Goal: Task Accomplishment & Management: Use online tool/utility

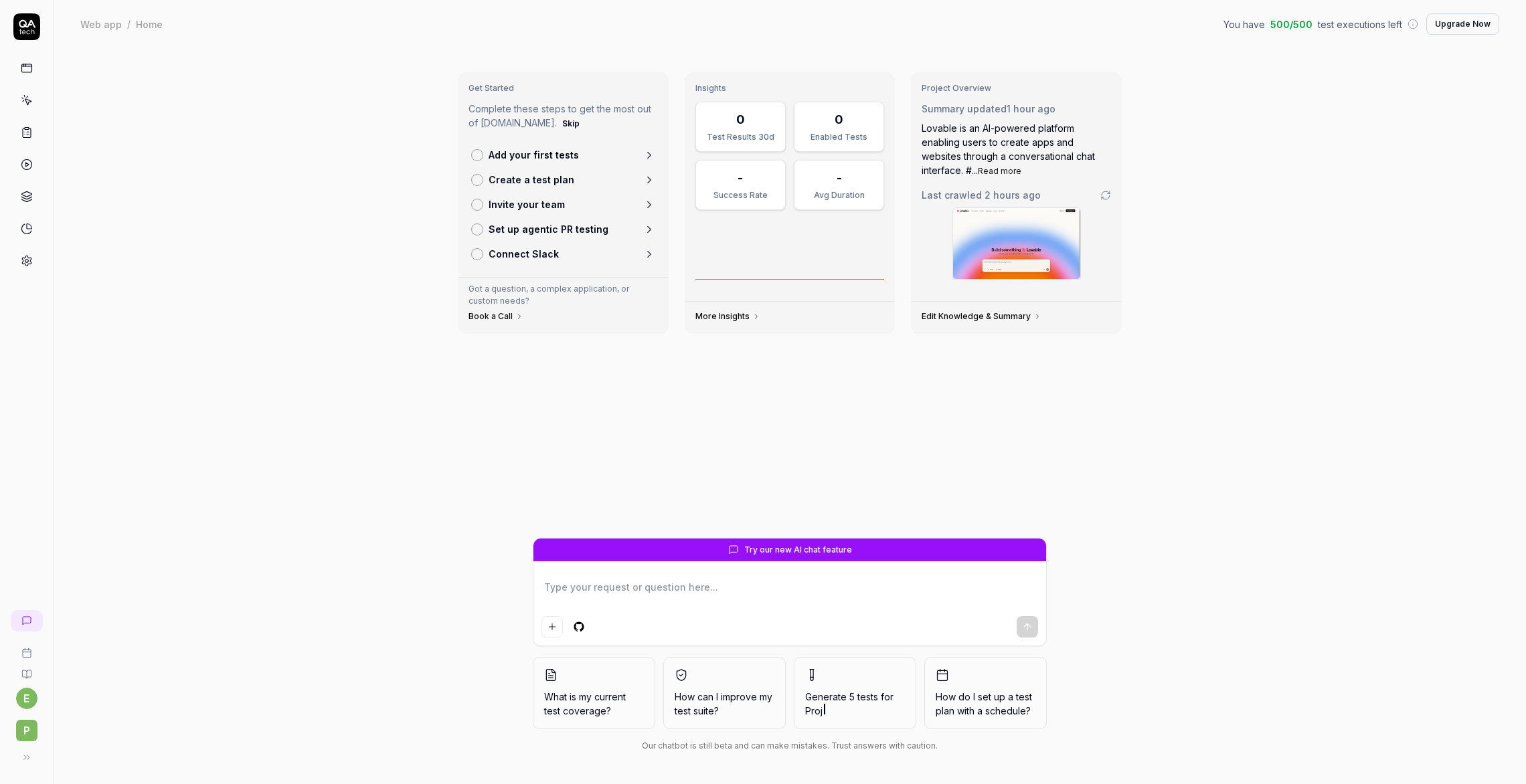
click at [23, 25] on icon at bounding box center [27, 23] width 17 height 8
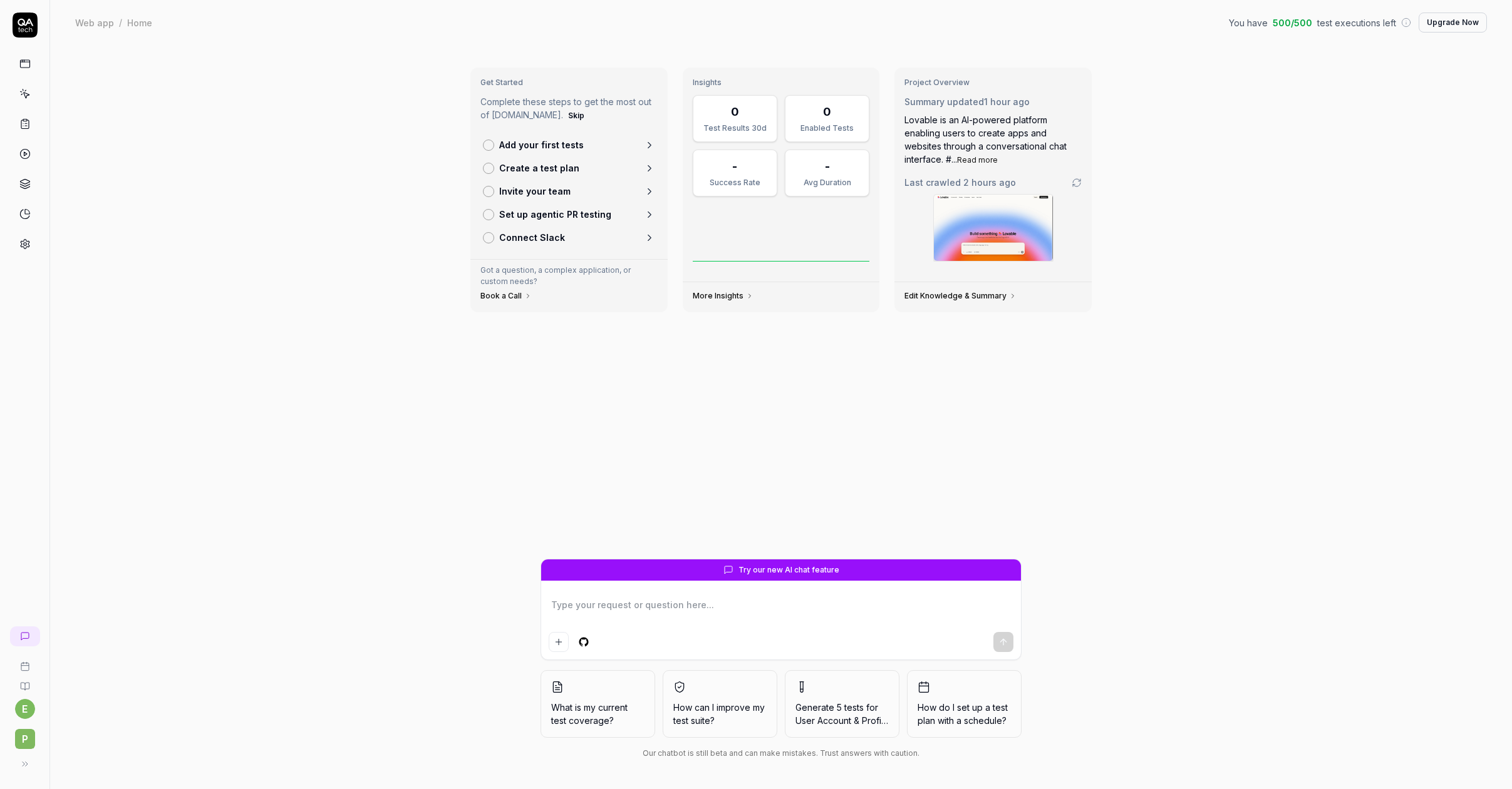
type textarea "*"
click at [23, 636] on icon at bounding box center [25, 636] width 10 height 10
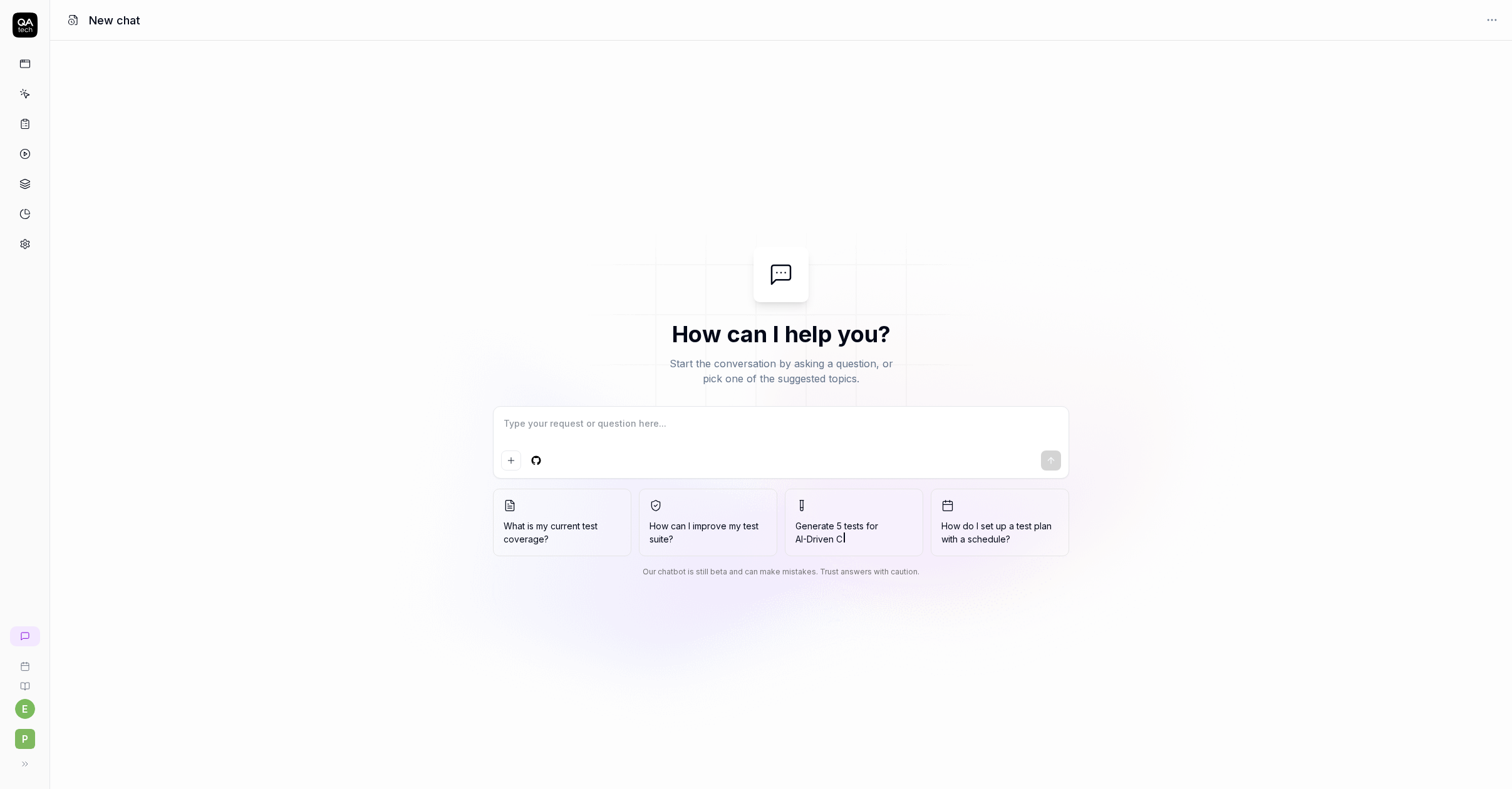
click at [16, 59] on link at bounding box center [24, 63] width 23 height 23
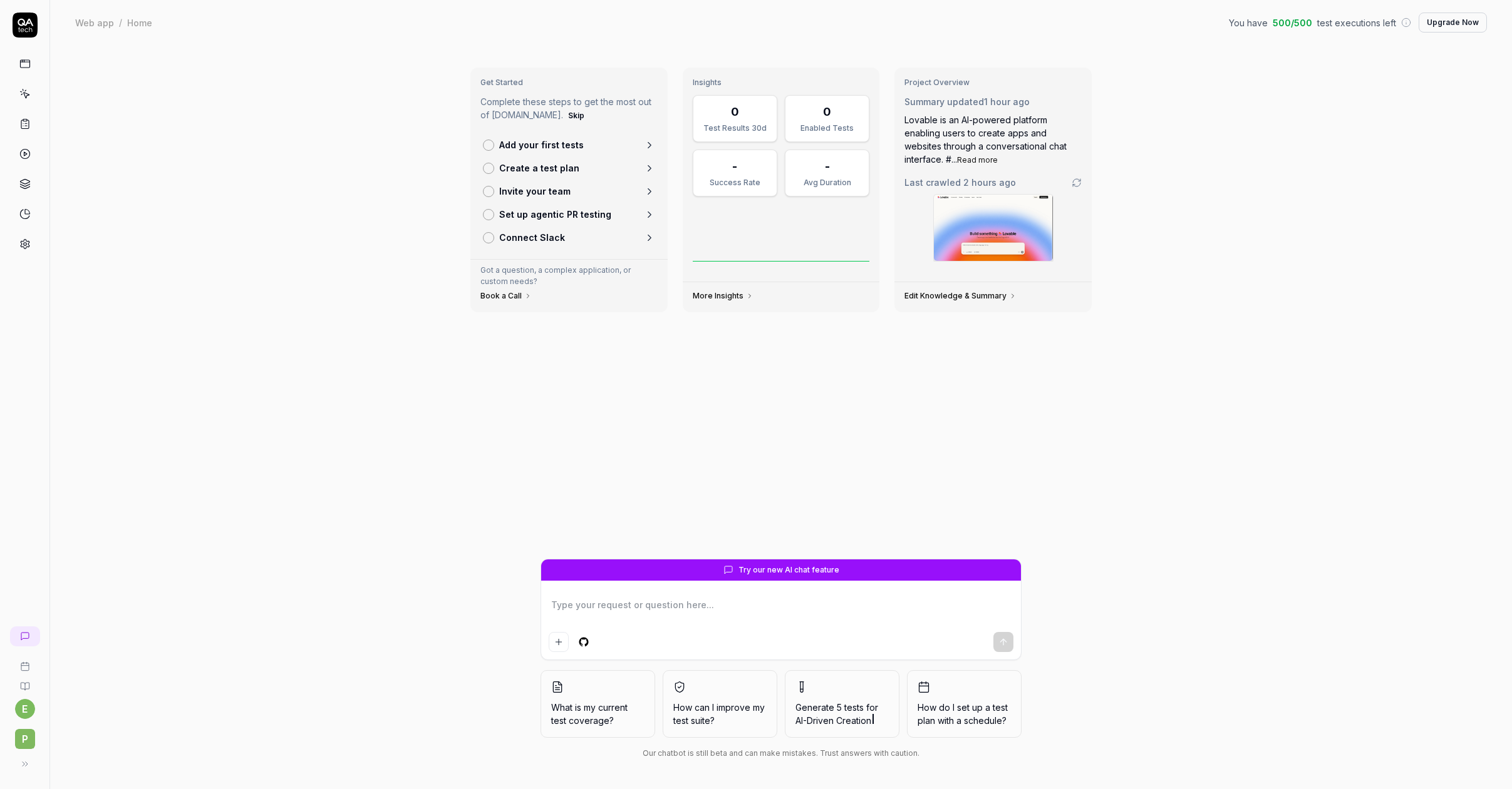
click at [31, 762] on button at bounding box center [25, 765] width 25 height 25
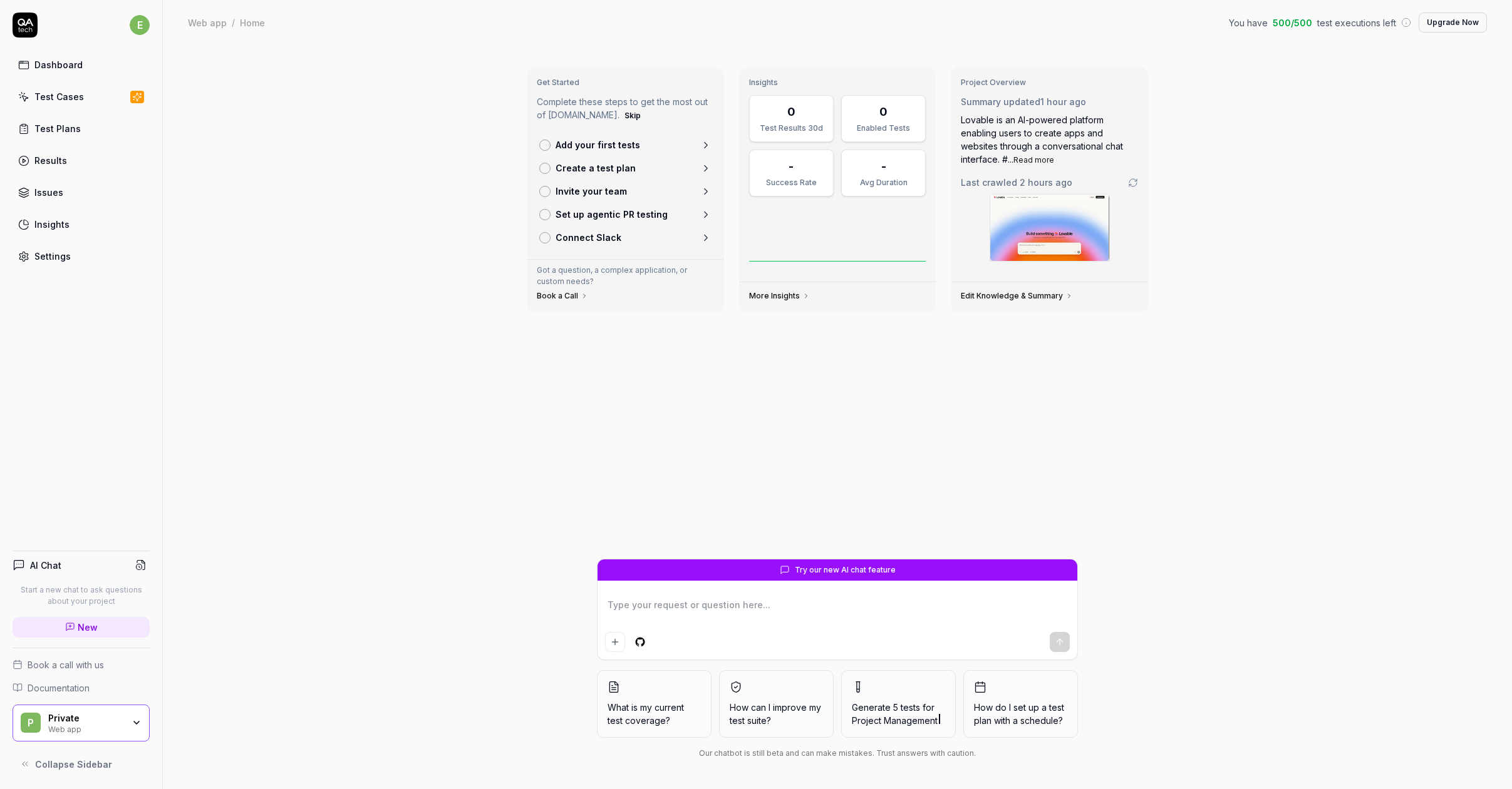
click at [45, 567] on h4 "AI Chat" at bounding box center [46, 566] width 31 height 13
click at [140, 563] on icon at bounding box center [140, 565] width 11 height 11
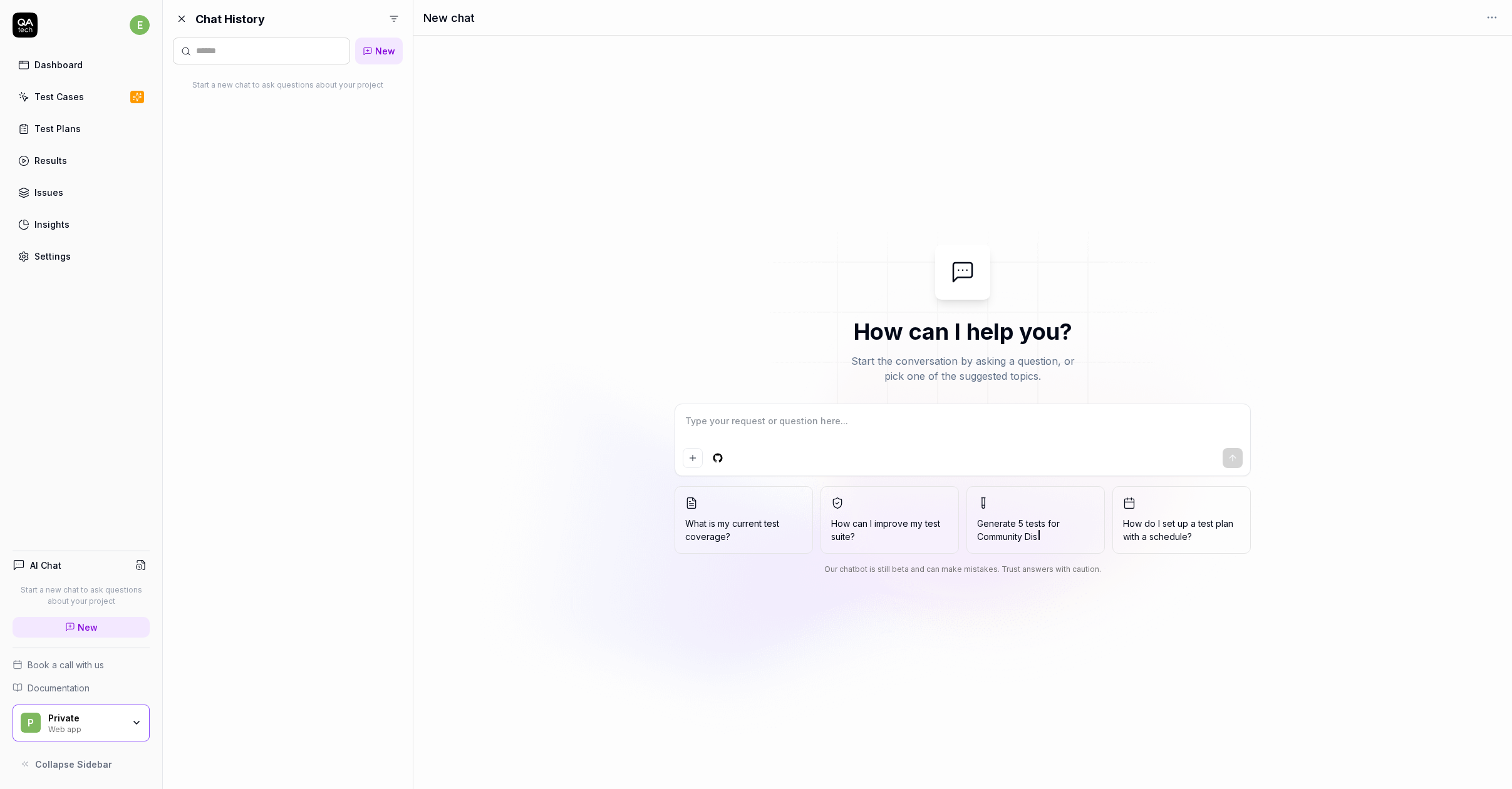
click at [48, 67] on div "Dashboard" at bounding box center [58, 65] width 48 height 13
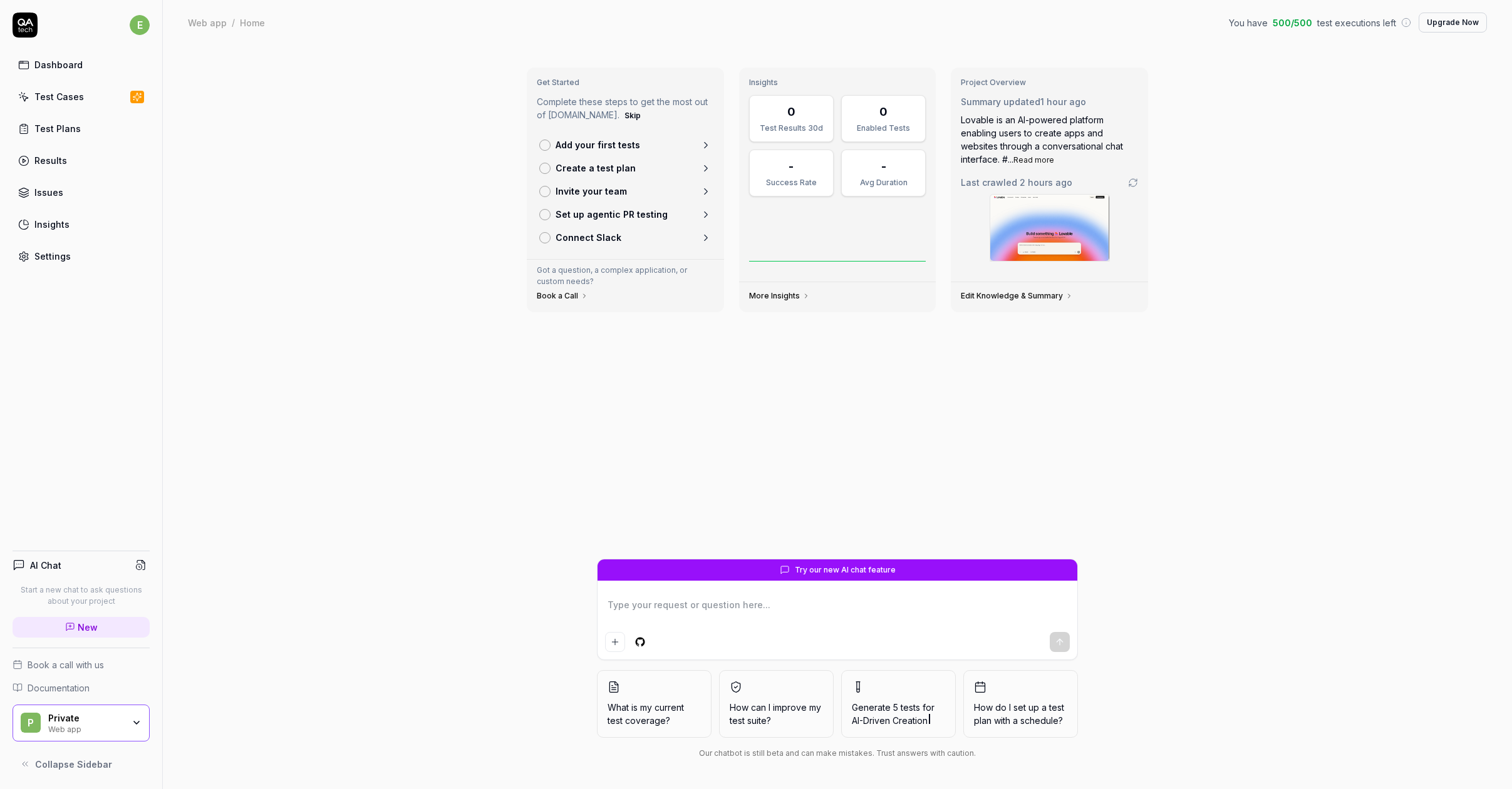
click at [811, 572] on span "Try our new AI chat feature" at bounding box center [845, 570] width 101 height 11
click at [60, 714] on div "Private" at bounding box center [85, 718] width 75 height 11
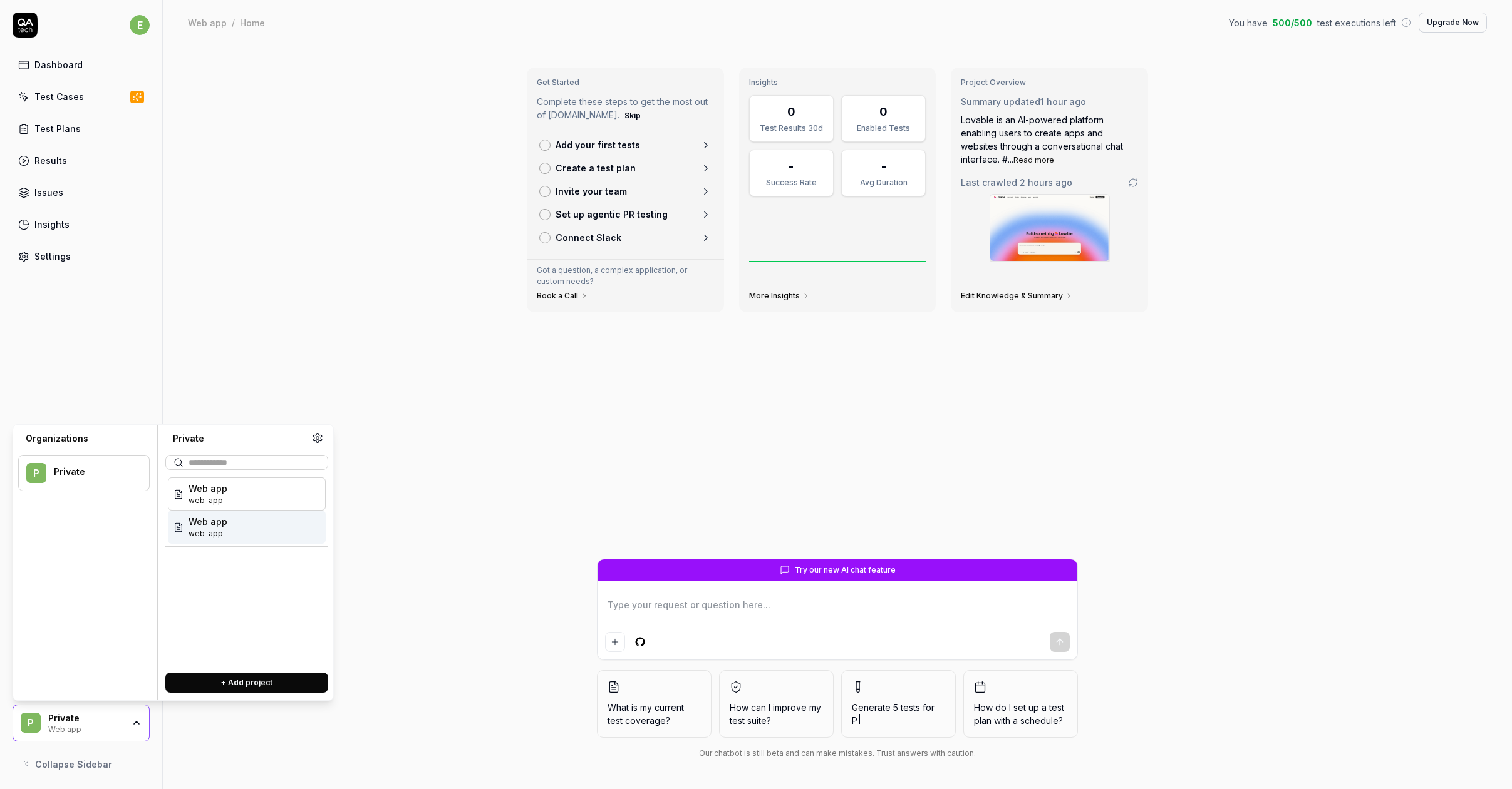
click at [244, 523] on div "Web app web-app" at bounding box center [246, 527] width 158 height 33
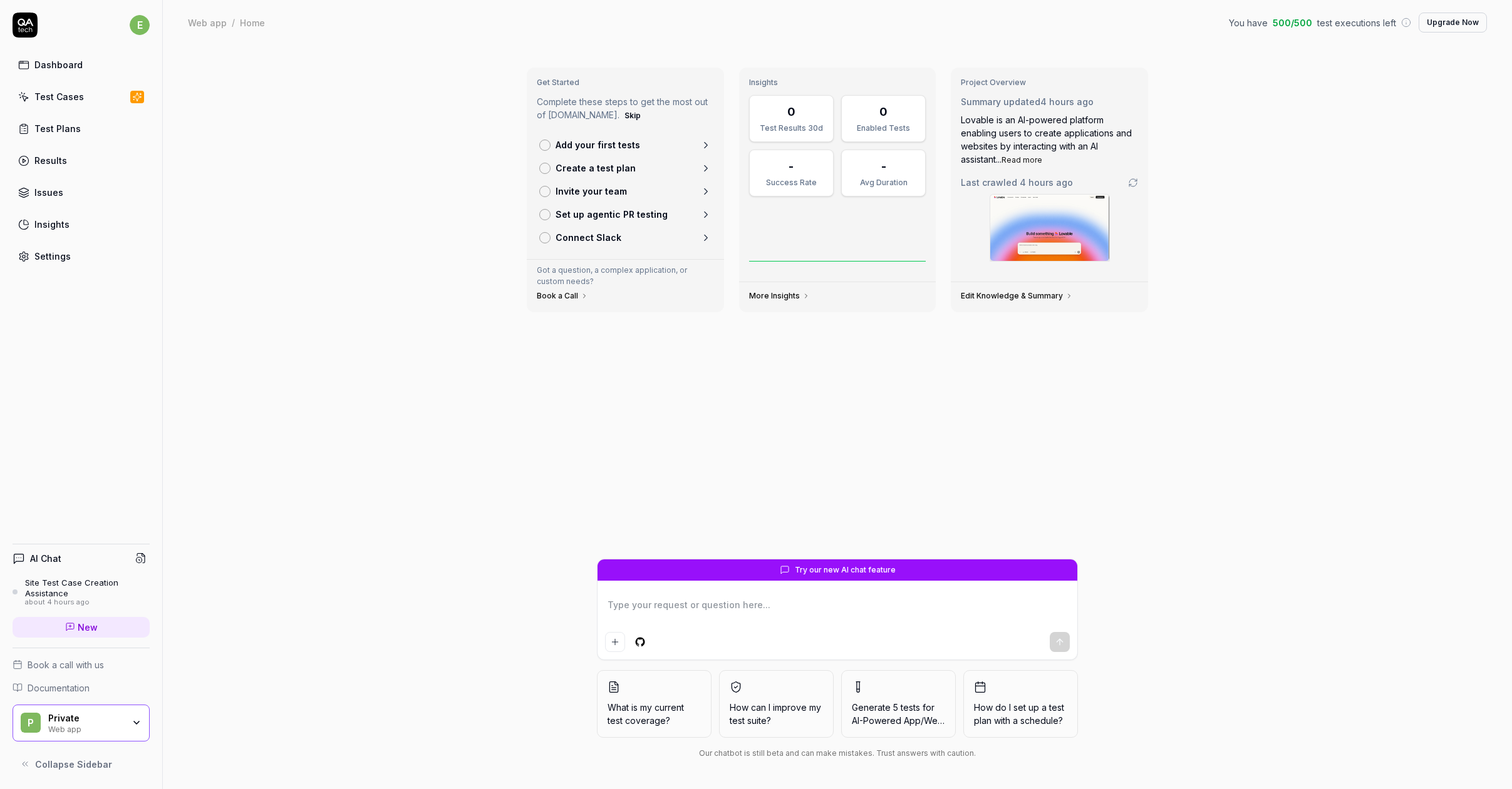
click at [96, 718] on div "Private" at bounding box center [85, 718] width 75 height 11
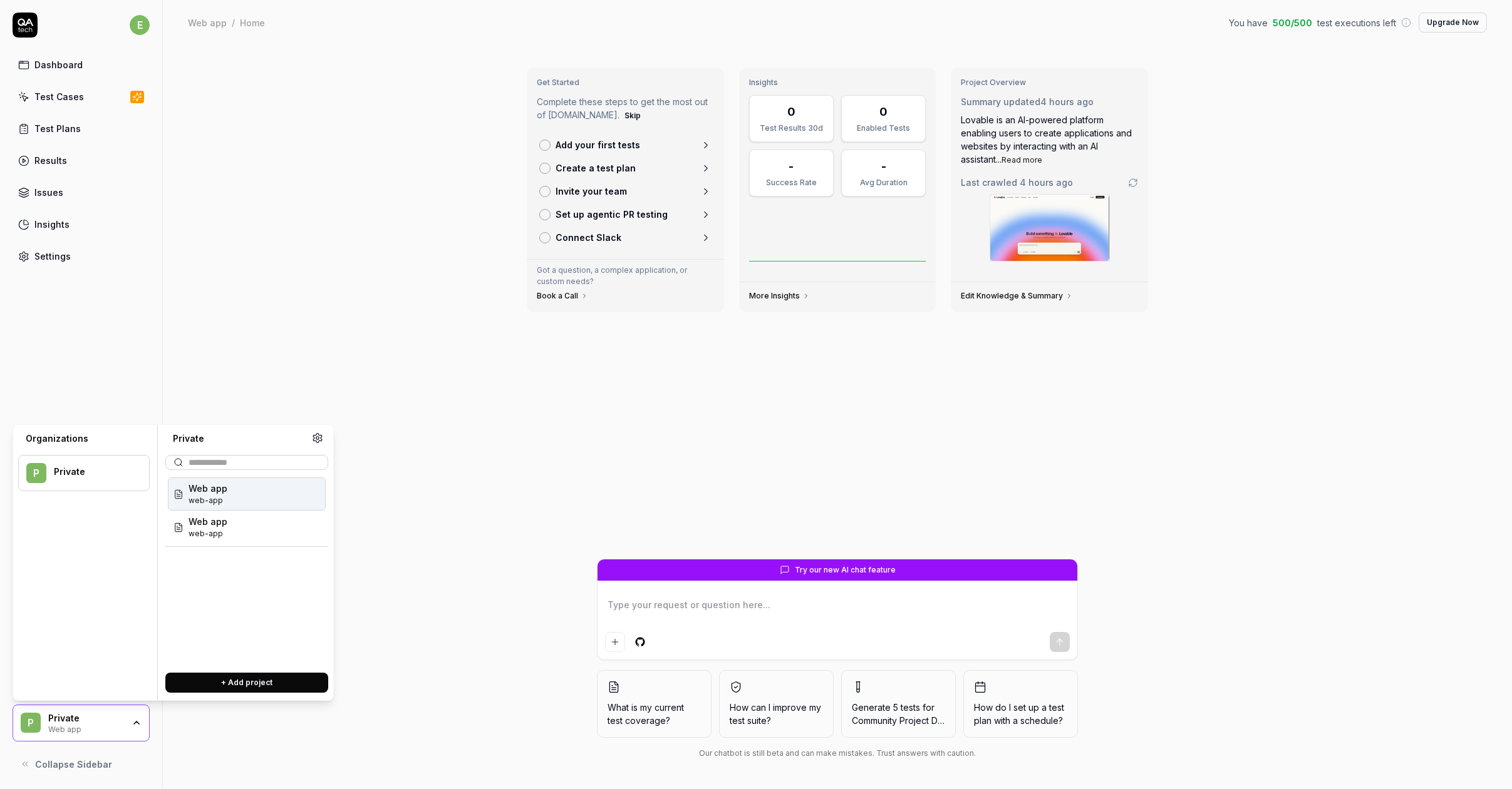
click at [379, 542] on div "Get Started Complete these steps to get the most out of QA.tech. Skip Add your …" at bounding box center [837, 416] width 1348 height 744
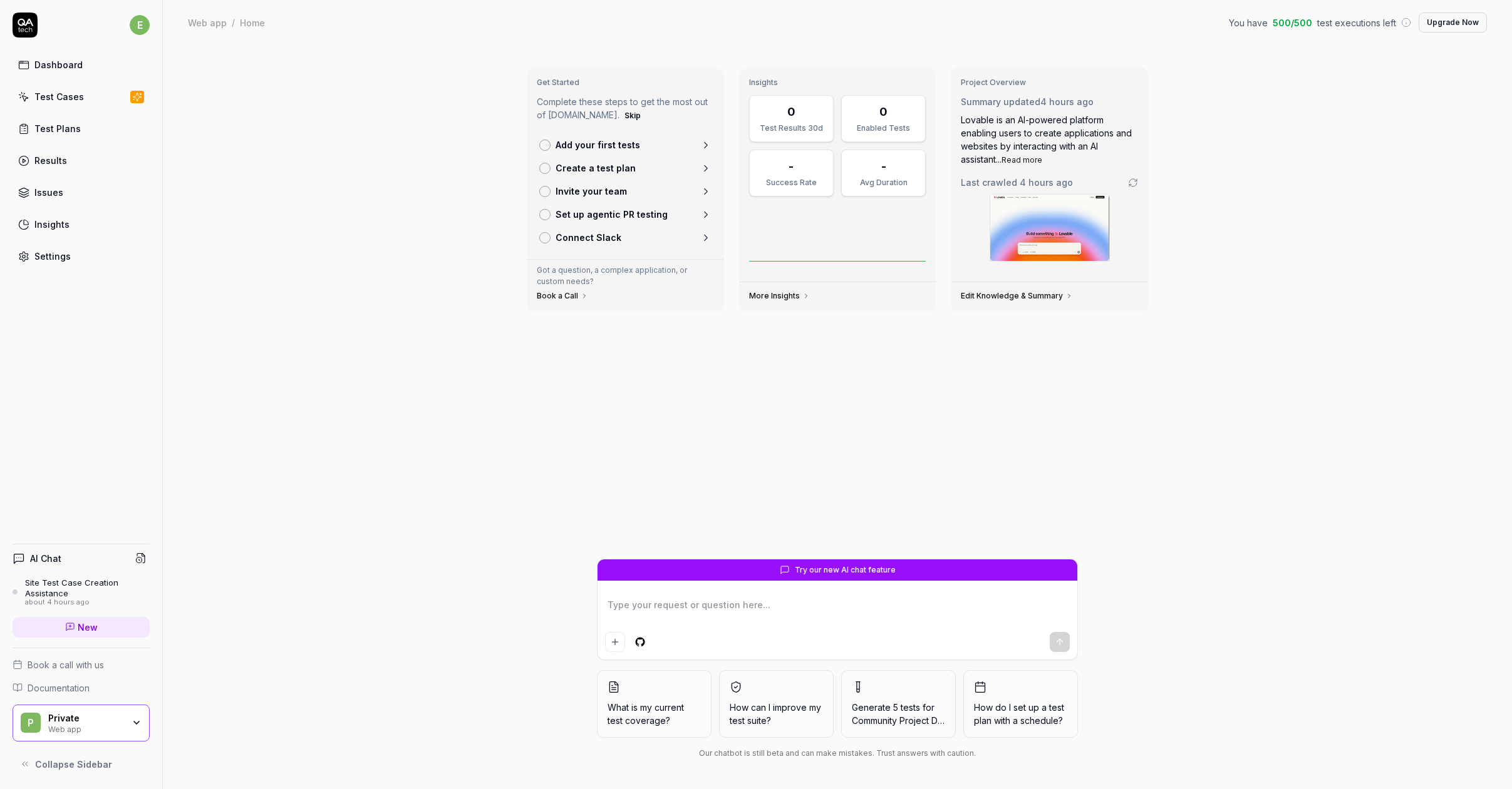
click at [72, 582] on div "Site Test Case Creation Assistance" at bounding box center [88, 588] width 125 height 21
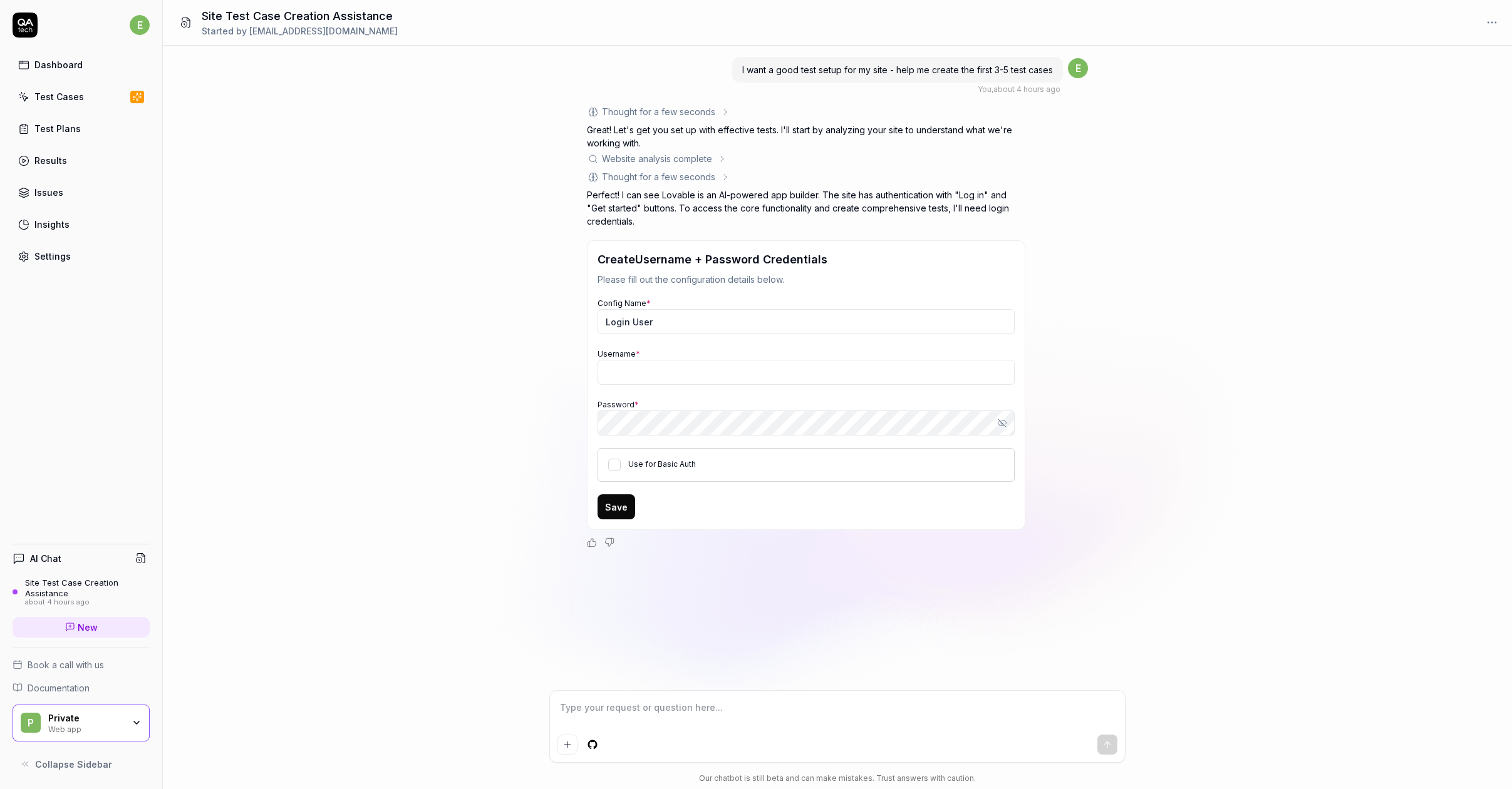
click at [698, 108] on div "Thought for a few seconds" at bounding box center [659, 112] width 113 height 13
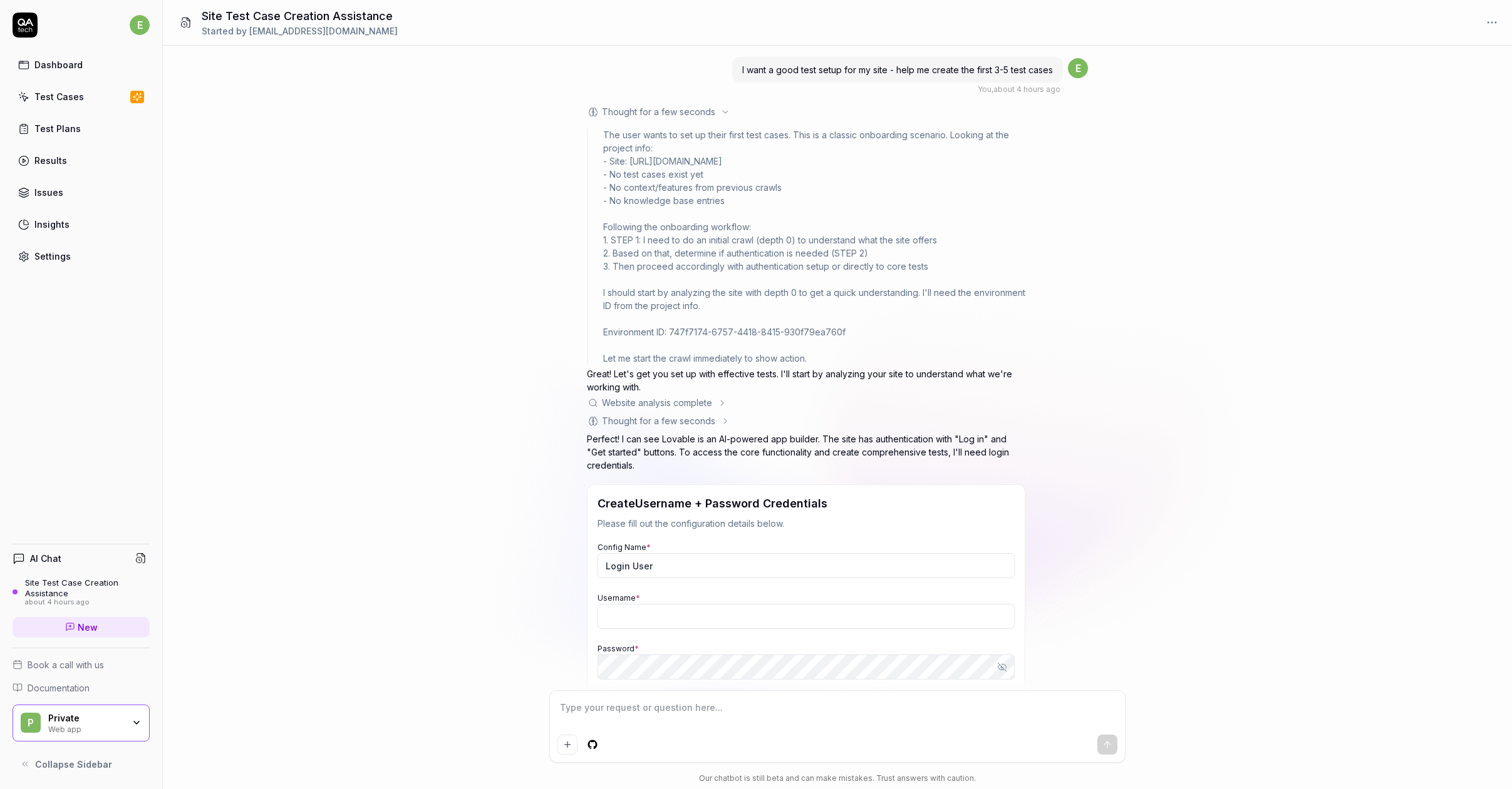
click at [650, 400] on div "Website analysis complete" at bounding box center [657, 403] width 110 height 13
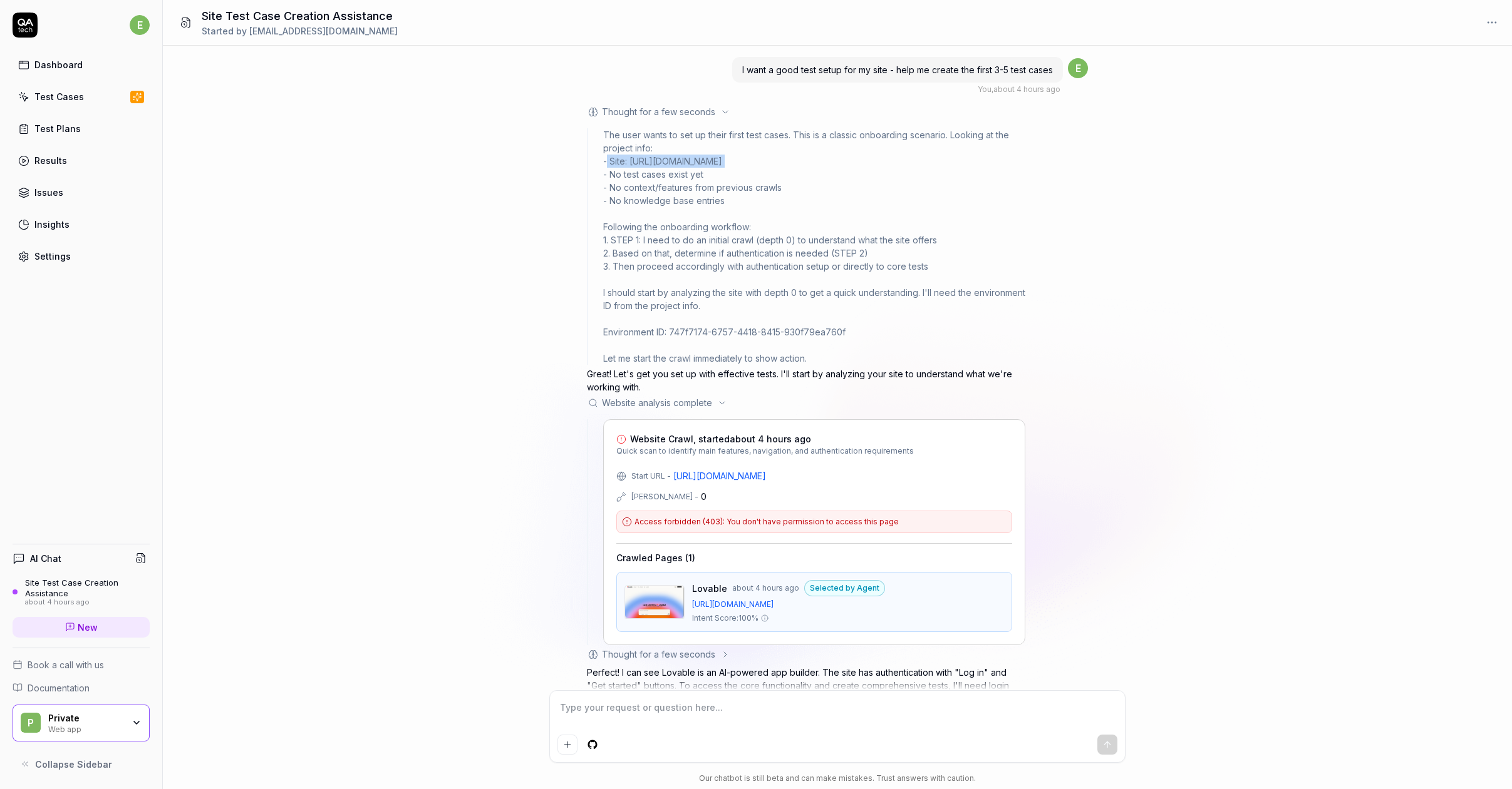
drag, startPoint x: 608, startPoint y: 166, endPoint x: 715, endPoint y: 161, distance: 107.1
click at [715, 161] on div "The user wants to set up their first test cases. This is a classic onboarding s…" at bounding box center [814, 246] width 422 height 237
click at [52, 67] on div "Dashboard" at bounding box center [58, 65] width 48 height 13
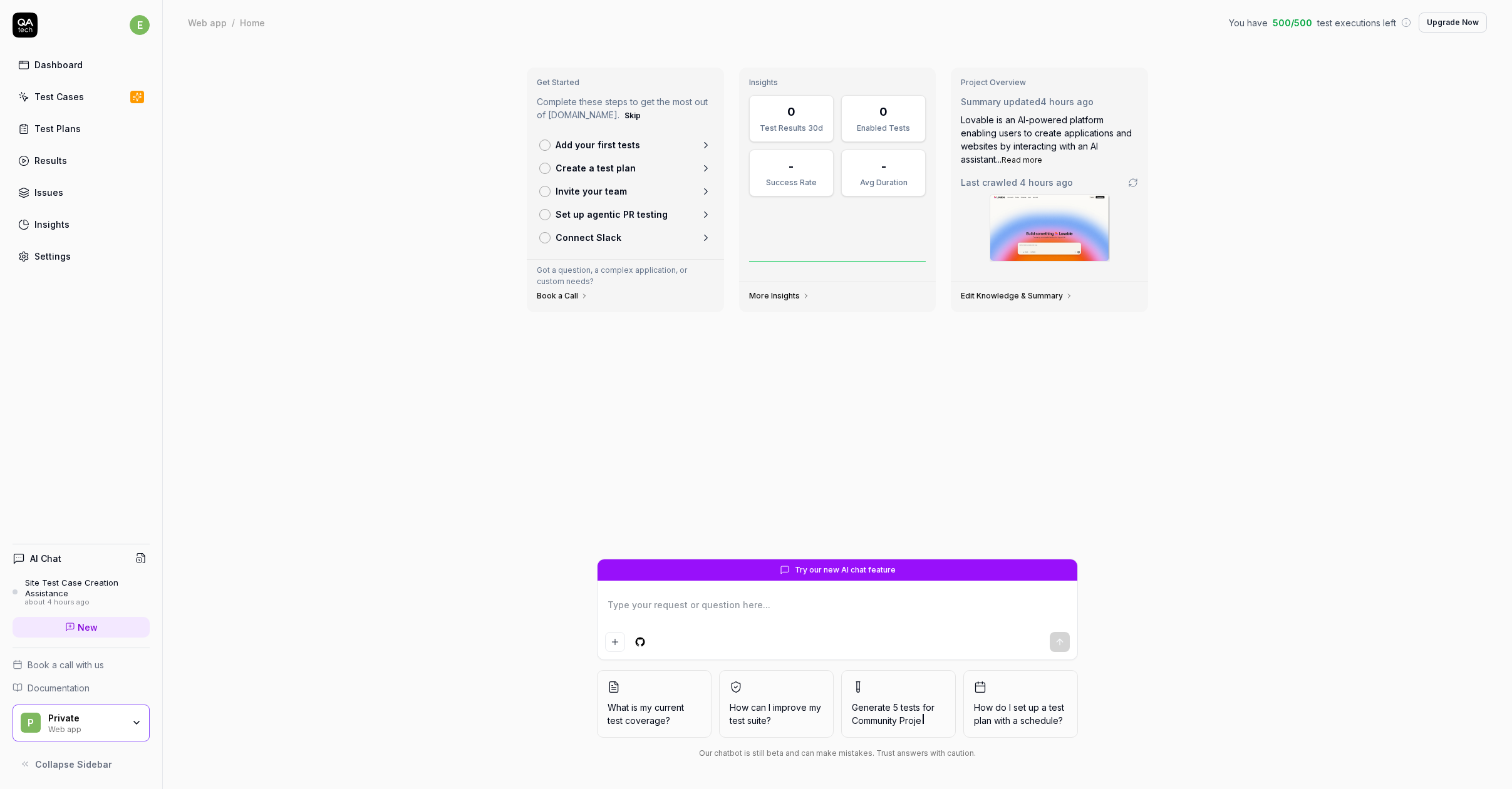
type textarea "*"
click at [89, 636] on link "New" at bounding box center [81, 627] width 137 height 21
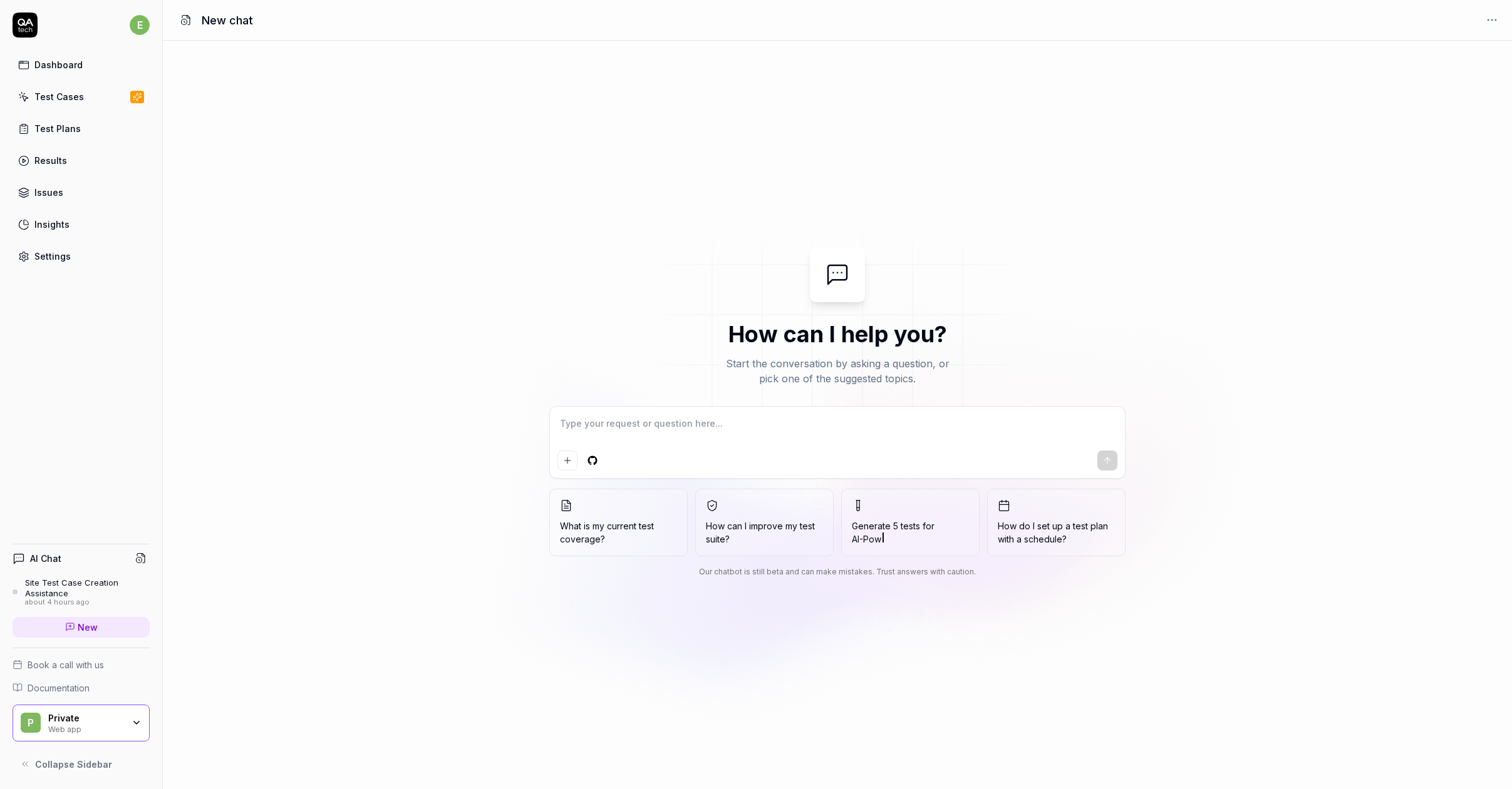
click at [643, 420] on textarea at bounding box center [837, 430] width 560 height 31
type textarea "*"
type textarea "t"
type textarea "*"
type textarea "te"
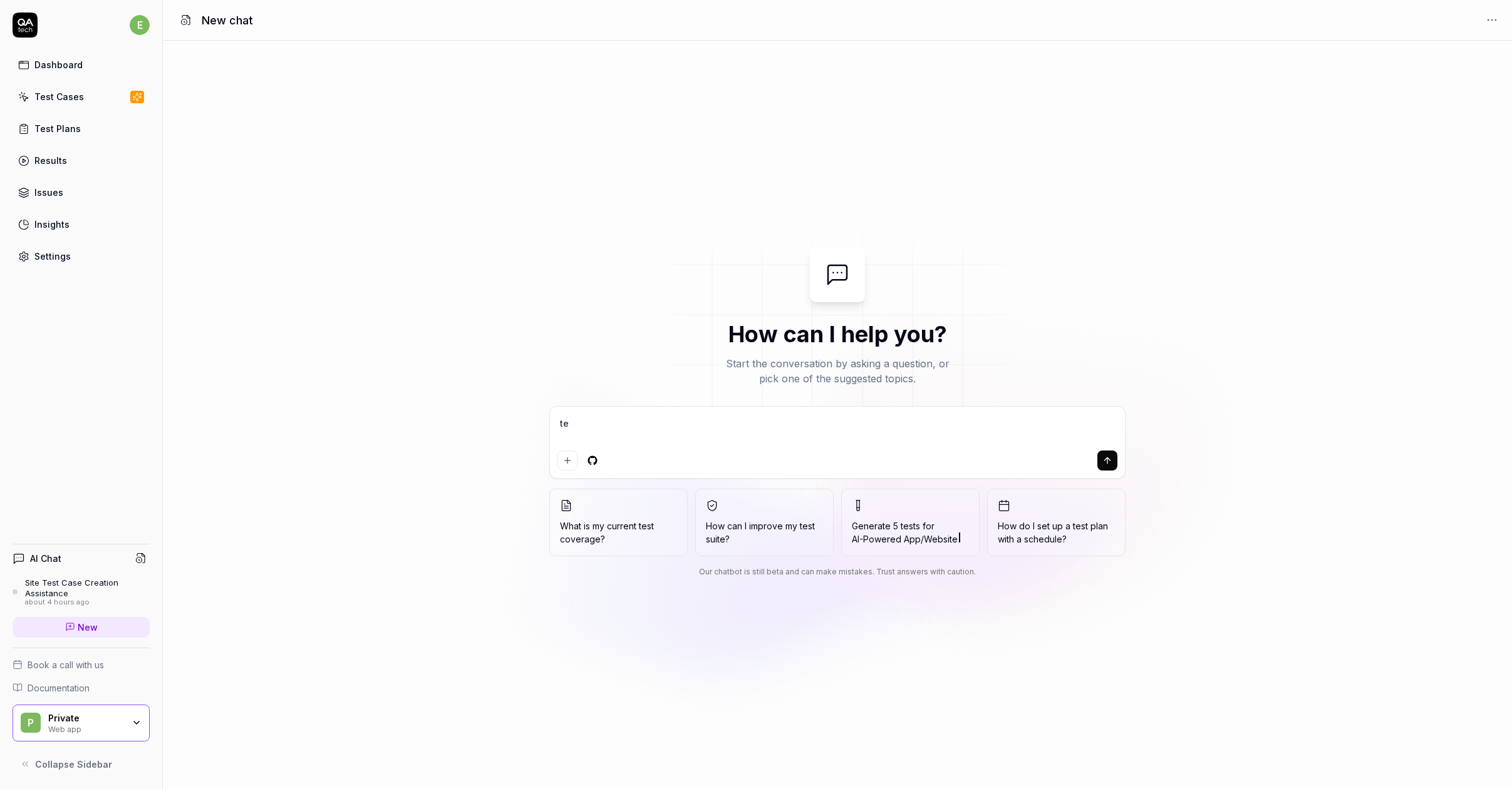
type textarea "*"
type textarea "tes"
type textarea "*"
type textarea "test"
type textarea "*"
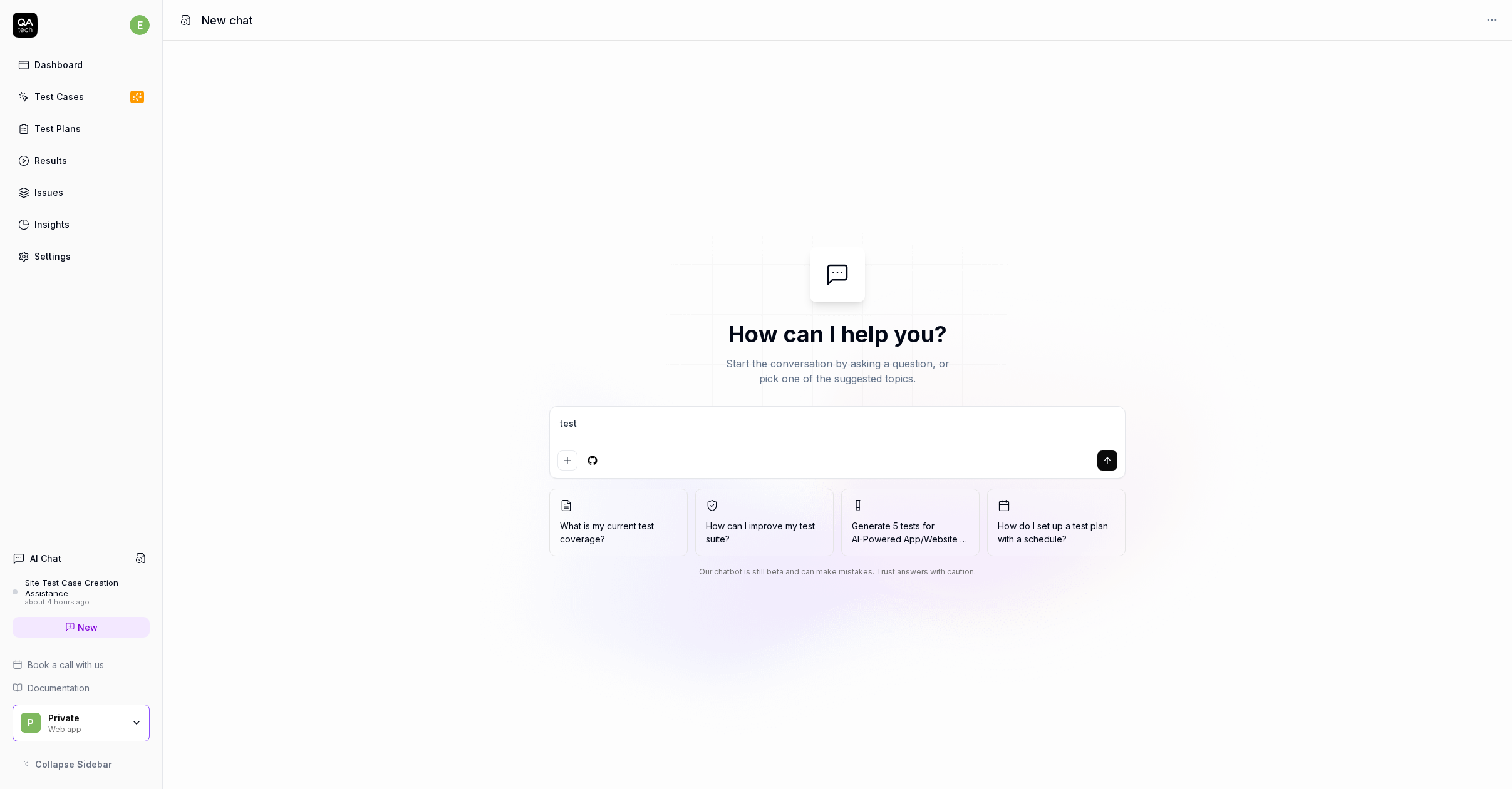
type textarea "test"
type textarea "*"
type textarea "test s"
type textarea "*"
type textarea "test sy"
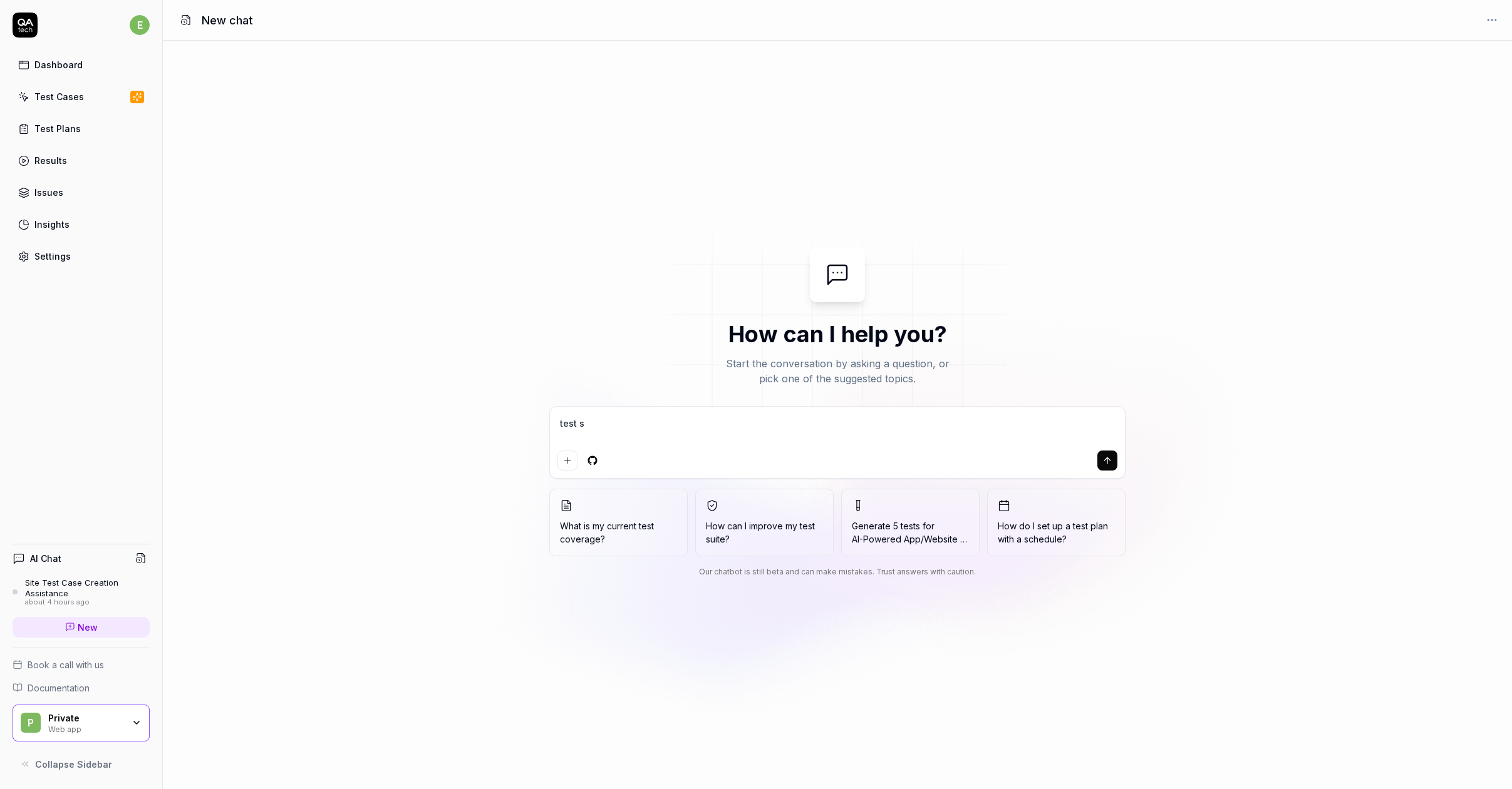
type textarea "*"
type textarea "test sys"
type textarea "*"
type textarea "test syst"
type textarea "*"
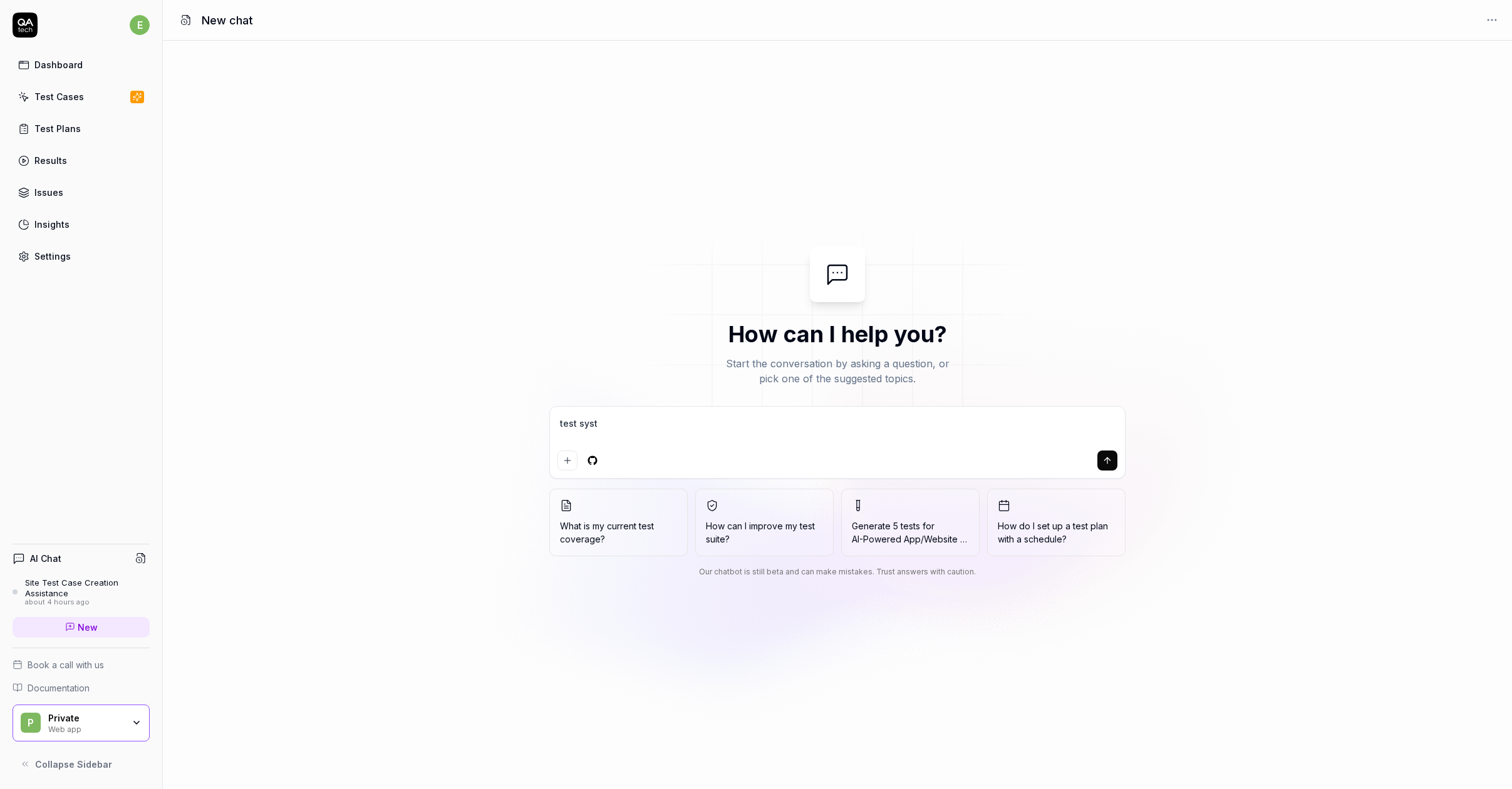
type textarea "test syste"
type textarea "*"
type textarea "test system"
type textarea "*"
type textarea "test systemb"
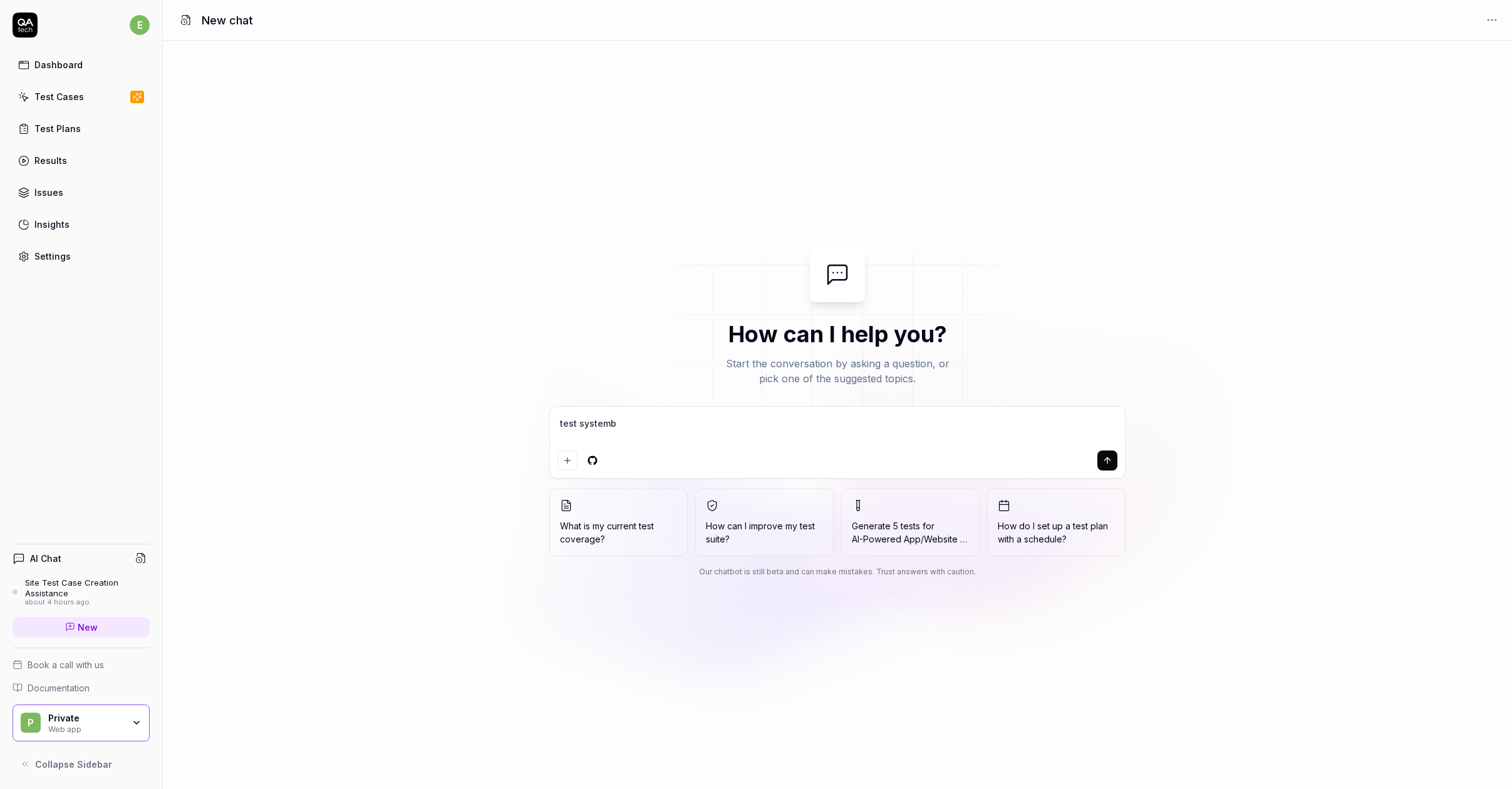
type textarea "*"
type textarea "test systembo"
type textarea "*"
type textarea "test systembol"
type textarea "*"
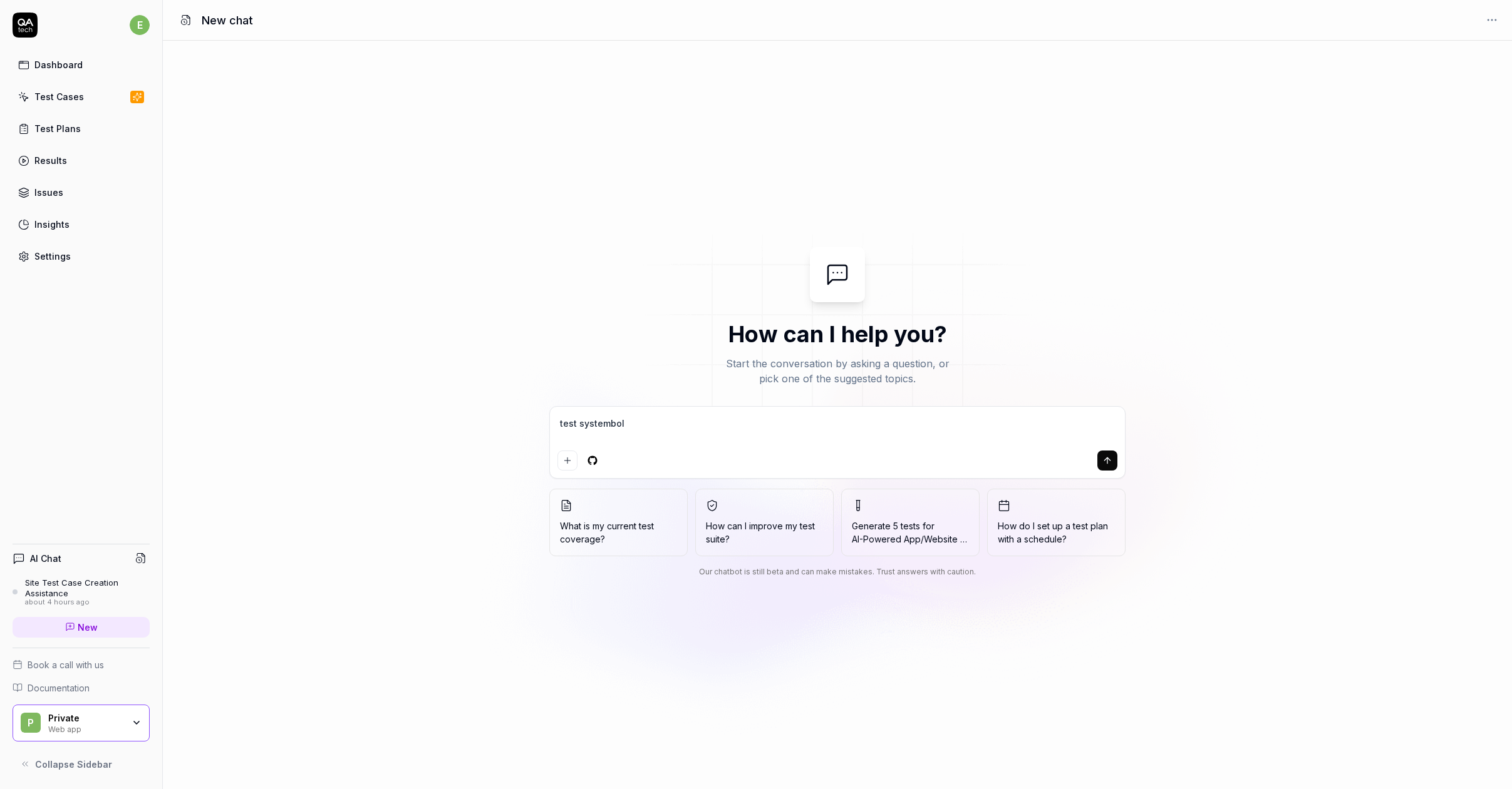
type textarea "test systembola"
type textarea "*"
type textarea "test systembolag"
type textarea "*"
type textarea "test systembolage"
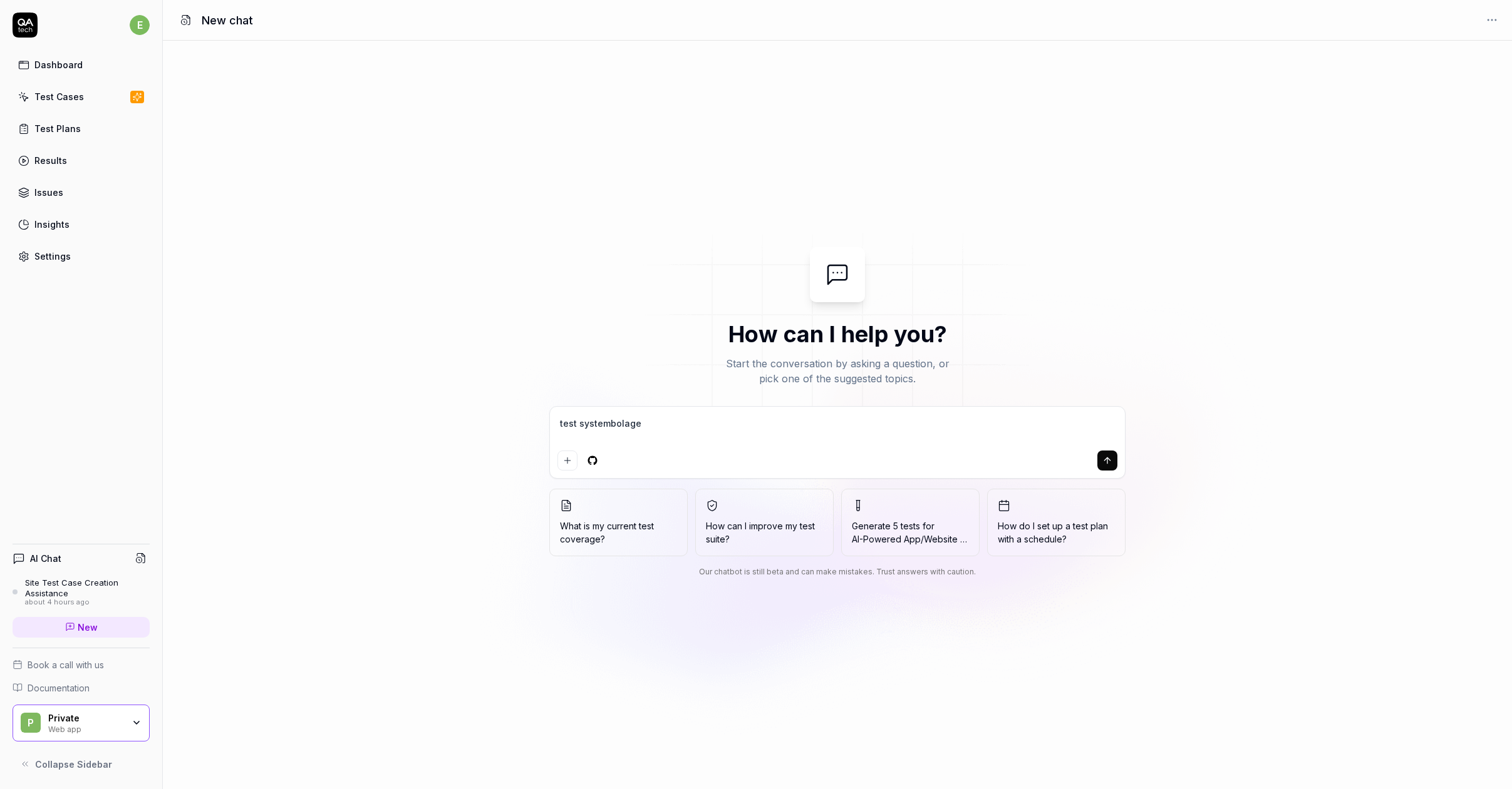
type textarea "*"
type textarea "test systembolaget"
type textarea "*"
type textarea "test h"
type textarea "*"
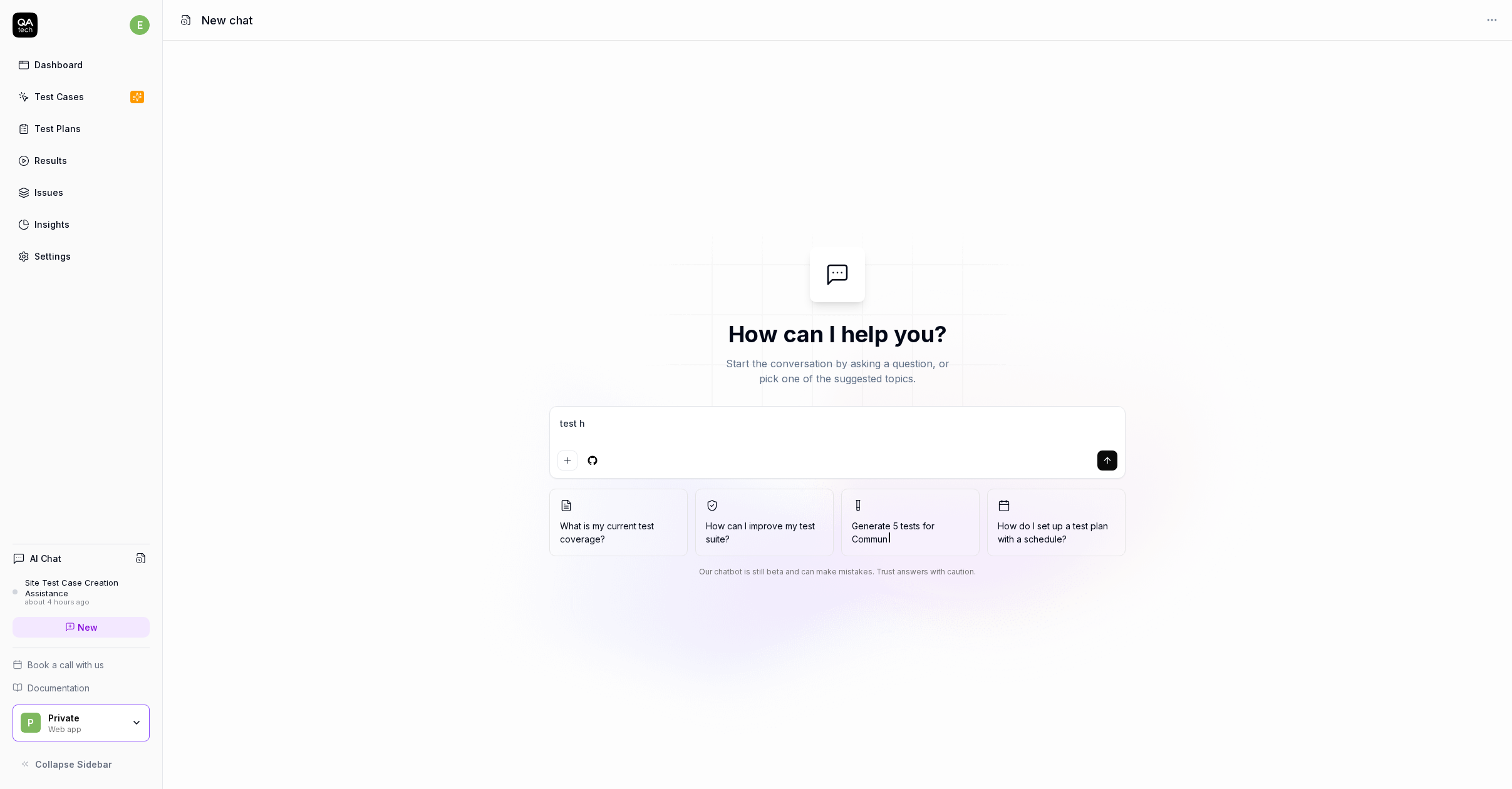
type textarea "test he"
type textarea "*"
type textarea "test hem"
type textarea "*"
type textarea "test hemn"
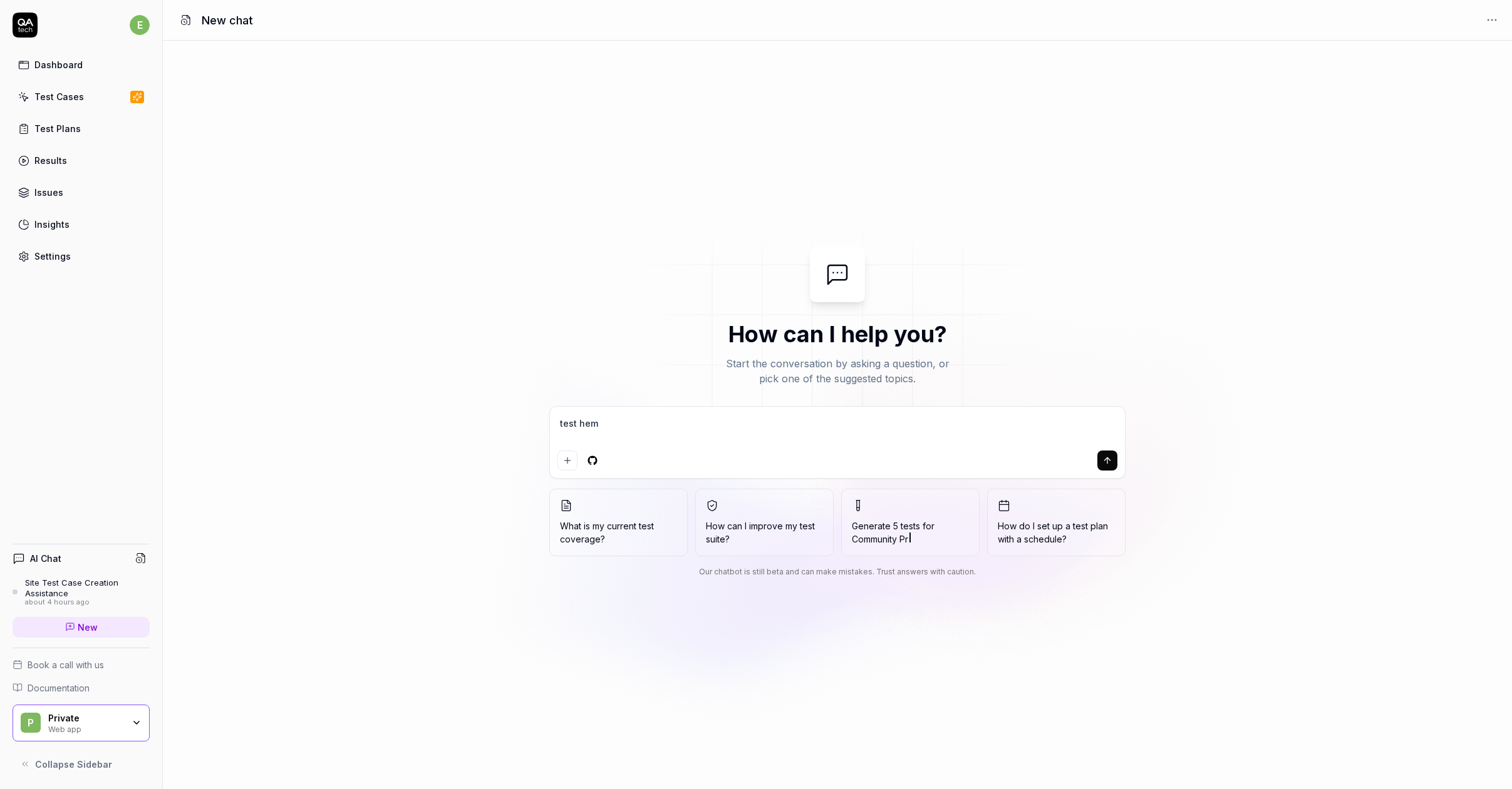
type textarea "*"
type textarea "test hemne"
type textarea "*"
type textarea "test hemnet"
type textarea "*"
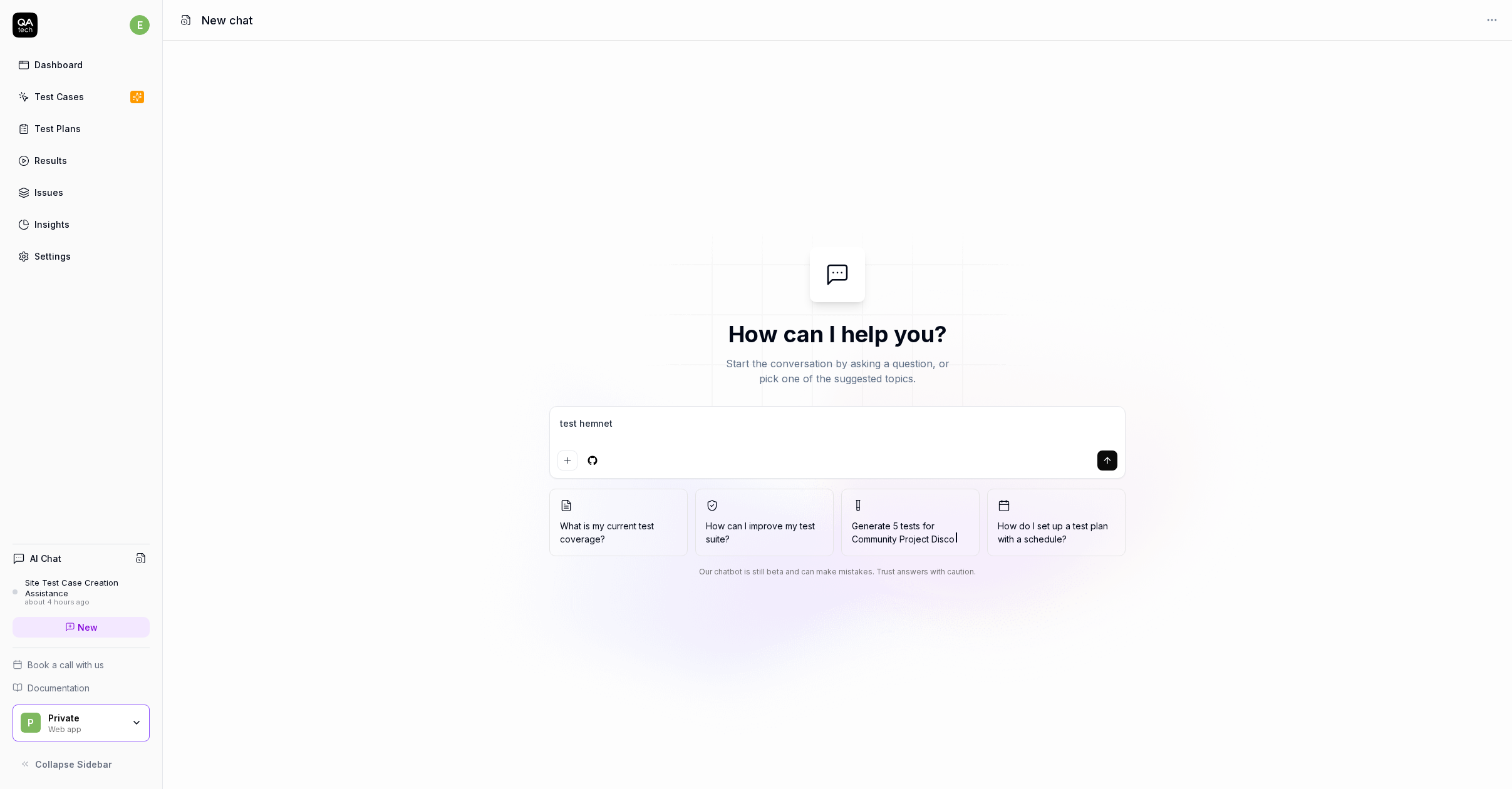
type textarea "test hemnet."
type textarea "*"
type textarea "test hemnet.s"
type textarea "*"
type textarea "test hemnet.se"
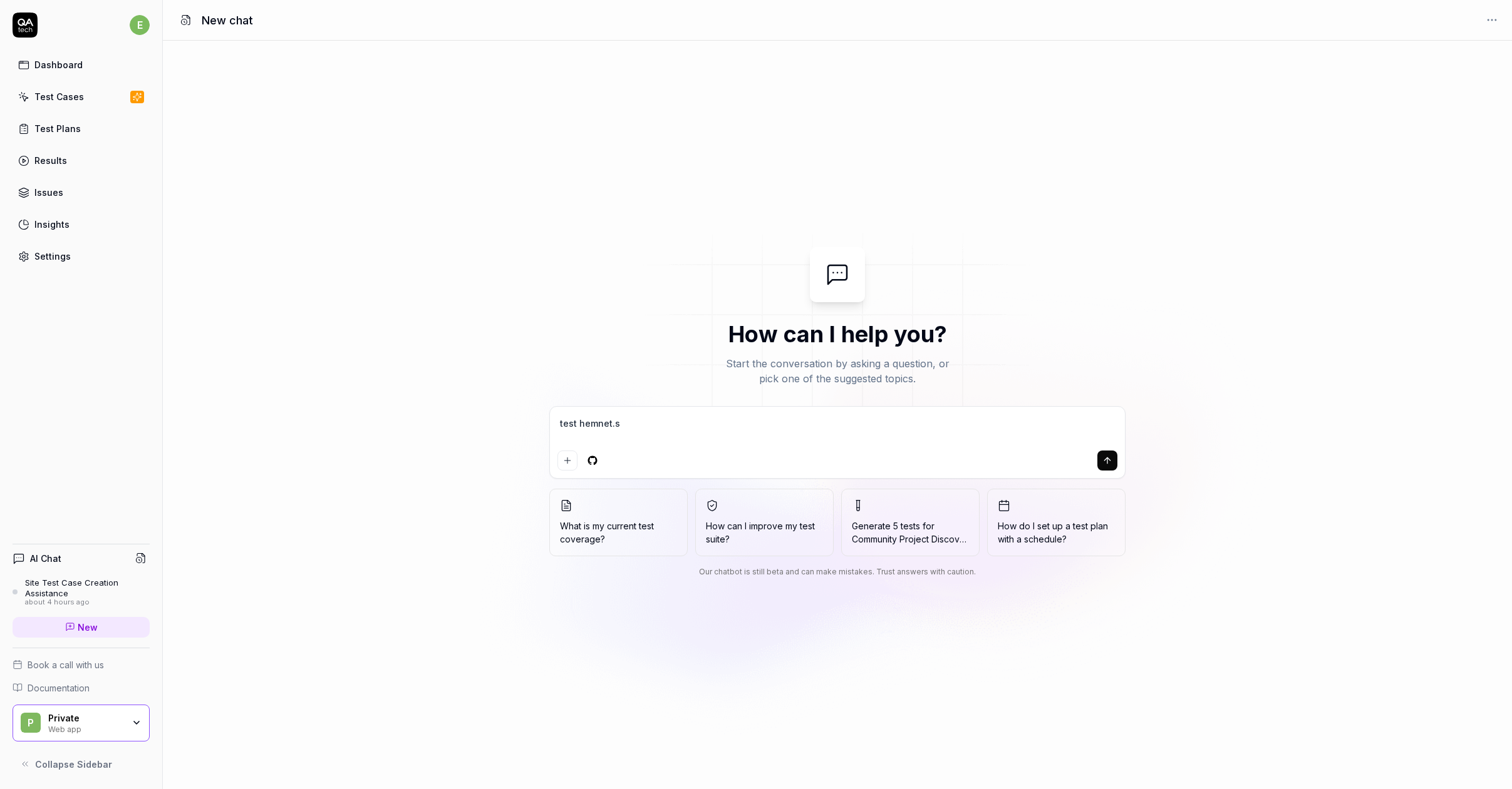
type textarea "*"
type textarea "test hemnet.se"
click at [1103, 459] on icon "submit" at bounding box center [1107, 461] width 10 height 10
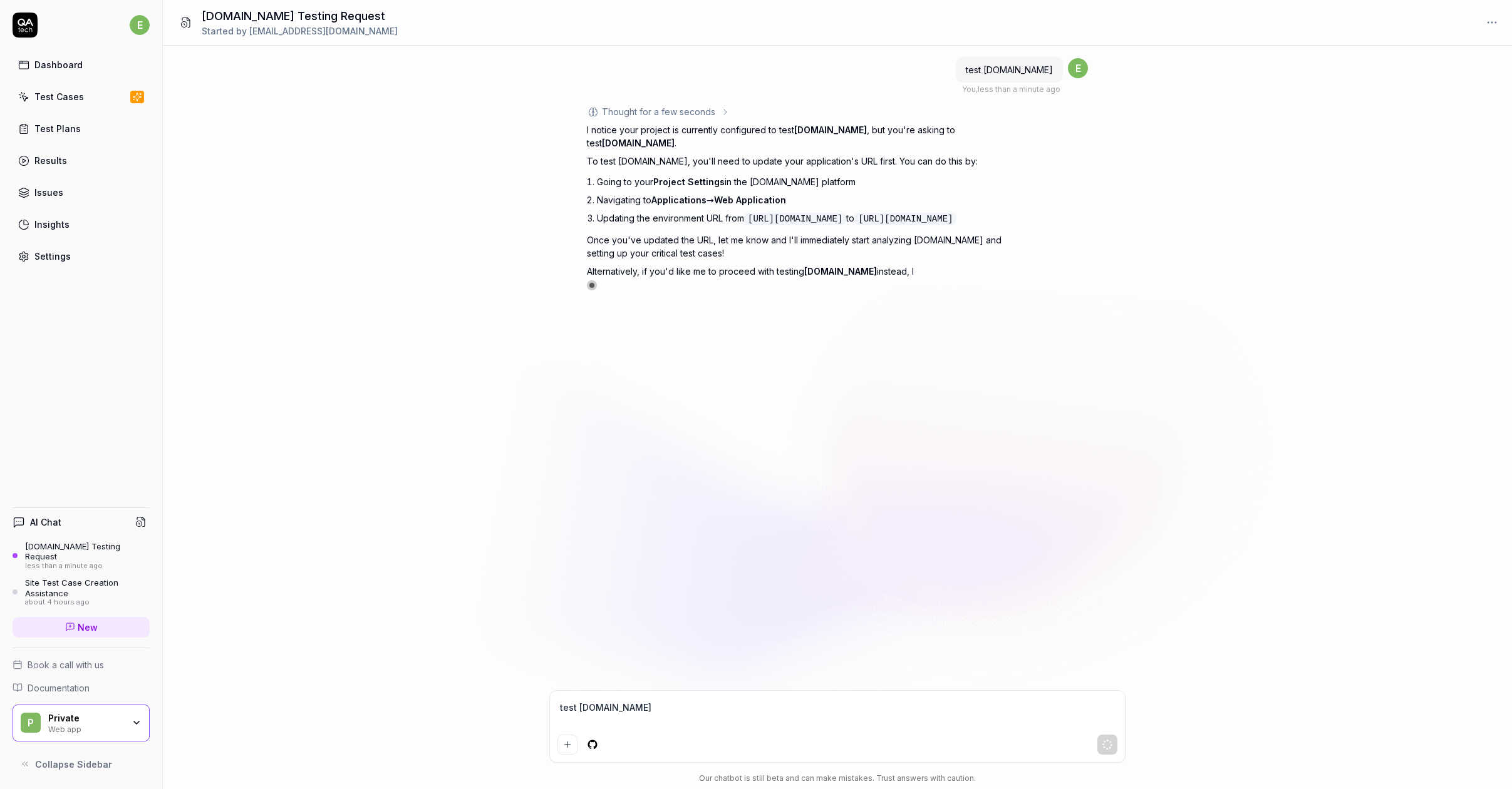
type textarea "*"
click at [50, 255] on div "Settings" at bounding box center [52, 256] width 36 height 13
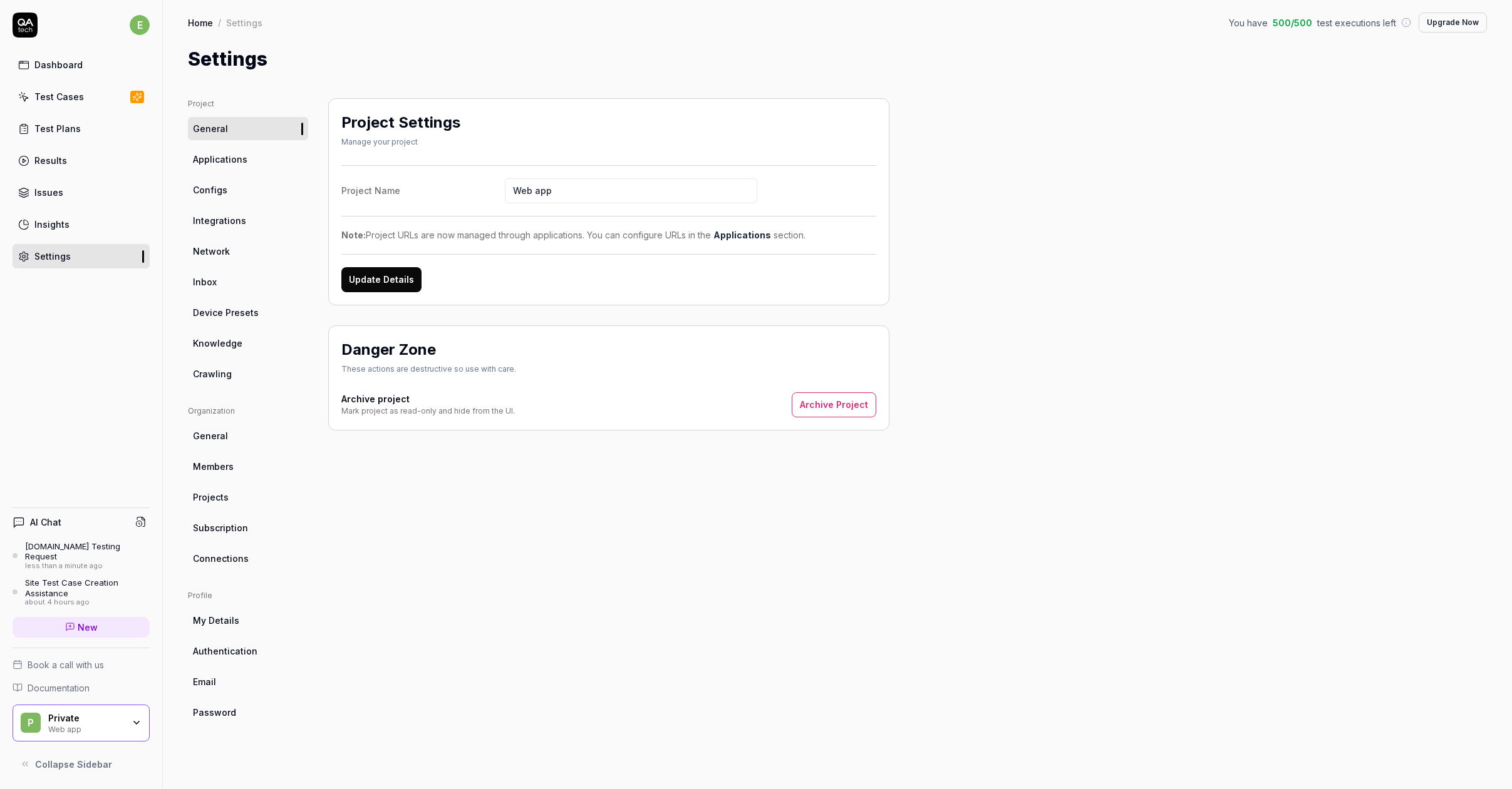
click at [213, 155] on span "Applications" at bounding box center [220, 159] width 55 height 13
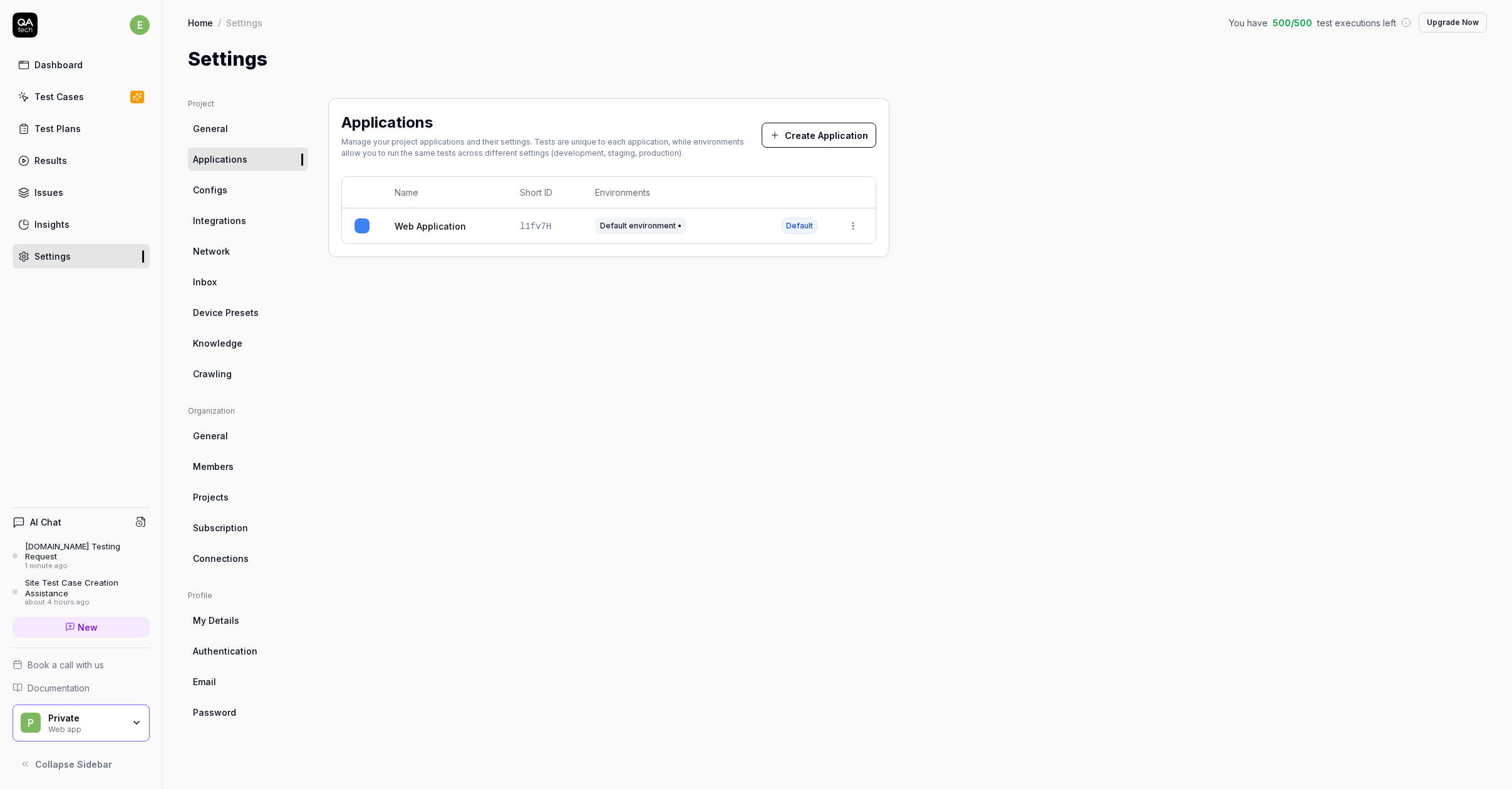
click at [425, 224] on link "Web Application" at bounding box center [430, 227] width 72 height 13
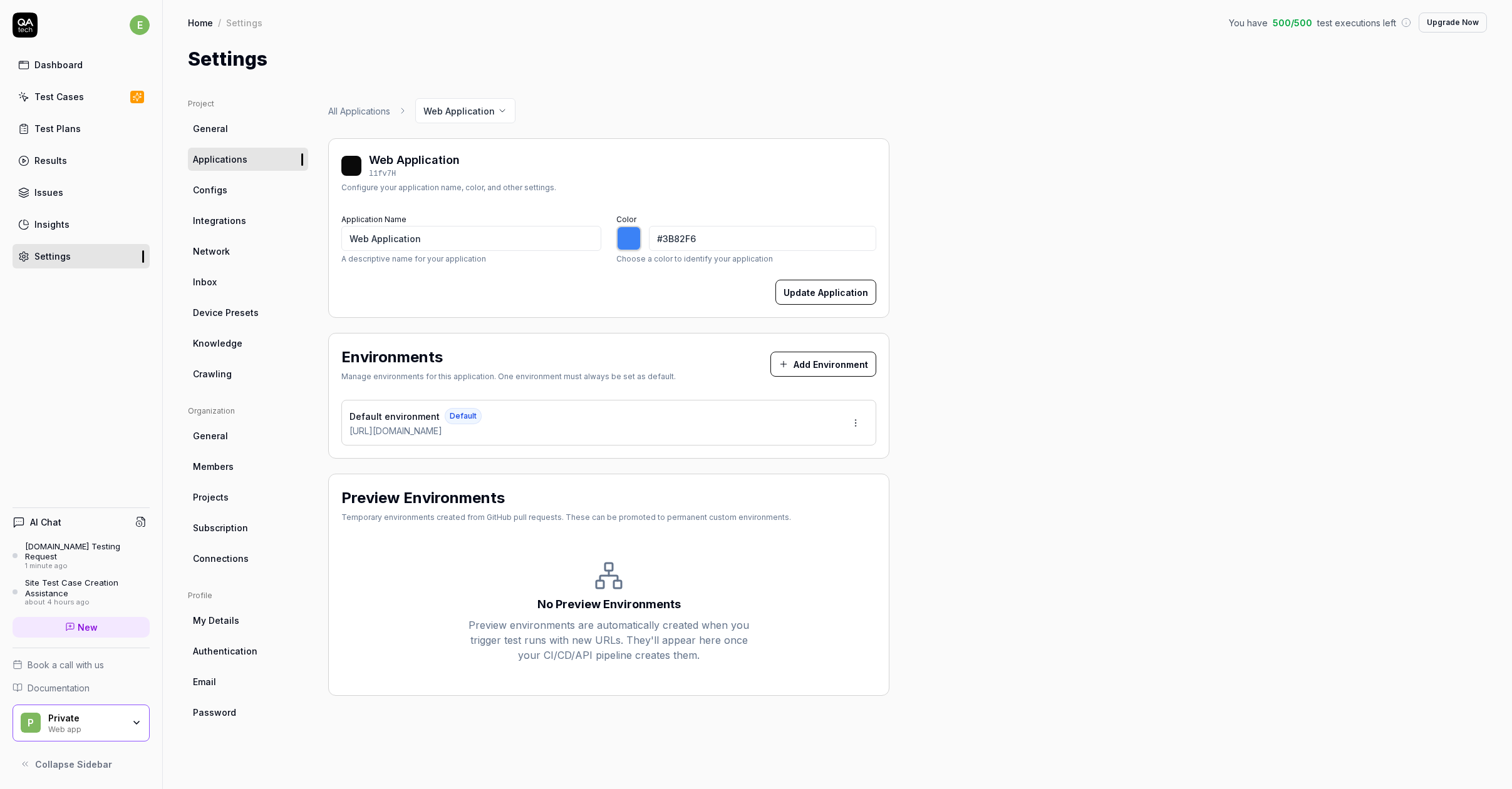
click at [234, 162] on span "Applications" at bounding box center [220, 159] width 55 height 13
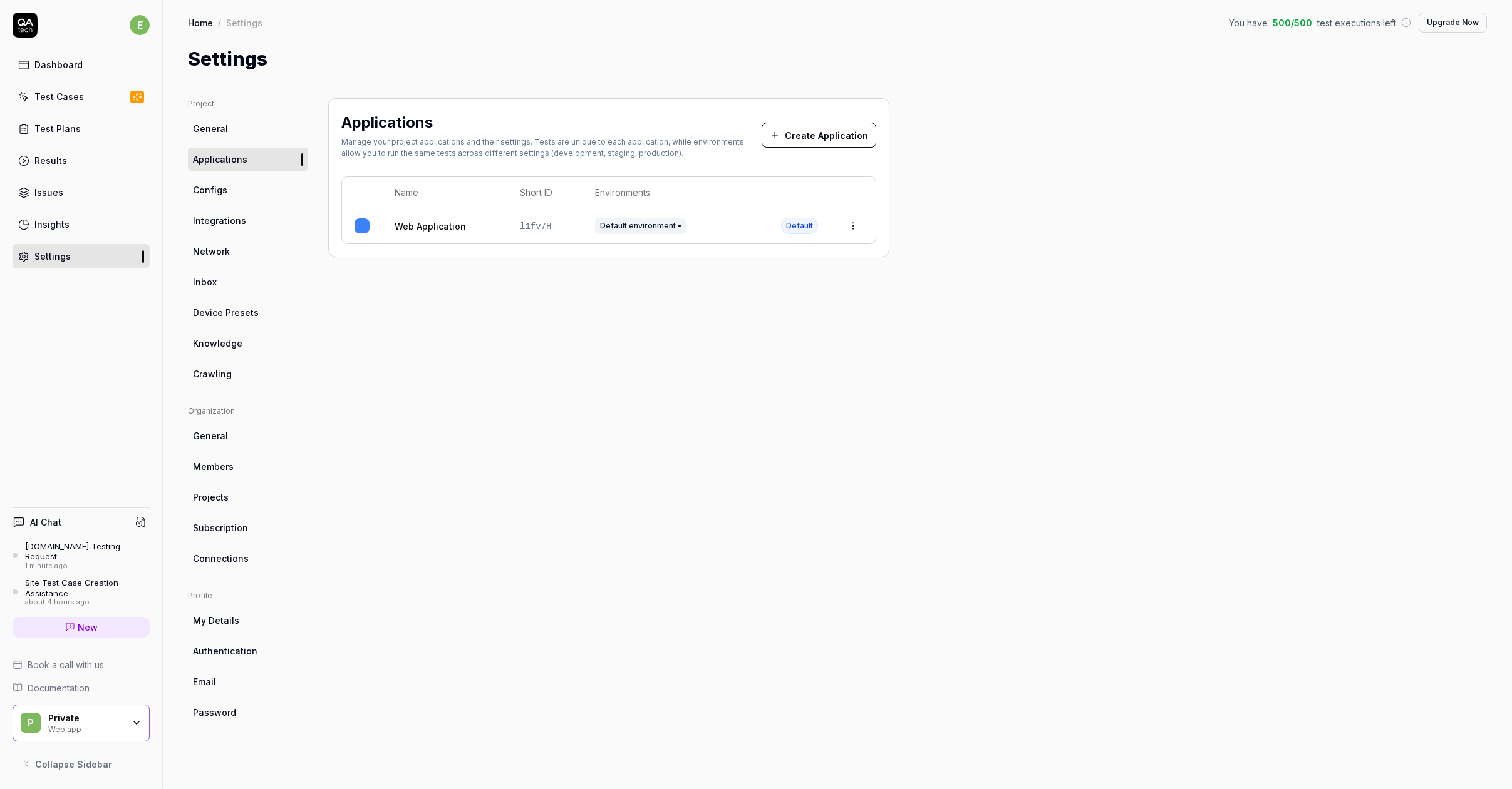
click at [814, 132] on button "Create Application" at bounding box center [819, 136] width 115 height 25
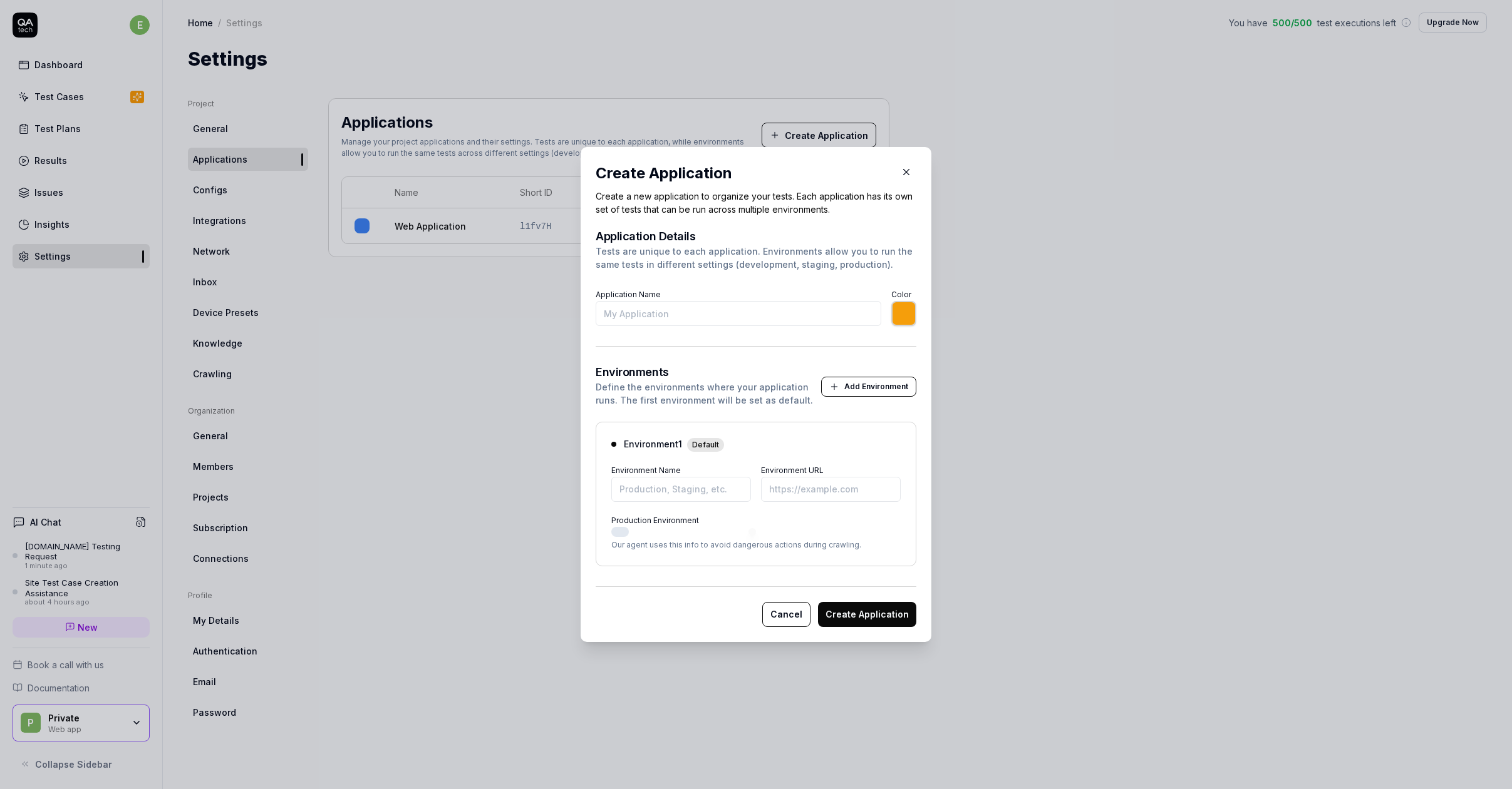
type input "h"
type input "*******"
type input "hemnet"
click at [876, 383] on button "Add Environment" at bounding box center [868, 387] width 95 height 20
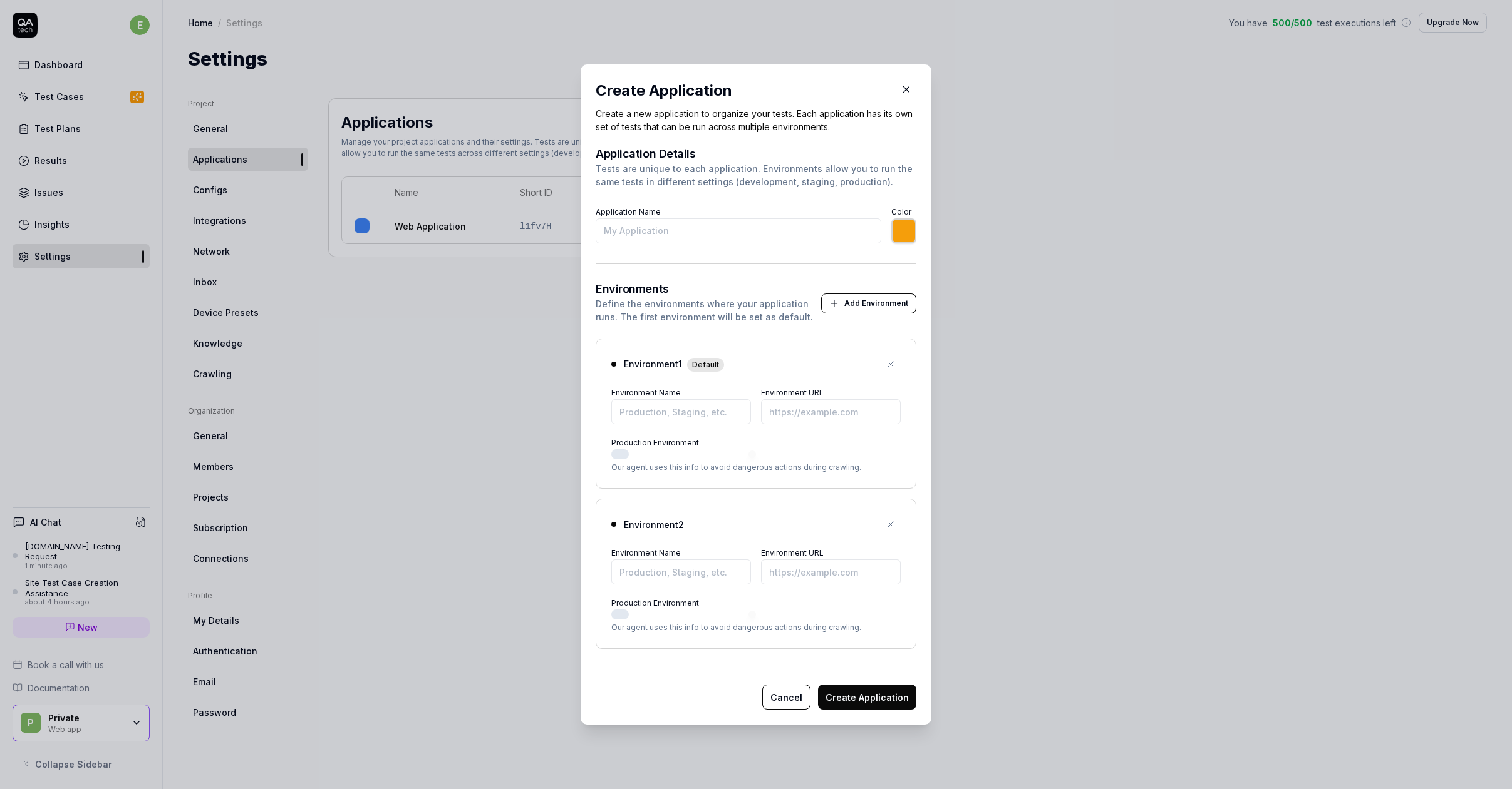
click at [888, 522] on icon "button" at bounding box center [891, 524] width 10 height 10
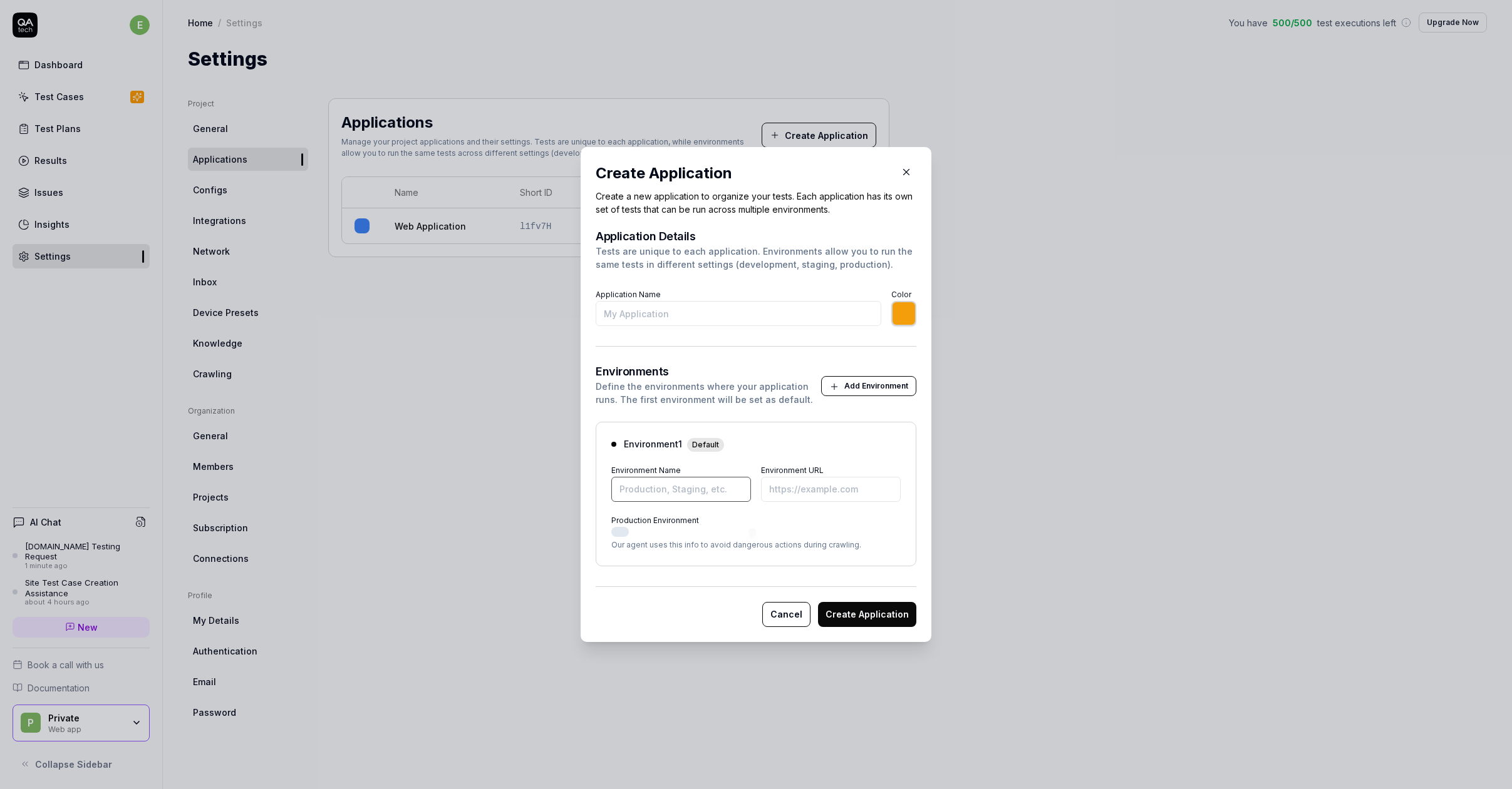
click at [672, 494] on input "Environment Name" at bounding box center [681, 490] width 140 height 25
click at [837, 487] on input "Environment URL" at bounding box center [831, 490] width 140 height 25
type input "*******"
click at [665, 496] on input "Environment Name" at bounding box center [681, 490] width 140 height 25
click at [788, 491] on input "Environment URL" at bounding box center [831, 490] width 140 height 25
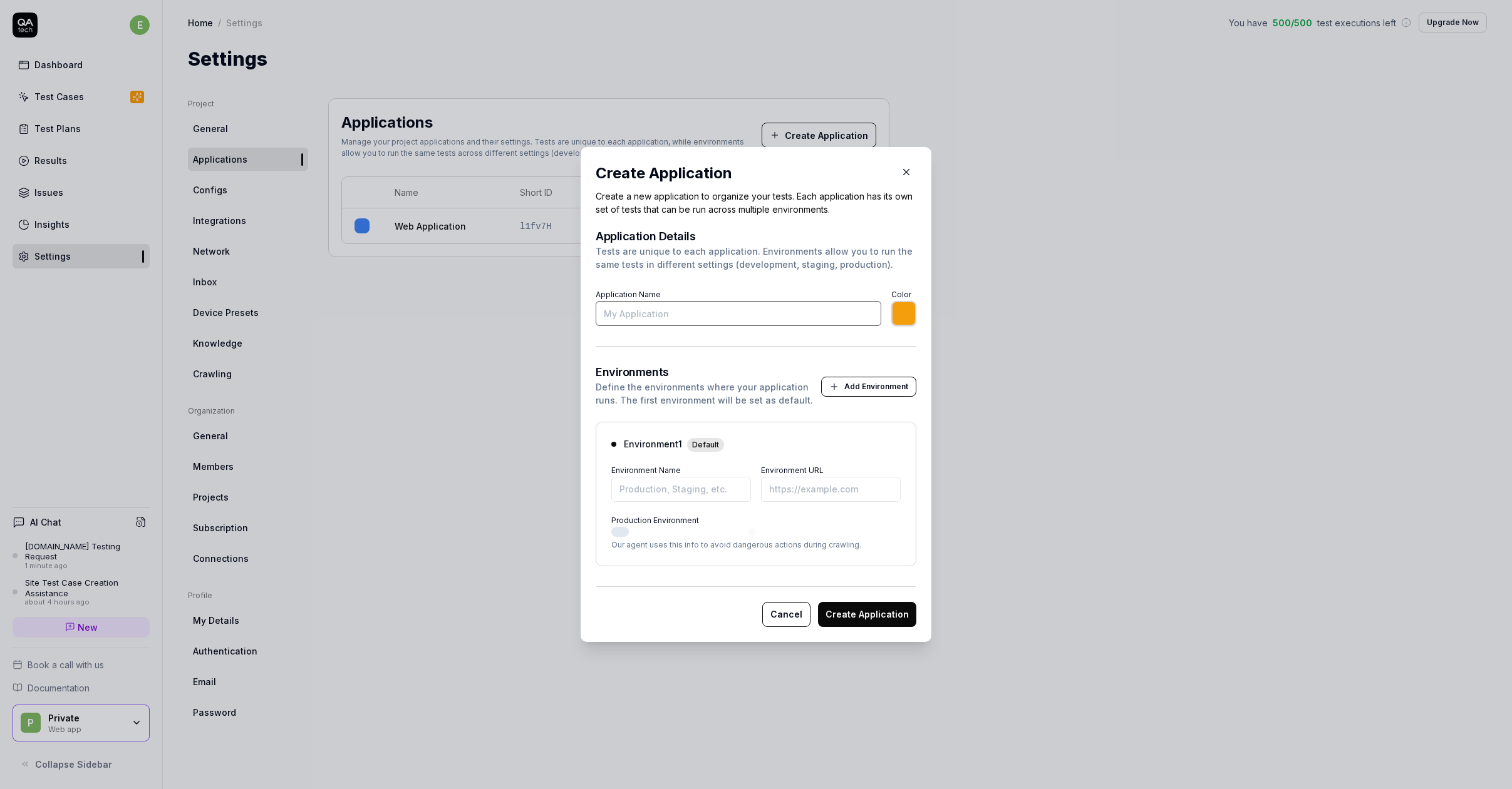
click at [676, 306] on input "Application Name" at bounding box center [738, 314] width 286 height 25
type input "H"
type input "*******"
type input "Hemnet"
click at [664, 480] on input "Environment Name" at bounding box center [681, 490] width 140 height 25
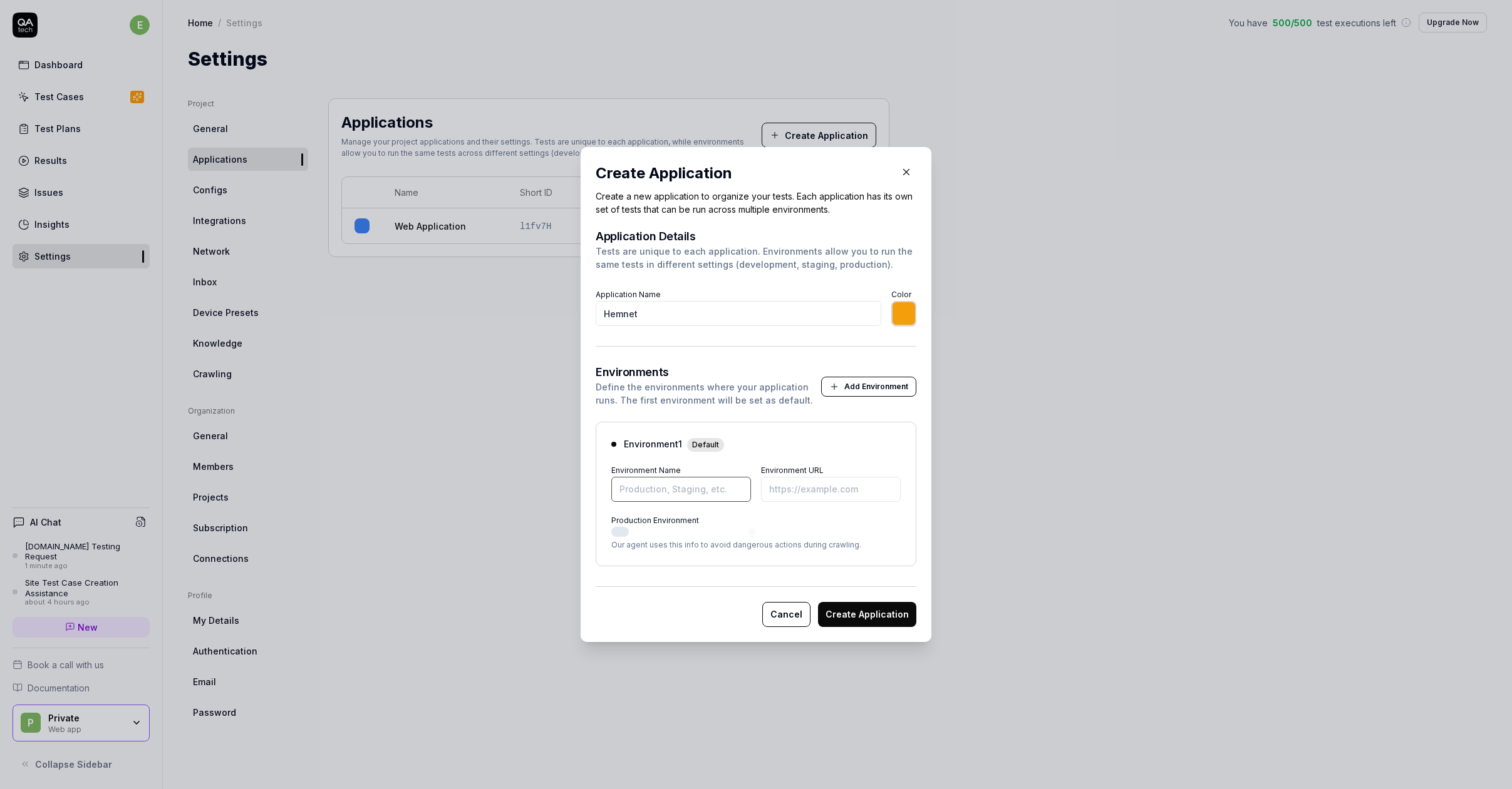
type input "*******"
type input "Hemnet"
type input "*******"
type input "https://www.hemnet.se"
click at [618, 531] on button "Production Environment" at bounding box center [620, 532] width 18 height 10
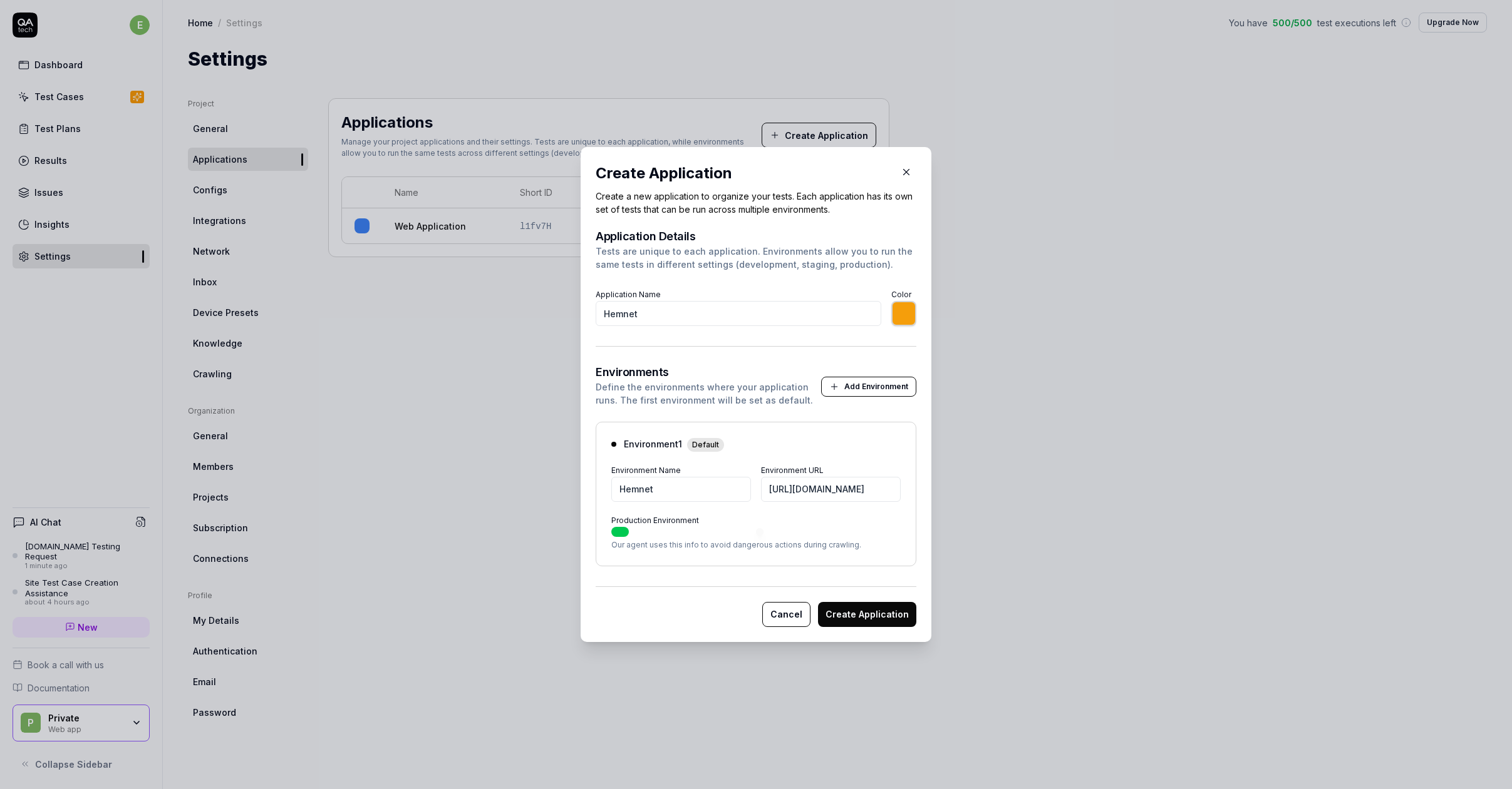
click at [867, 613] on button "Create Application" at bounding box center [867, 615] width 99 height 25
type input "*******"
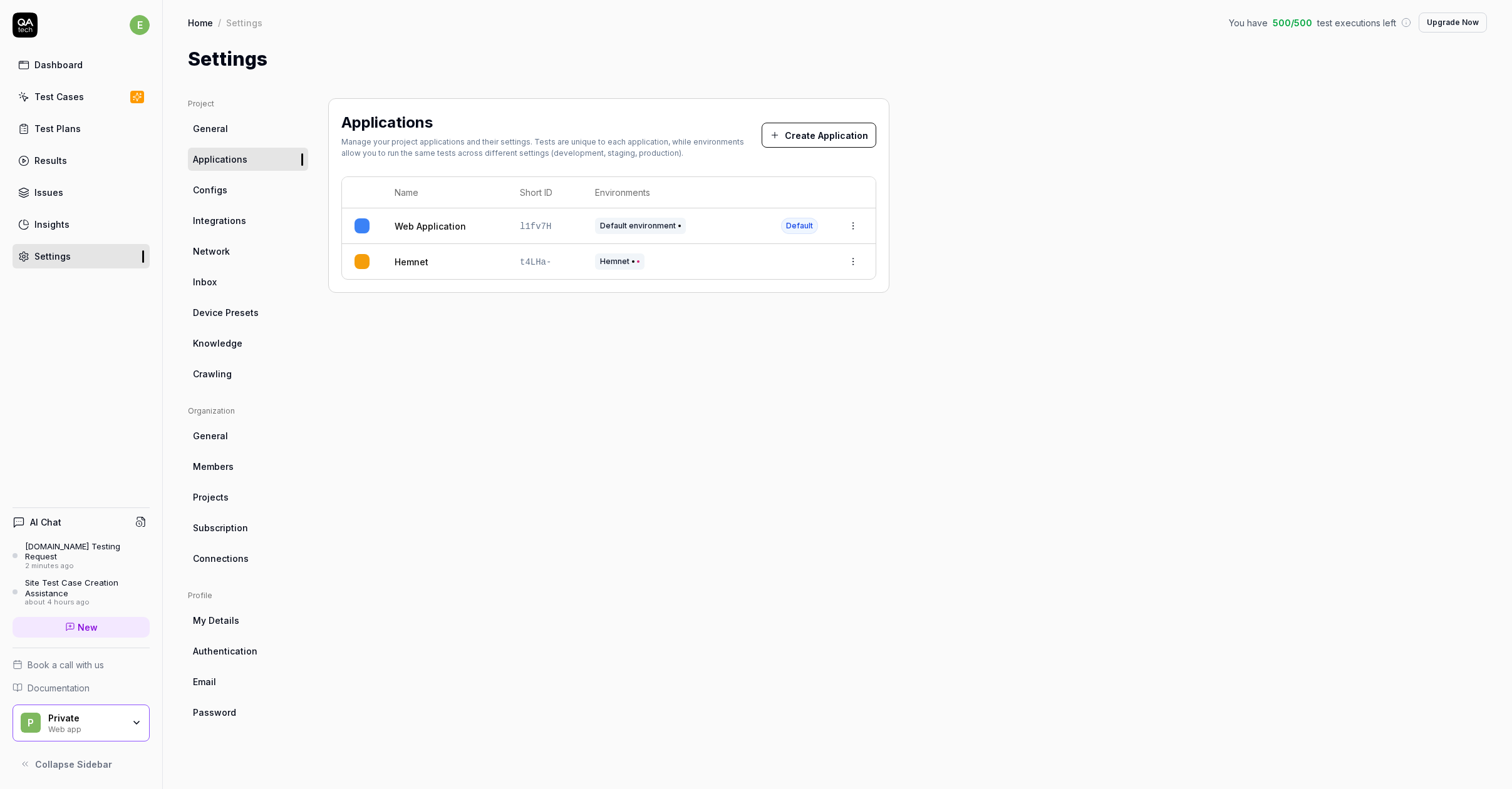
click at [415, 261] on link "Hemnet" at bounding box center [412, 262] width 34 height 13
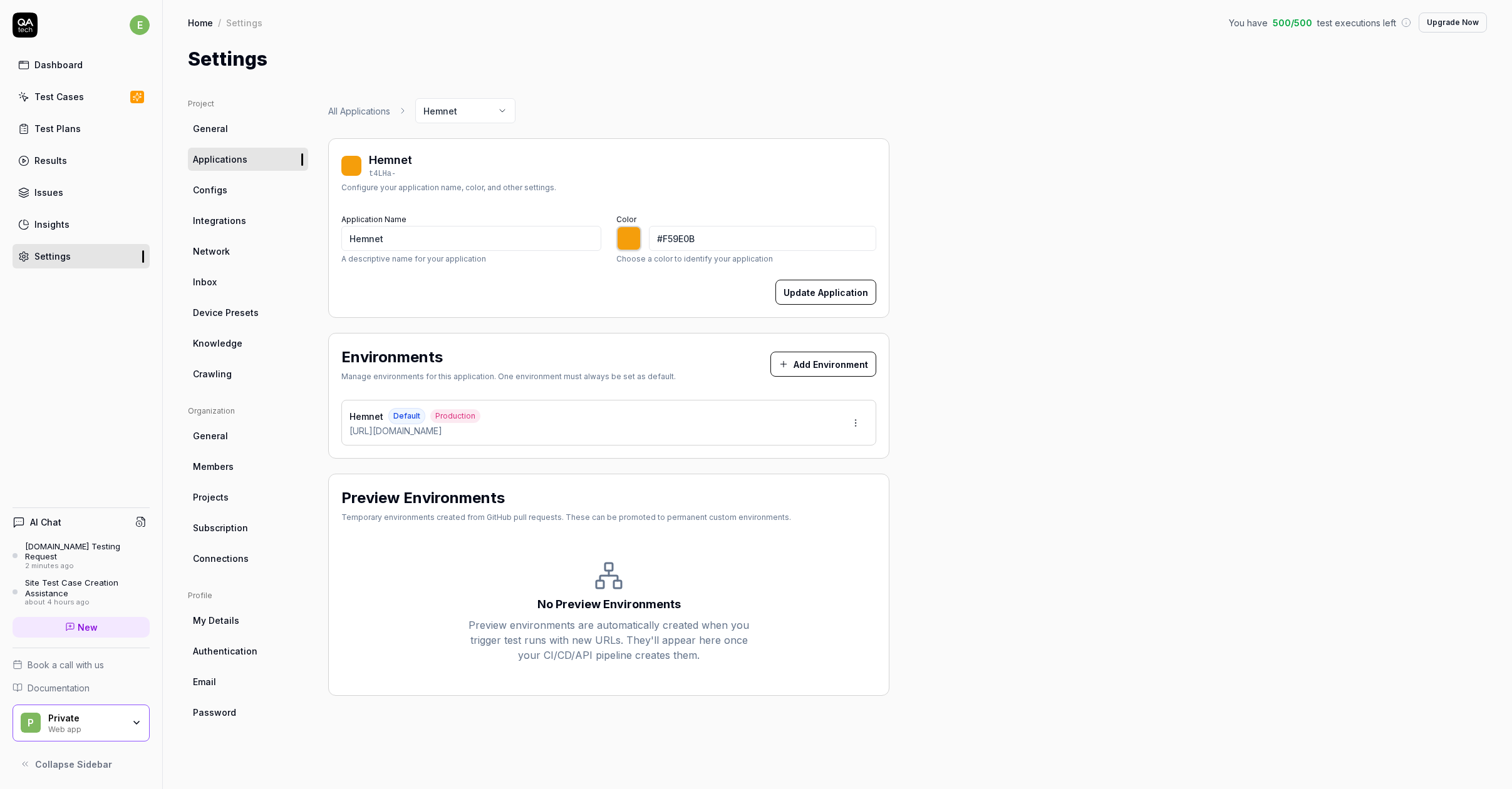
click at [57, 98] on div "Test Cases" at bounding box center [59, 97] width 50 height 13
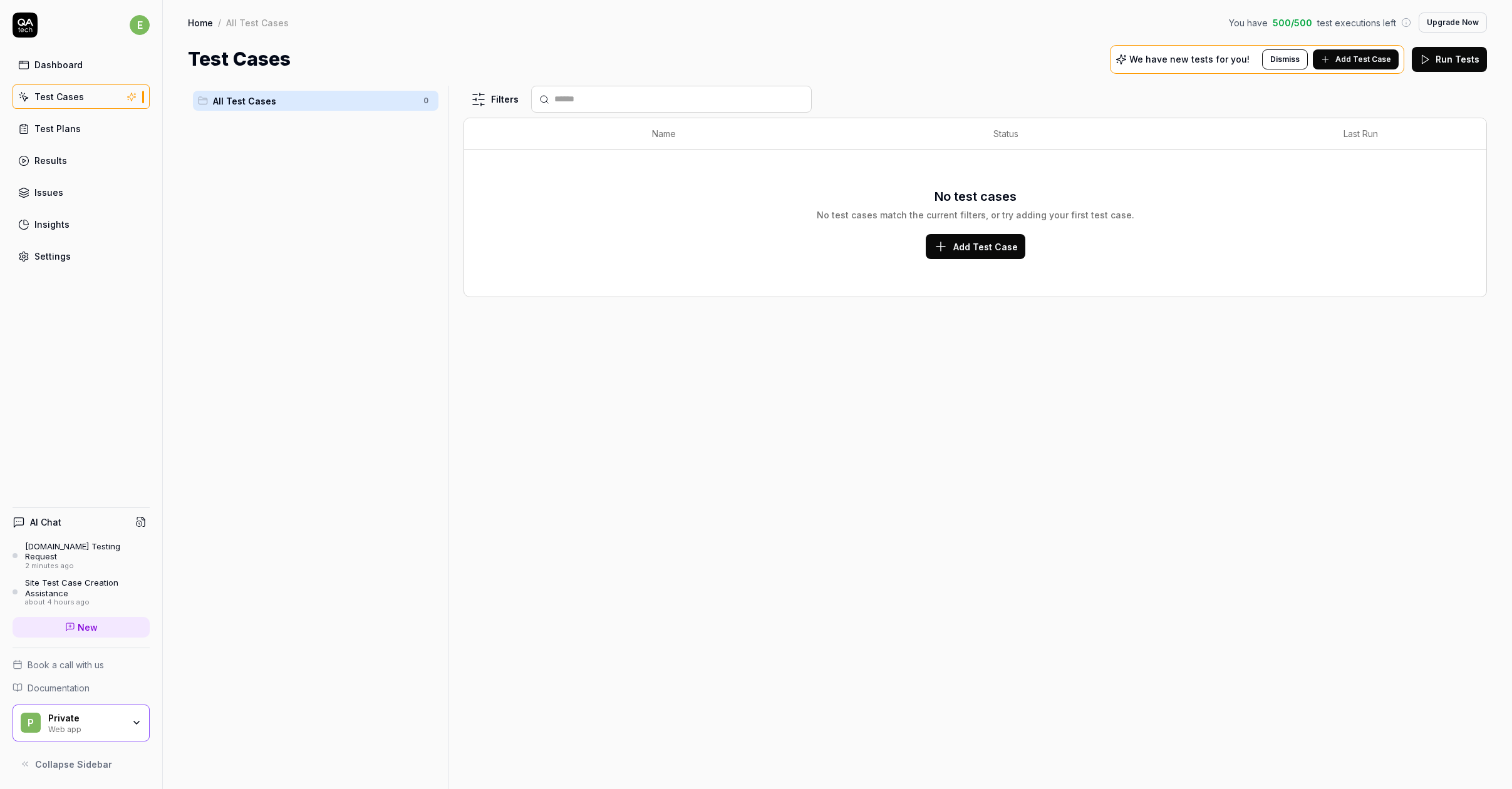
click at [78, 74] on link "Dashboard" at bounding box center [81, 64] width 137 height 24
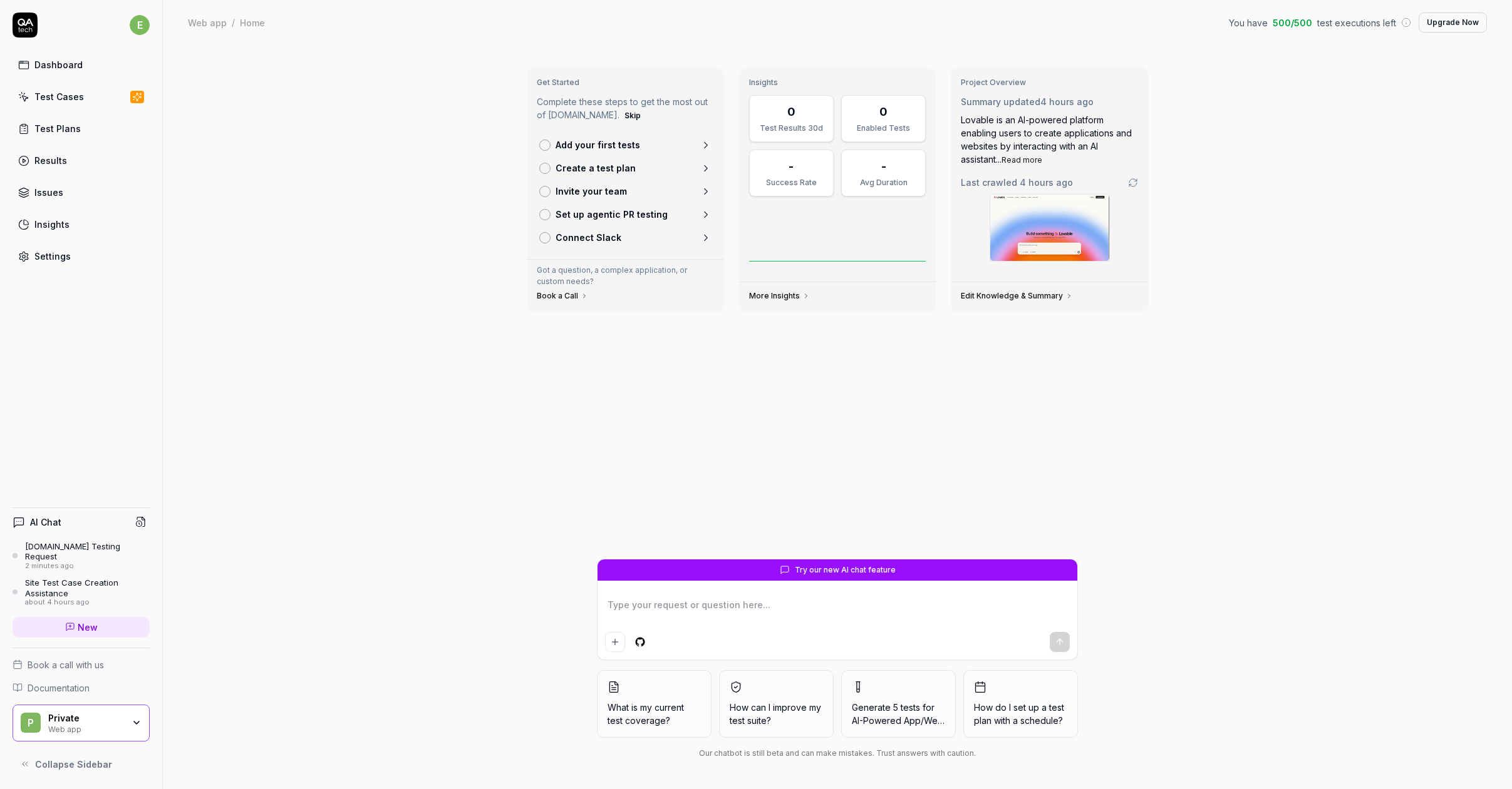
click at [65, 556] on div "Hemnet.se Testing Request" at bounding box center [88, 551] width 125 height 21
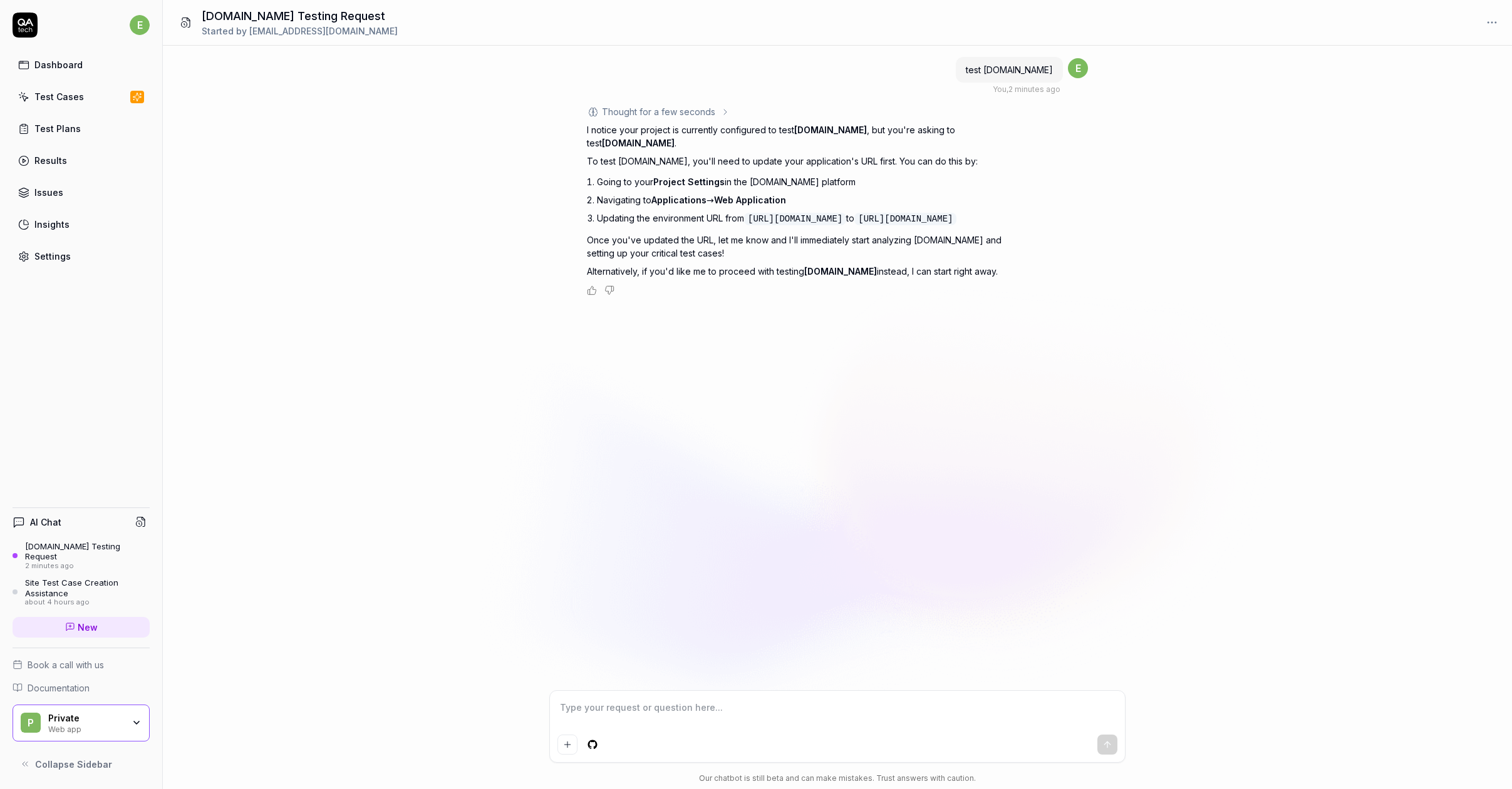
click at [672, 702] on textarea at bounding box center [837, 714] width 560 height 31
click at [600, 708] on textarea at bounding box center [837, 714] width 560 height 31
type textarea "*"
type textarea "T"
type textarea "*"
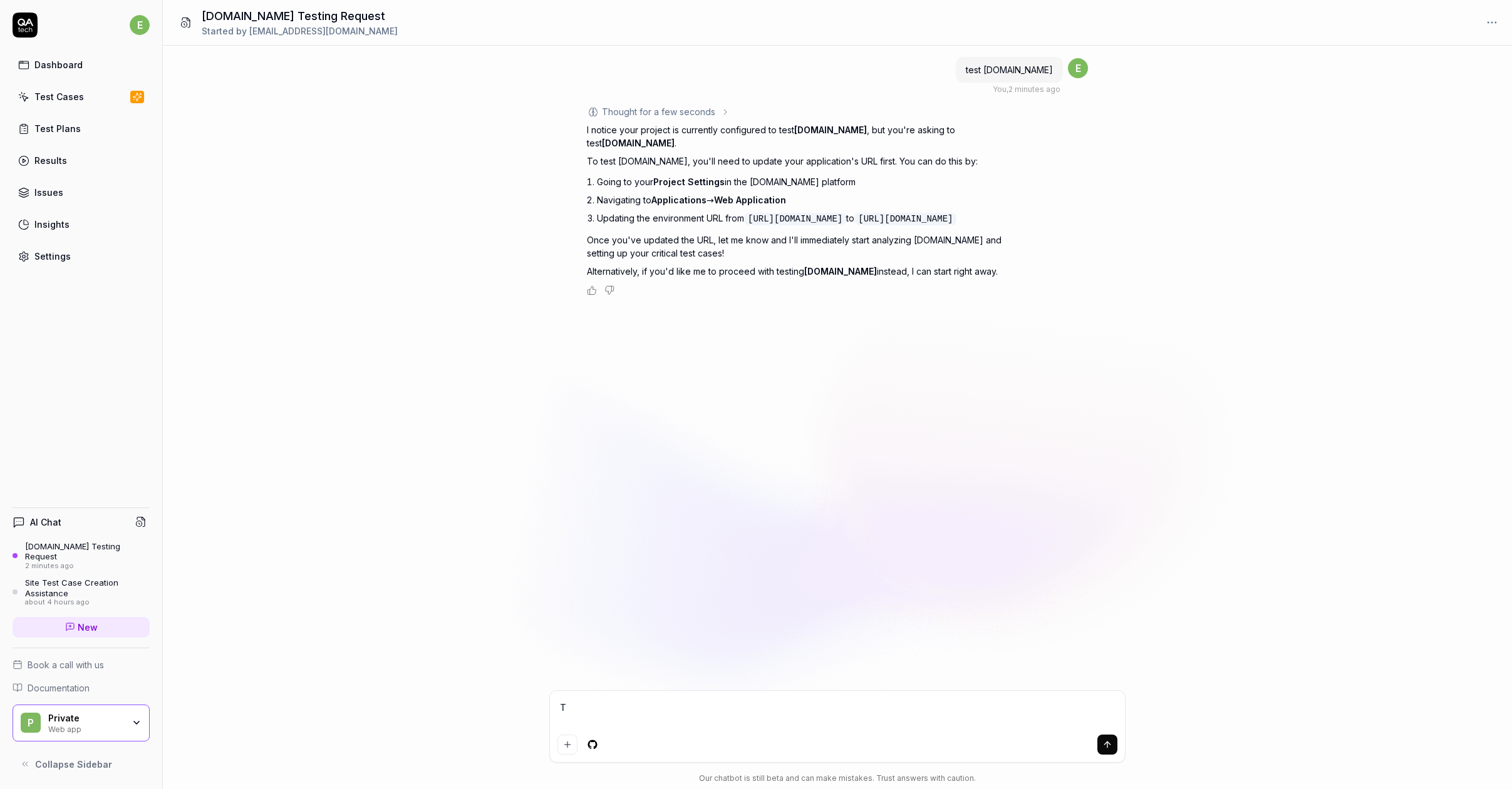
type textarea "Te"
type textarea "*"
type textarea "Tes"
type textarea "*"
type textarea "Test"
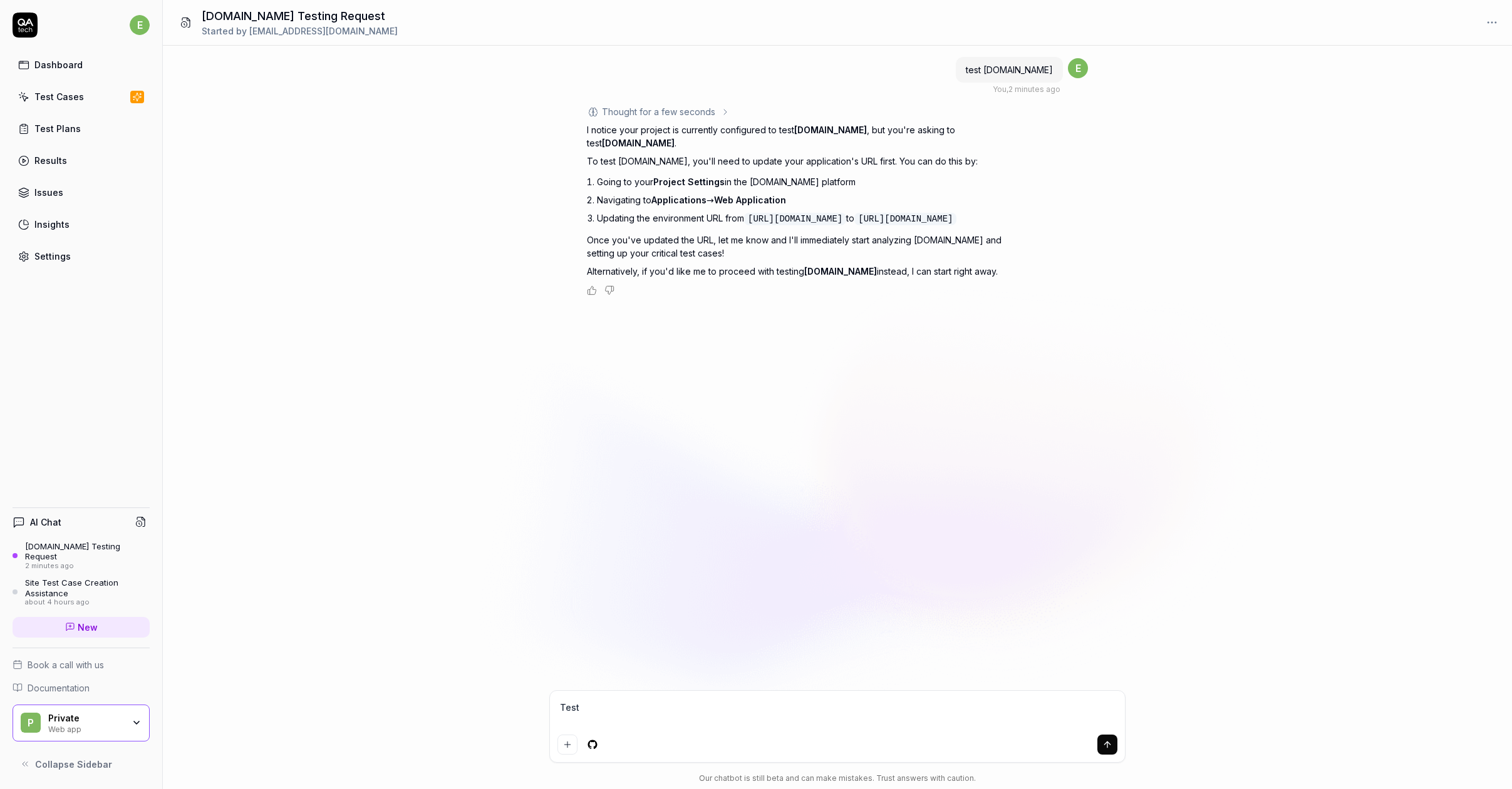
type textarea "*"
type textarea "Test"
type textarea "*"
type textarea "Test h"
type textarea "*"
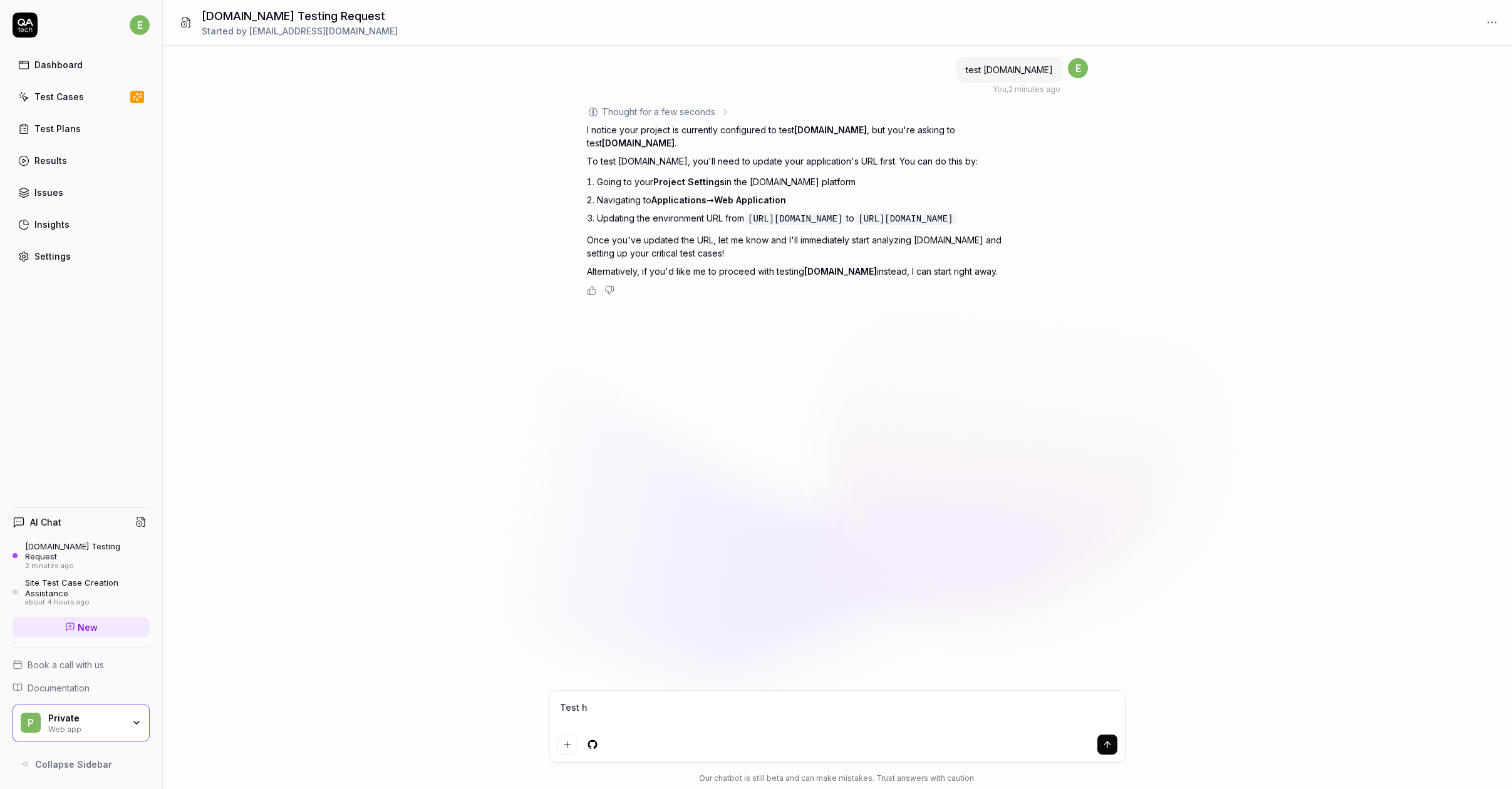
type textarea "Test he"
type textarea "*"
type textarea "Test hem"
type textarea "*"
type textarea "Test hemn"
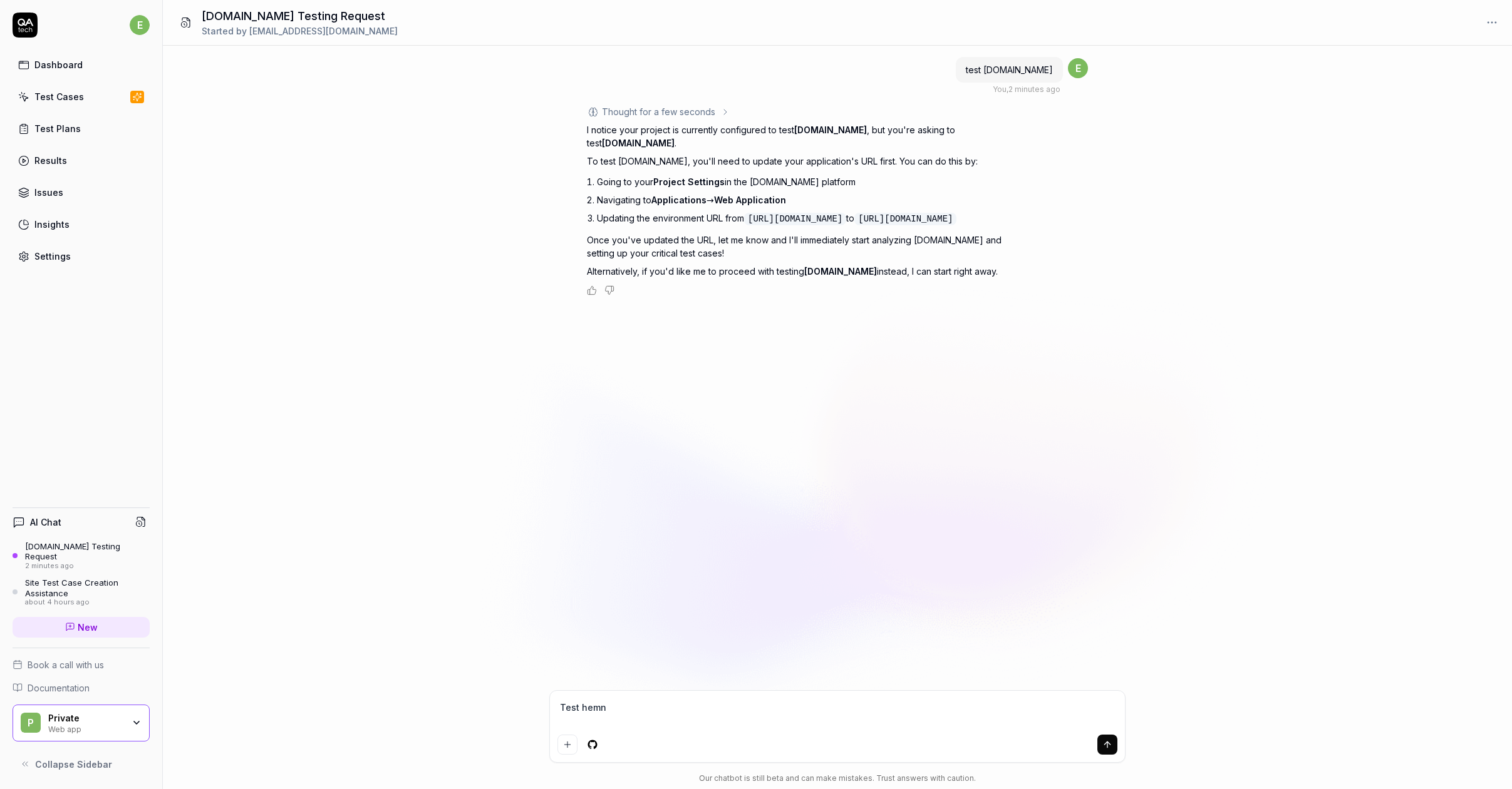
type textarea "*"
type textarea "Test hemne"
type textarea "*"
type textarea "Test hemnet"
type textarea "*"
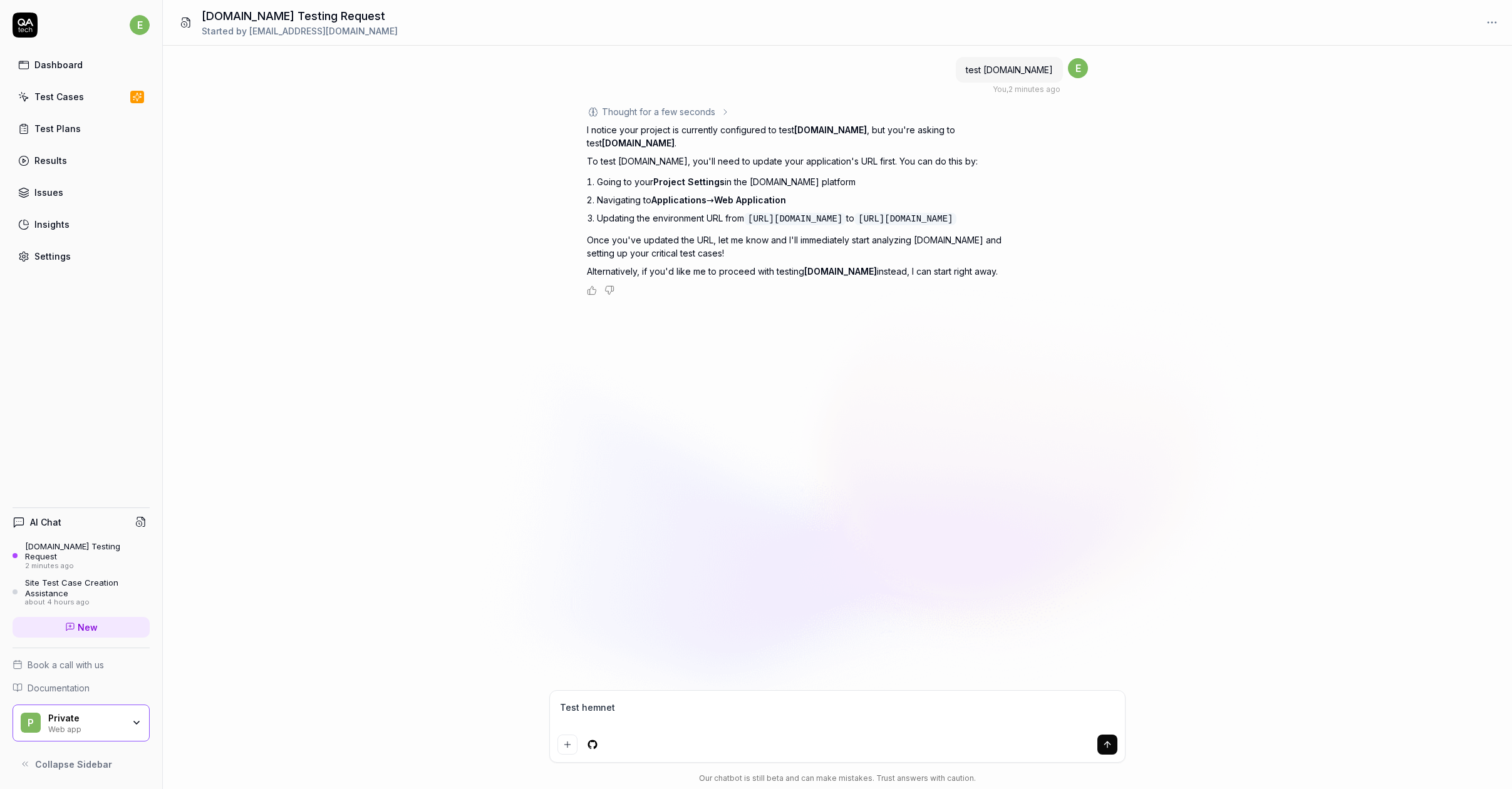
type textarea "Test hemnet"
type textarea "*"
type textarea "Test hemnet n"
type textarea "*"
type textarea "Test hemnet no"
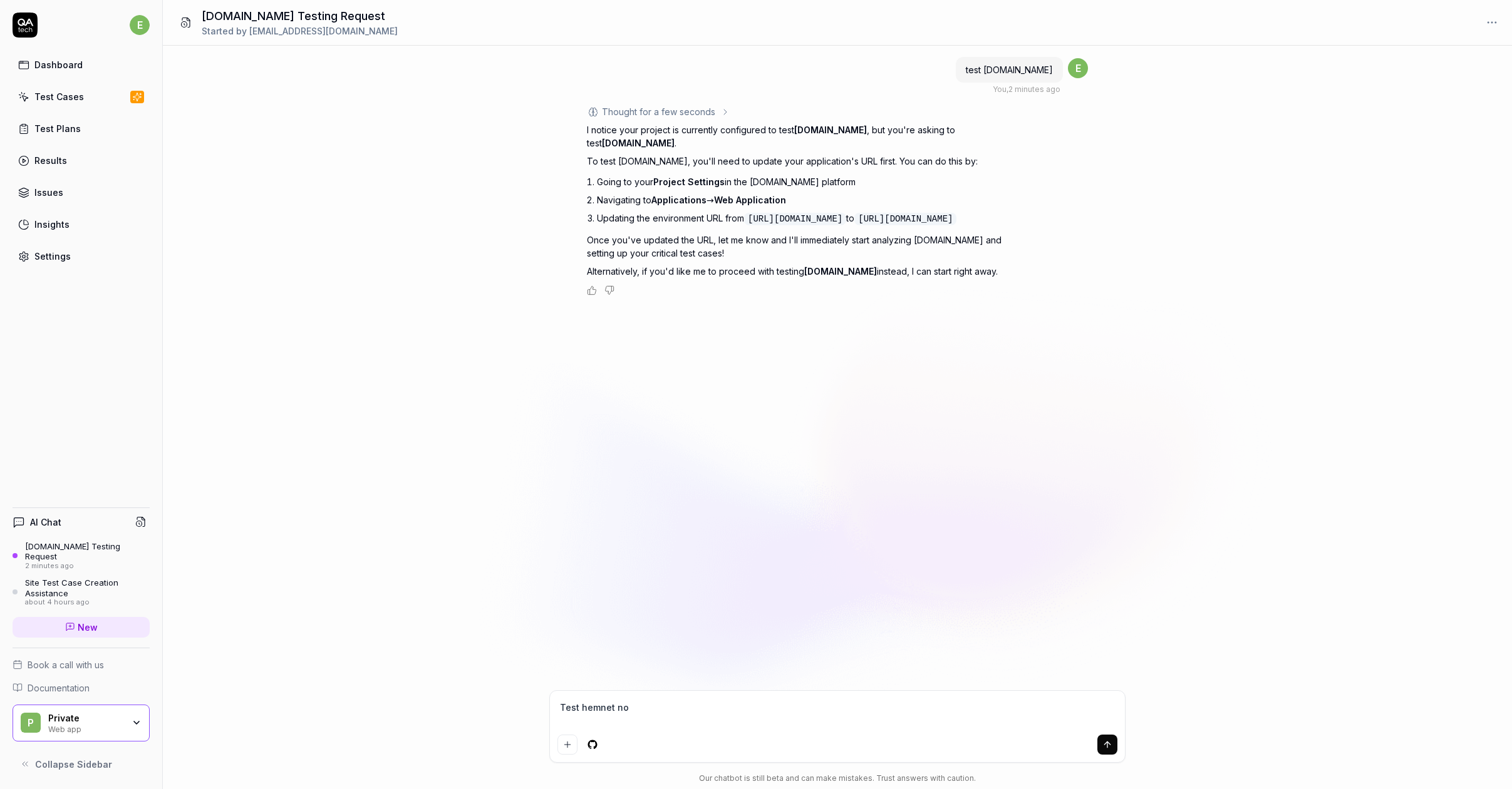
type textarea "*"
type textarea "Test hemnet now"
type textarea "*"
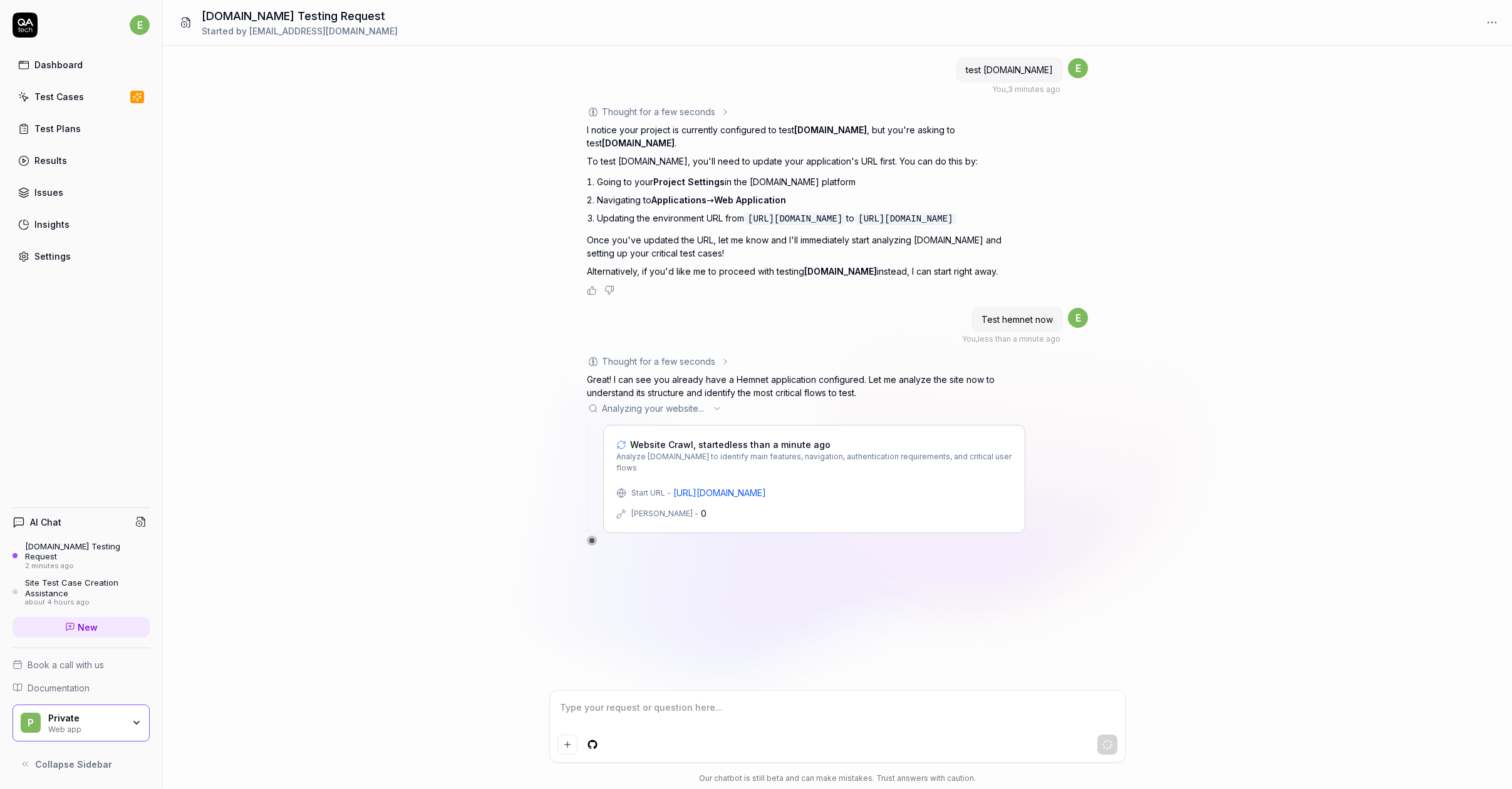
click at [673, 402] on span "Analyzing your website ..." at bounding box center [654, 409] width 105 height 13
click at [665, 717] on textarea at bounding box center [837, 714] width 560 height 31
type textarea "*"
type textarea "C"
type textarea "*"
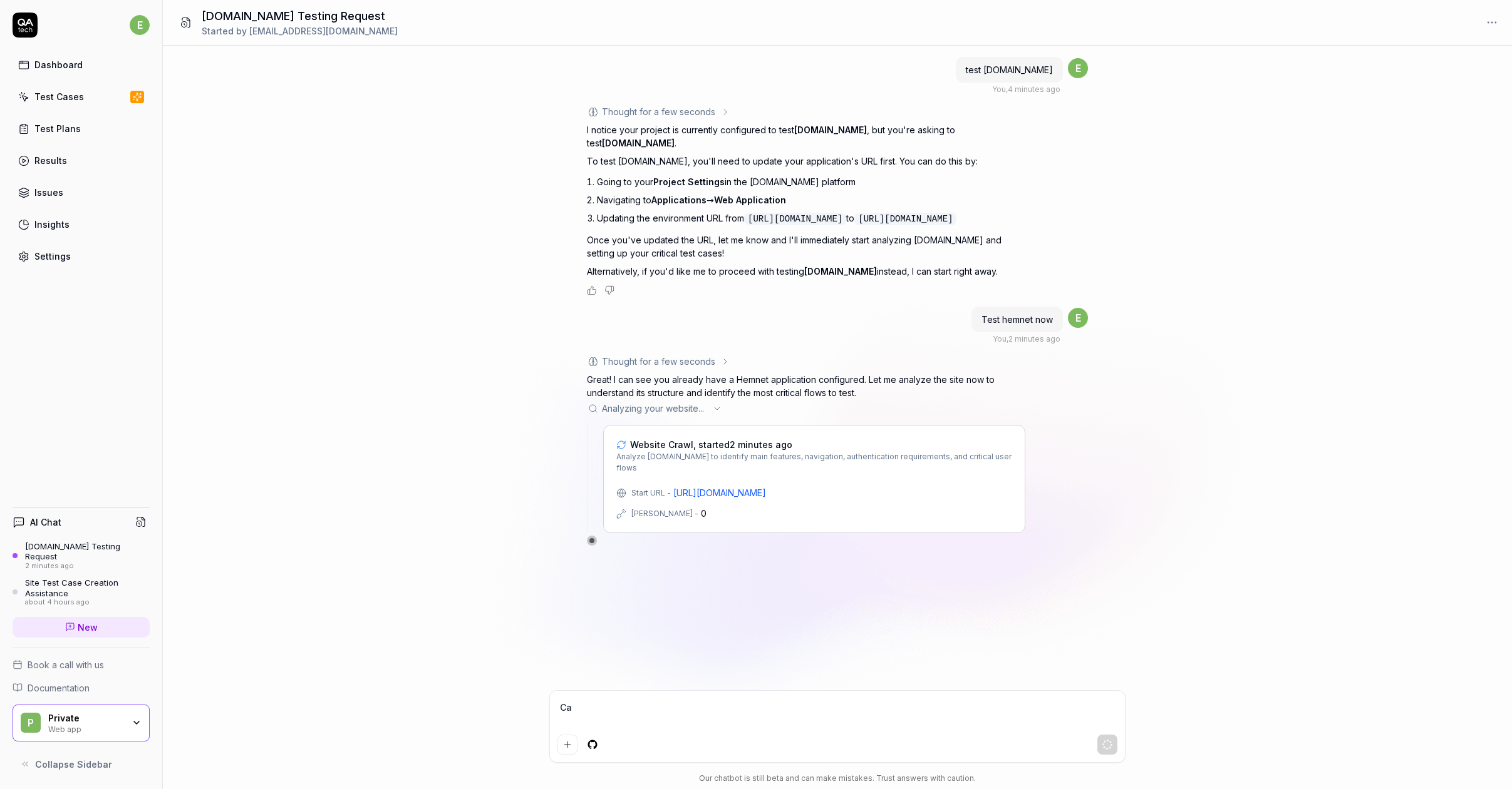
type textarea "Can"
type textarea "*"
type textarea "Can"
type textarea "*"
type textarea "Can o"
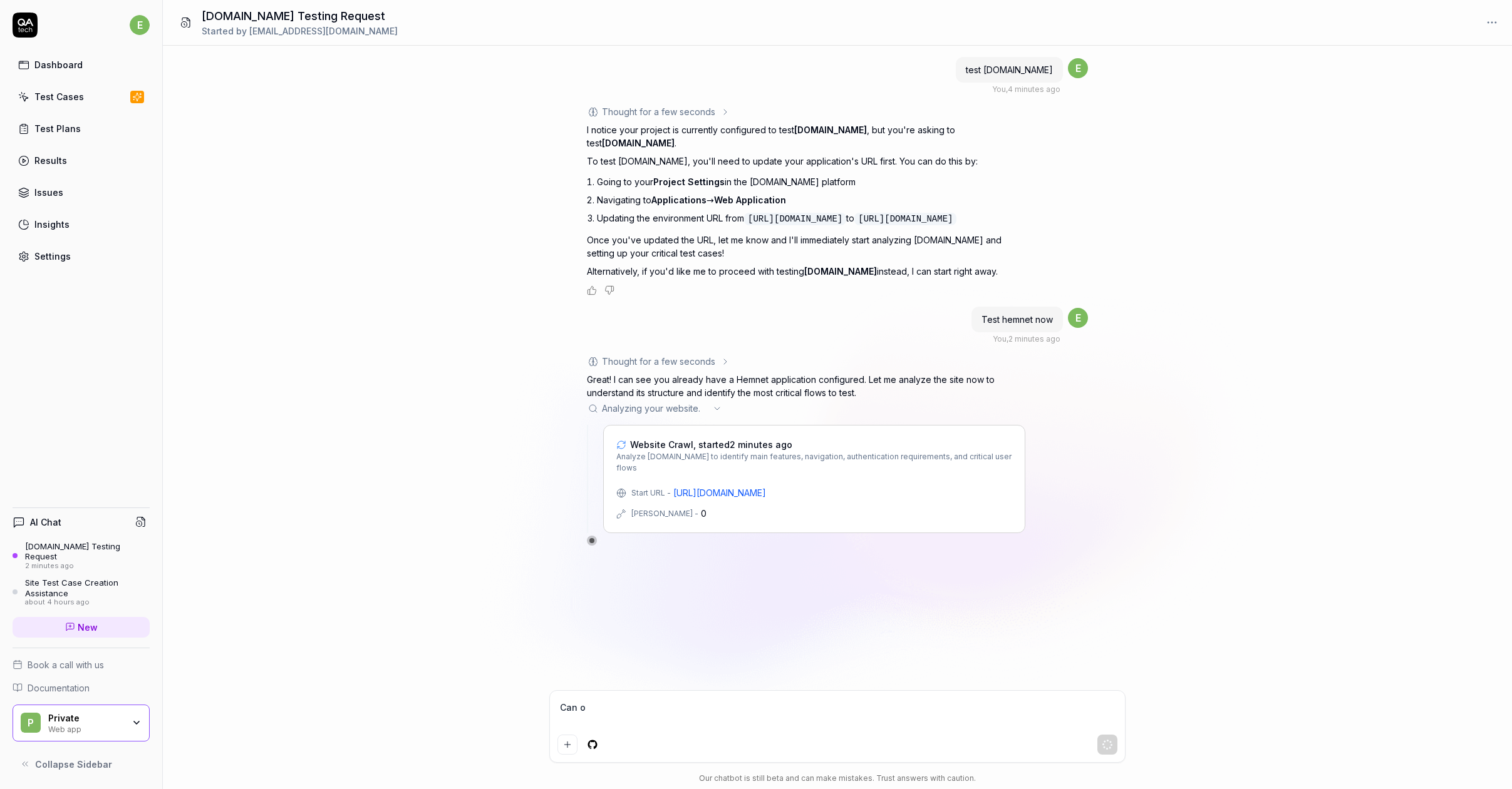
type textarea "*"
type textarea "Can"
type textarea "*"
type textarea "Can y"
type textarea "*"
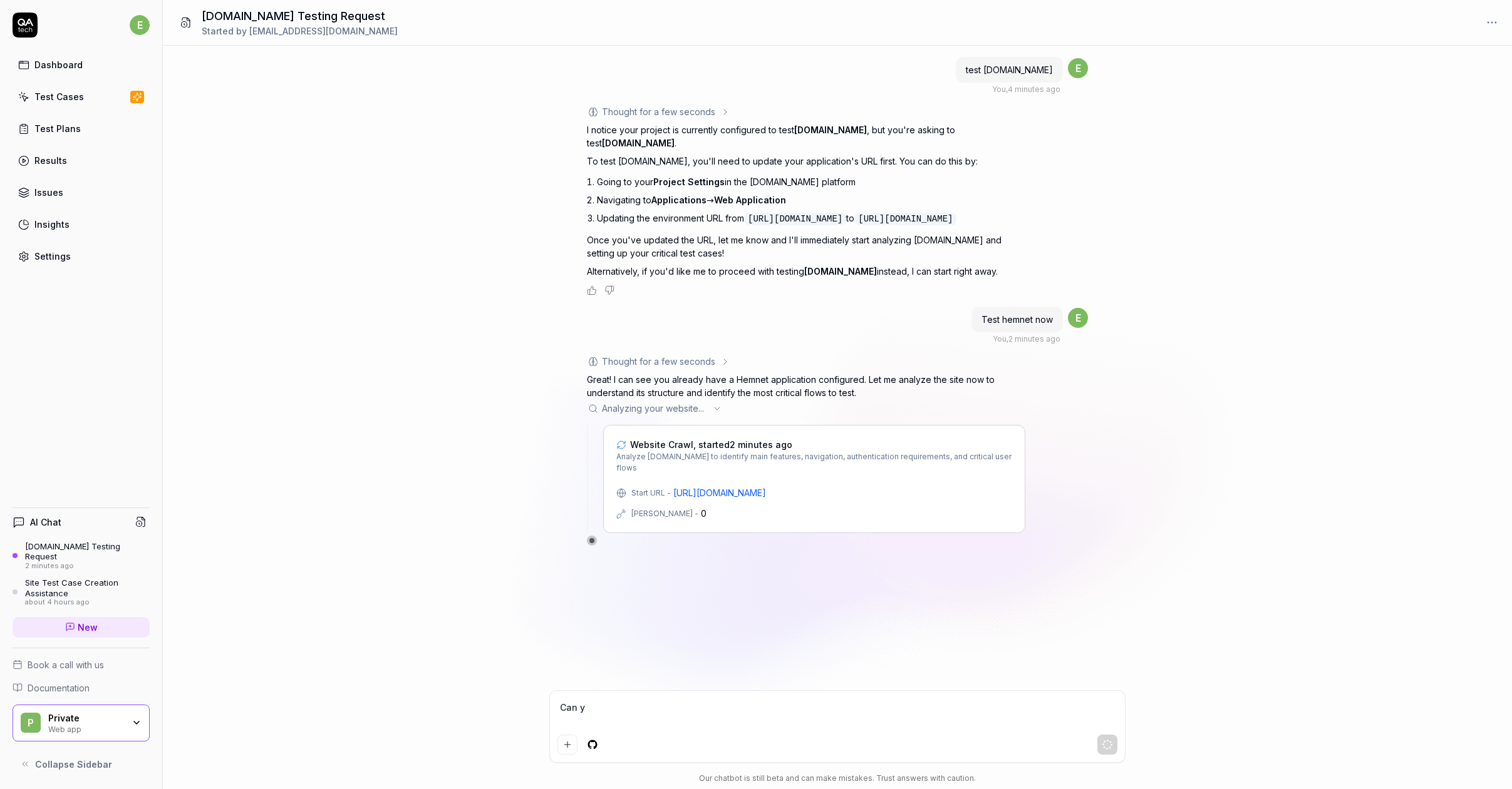
type textarea "Can yo"
type textarea "*"
type textarea "Can you"
type textarea "*"
type textarea "Can you"
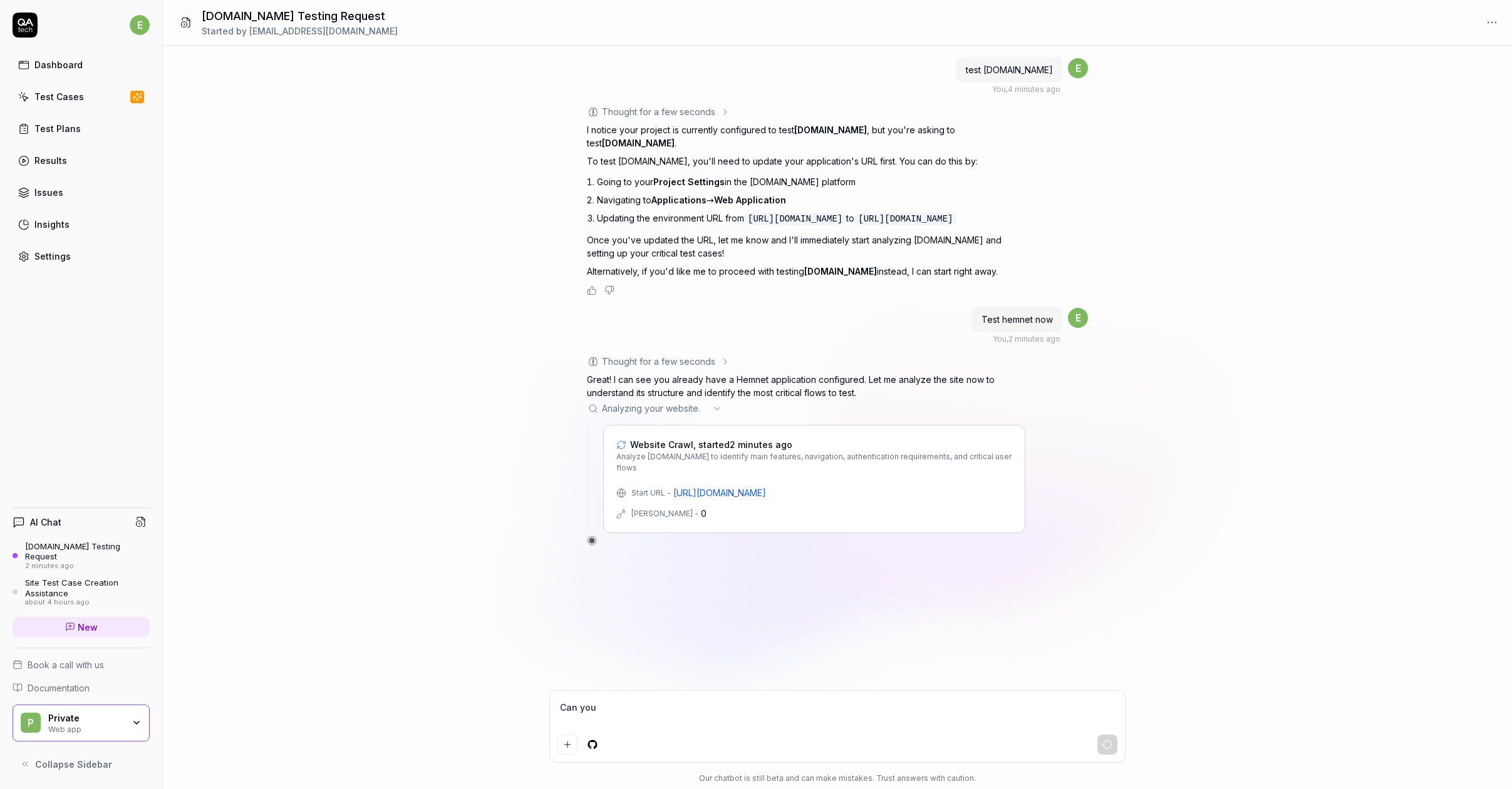
type textarea "*"
type textarea "Can you f"
type textarea "*"
type textarea "Can you fi"
type textarea "*"
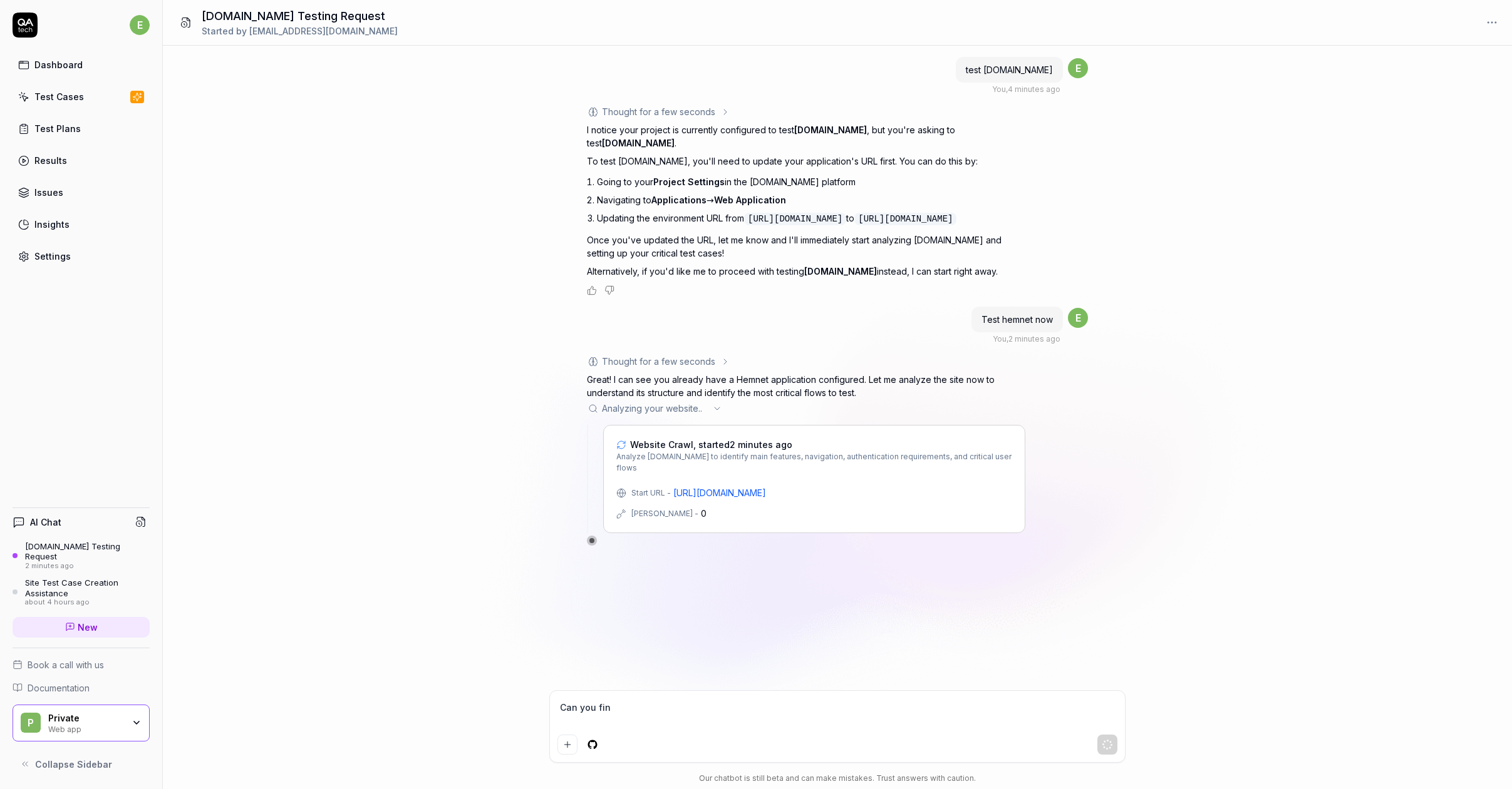
type textarea "Can you find"
type textarea "*"
type textarea "Can you find"
type textarea "*"
type textarea "Can you find t"
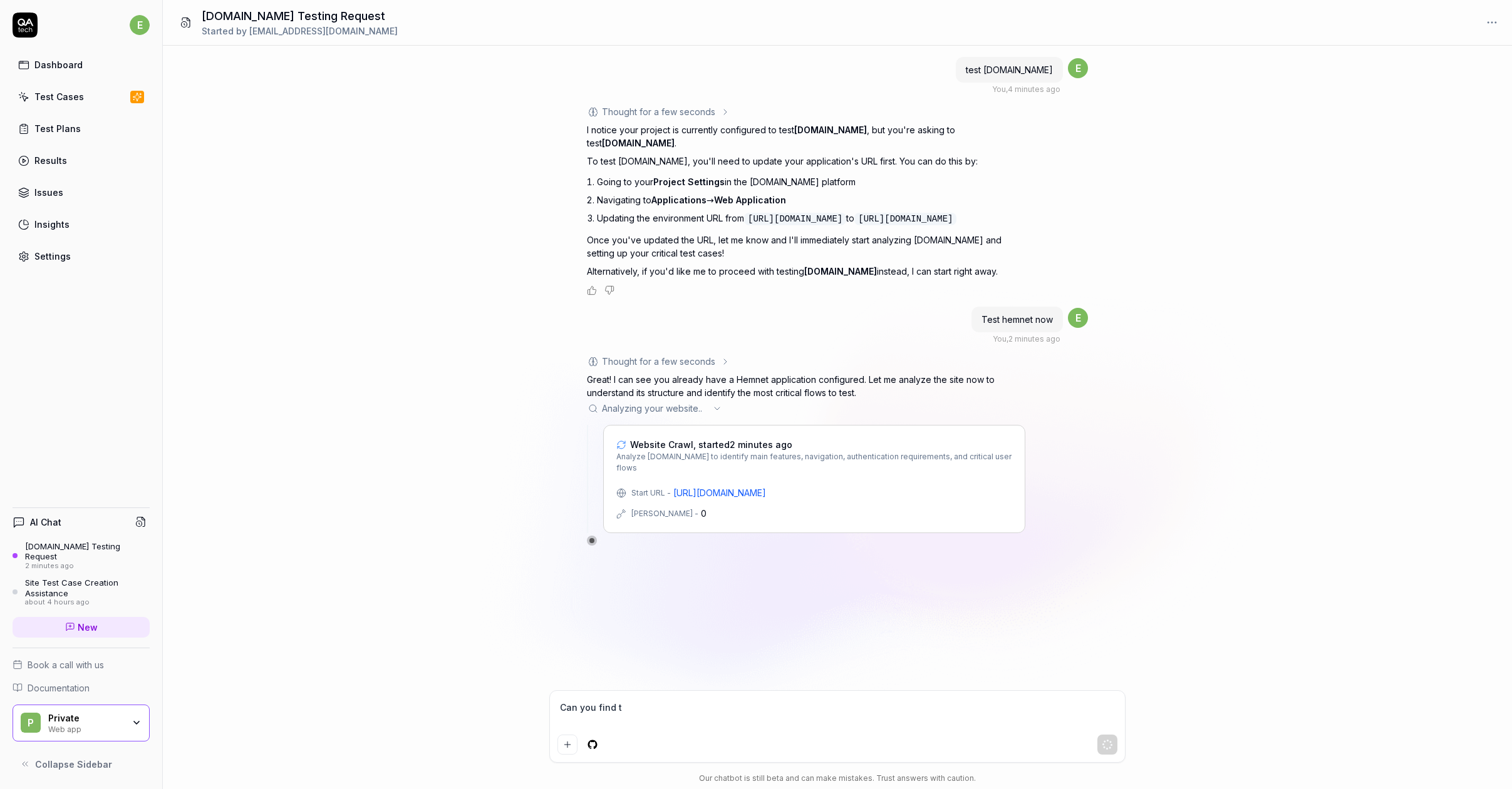
type textarea "*"
type textarea "Can you find th"
type textarea "*"
type textarea "Can you find the"
type textarea "*"
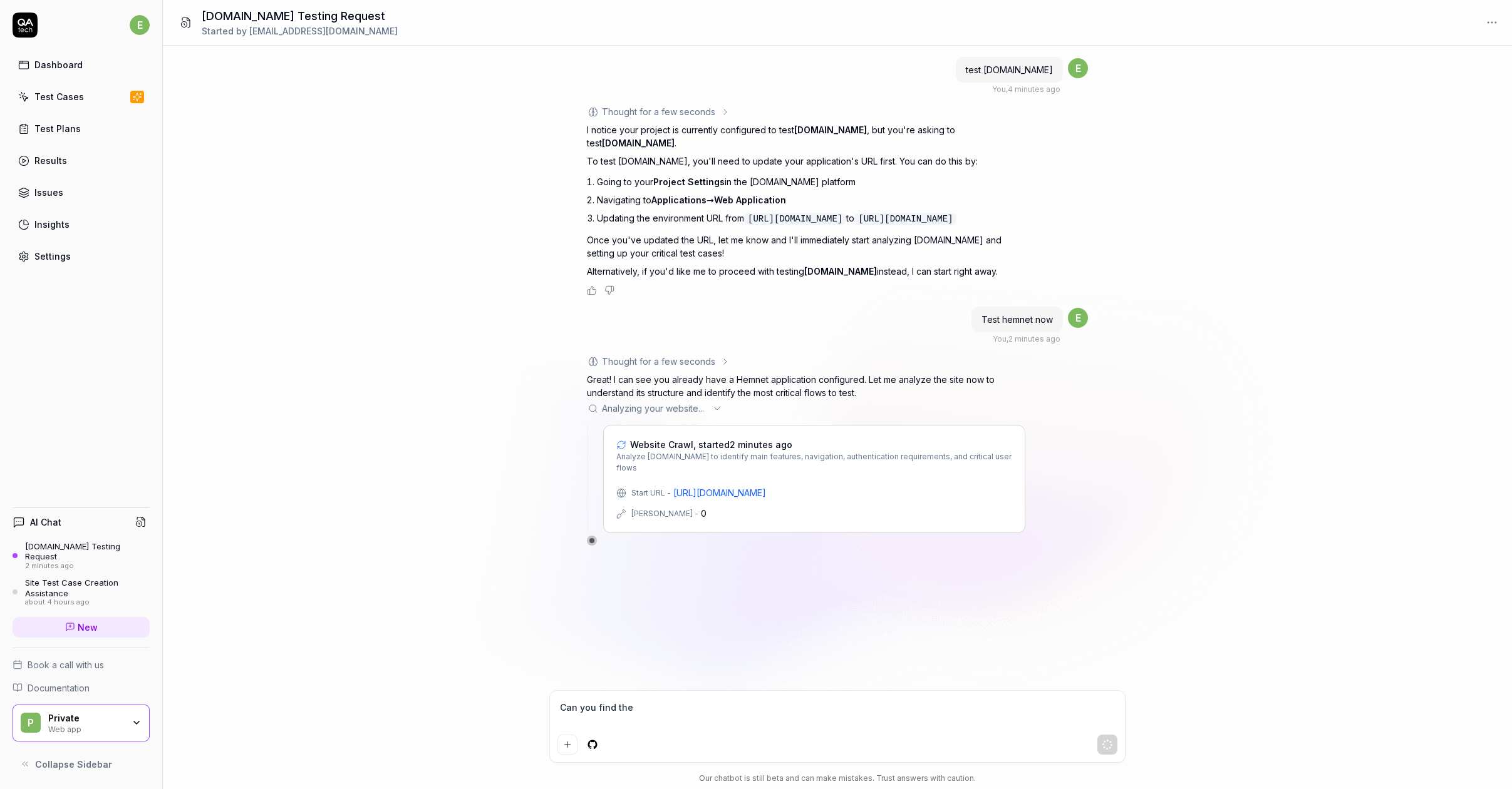
type textarea "Can you find the"
type textarea "*"
type textarea "Can you find the l"
type textarea "*"
type textarea "Can you find the low"
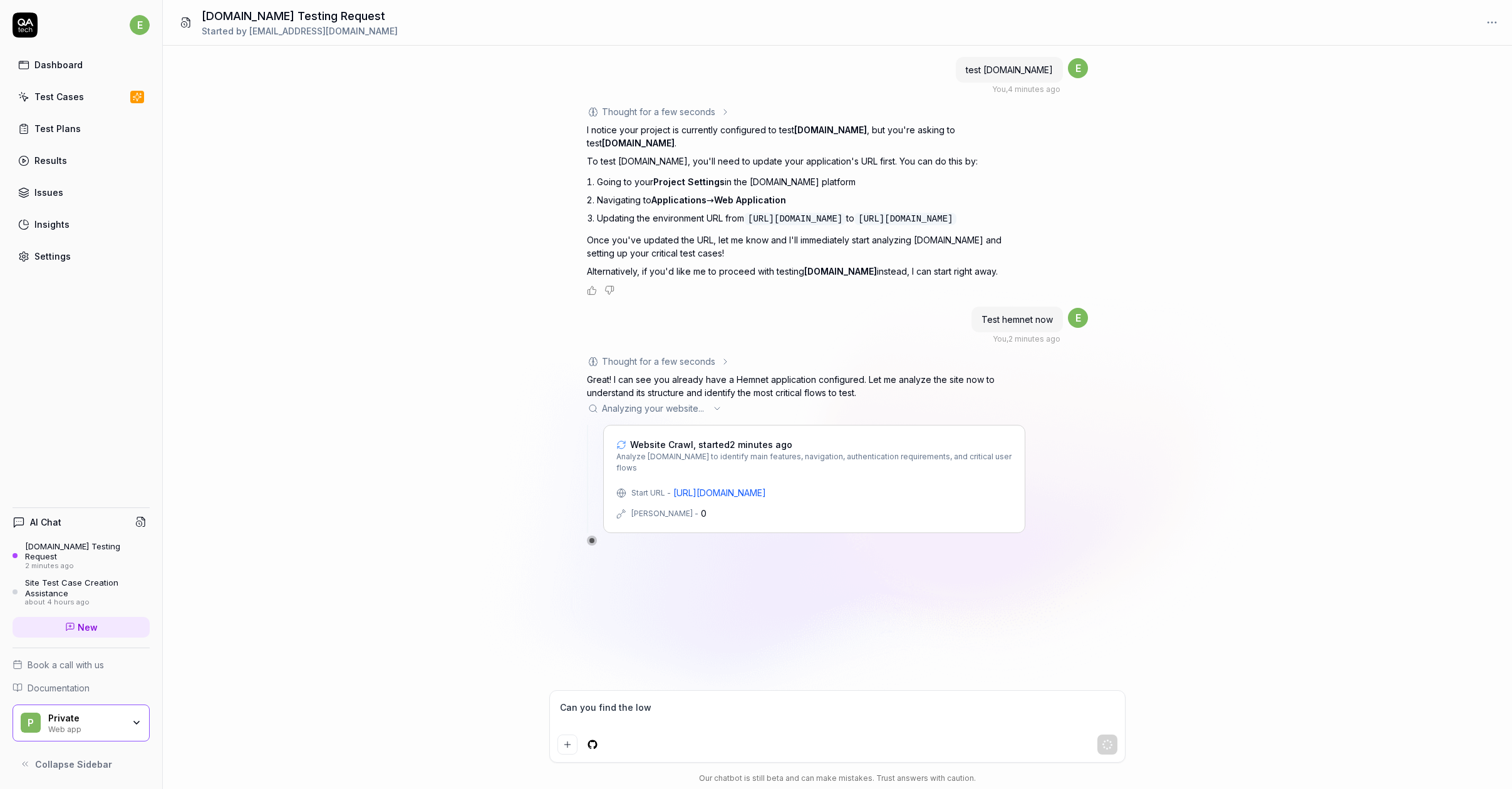
type textarea "*"
type textarea "Can you find the lowe"
type textarea "*"
type textarea "Can you find the lowes"
type textarea "*"
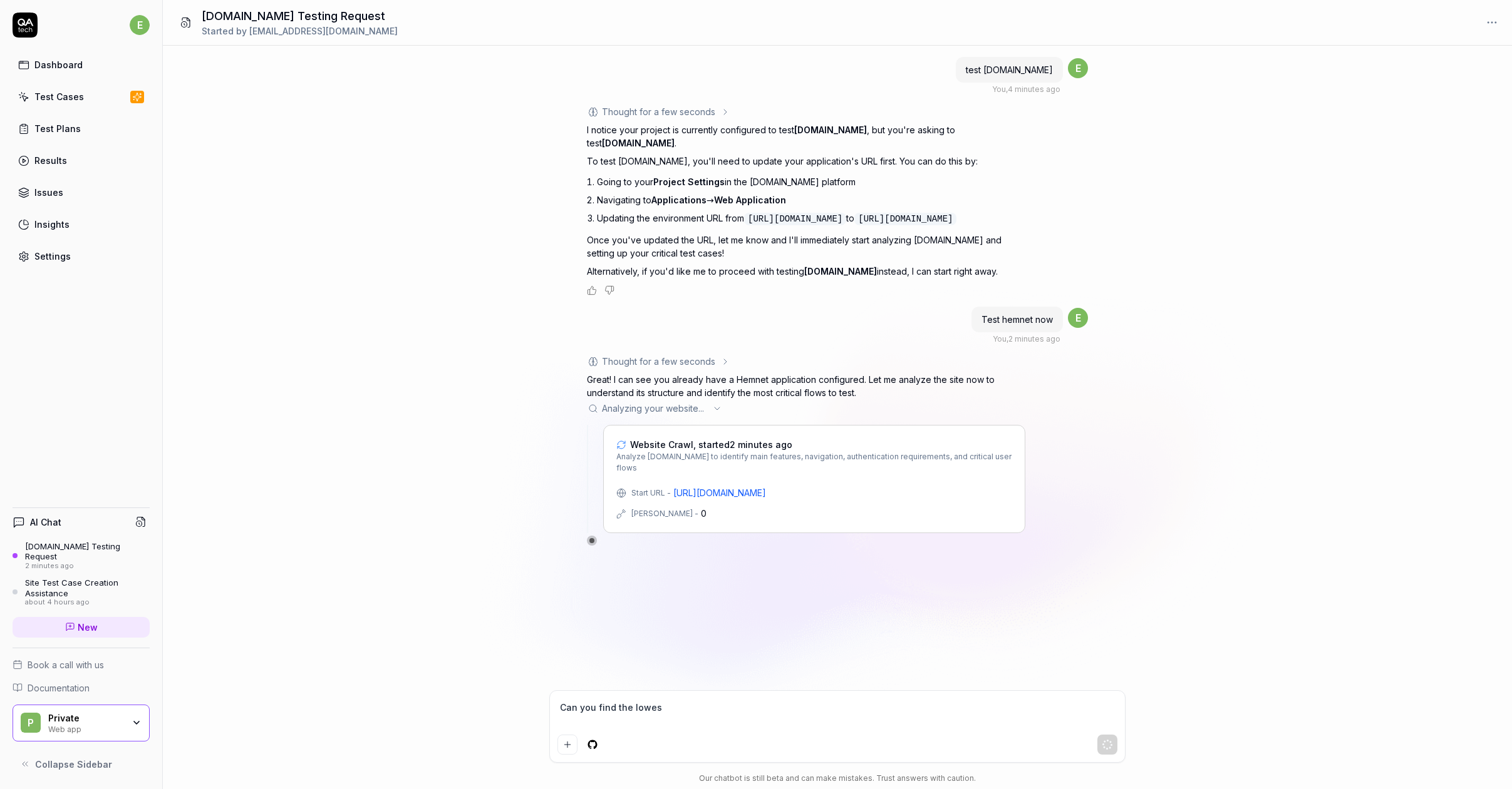
type textarea "Can you find the lowest"
type textarea "*"
type textarea "Can you find the lowest"
type textarea "*"
type textarea "Can you find the lowest p"
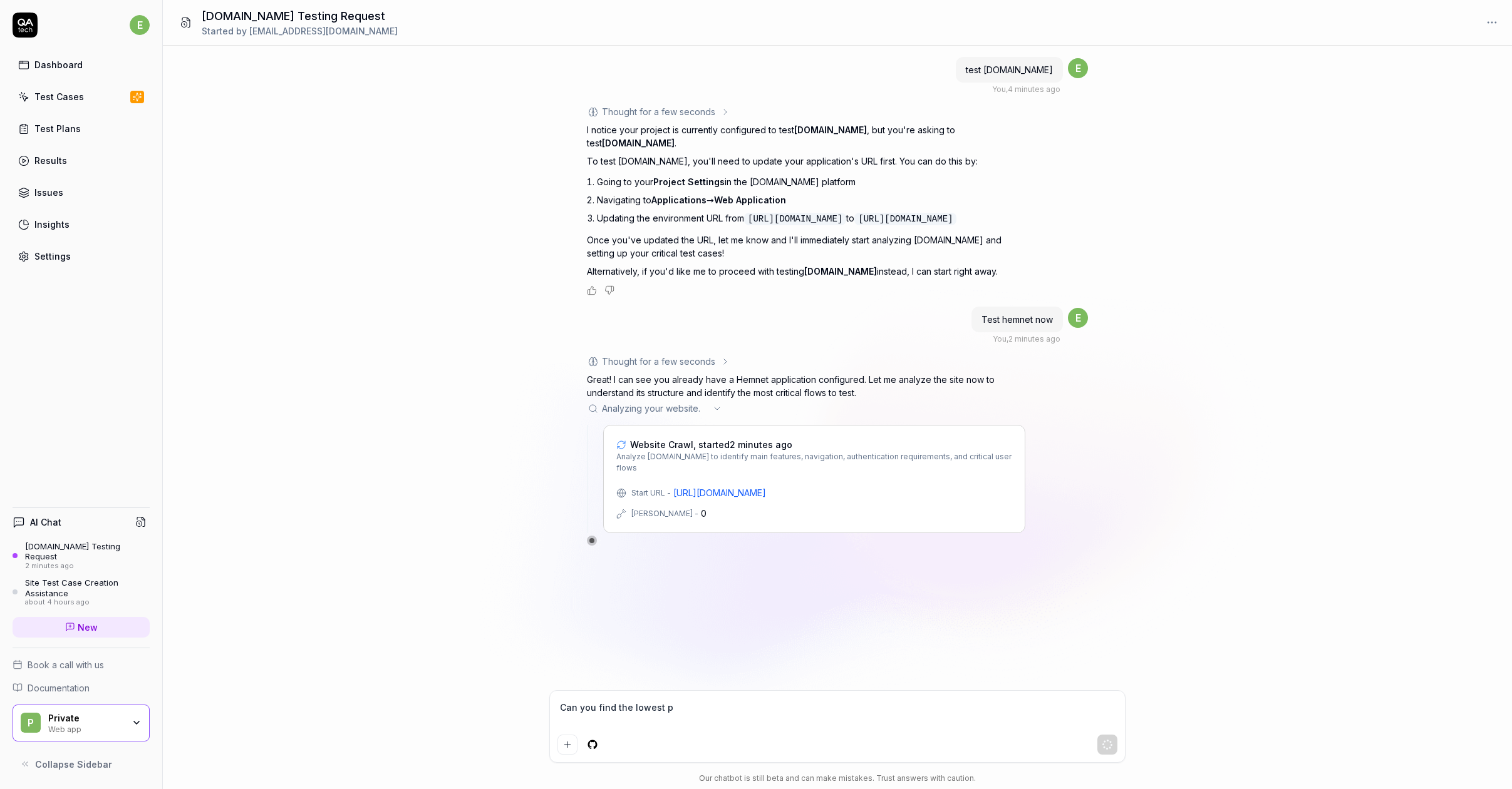
type textarea "*"
type textarea "Can you find the lowest pr"
type textarea "*"
type textarea "Can you find the lowest pri"
type textarea "*"
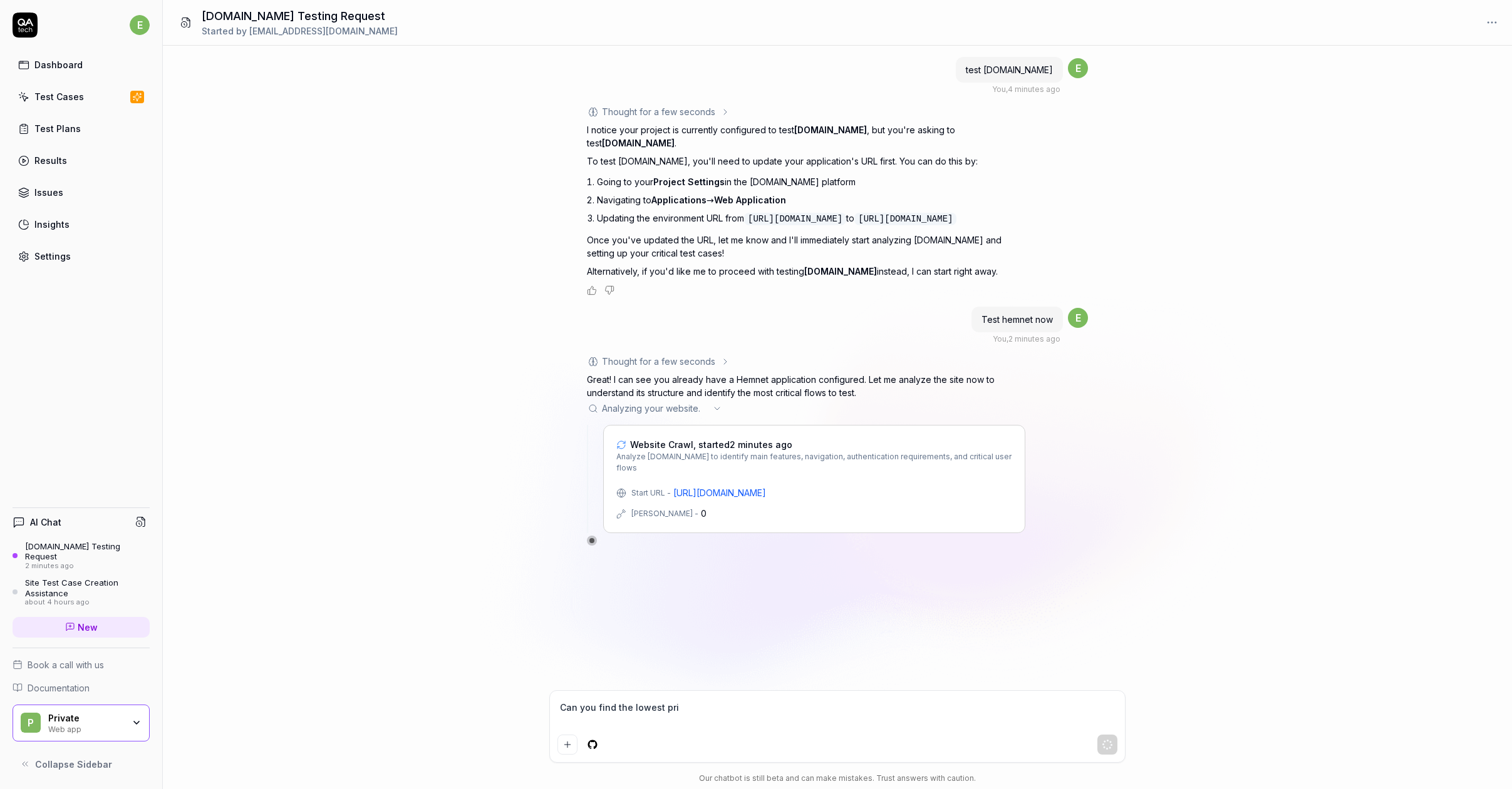
type textarea "Can you find the lowest pric"
type textarea "*"
type textarea "Can you find the lowest price"
type textarea "*"
type textarea "Can you find the lowest prices"
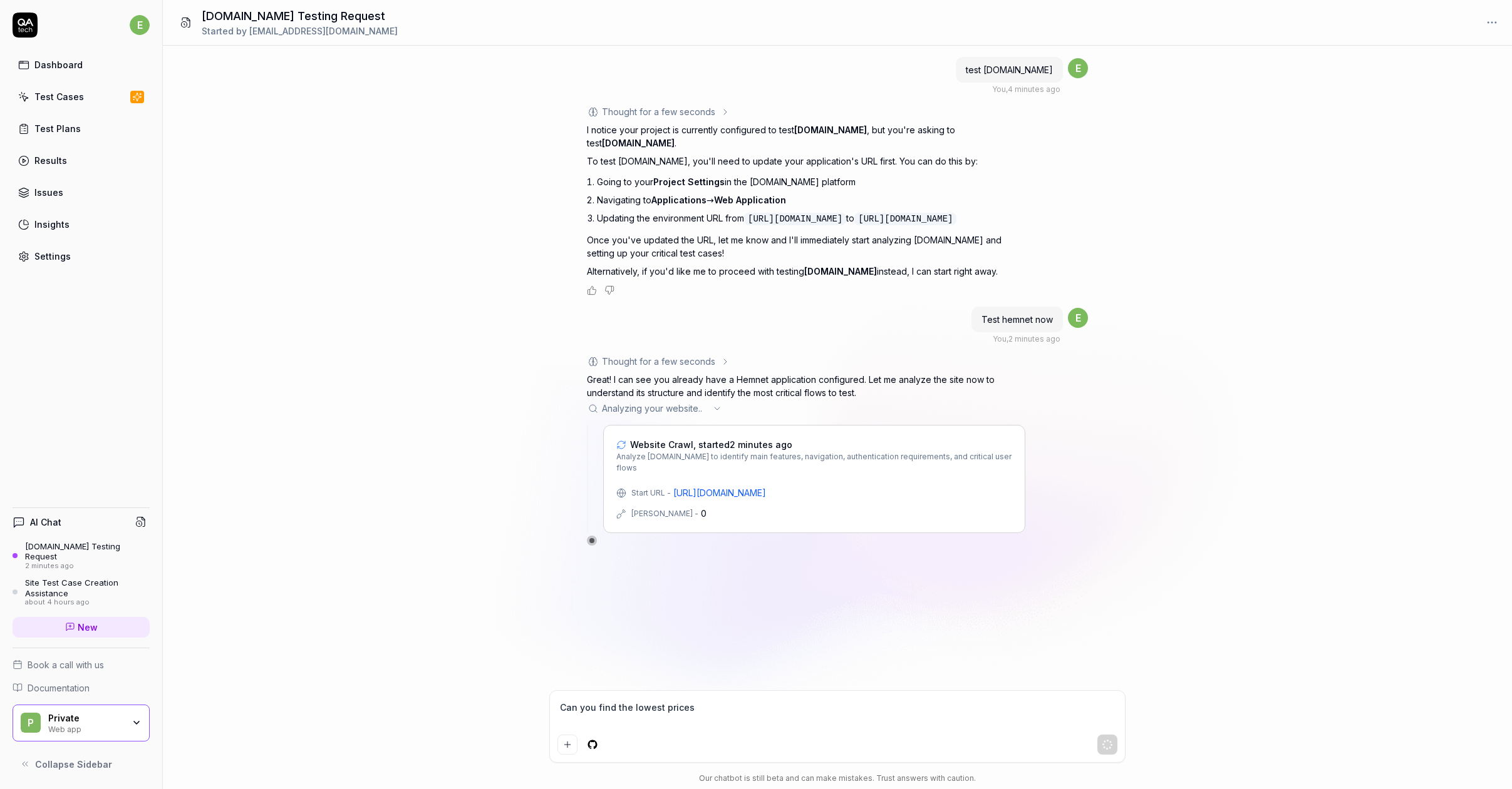
type textarea "*"
type textarea "Can you find the lowest prices"
type textarea "*"
type textarea "Can you find the lowest prices a"
type textarea "*"
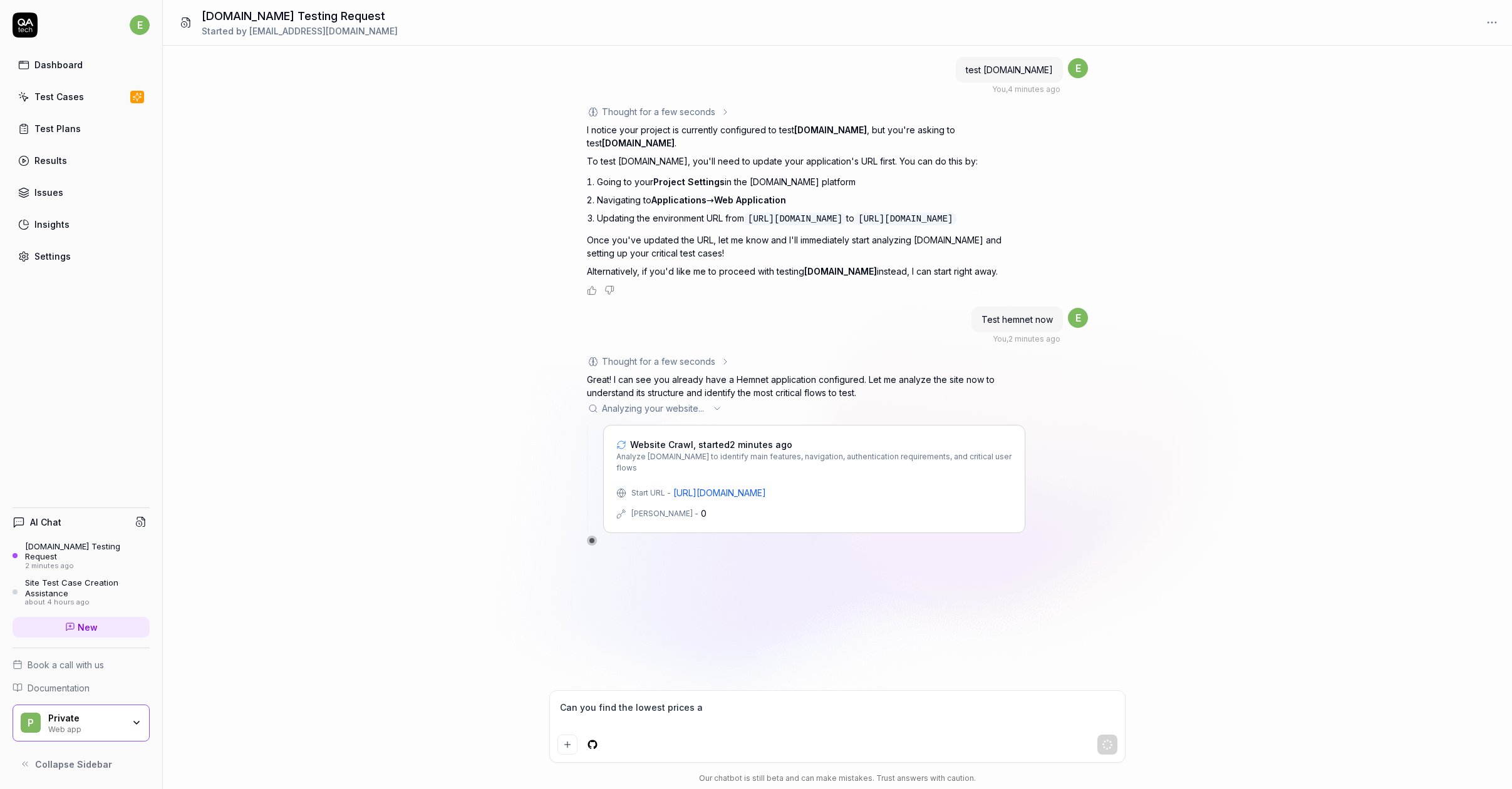
type textarea "Can you find the lowest prices"
type textarea "*"
type textarea "Can you find the lowest prices h"
type textarea "*"
type textarea "Can you find the lowest prices ho"
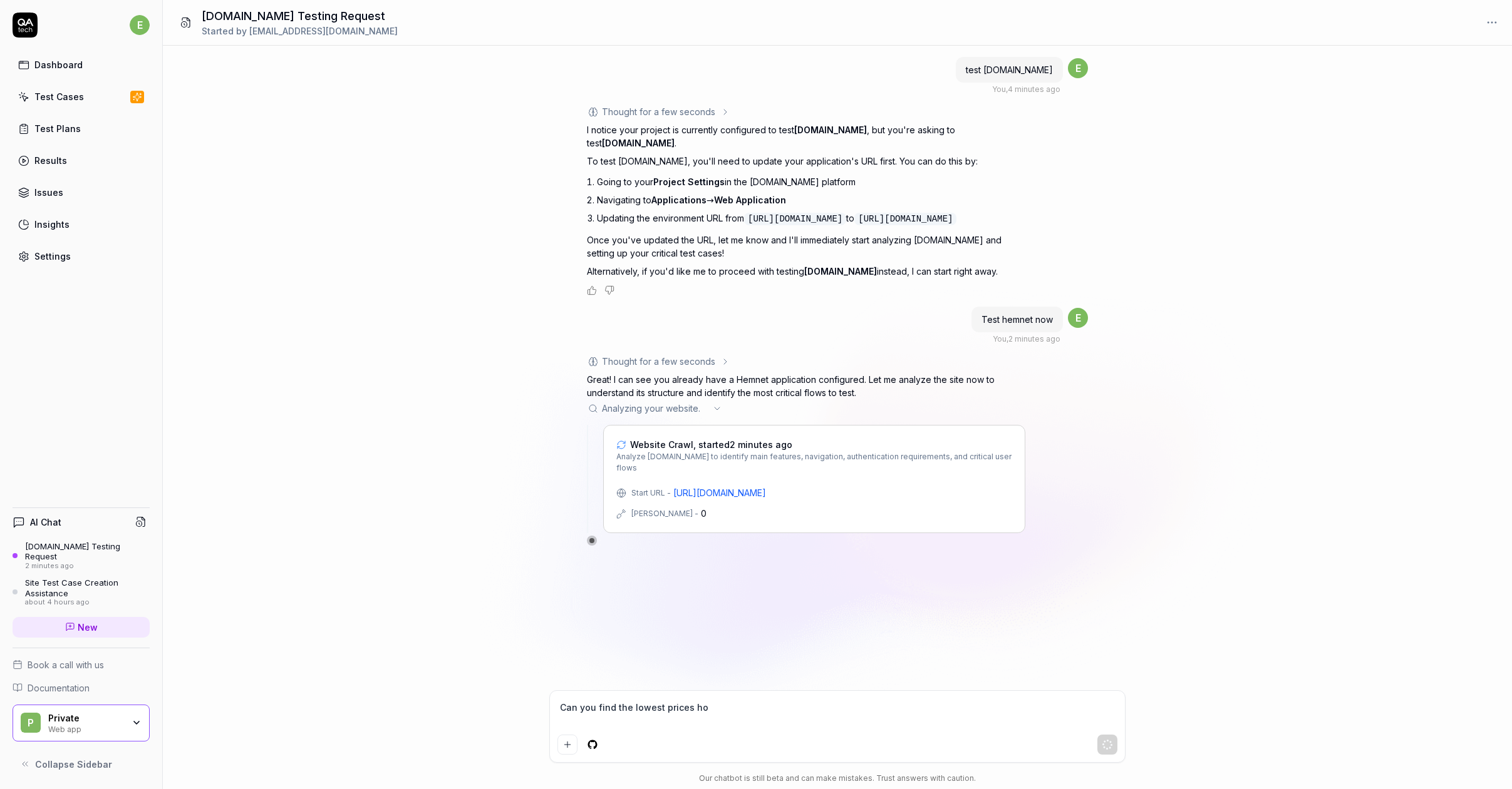
type textarea "*"
type textarea "Can you find the lowest prices hous"
type textarea "*"
type textarea "Can you find the lowest prices house"
type textarea "*"
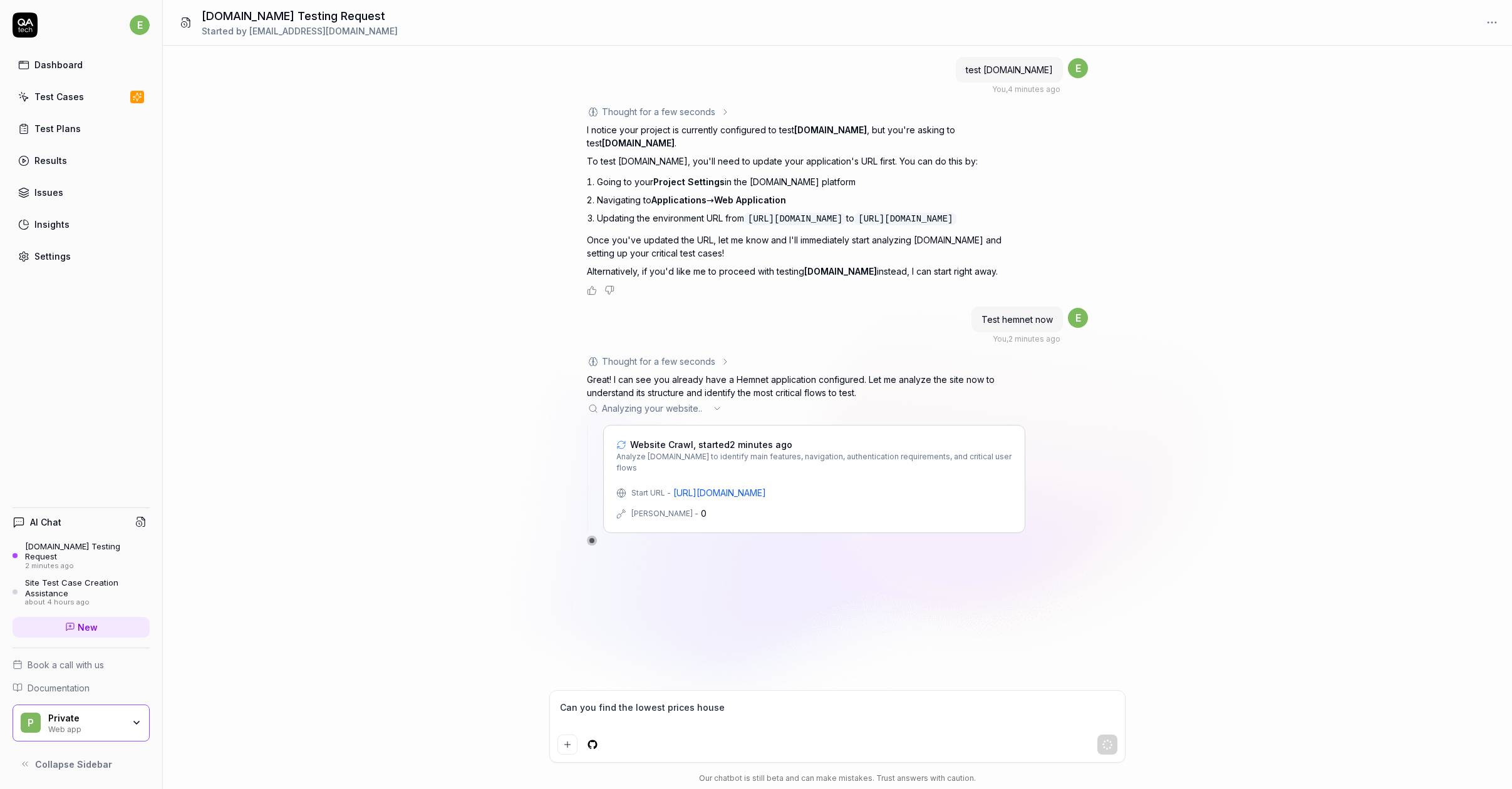
type textarea "Can you find the lowest prices house"
type textarea "*"
type textarea "Can you find the lowest prices house i"
type textarea "*"
type textarea "Can you find the lowest prices house in"
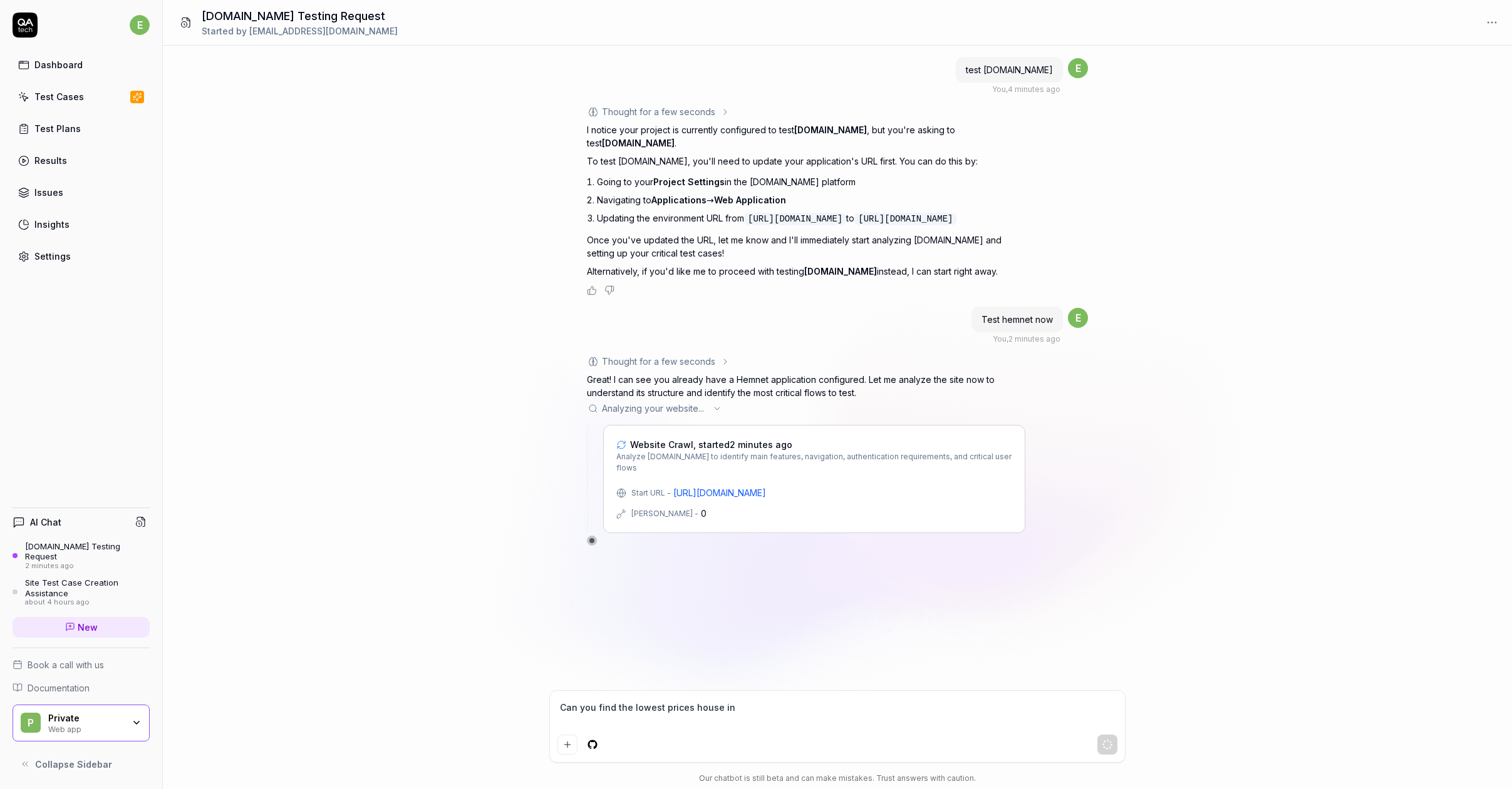
type textarea "*"
type textarea "Can you find the lowest prices house in"
type textarea "*"
type textarea "Can you find the lowest prices house in H"
type textarea "*"
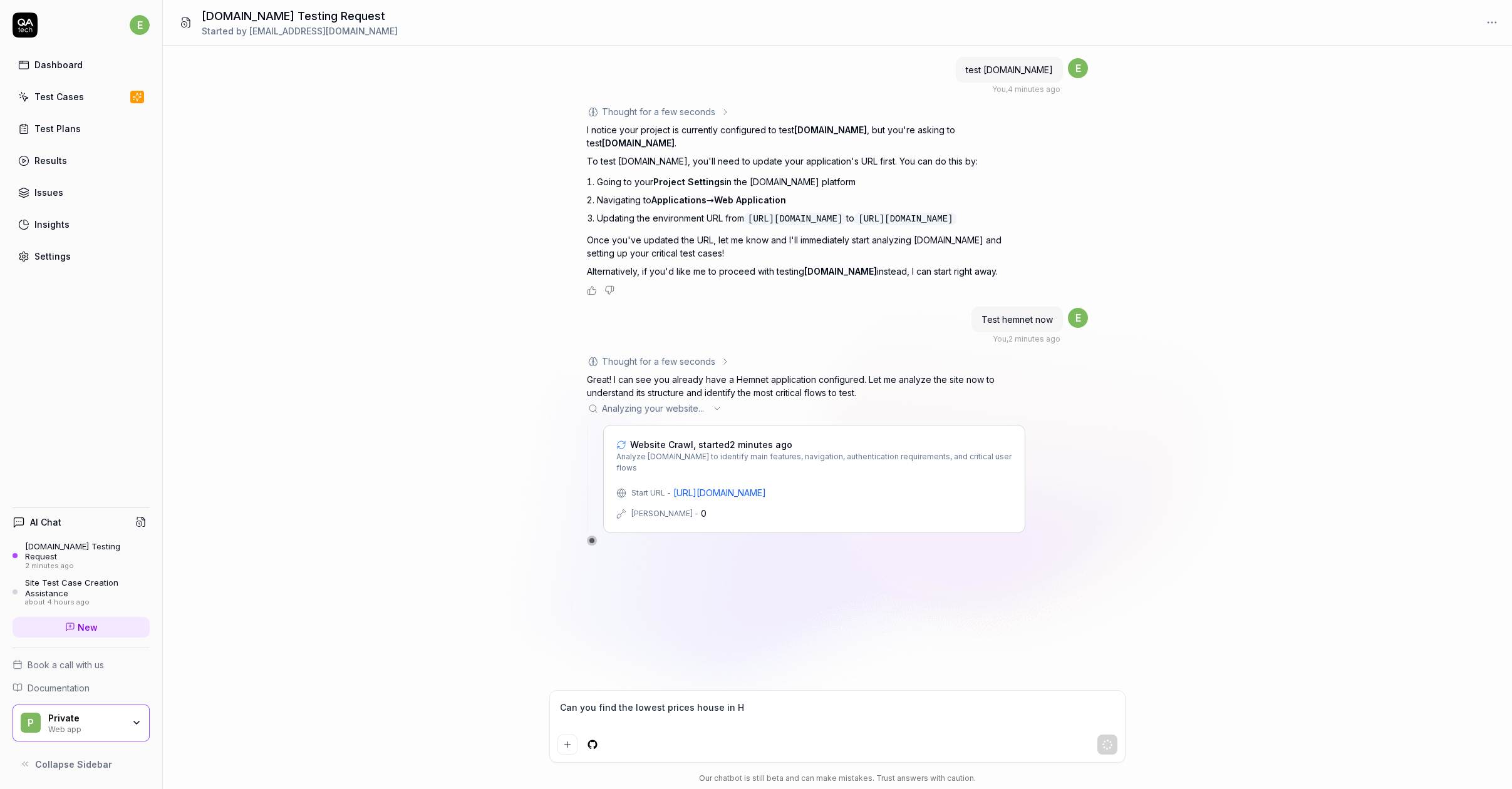
type textarea "Can you find the lowest prices house in He"
type textarea "*"
type textarea "Can you find the lowest prices house in Hel"
type textarea "*"
type textarea "Can you find the lowest prices house in Hels"
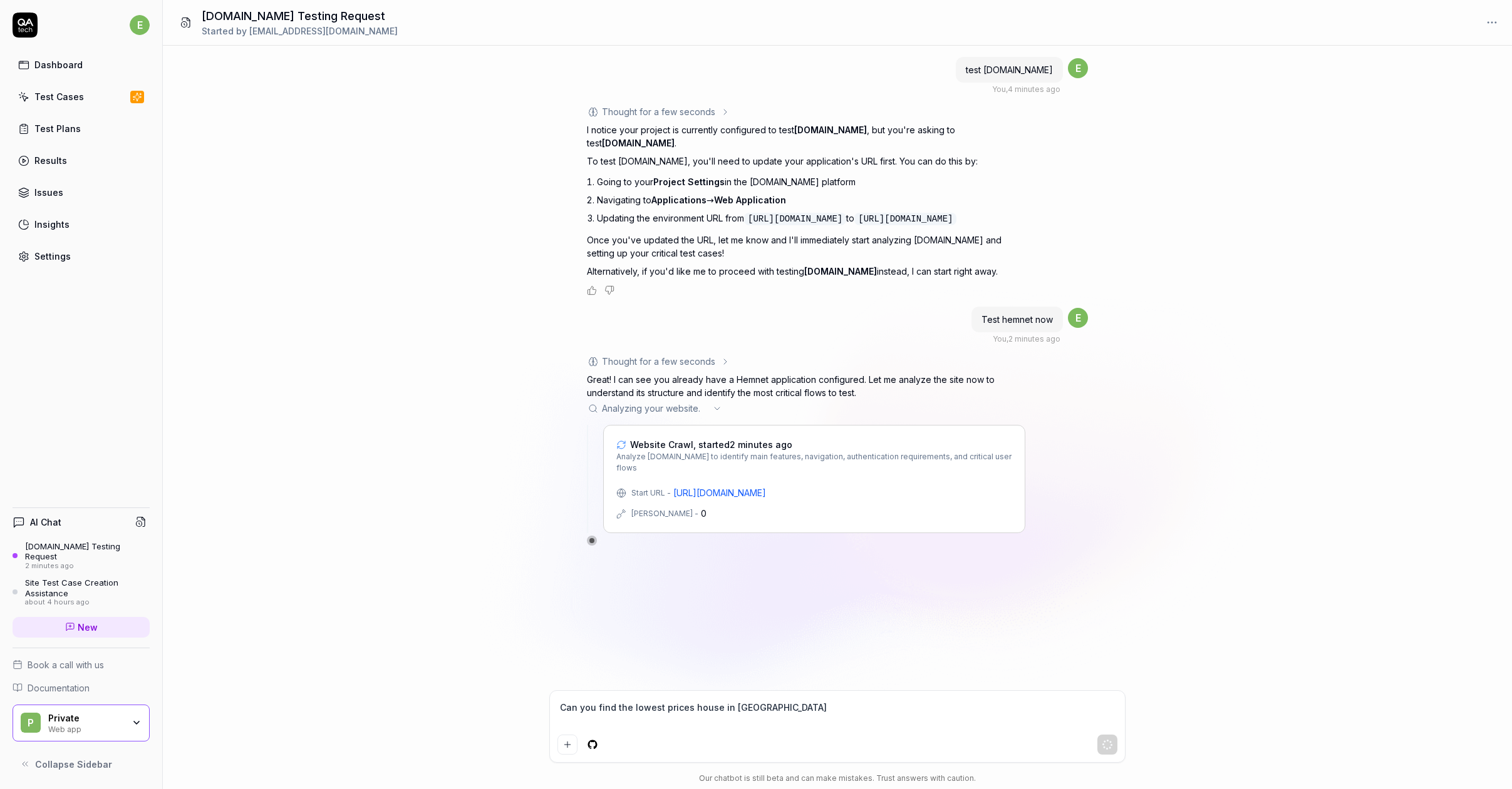
type textarea "*"
type textarea "Can you find the lowest prices house in Helsi"
type textarea "*"
type textarea "Can you find the lowest prices house in Helsin"
type textarea "*"
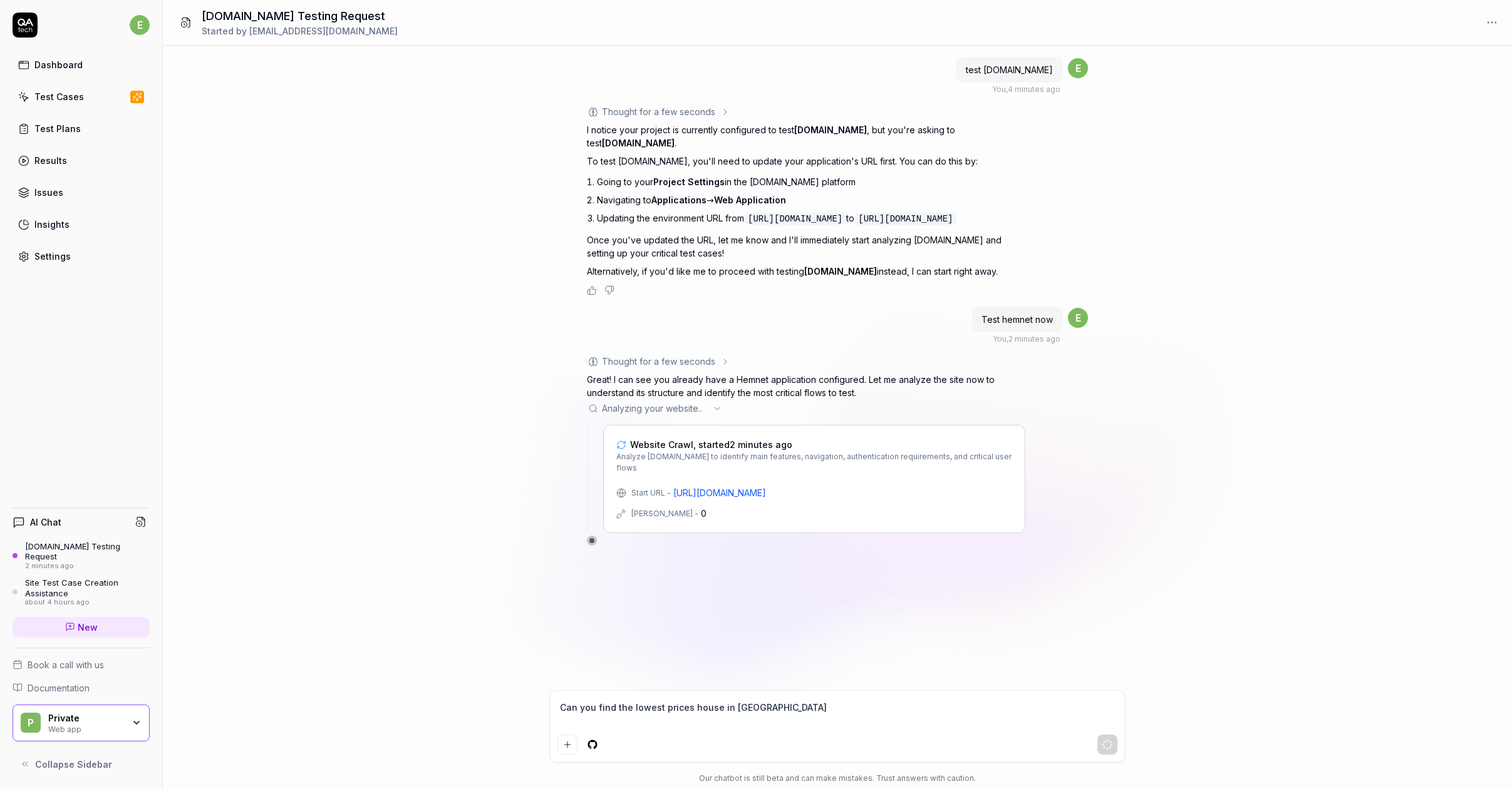
type textarea "Can you find the lowest prices house in Helsing"
type textarea "*"
type textarea "Can you find the lowest prices house in Helsingb"
type textarea "*"
type textarea "Can you find the lowest prices house in Helsingbor"
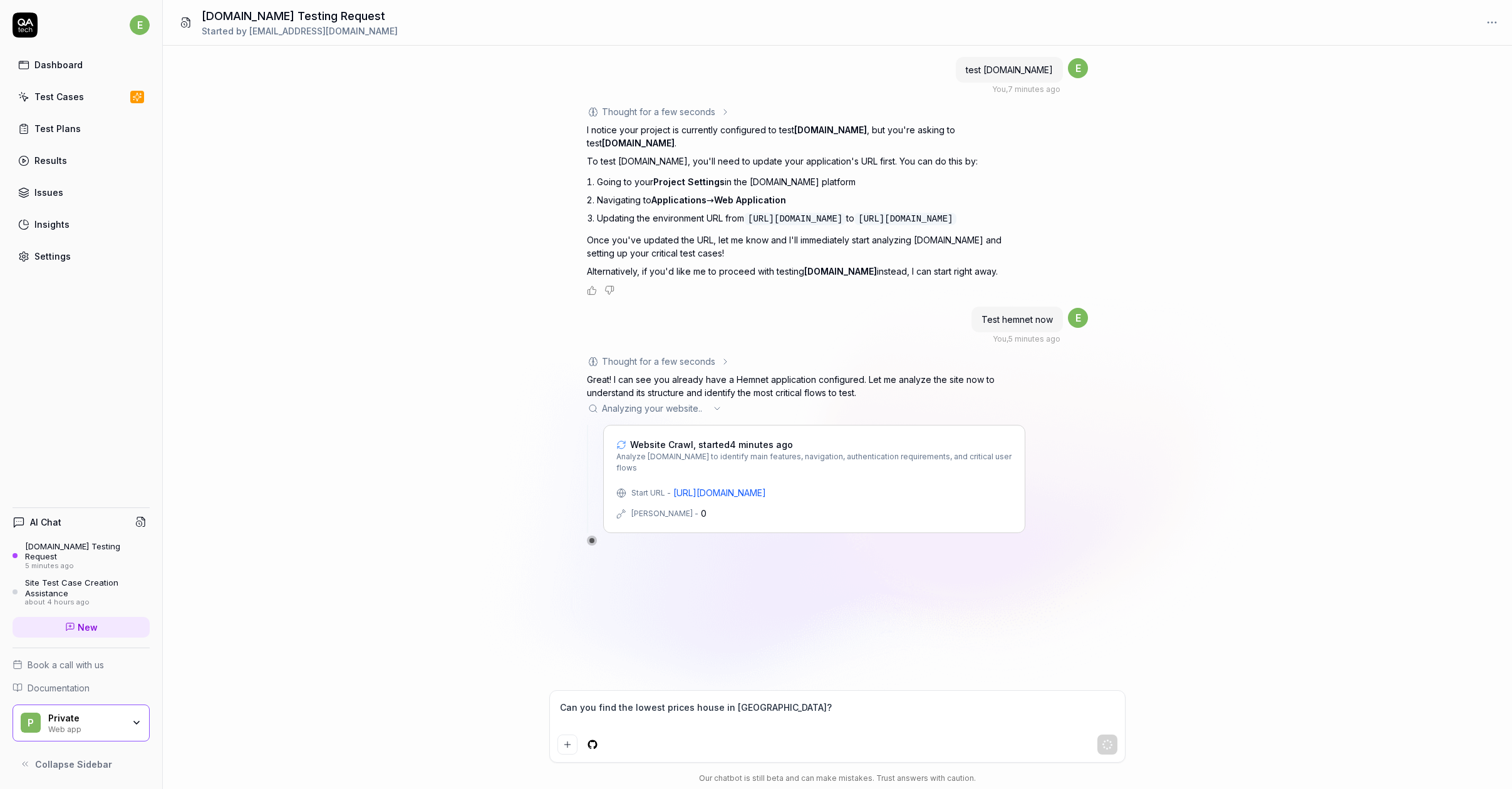
click at [685, 438] on span "Website Crawl, started 4 minutes ago" at bounding box center [711, 445] width 163 height 13
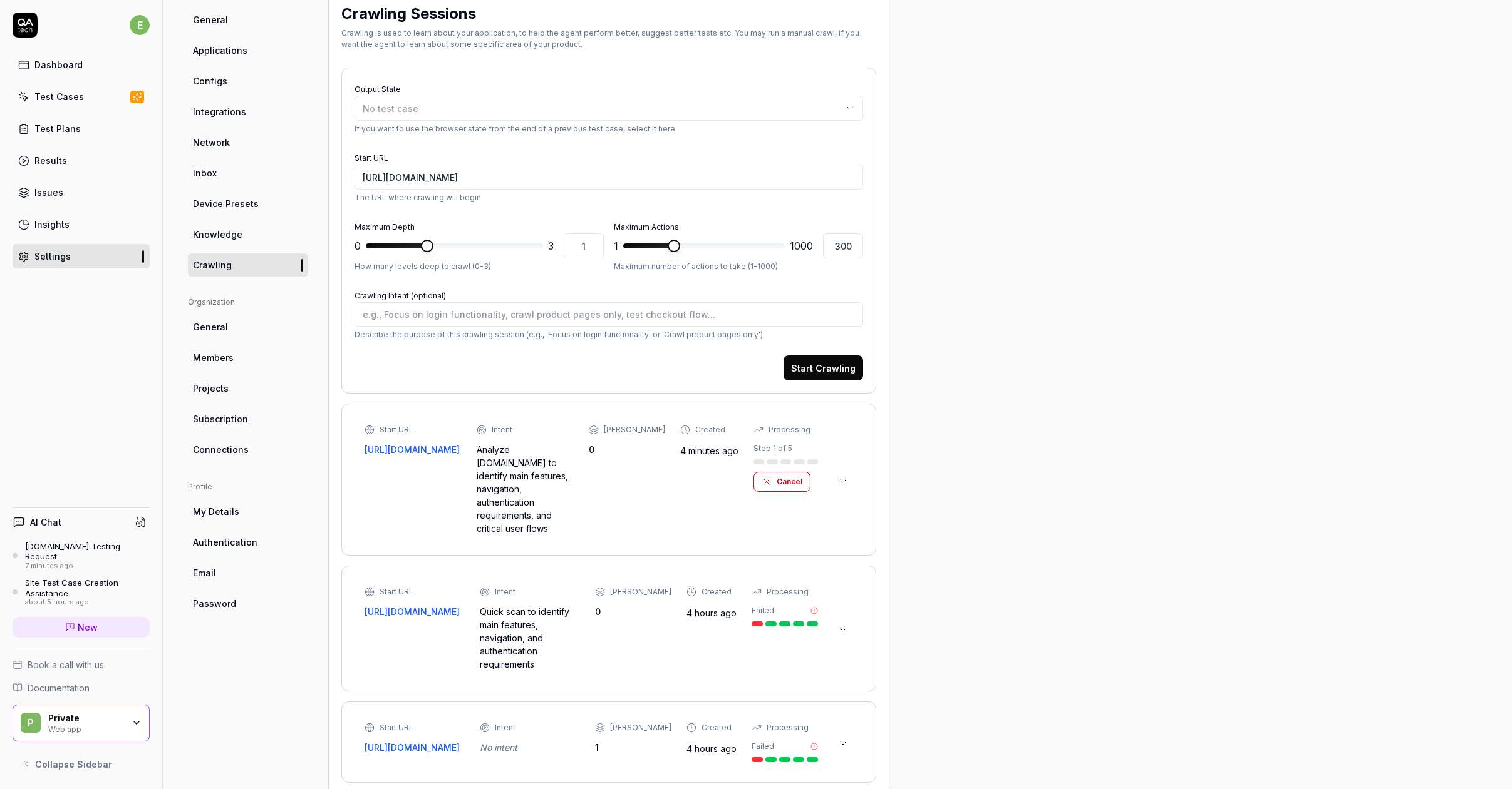
scroll to position [111, 0]
click at [843, 626] on icon at bounding box center [843, 627] width 5 height 3
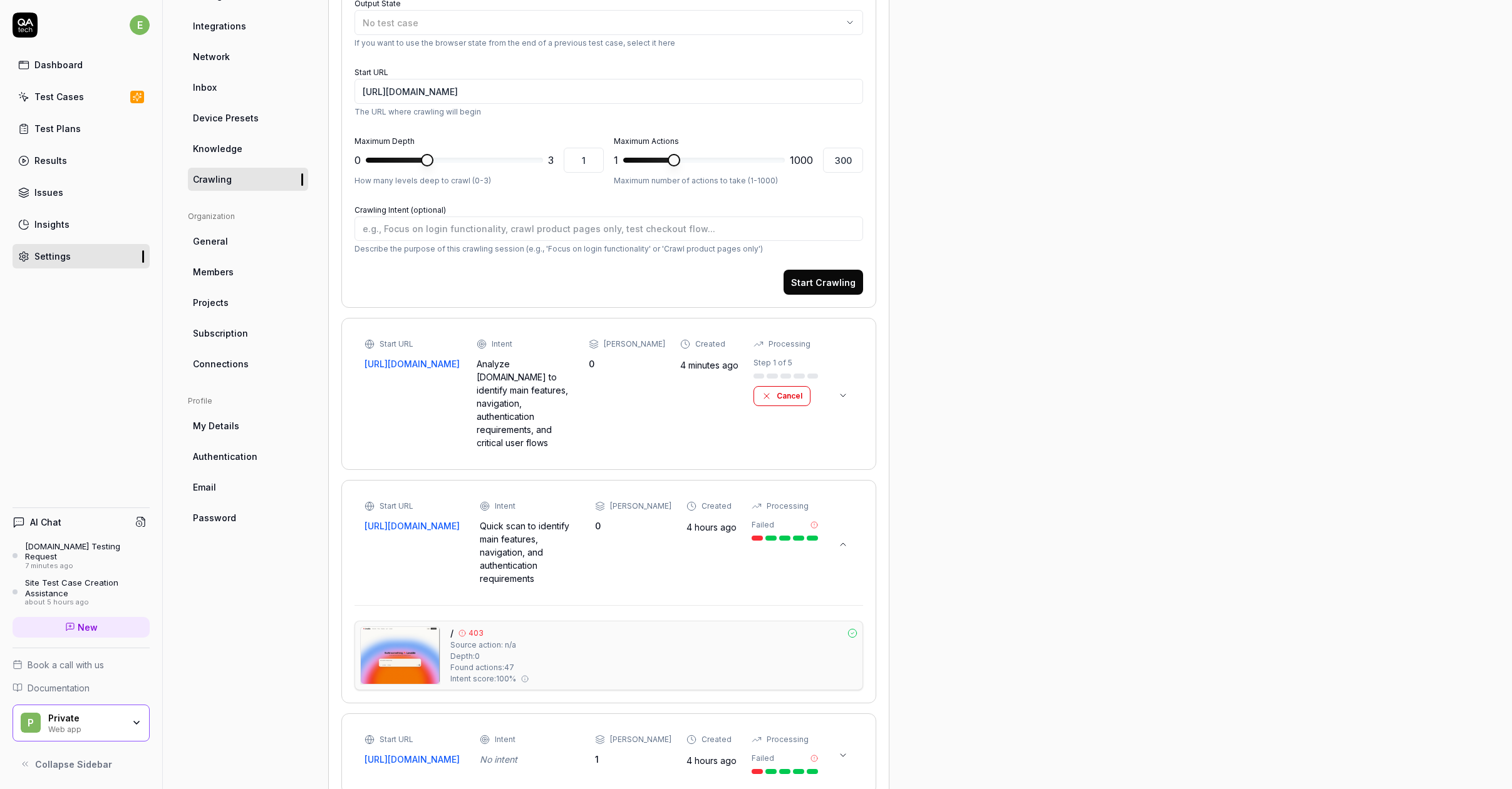
scroll to position [208, 0]
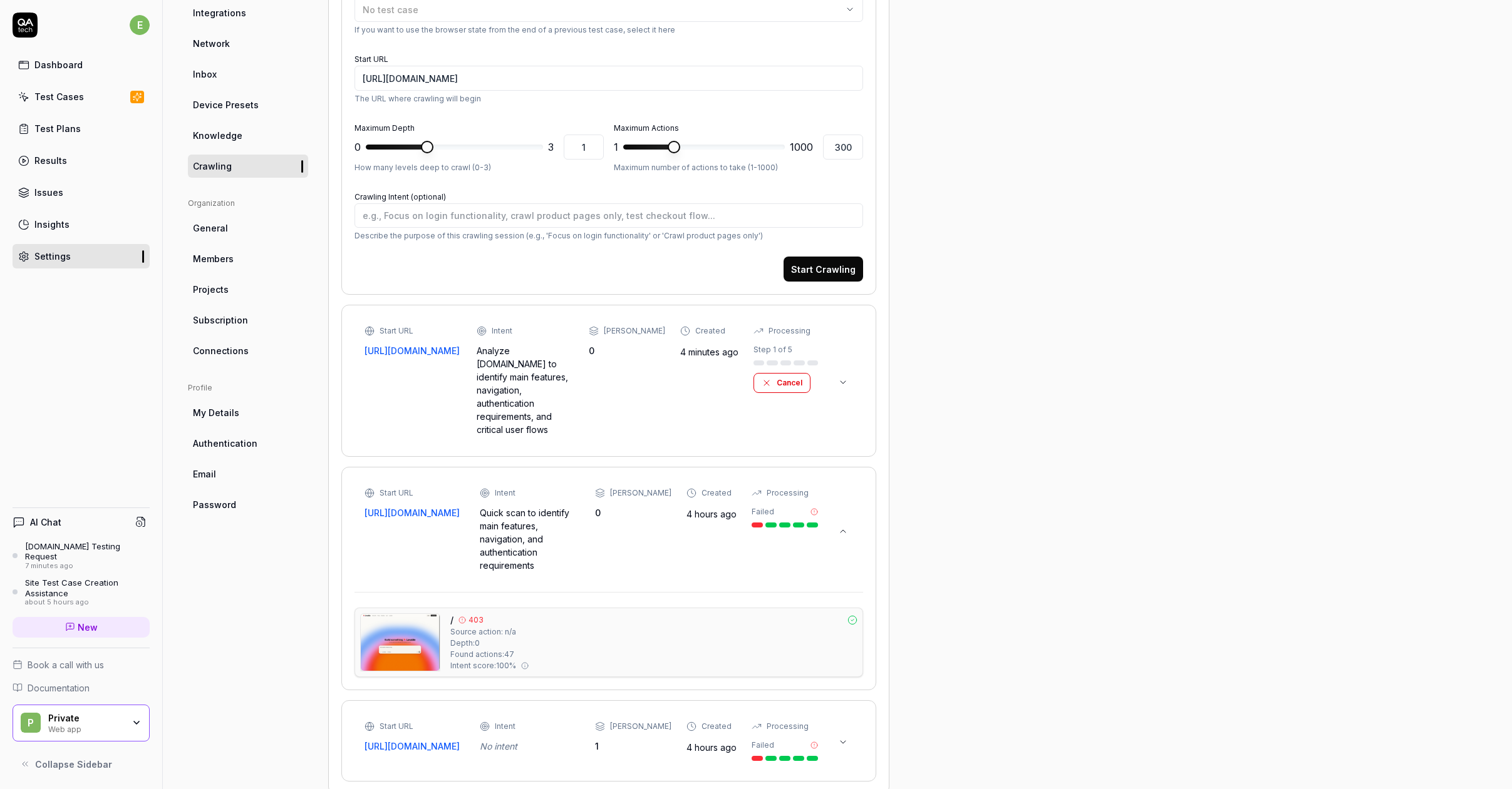
click at [846, 526] on icon at bounding box center [843, 531] width 10 height 10
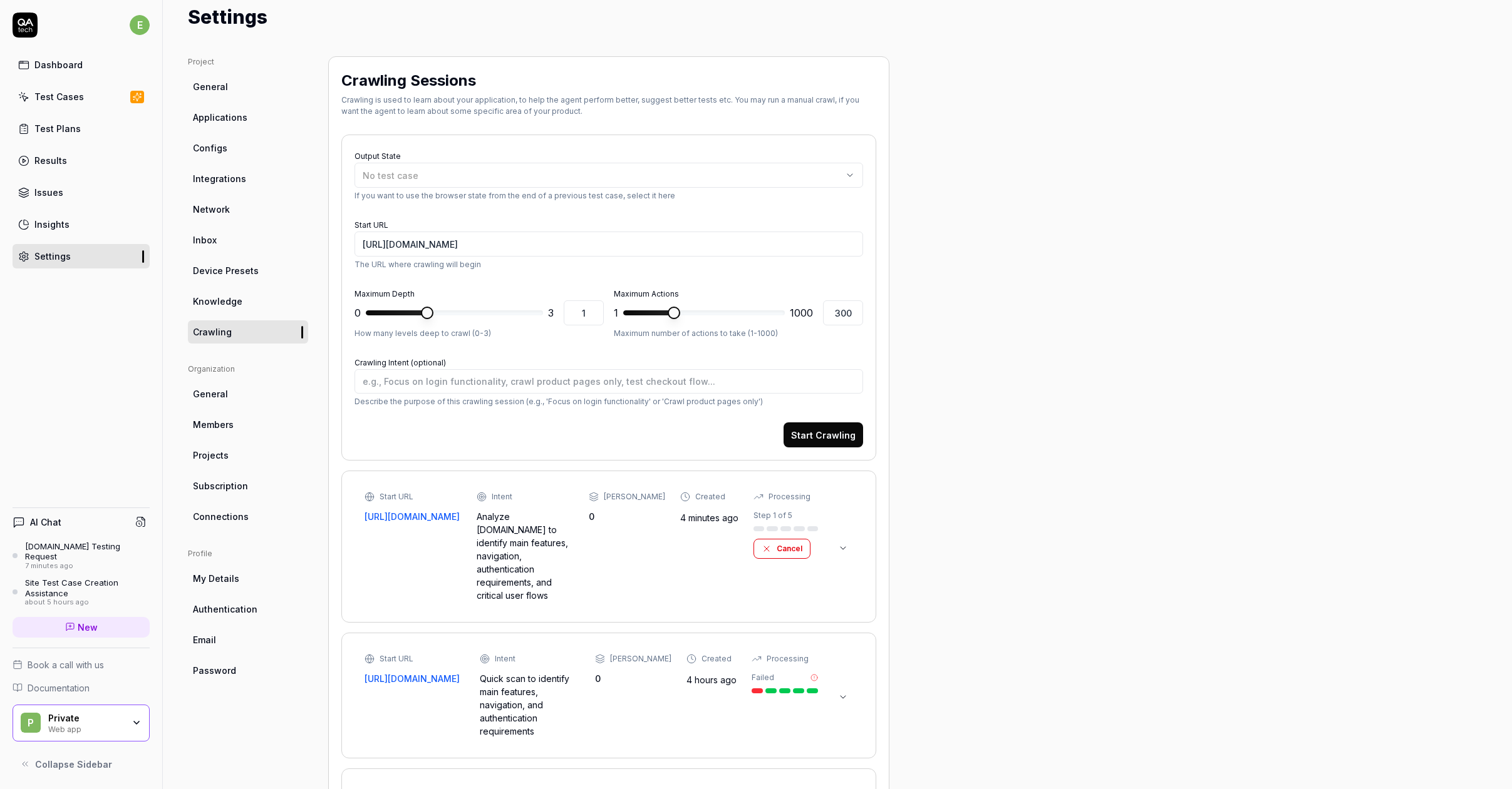
scroll to position [0, 0]
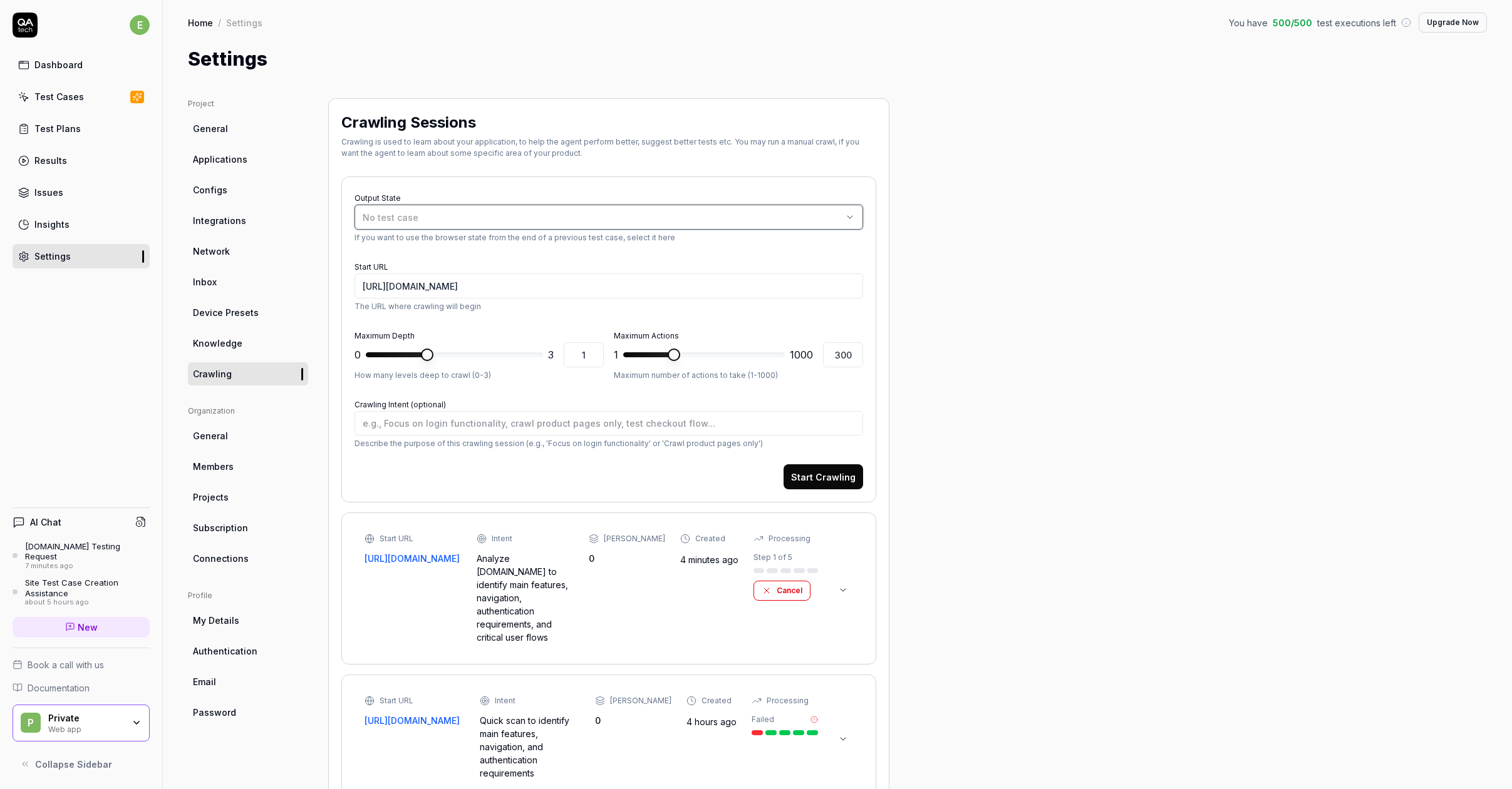
click at [520, 222] on div "No test case" at bounding box center [602, 217] width 480 height 13
click at [539, 215] on div "No test case" at bounding box center [602, 217] width 480 height 13
click at [513, 286] on input "https://lovable.dev" at bounding box center [608, 286] width 508 height 25
drag, startPoint x: 460, startPoint y: 280, endPoint x: 399, endPoint y: 286, distance: 61.3
click at [399, 286] on input "https://lovable.dev" at bounding box center [608, 286] width 508 height 25
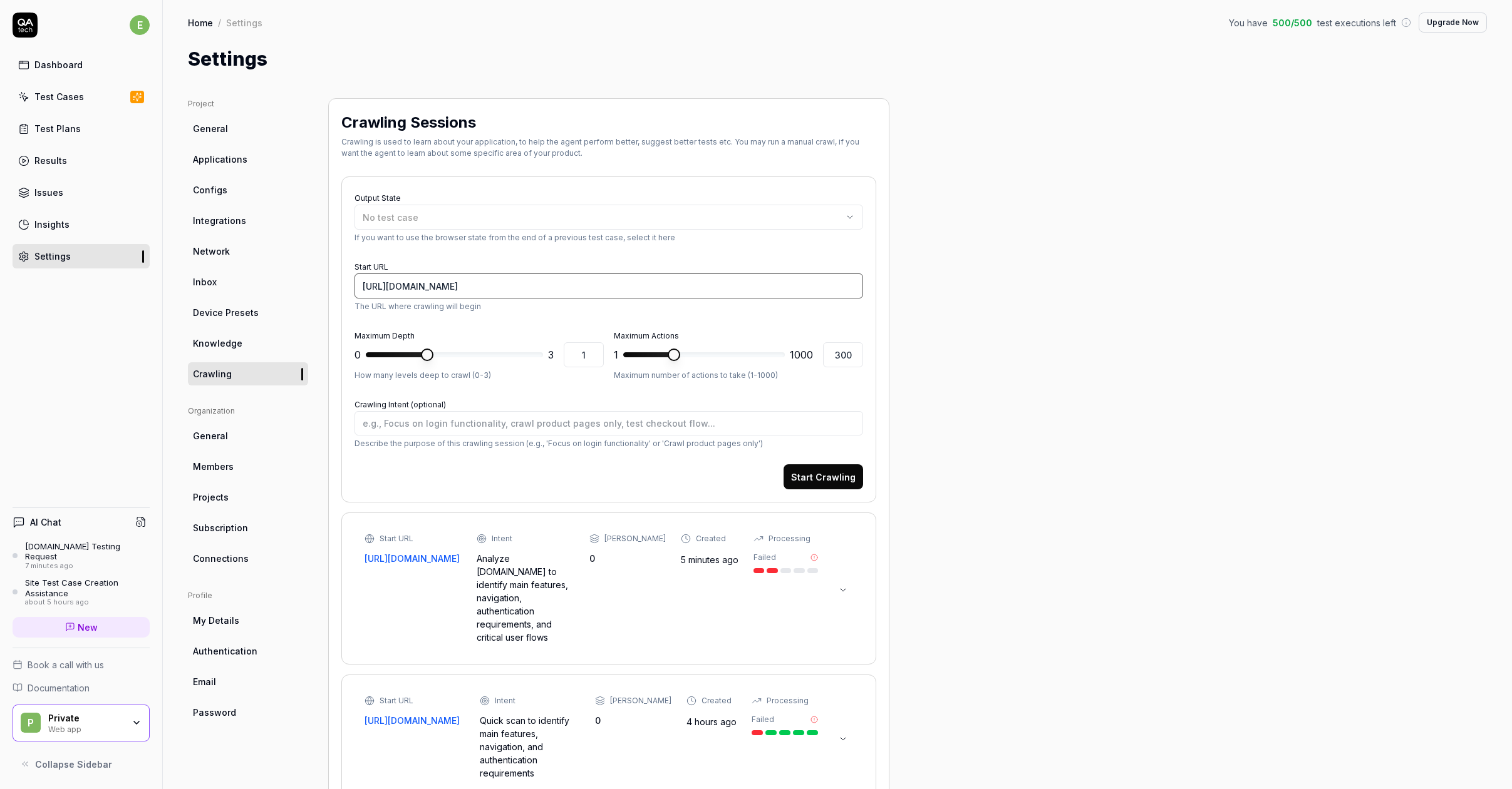
click at [483, 285] on input "https://lovable.dev" at bounding box center [608, 286] width 508 height 25
click at [51, 72] on link "Dashboard" at bounding box center [81, 64] width 137 height 24
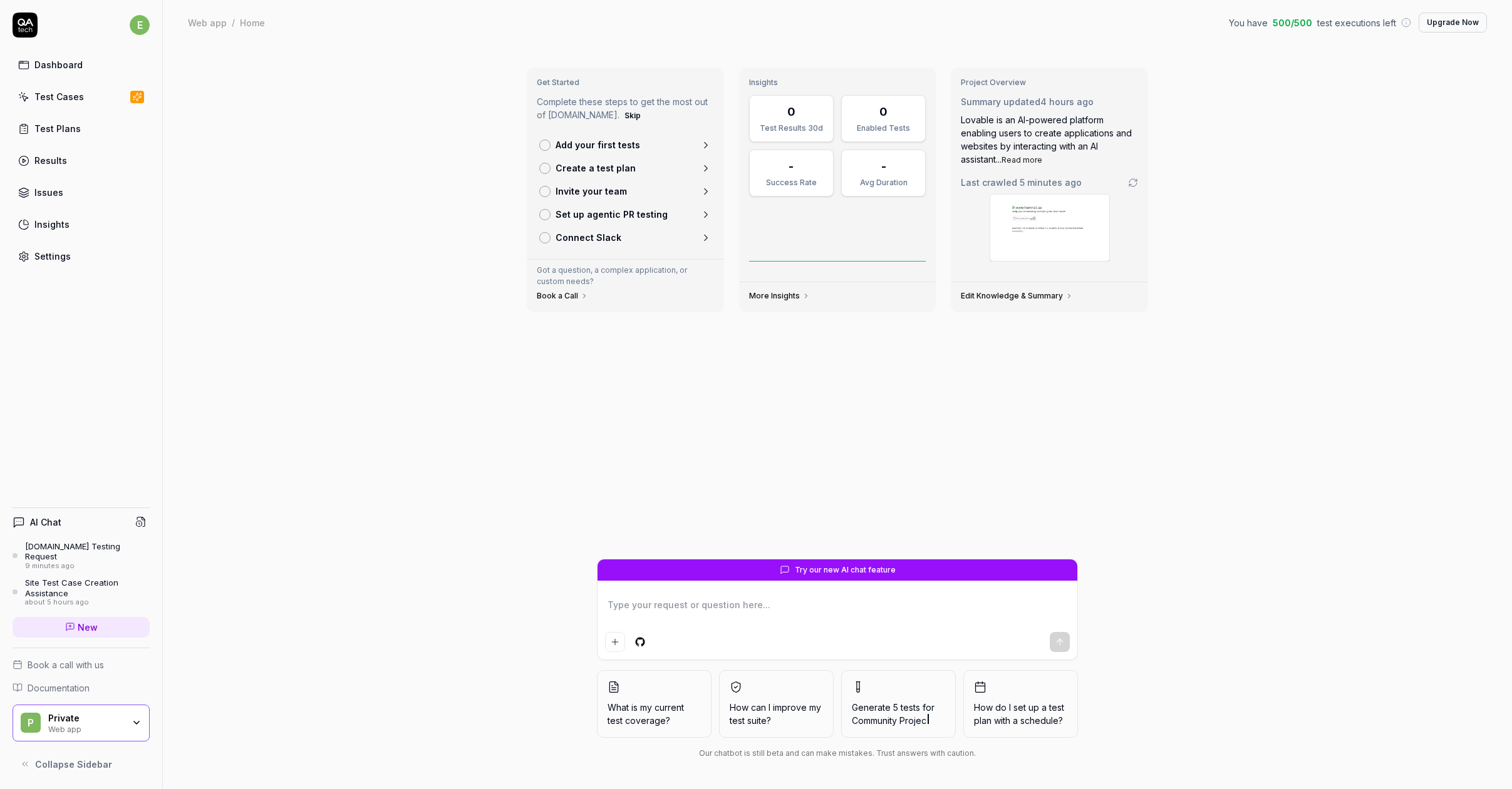
click at [78, 554] on div "Hemnet.se Testing Request" at bounding box center [88, 551] width 125 height 21
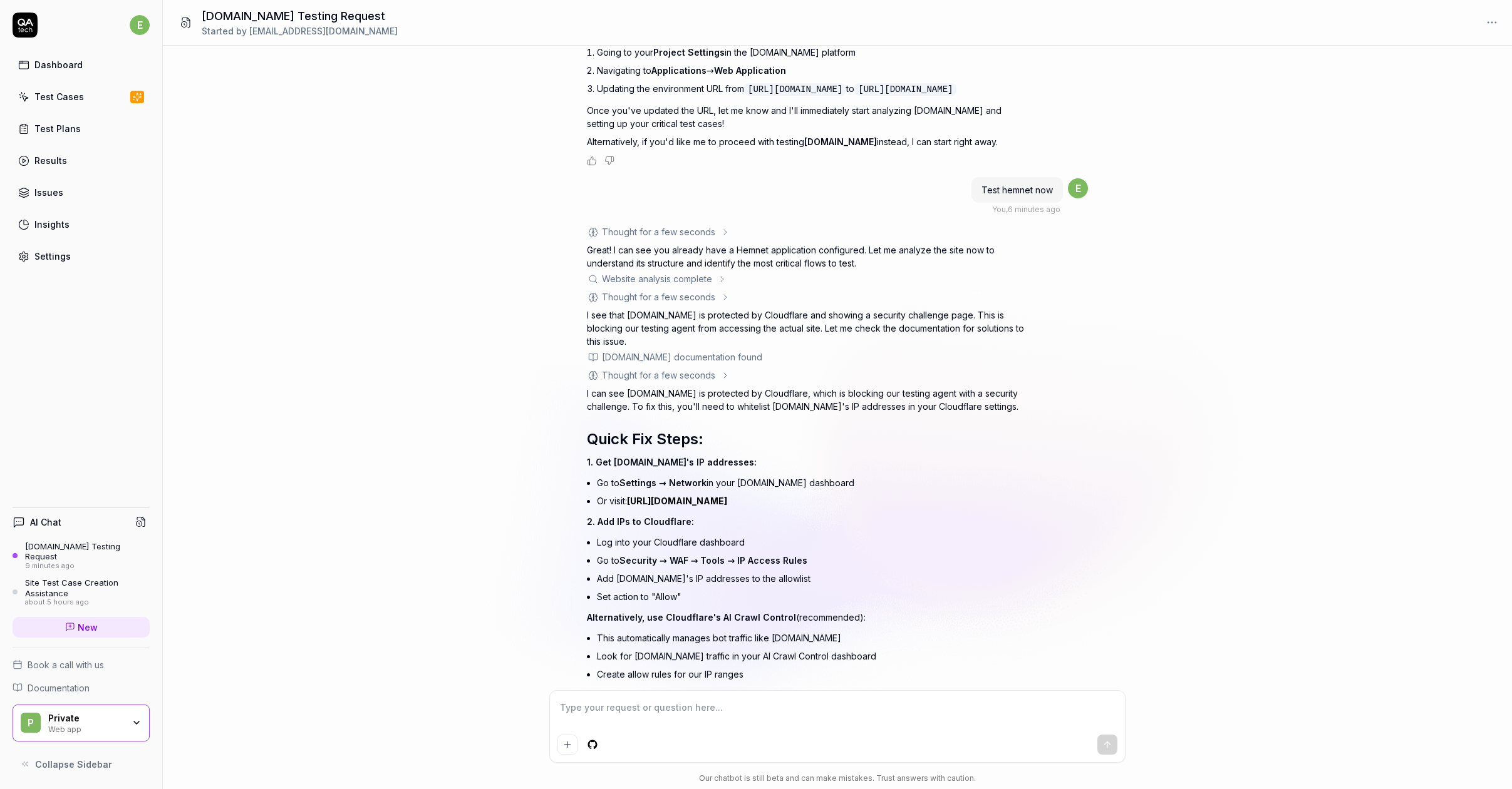
scroll to position [170, 0]
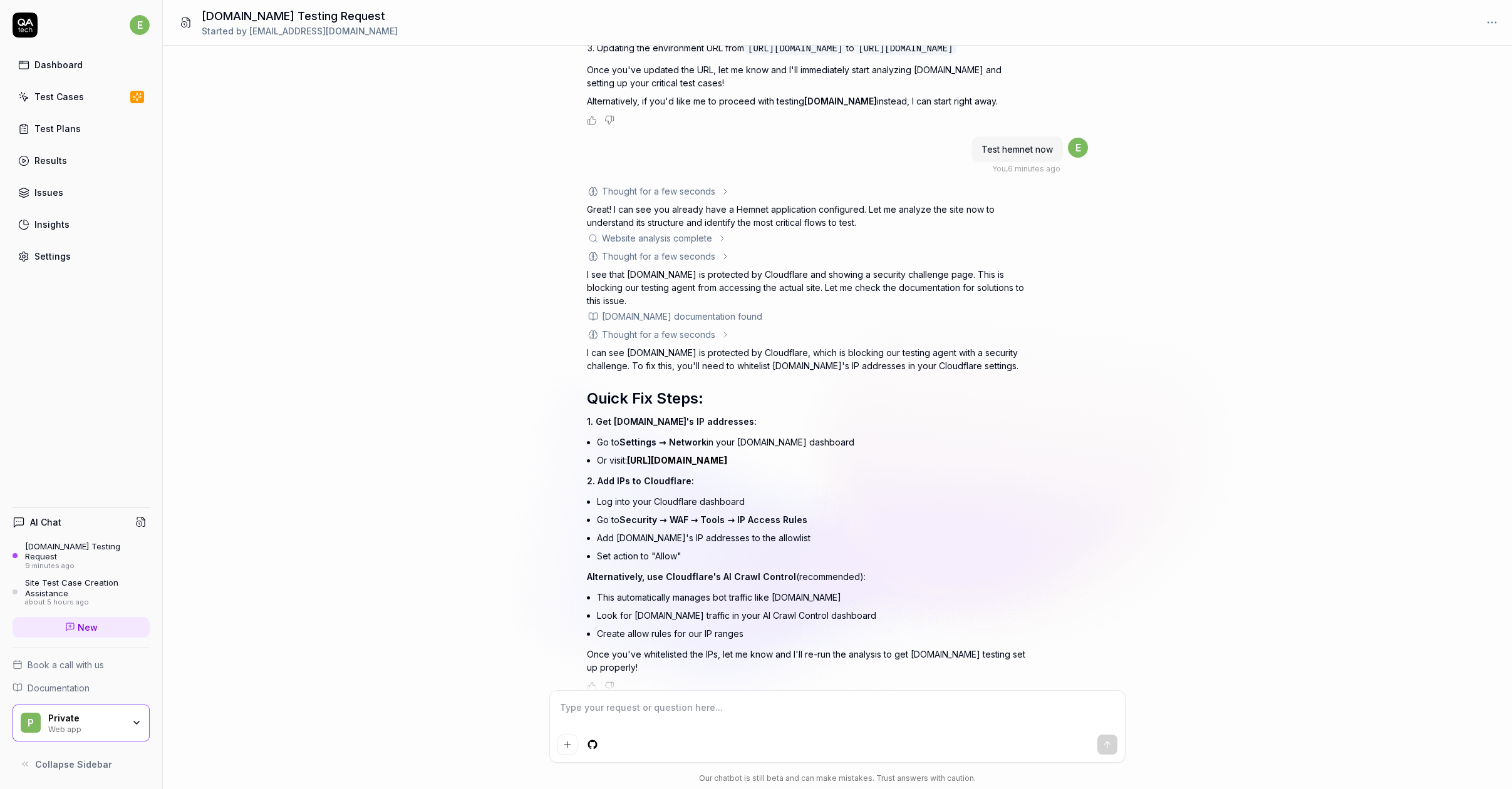
click at [49, 223] on div "Insights" at bounding box center [52, 224] width 35 height 13
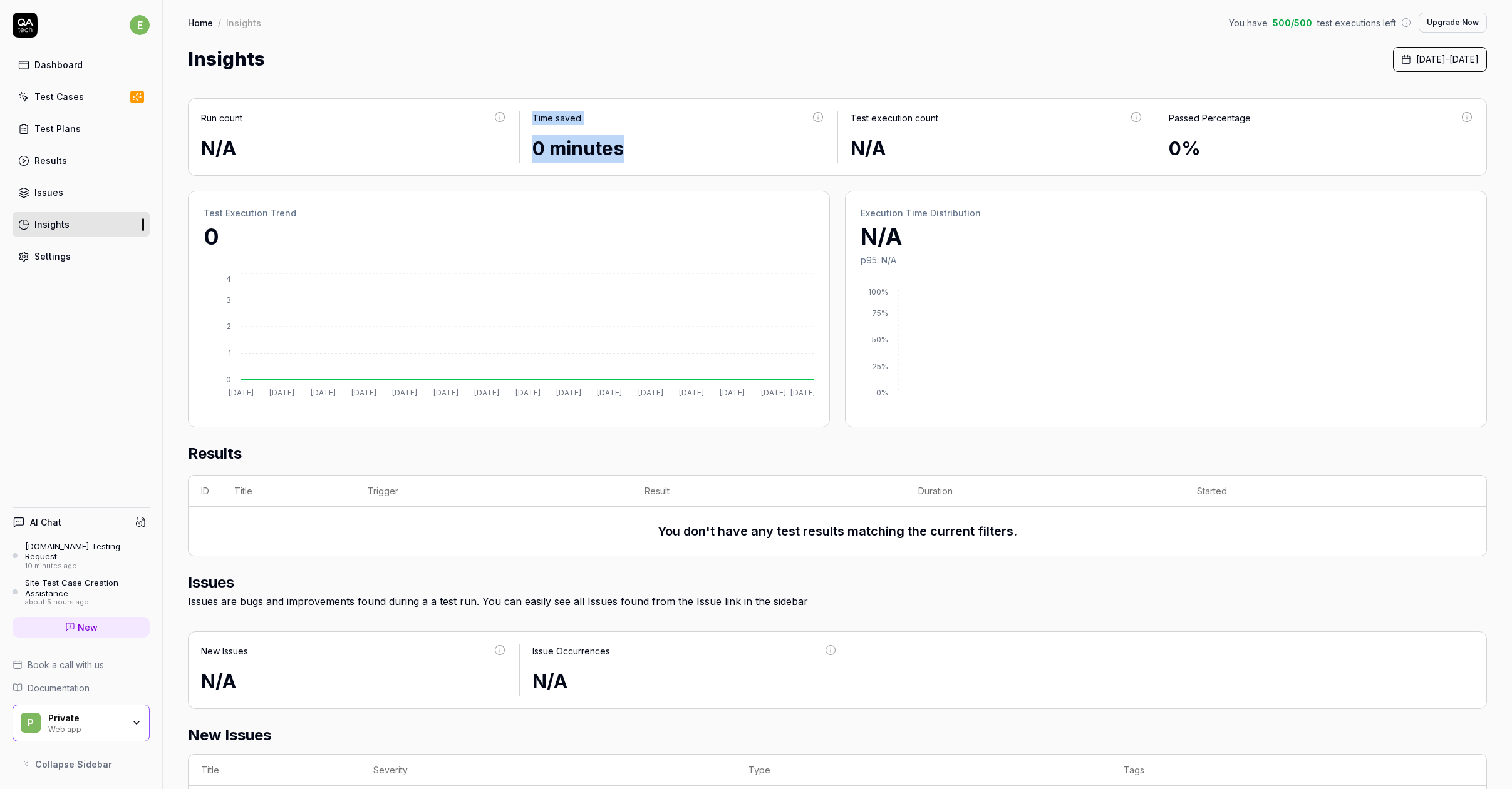
drag, startPoint x: 530, startPoint y: 116, endPoint x: 628, endPoint y: 153, distance: 104.8
click at [628, 153] on div "Time saved 0 minutes" at bounding box center [678, 137] width 317 height 51
click at [628, 153] on div "0 minutes" at bounding box center [678, 148] width 293 height 28
drag, startPoint x: 628, startPoint y: 153, endPoint x: 531, endPoint y: 115, distance: 104.2
click at [531, 115] on div "Time saved 0 minutes" at bounding box center [678, 137] width 317 height 51
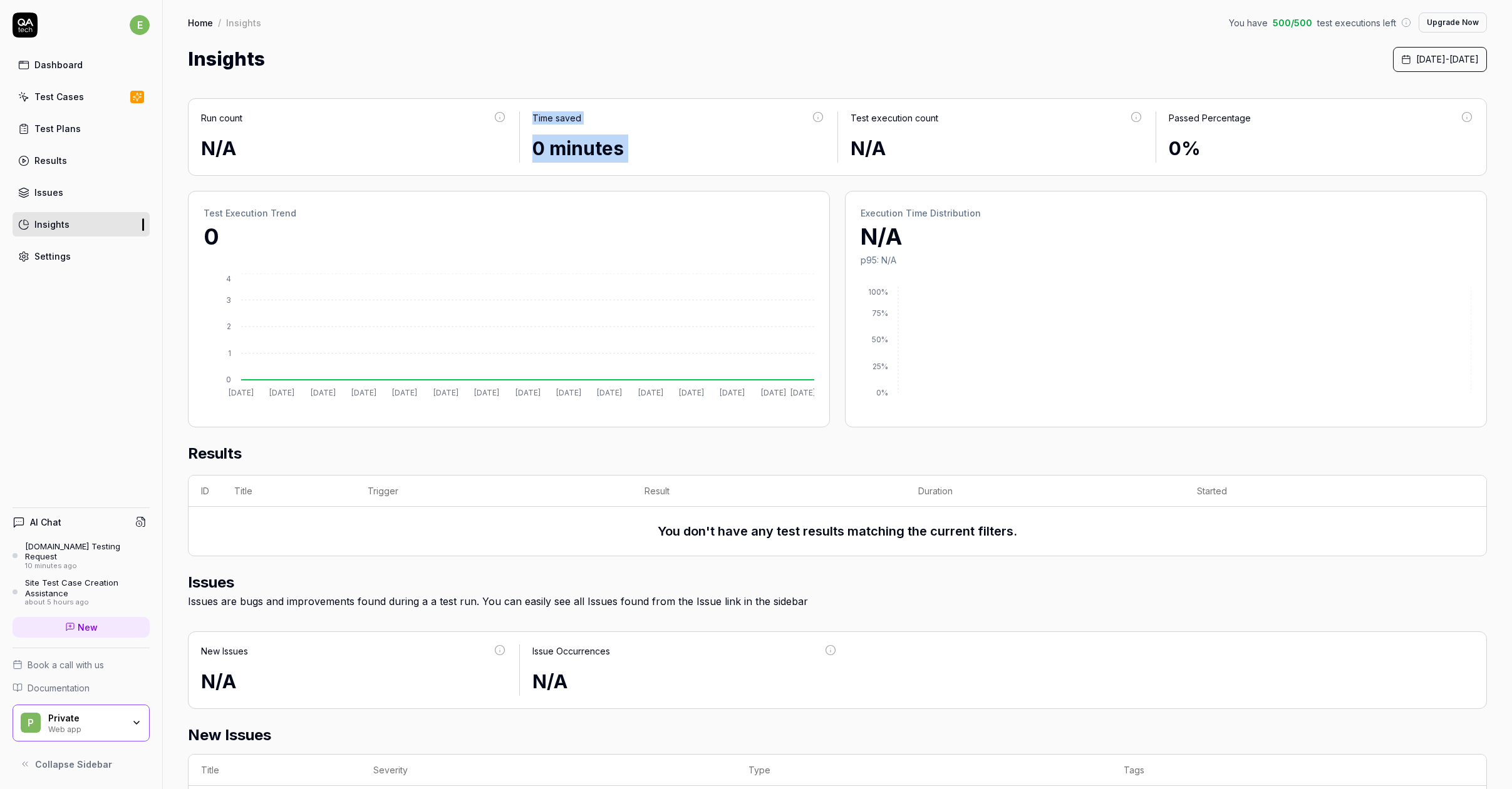
click at [532, 115] on div "Time saved" at bounding box center [557, 118] width 49 height 13
drag, startPoint x: 201, startPoint y: 210, endPoint x: 322, endPoint y: 207, distance: 121.0
click at [322, 207] on div "Test Execution Trend 0 Oct 1 Oct 2 Oct 3 Oct 4 Oct 5 Oct 6 Oct 7 Oct 8 Oct 9 Oc…" at bounding box center [508, 309] width 642 height 237
click at [44, 159] on div "Results" at bounding box center [51, 161] width 33 height 13
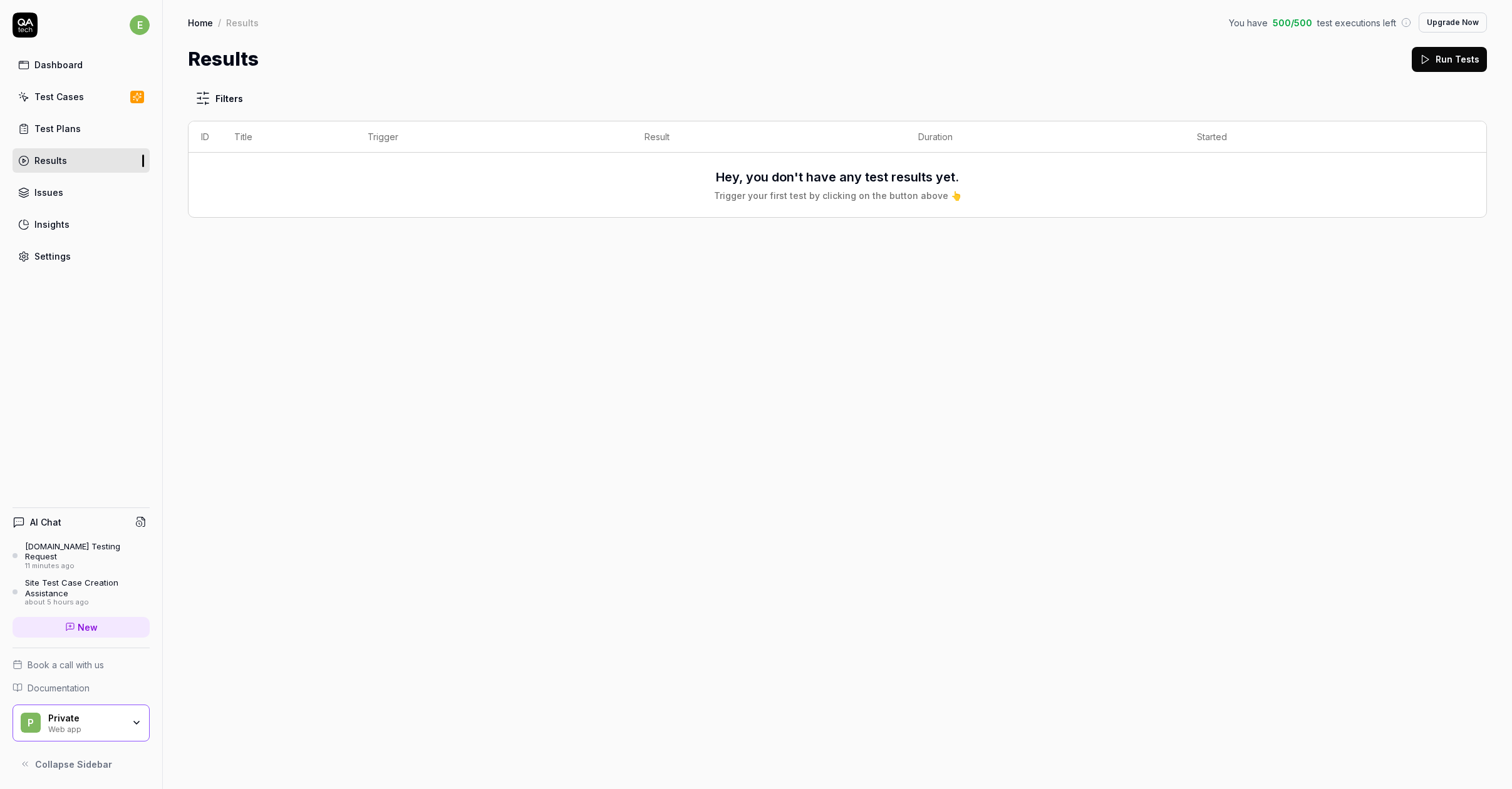
click at [54, 133] on div "Test Plans" at bounding box center [57, 129] width 46 height 13
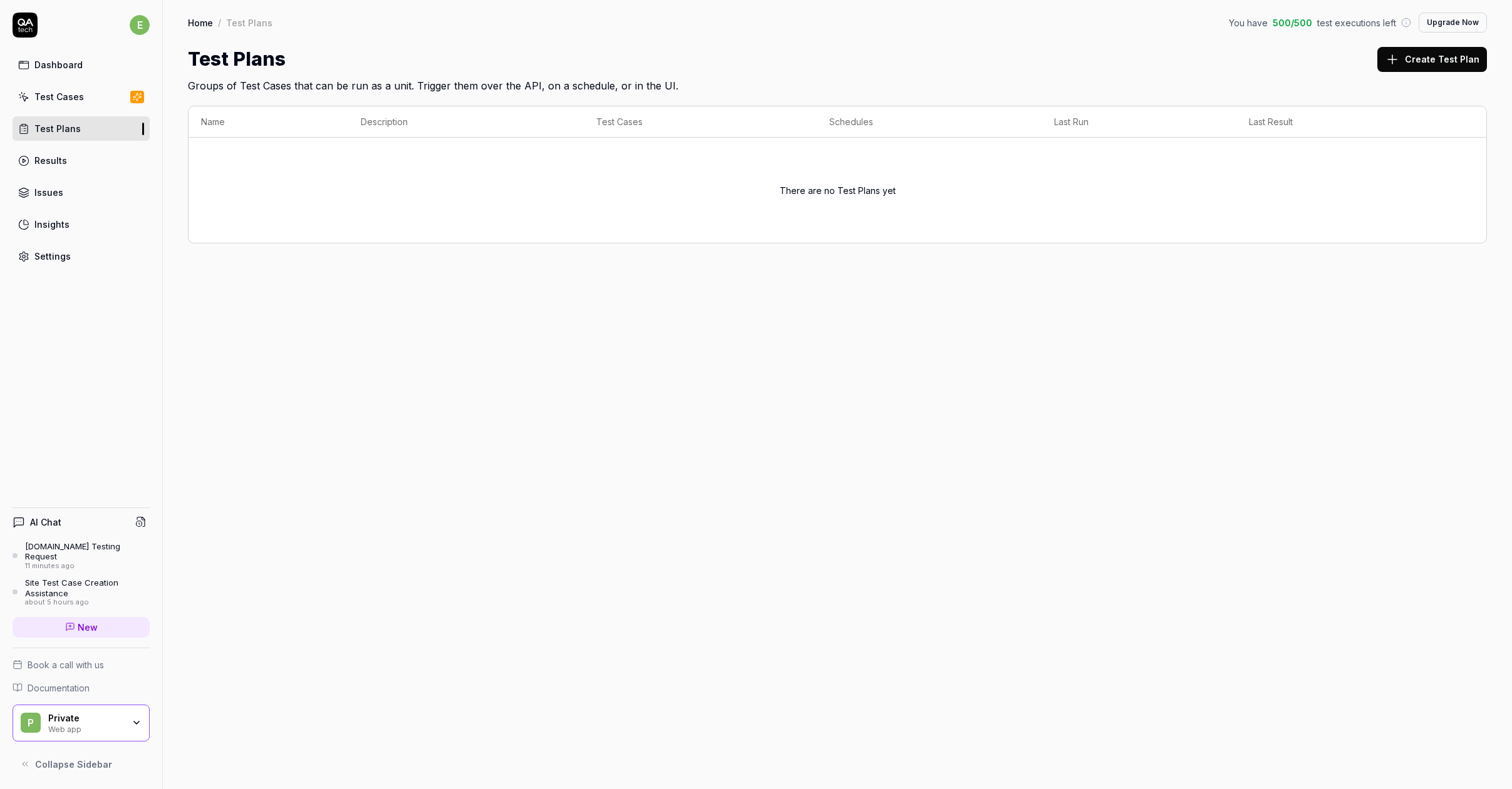
click at [42, 96] on div "Test Cases" at bounding box center [59, 97] width 50 height 13
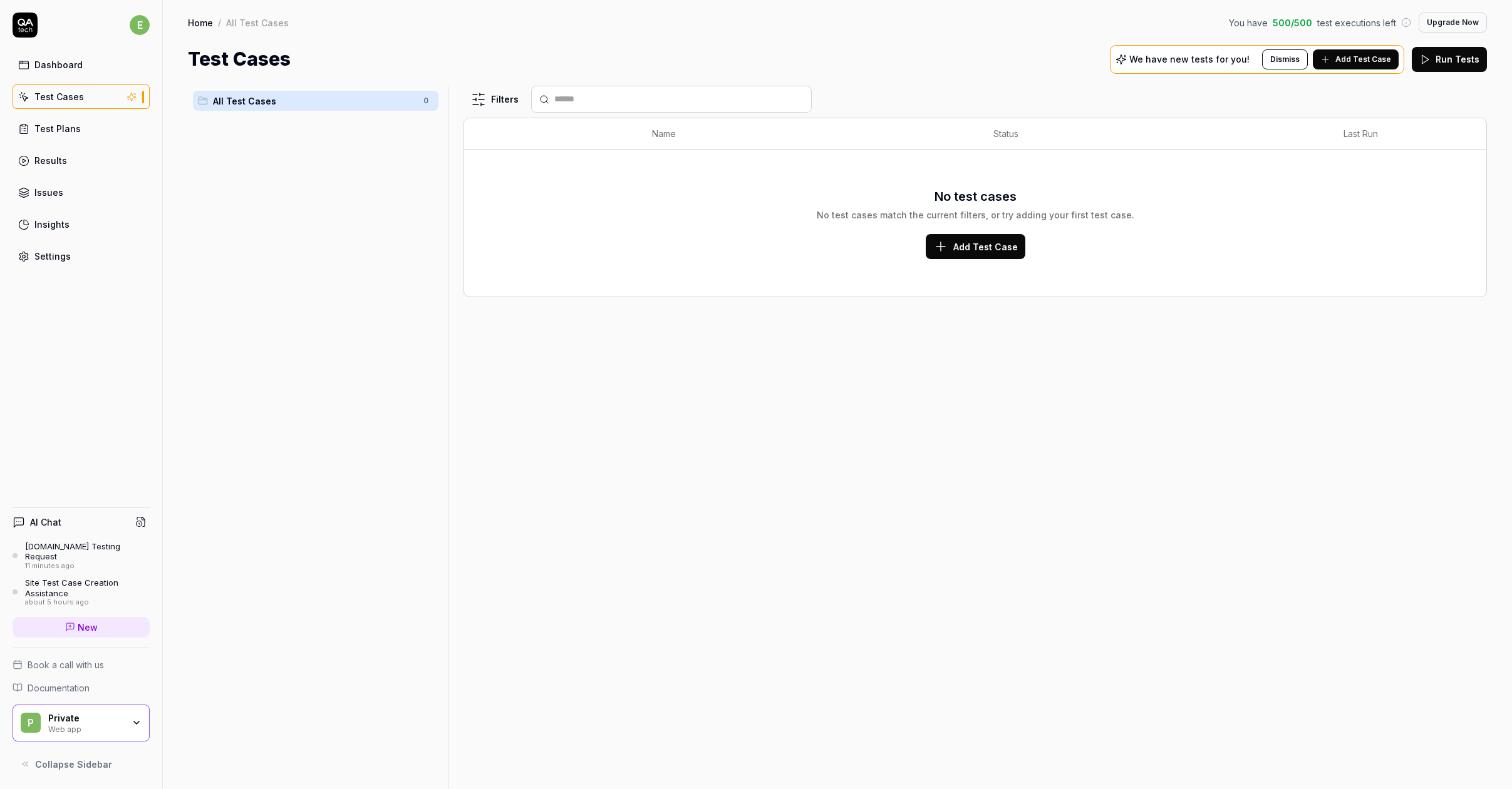
click at [973, 244] on span "Add Test Case" at bounding box center [985, 247] width 64 height 13
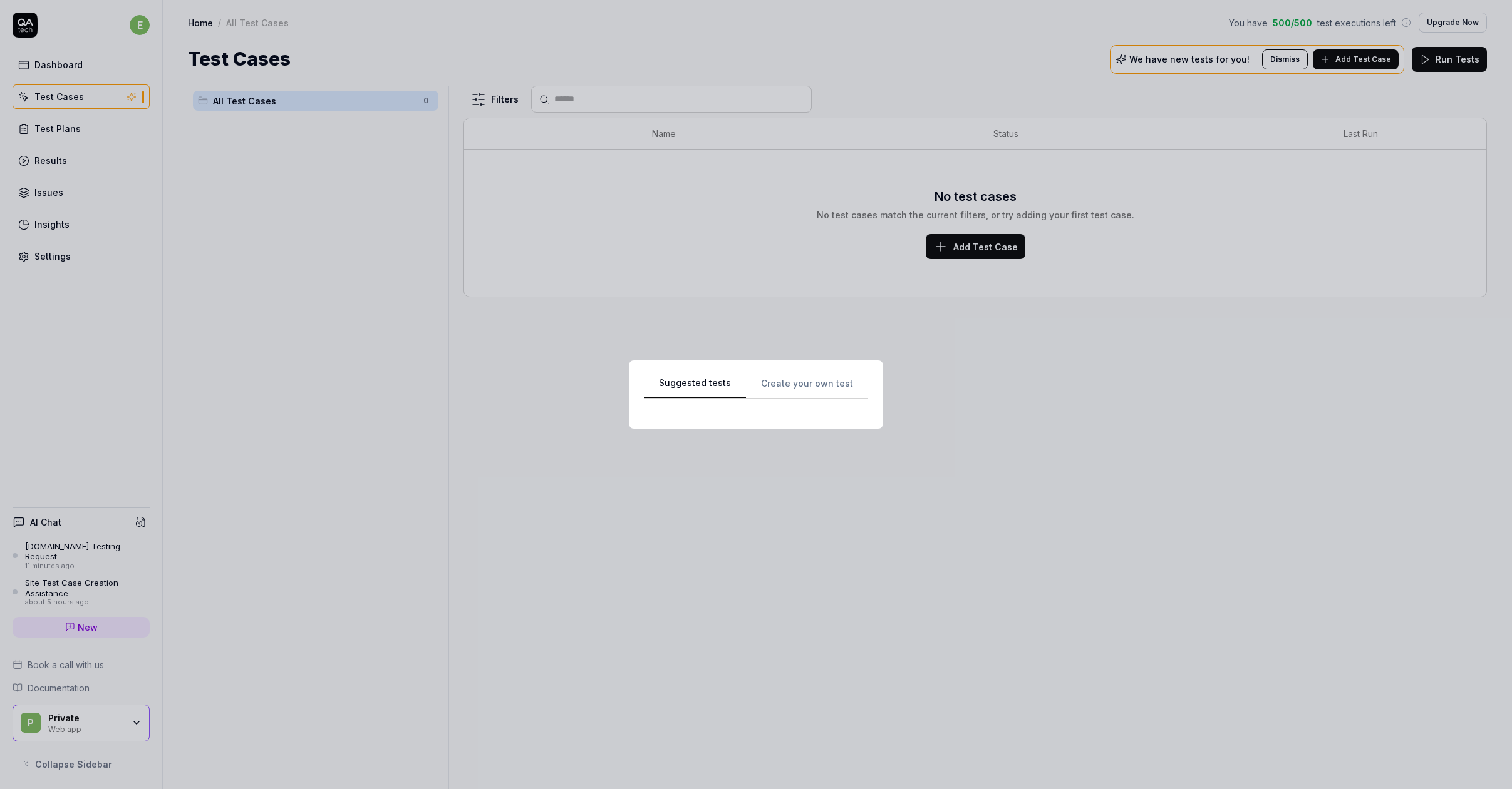
click at [767, 121] on div "Suggested tests Suggested tests Create your own test" at bounding box center [756, 394] width 1512 height 789
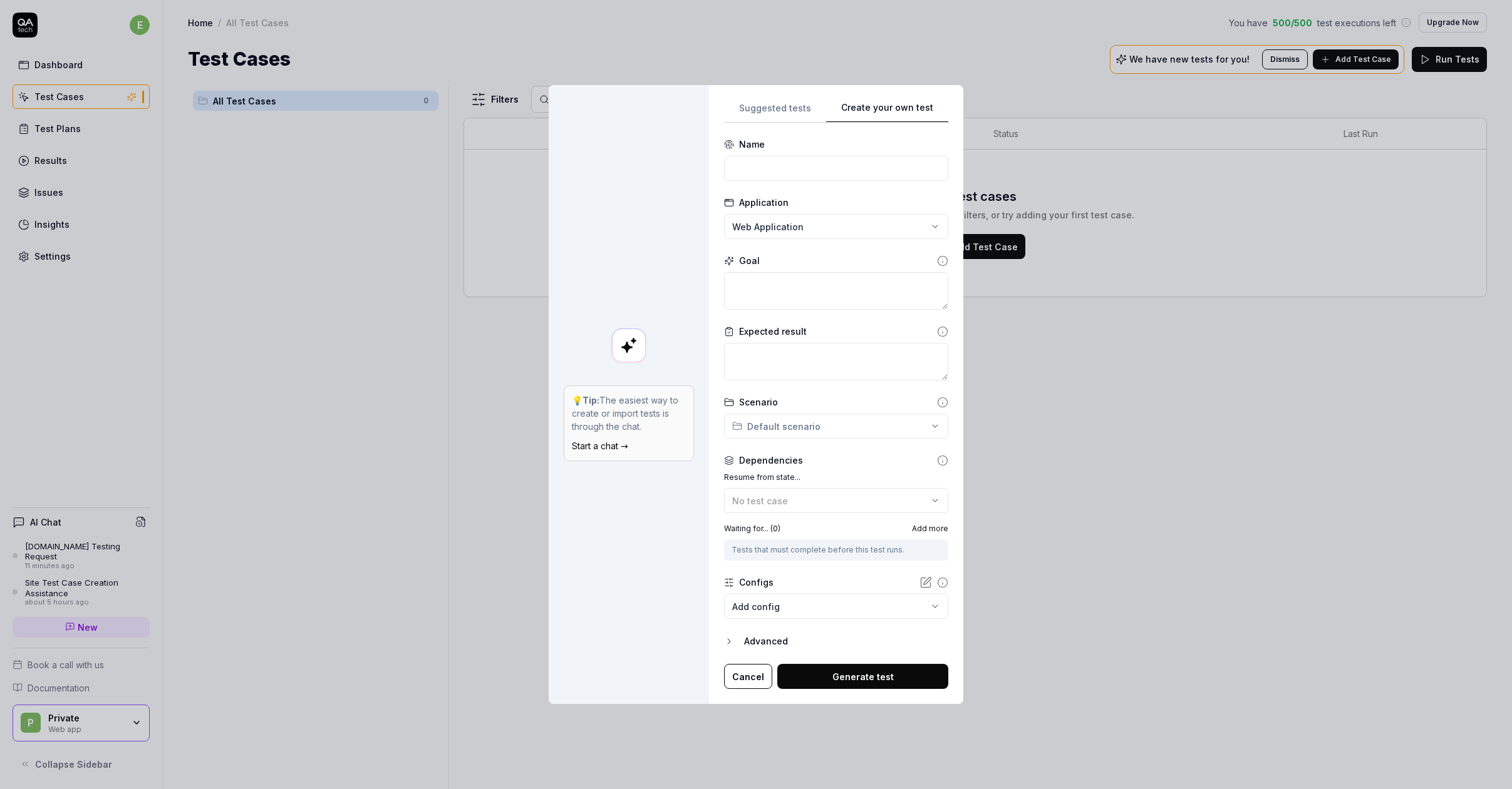
click at [906, 128] on div "**********" at bounding box center [836, 394] width 224 height 589
click at [778, 233] on div "**********" at bounding box center [756, 394] width 1512 height 789
click at [765, 278] on span "Hemnet" at bounding box center [755, 284] width 34 height 13
click at [786, 292] on textarea at bounding box center [836, 291] width 224 height 38
click at [788, 361] on textarea at bounding box center [836, 362] width 224 height 38
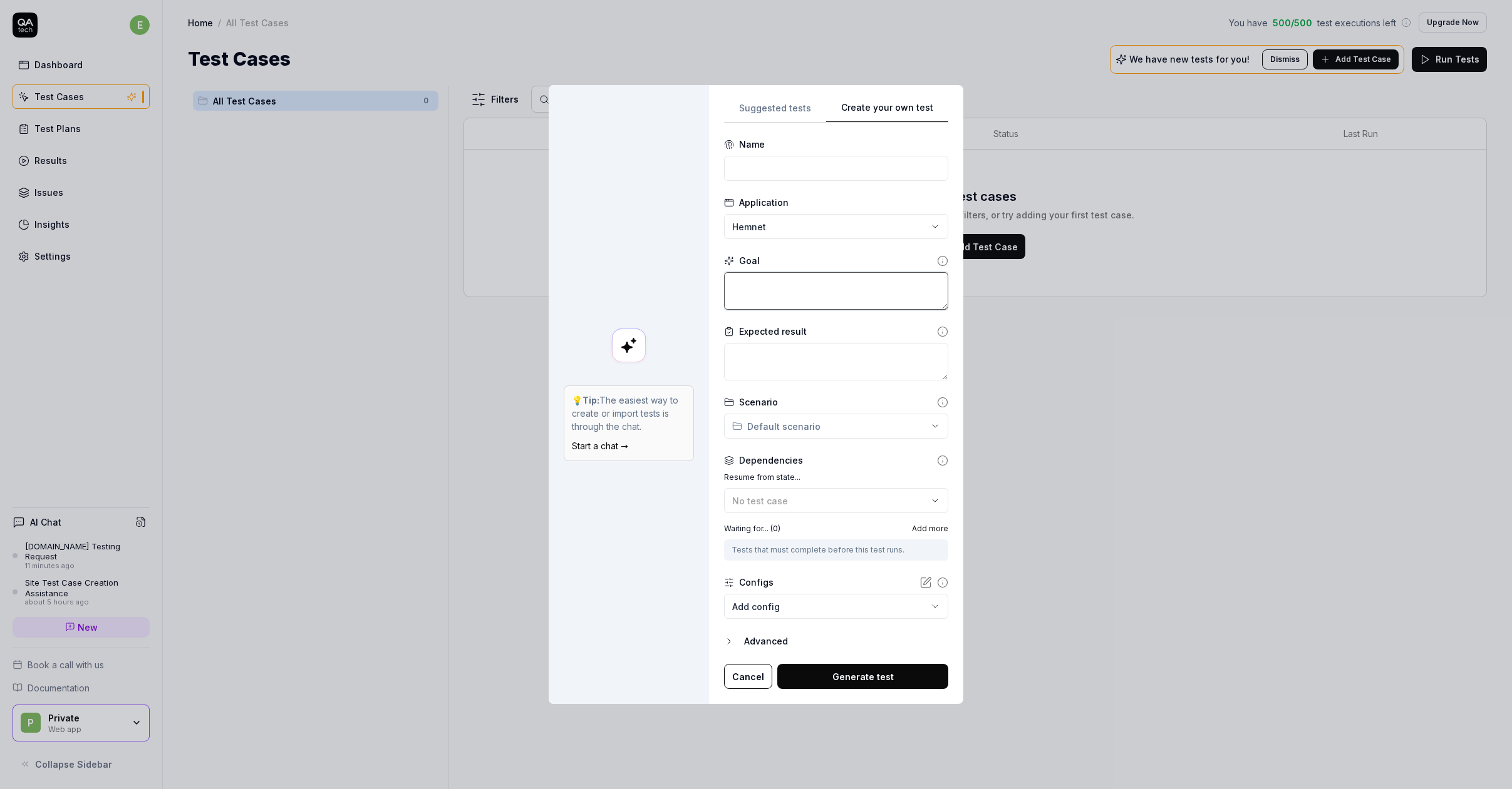
click at [765, 289] on textarea at bounding box center [836, 291] width 224 height 38
click at [766, 361] on textarea at bounding box center [836, 362] width 224 height 38
click at [783, 291] on textarea at bounding box center [836, 291] width 224 height 38
click at [783, 352] on textarea at bounding box center [836, 362] width 224 height 38
click at [745, 288] on textarea at bounding box center [836, 291] width 224 height 38
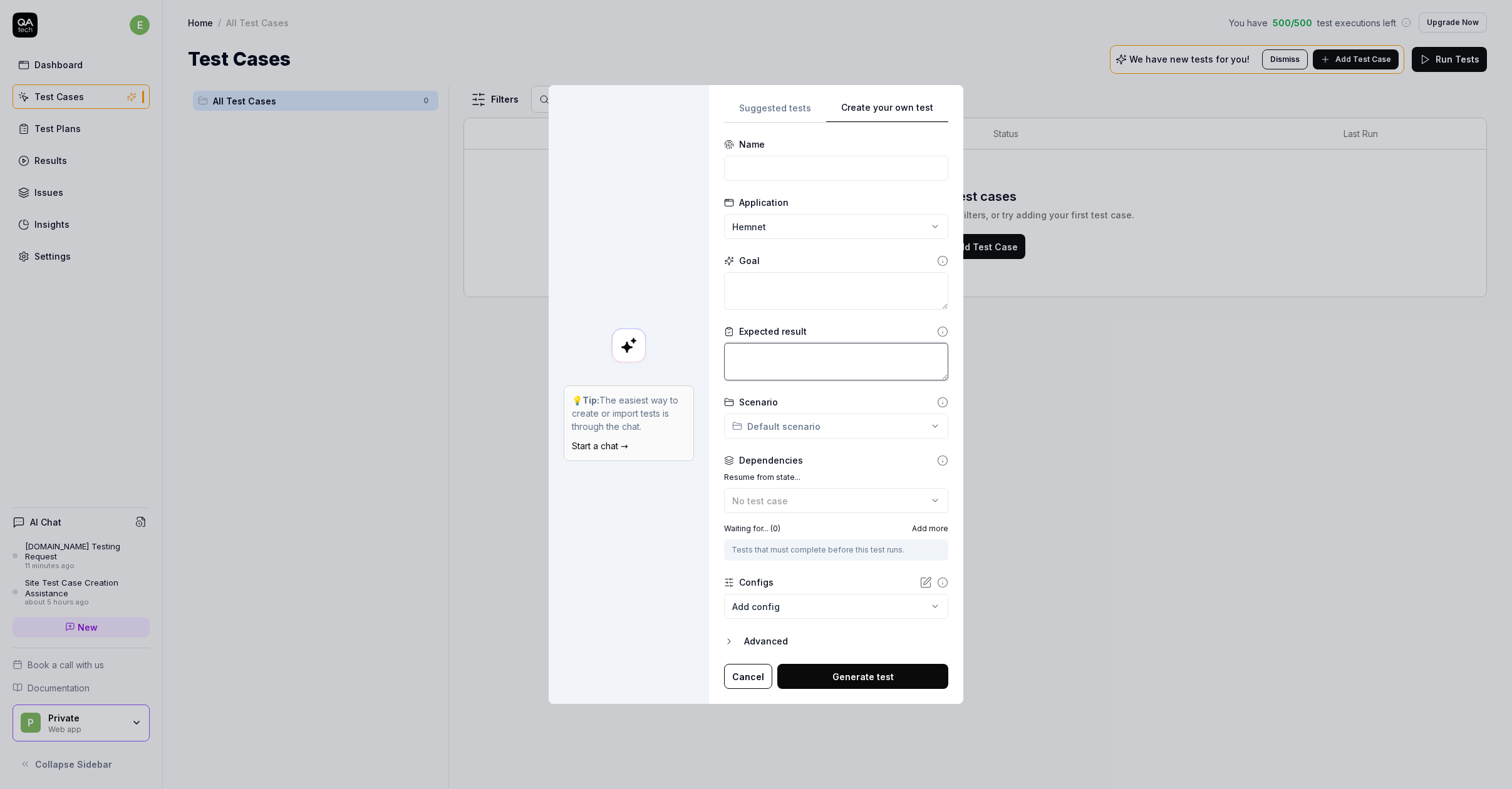
click at [782, 358] on textarea at bounding box center [836, 362] width 224 height 38
click at [937, 328] on icon at bounding box center [942, 331] width 11 height 11
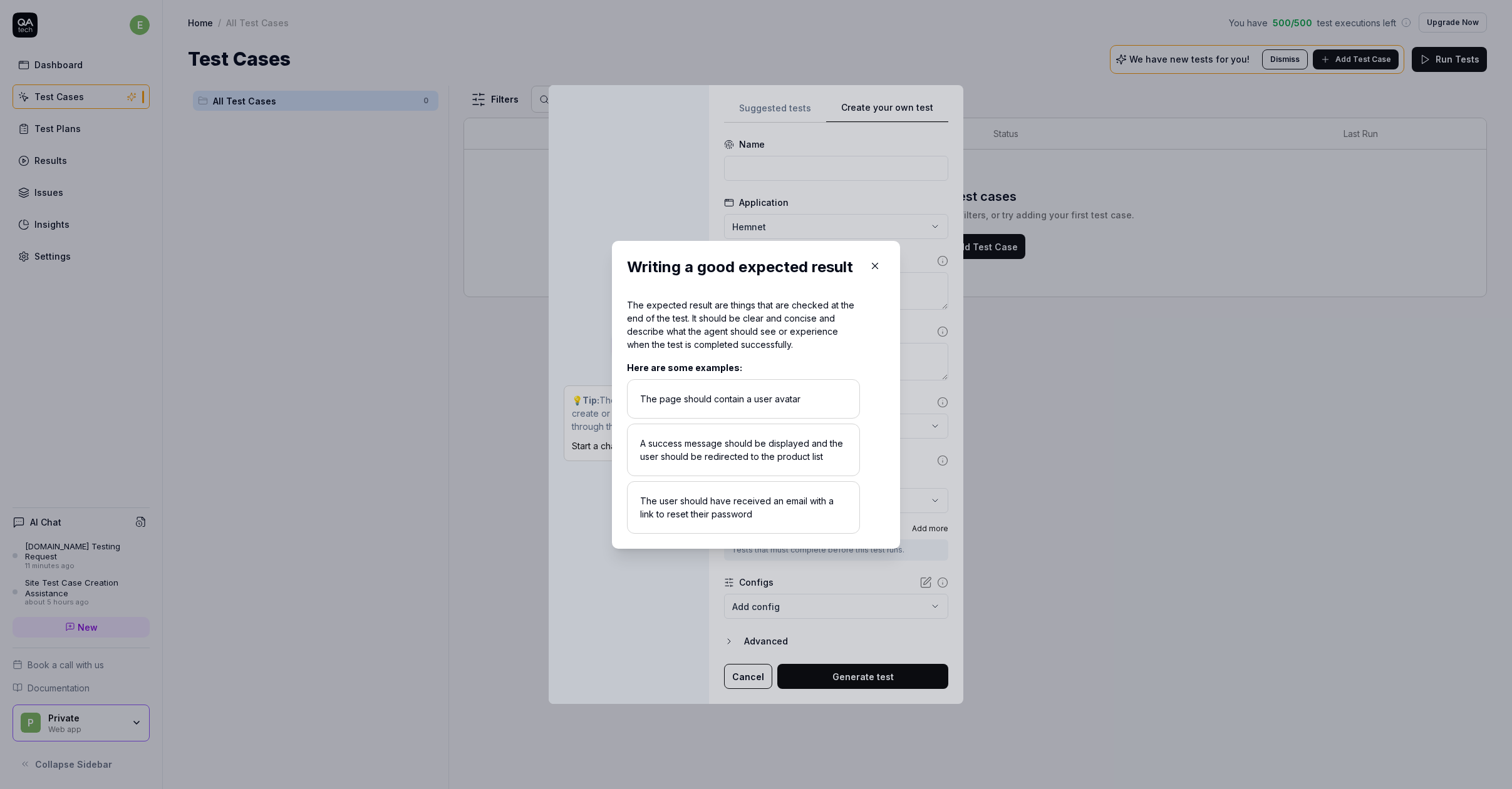
click at [877, 264] on icon "button" at bounding box center [874, 266] width 11 height 11
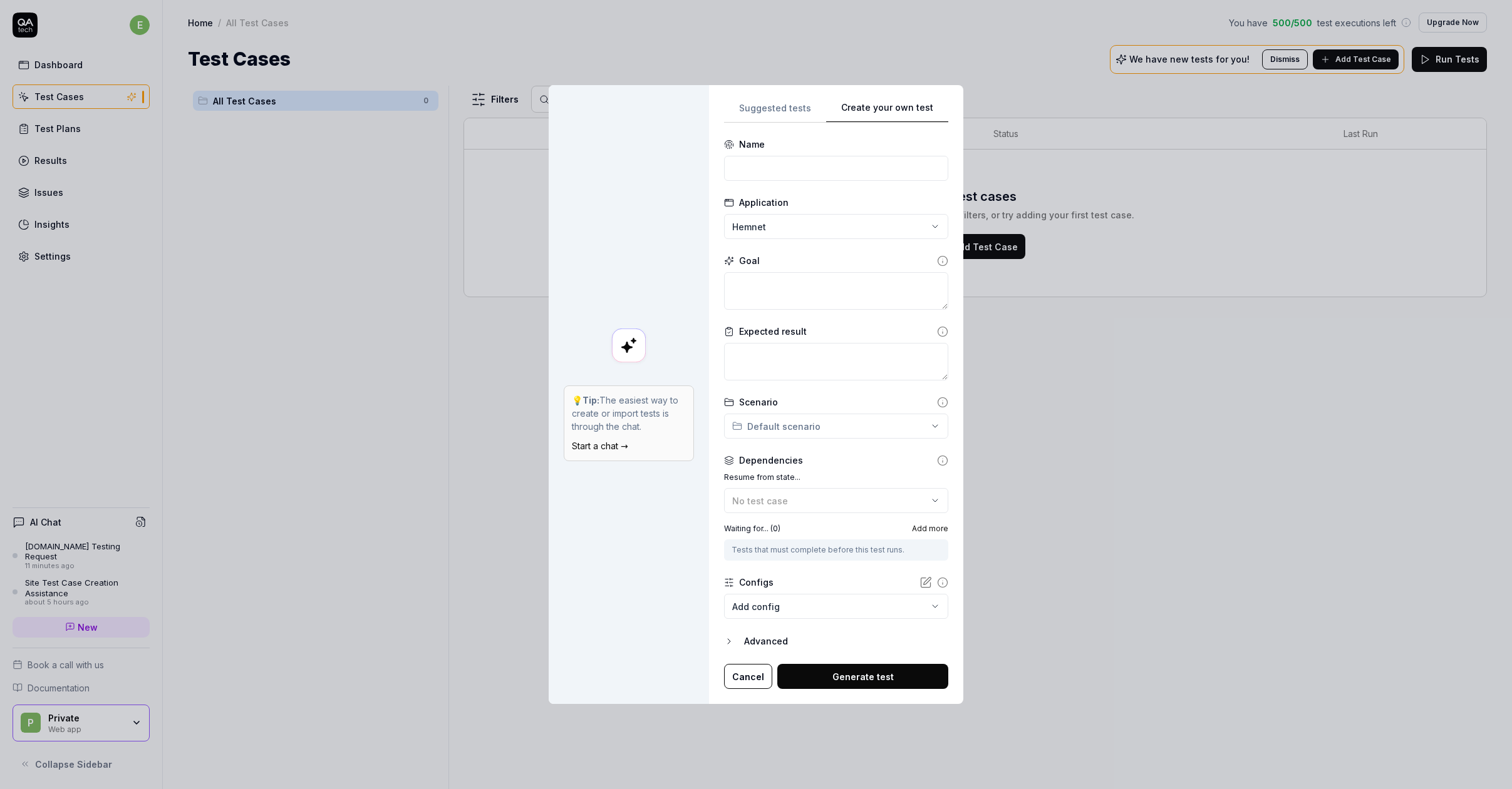
click at [939, 330] on icon at bounding box center [942, 331] width 11 height 11
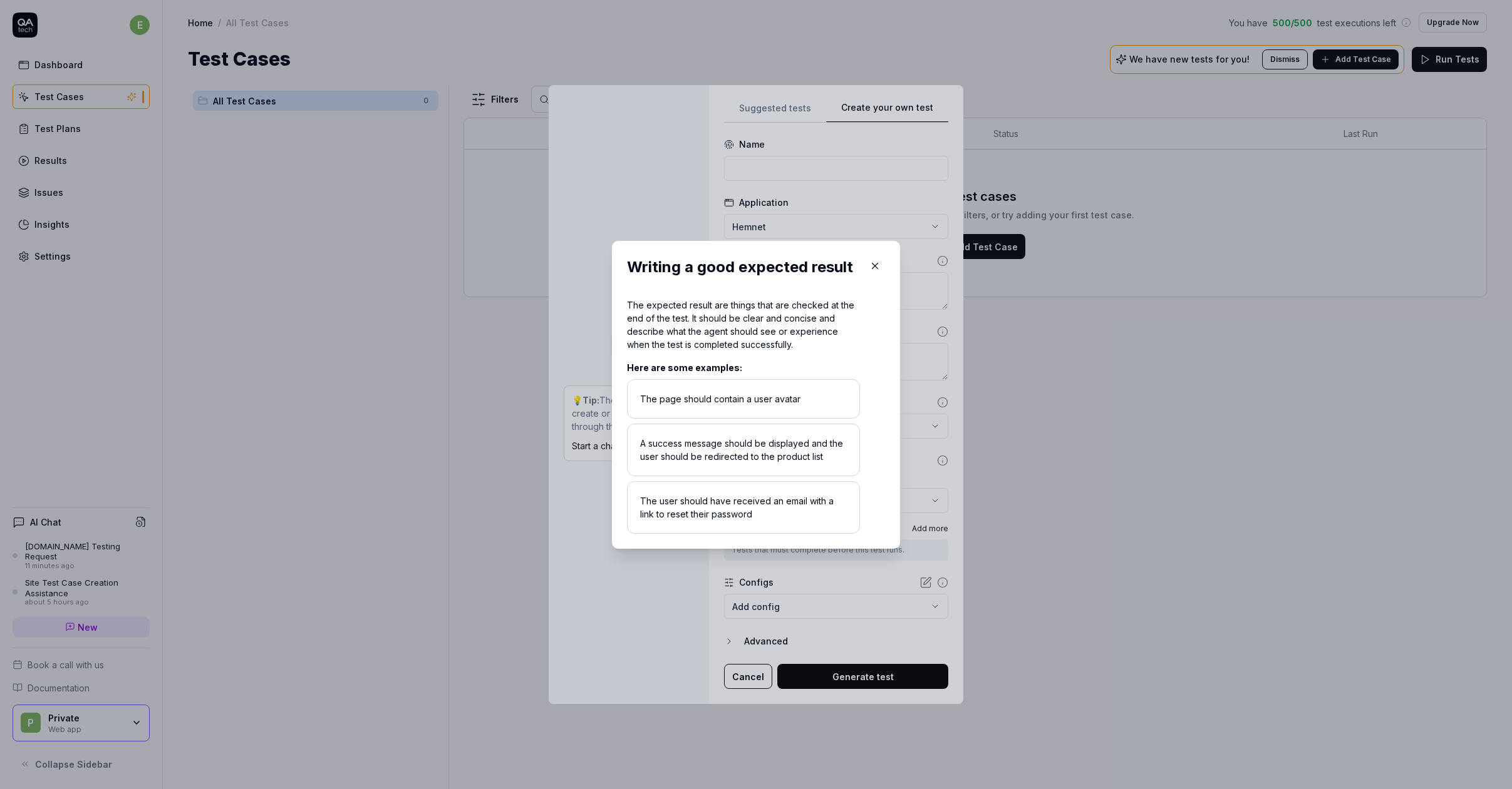
click at [875, 264] on icon "button" at bounding box center [874, 266] width 6 height 6
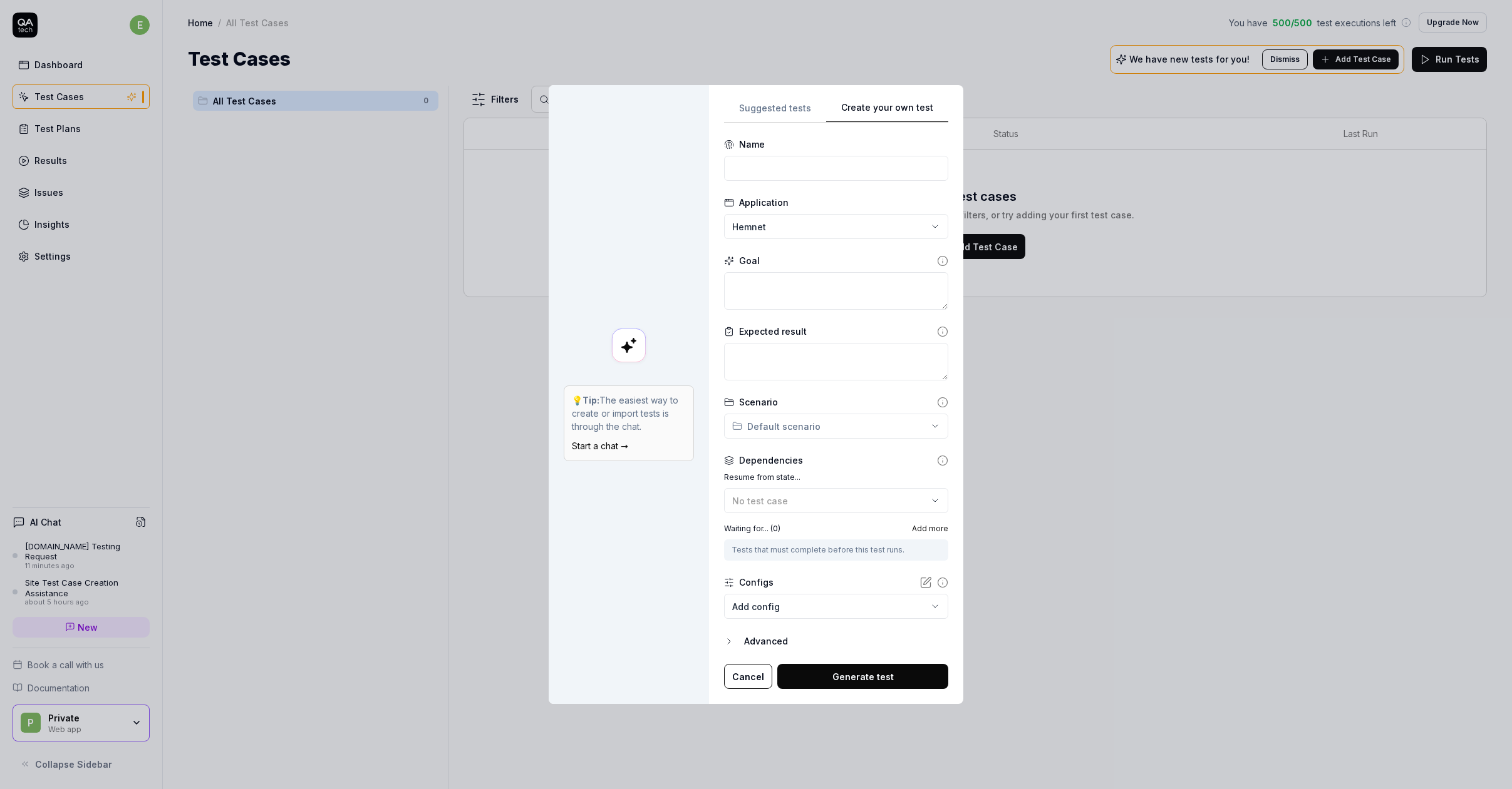
click at [937, 259] on icon at bounding box center [942, 260] width 11 height 11
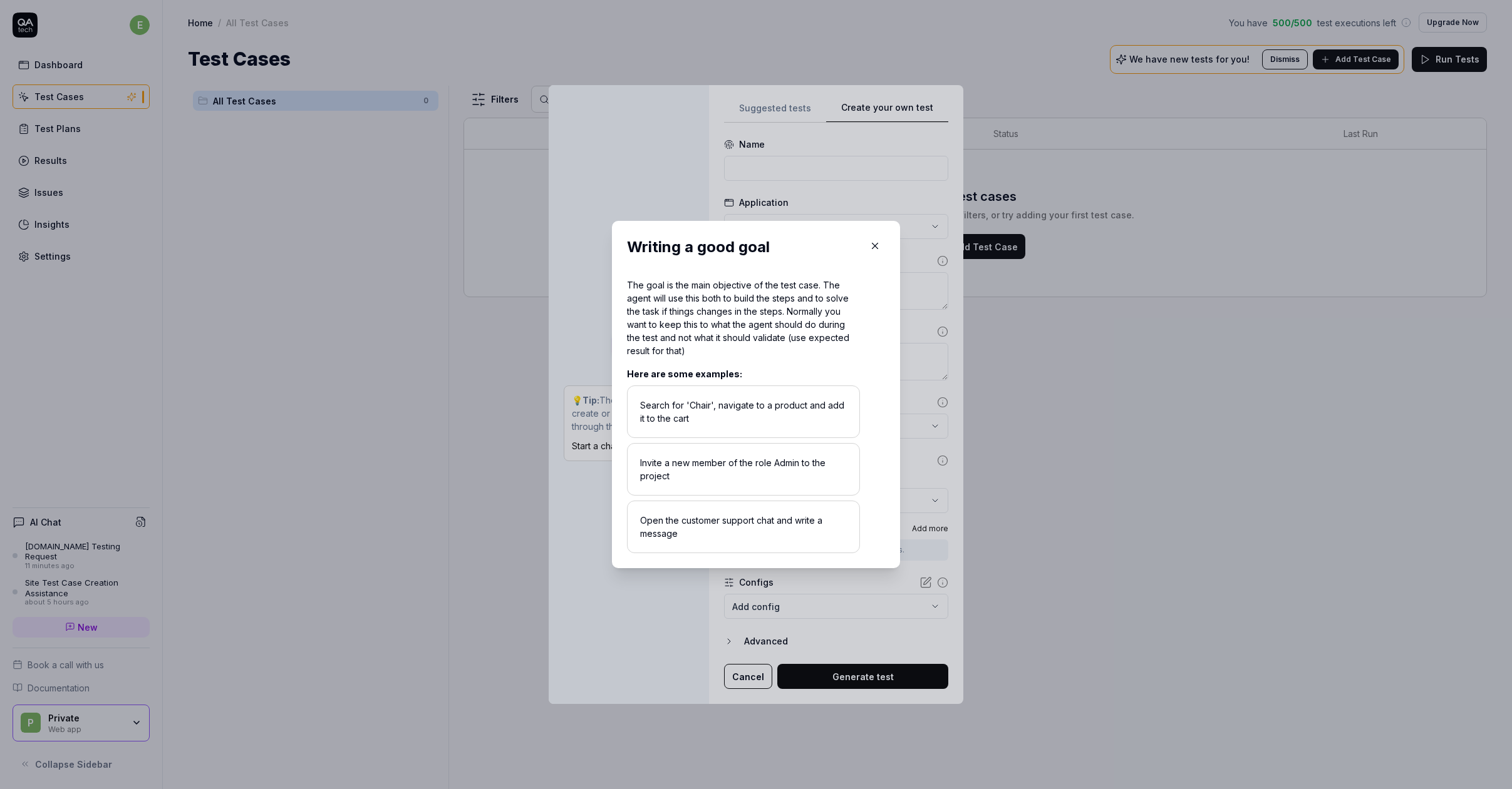
click at [874, 245] on icon "button" at bounding box center [874, 246] width 6 height 6
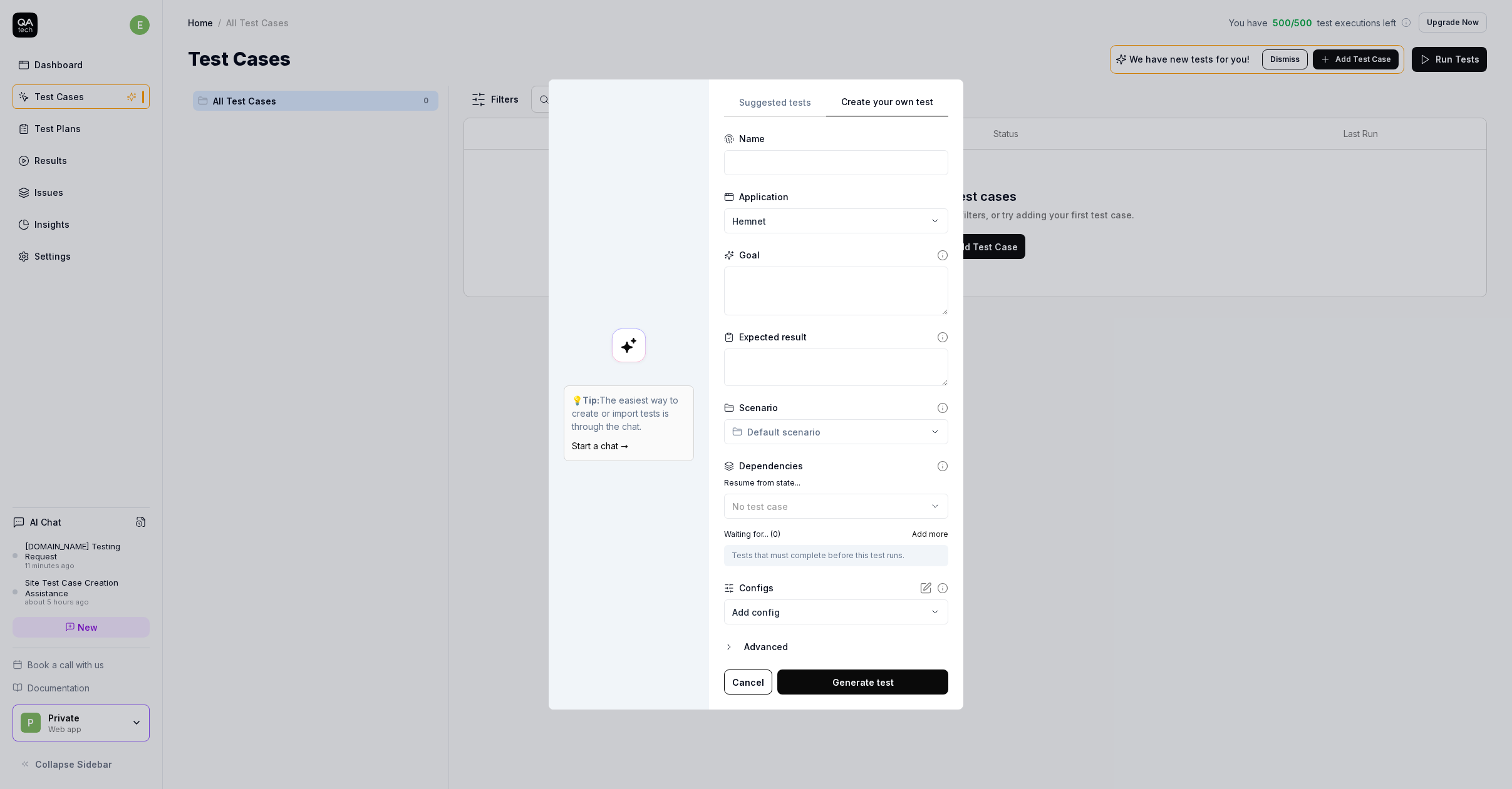
drag, startPoint x: 940, startPoint y: 307, endPoint x: 947, endPoint y: 319, distance: 13.9
click at [947, 319] on div "**********" at bounding box center [836, 394] width 254 height 631
click at [938, 406] on icon at bounding box center [942, 407] width 11 height 11
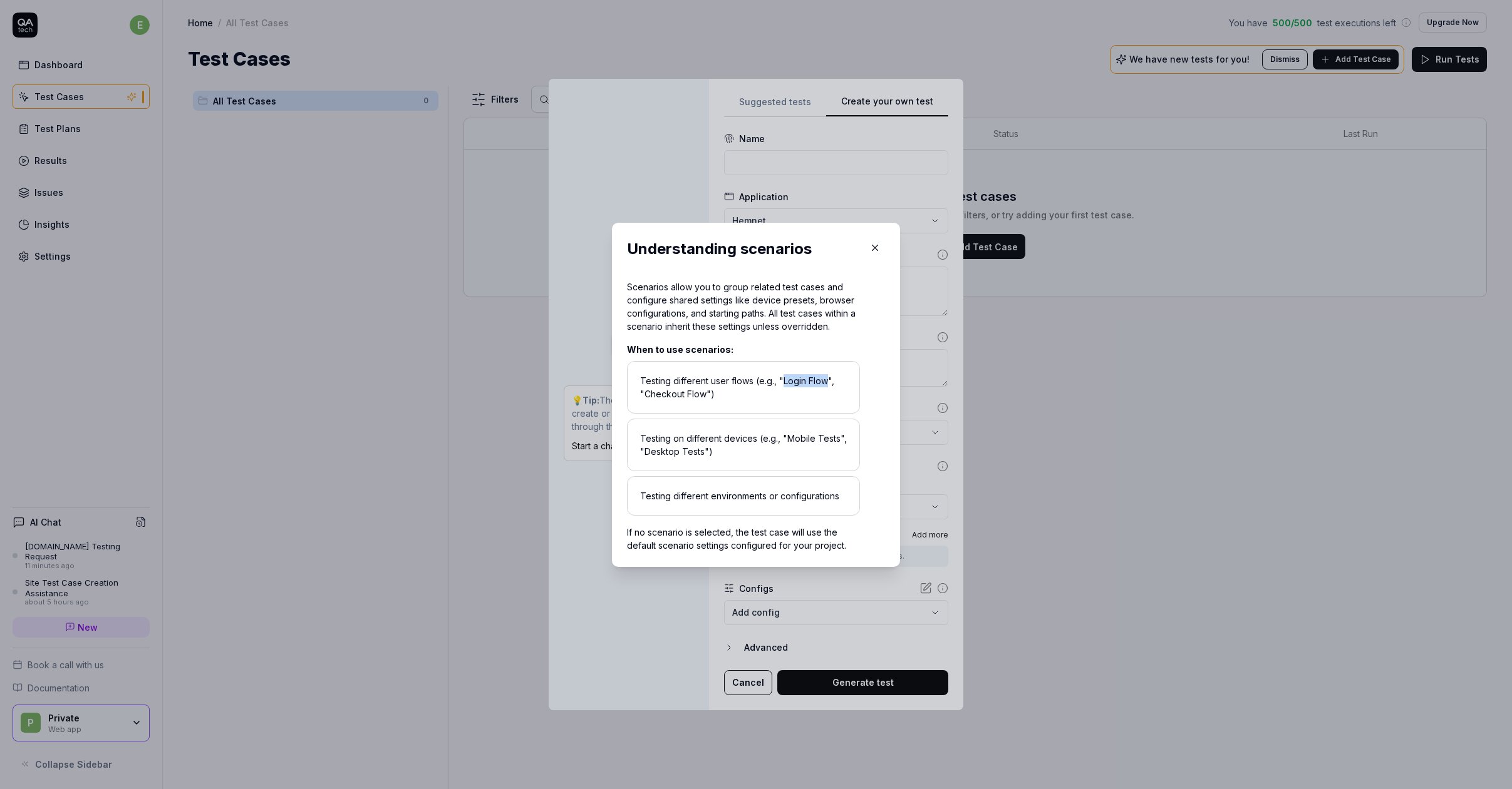
drag, startPoint x: 783, startPoint y: 380, endPoint x: 828, endPoint y: 385, distance: 45.3
click at [828, 385] on div "Testing different user flows (e.g., "Login Flow", "Checkout Flow")" at bounding box center [743, 387] width 233 height 52
click at [877, 247] on icon "button" at bounding box center [874, 247] width 11 height 11
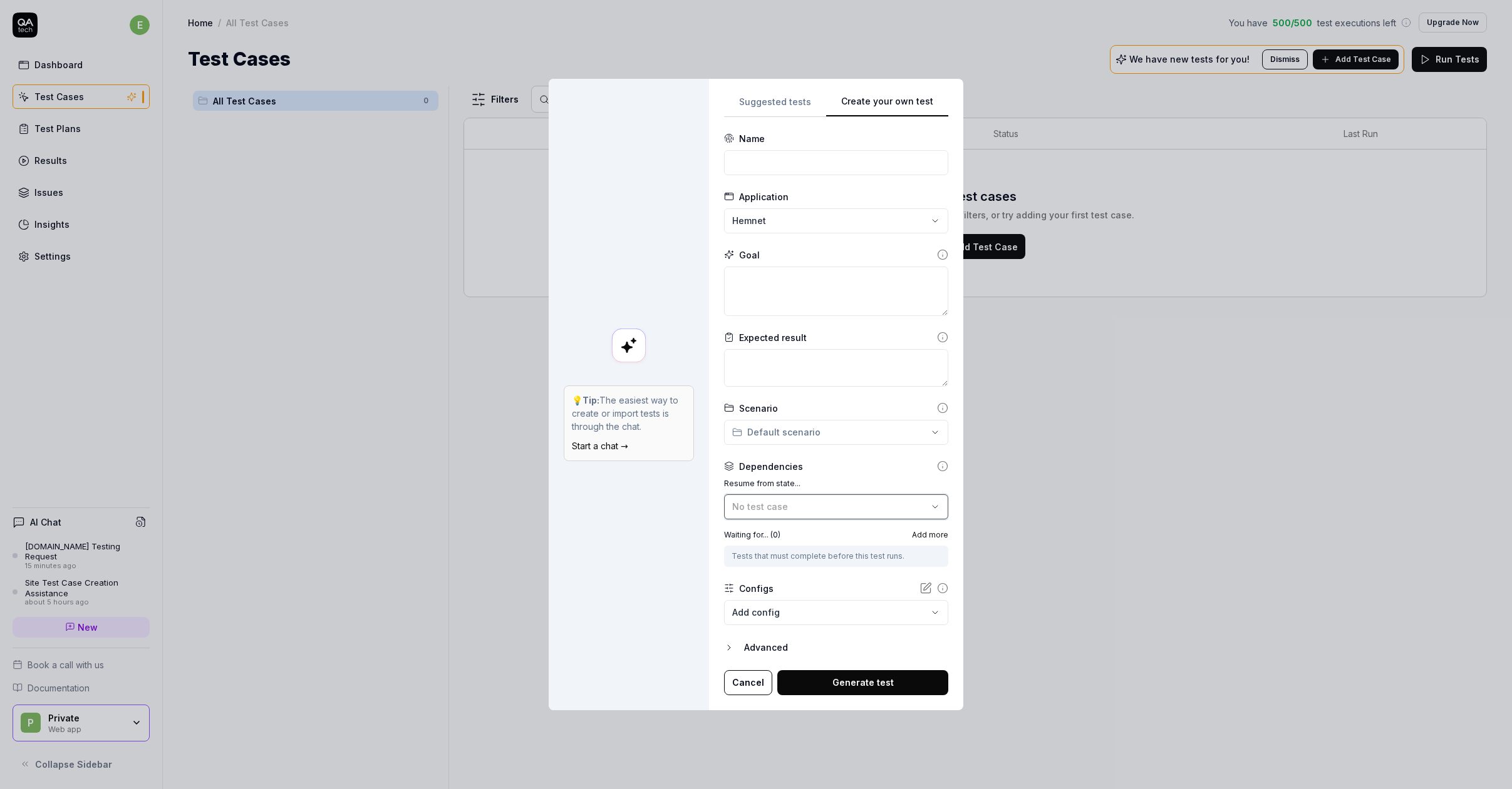
click at [760, 502] on span "No test case" at bounding box center [760, 507] width 56 height 11
click at [937, 467] on icon at bounding box center [942, 466] width 11 height 11
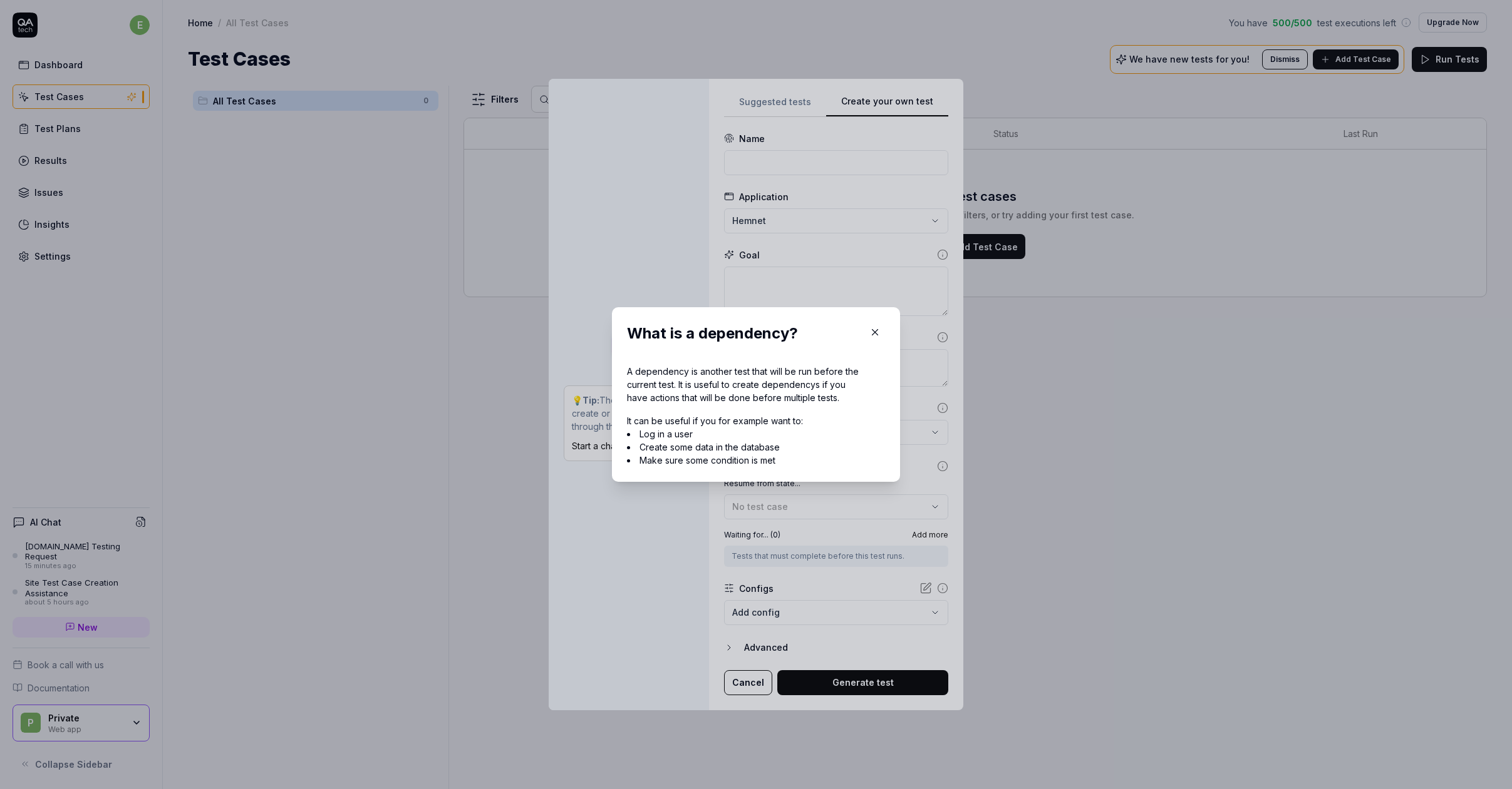
click at [875, 331] on icon "button" at bounding box center [874, 332] width 6 height 6
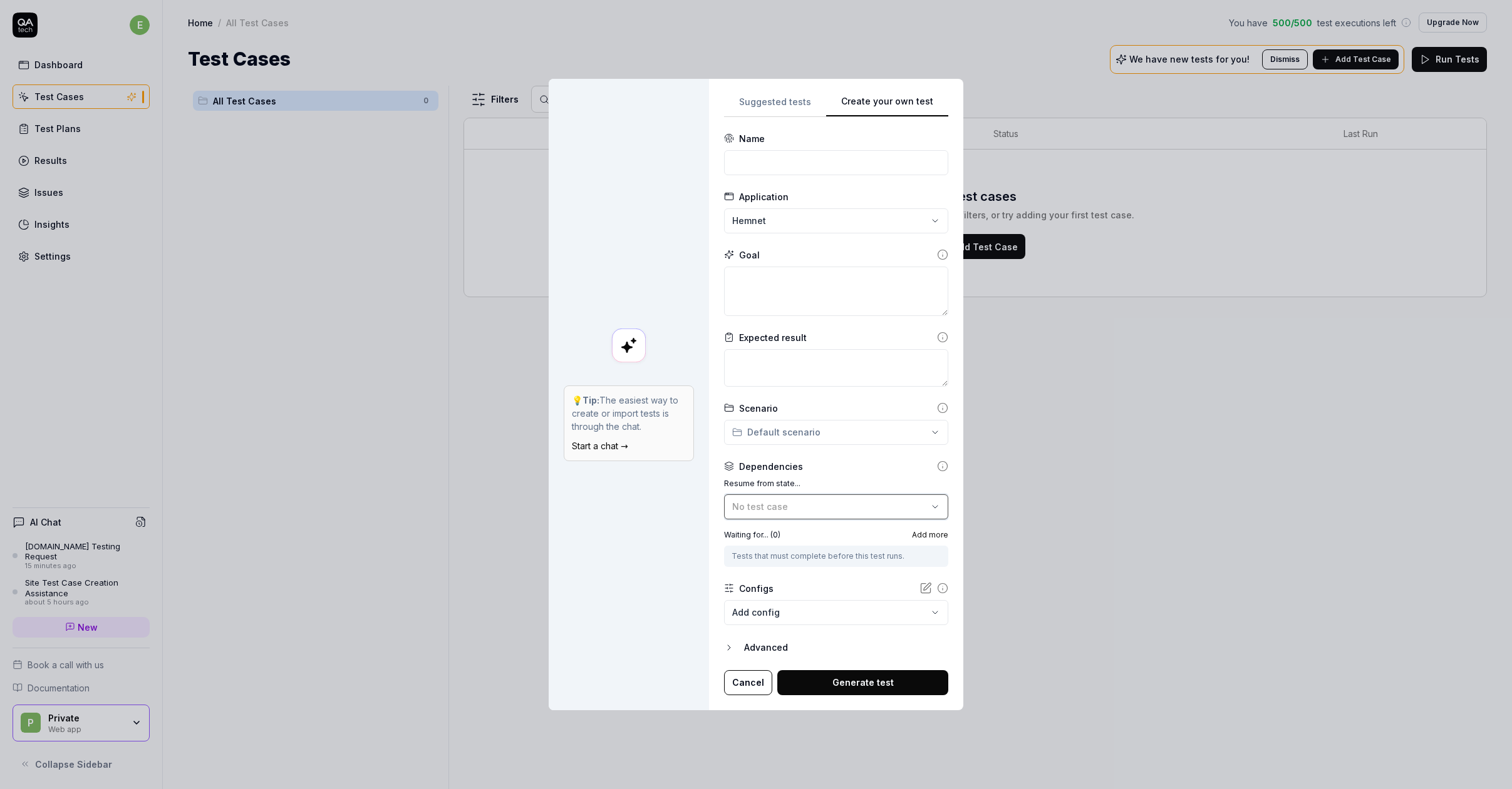
click at [932, 509] on icon "button" at bounding box center [935, 507] width 10 height 10
click at [927, 534] on span "Add more" at bounding box center [929, 534] width 36 height 11
click at [882, 529] on div "Waiting for... ( 0 ) Add more" at bounding box center [836, 534] width 224 height 11
click at [757, 504] on span "No test case" at bounding box center [760, 507] width 56 height 11
click at [880, 531] on div "Waiting for... ( 0 ) Add more" at bounding box center [836, 534] width 224 height 11
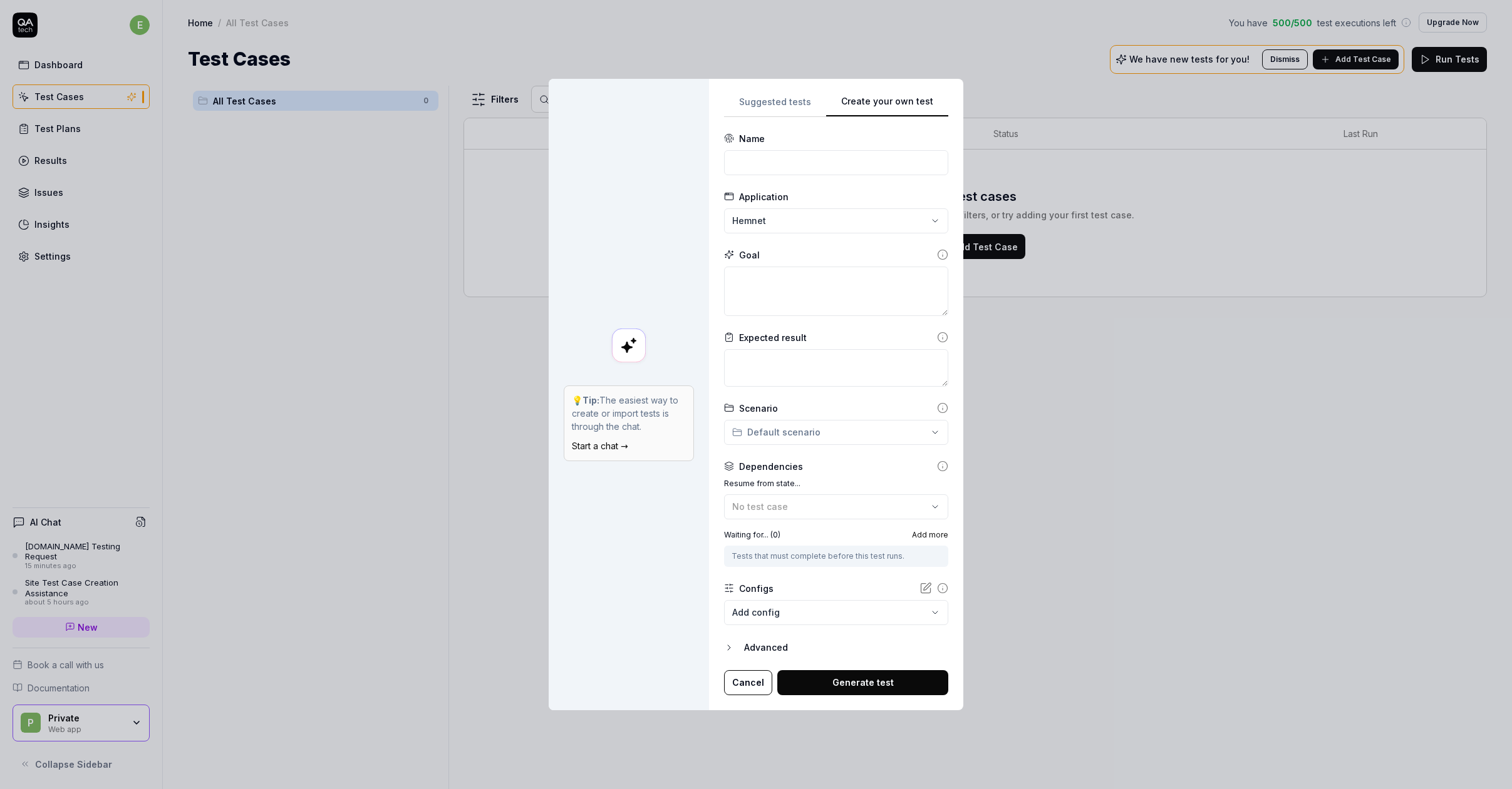
click at [941, 531] on span "Add more" at bounding box center [929, 534] width 36 height 11
click at [780, 539] on label "Waiting for... ( 0 )" at bounding box center [751, 534] width 56 height 11
click at [812, 554] on div "Tests that must complete before this test runs." at bounding box center [836, 556] width 209 height 11
drag, startPoint x: 763, startPoint y: 556, endPoint x: 772, endPoint y: 556, distance: 9.0
click at [772, 556] on div "Tests that must complete before this test runs." at bounding box center [836, 556] width 209 height 11
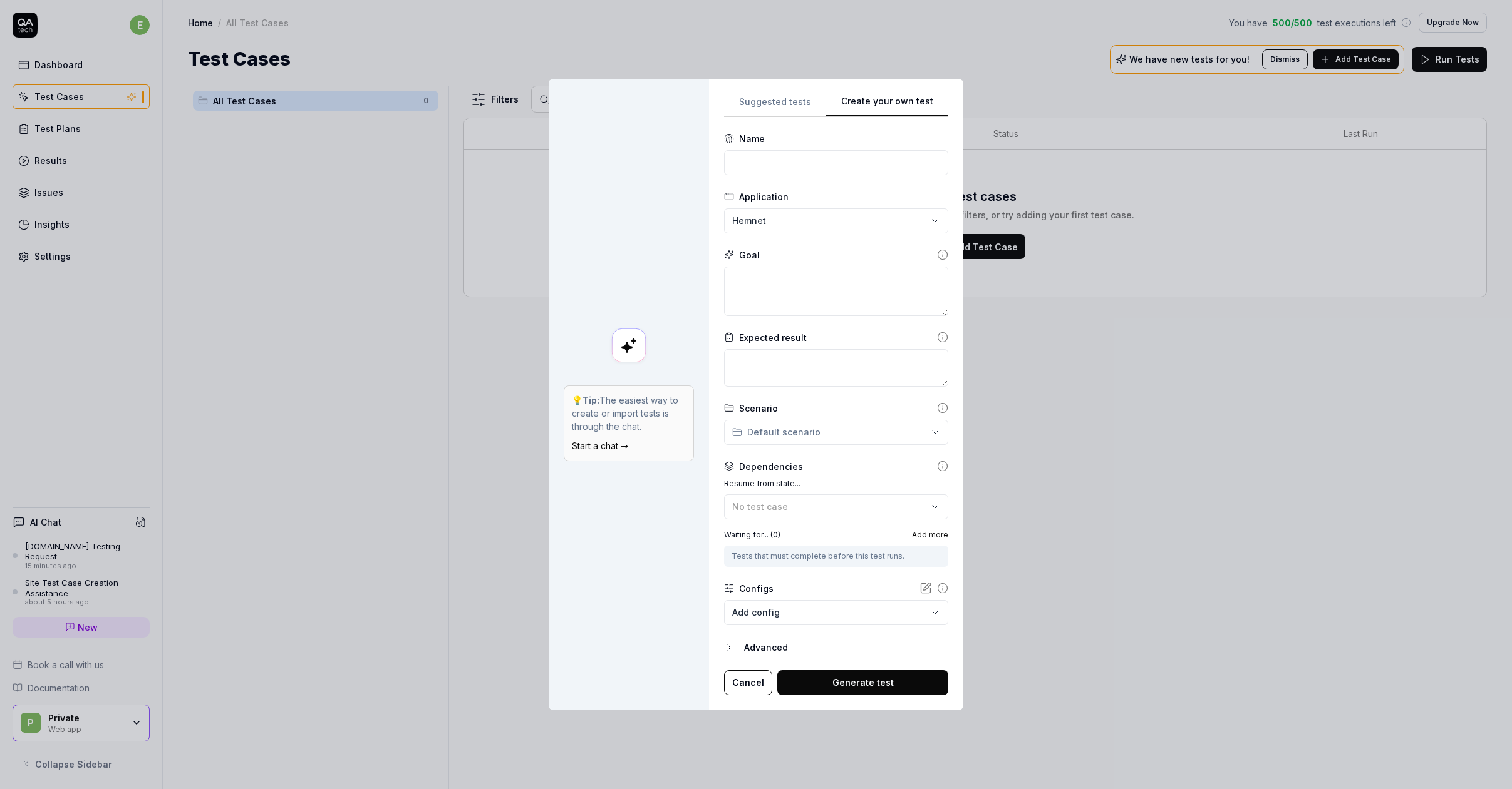
click at [874, 556] on div "Tests that must complete before this test runs." at bounding box center [836, 556] width 209 height 11
drag, startPoint x: 914, startPoint y: 556, endPoint x: 729, endPoint y: 555, distance: 185.0
click at [729, 555] on div "Tests that must complete before this test runs." at bounding box center [836, 556] width 224 height 21
click at [821, 500] on div "No test case" at bounding box center [830, 507] width 196 height 13
click at [875, 531] on div "Waiting for... ( 0 ) Add more" at bounding box center [836, 534] width 224 height 11
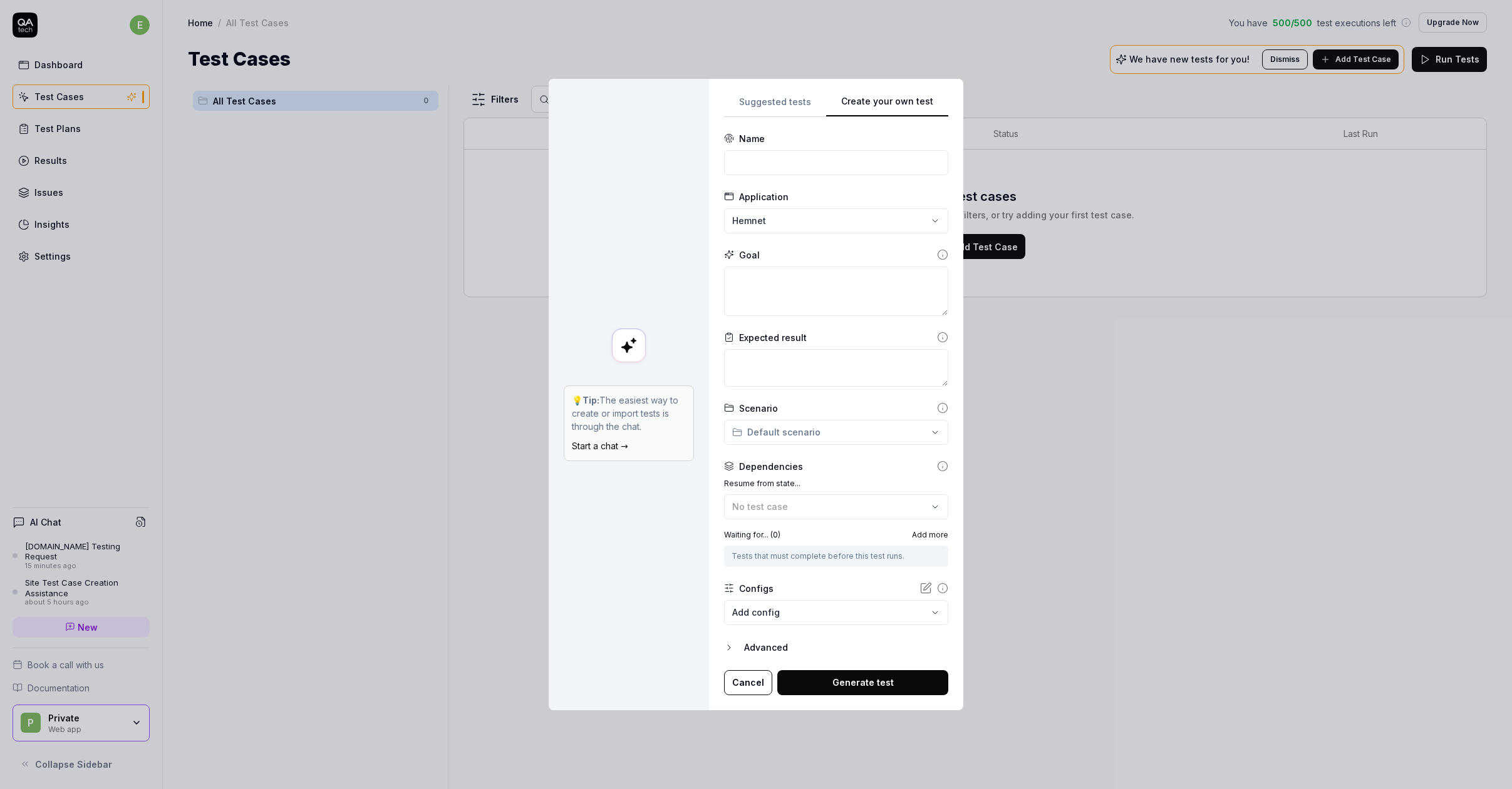
click at [803, 612] on body "e Dashboard Test Cases Test Plans Results Issues Insights Settings AI Chat Hemn…" at bounding box center [756, 394] width 1512 height 789
click at [685, 598] on div "**********" at bounding box center [756, 394] width 1512 height 789
click at [923, 588] on icon at bounding box center [927, 587] width 8 height 8
click at [938, 587] on icon at bounding box center [942, 588] width 11 height 11
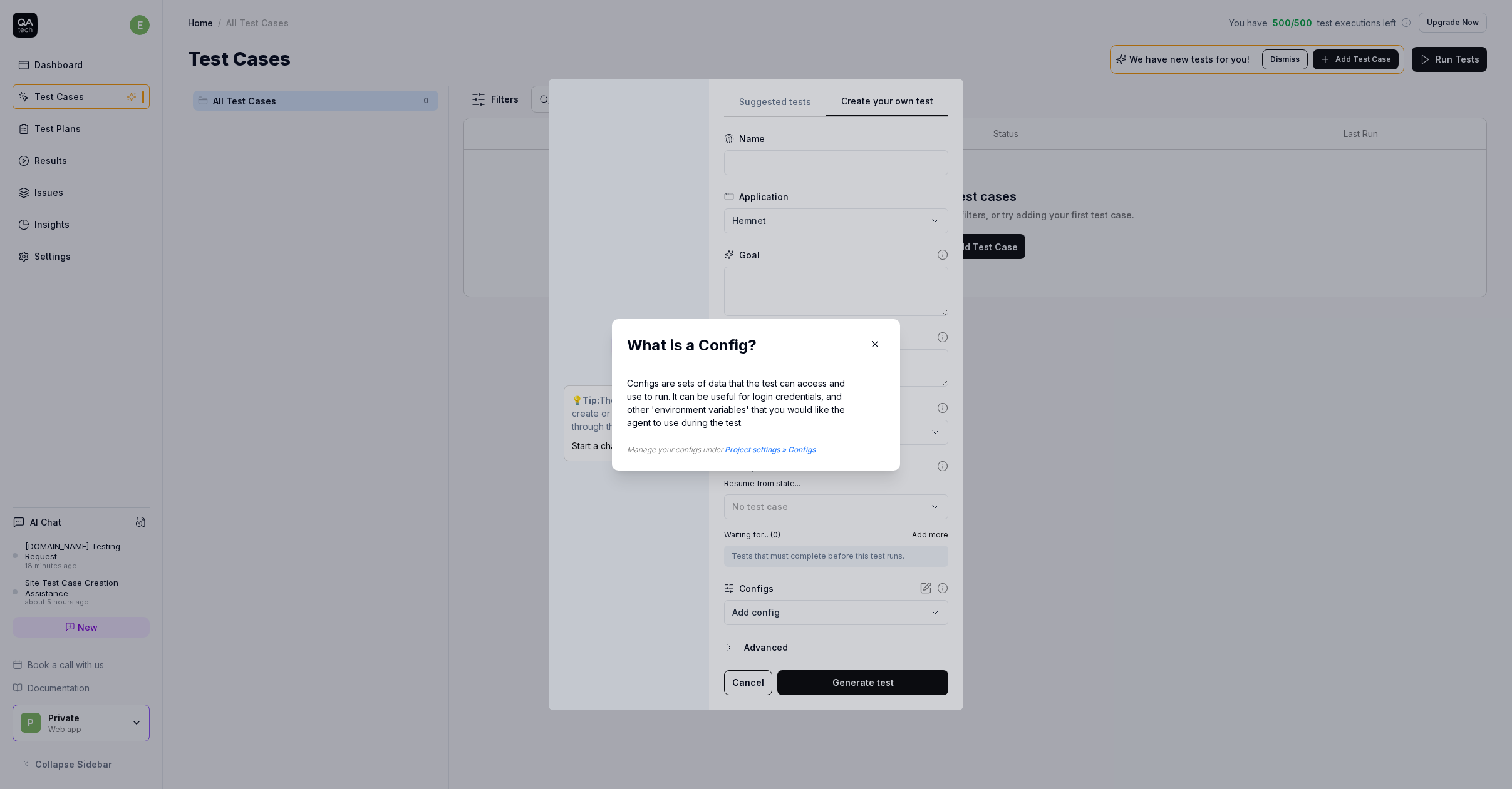
click at [873, 343] on icon "button" at bounding box center [874, 344] width 11 height 11
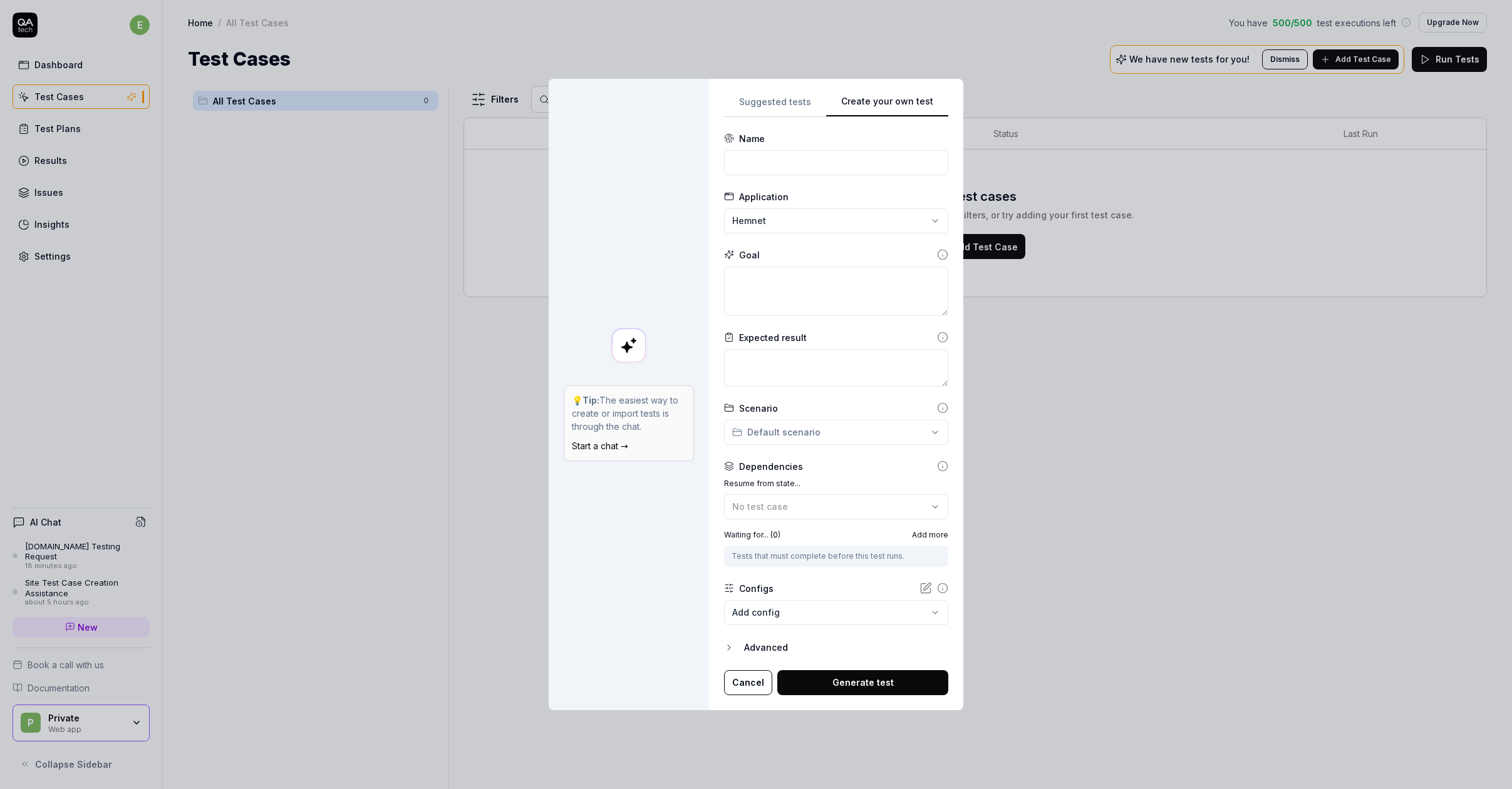
click at [731, 647] on icon "button" at bounding box center [729, 648] width 10 height 10
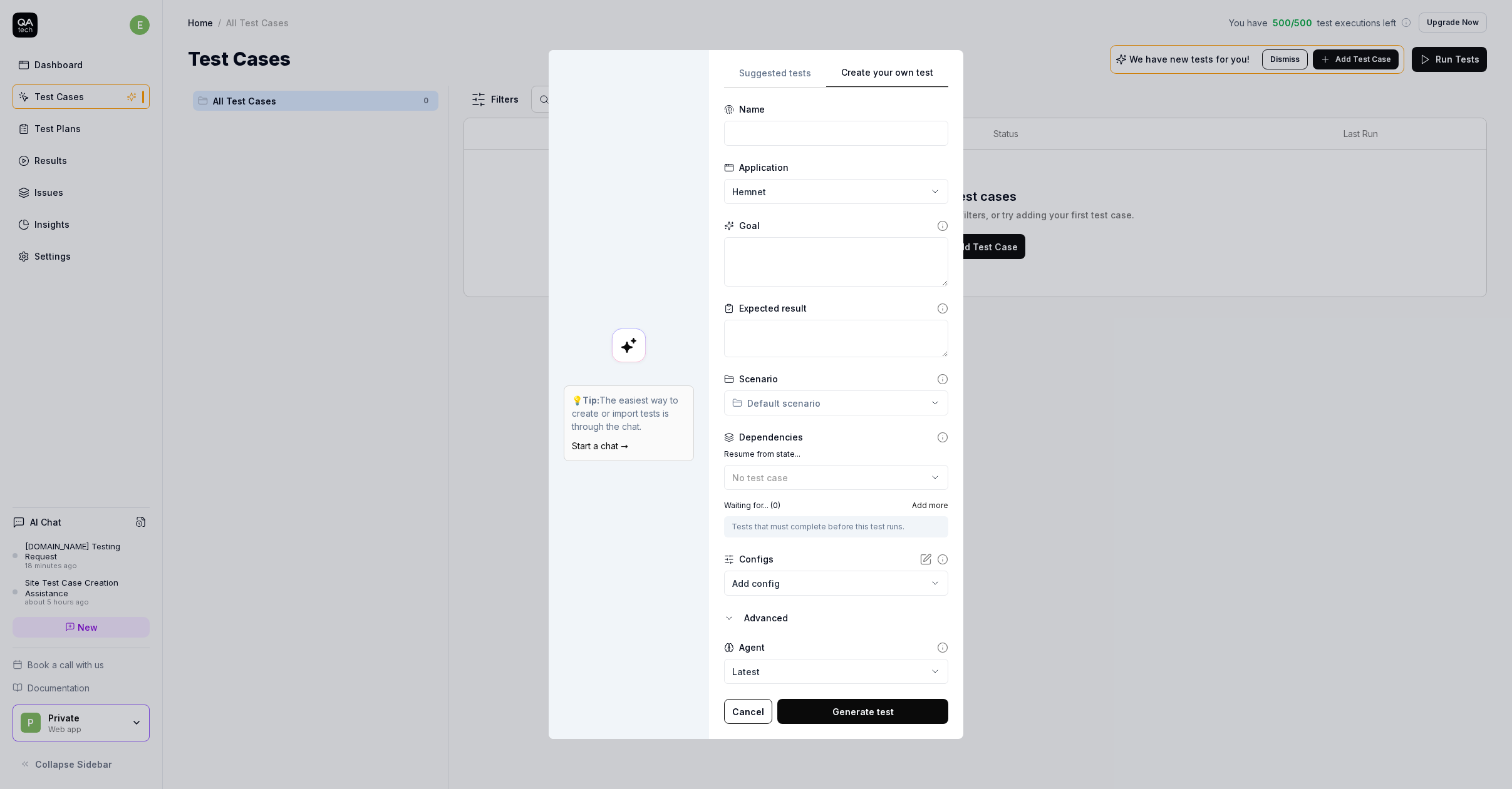
click at [734, 615] on icon "button" at bounding box center [729, 619] width 10 height 10
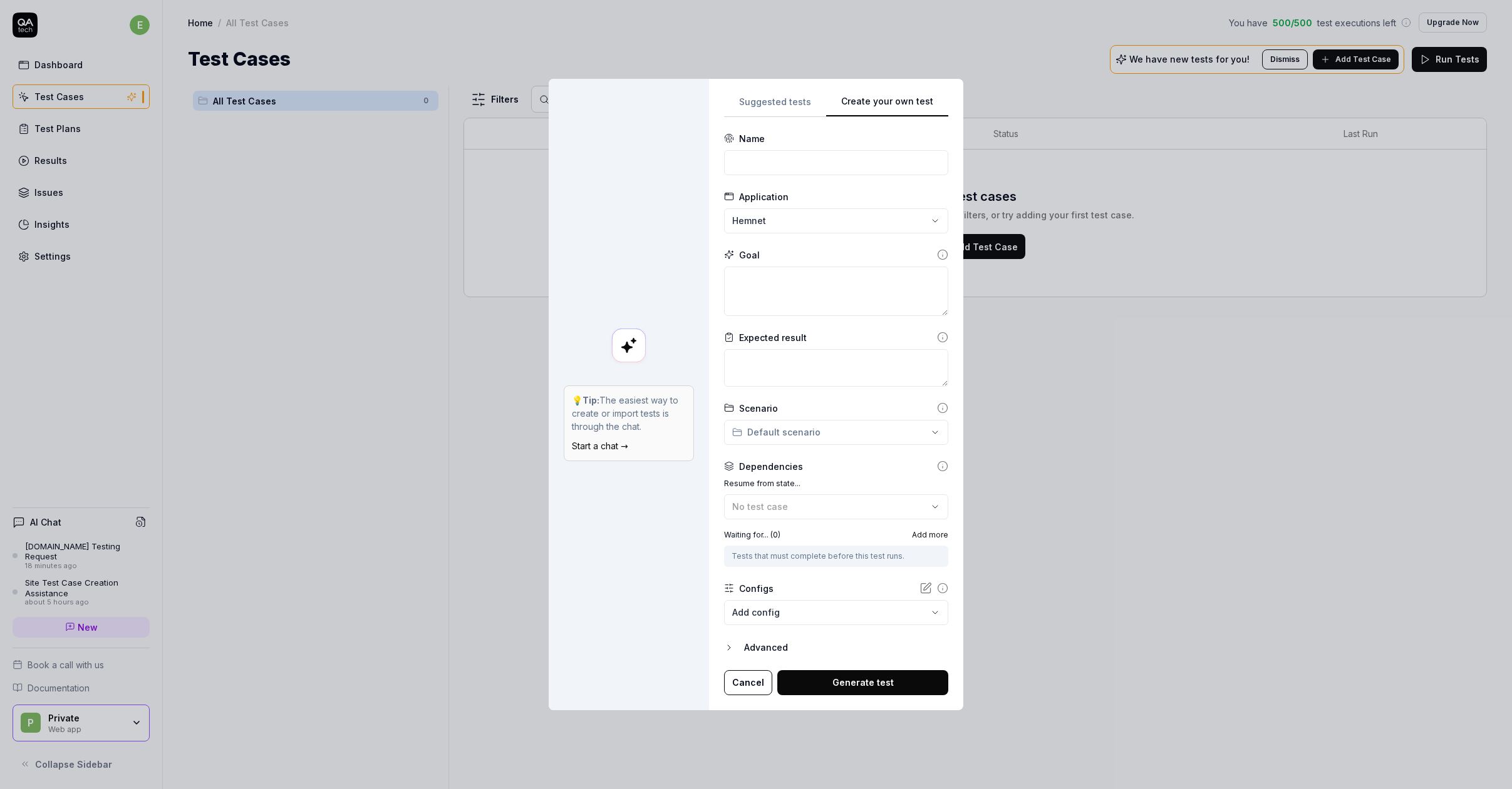
click at [730, 644] on icon "button" at bounding box center [729, 648] width 10 height 10
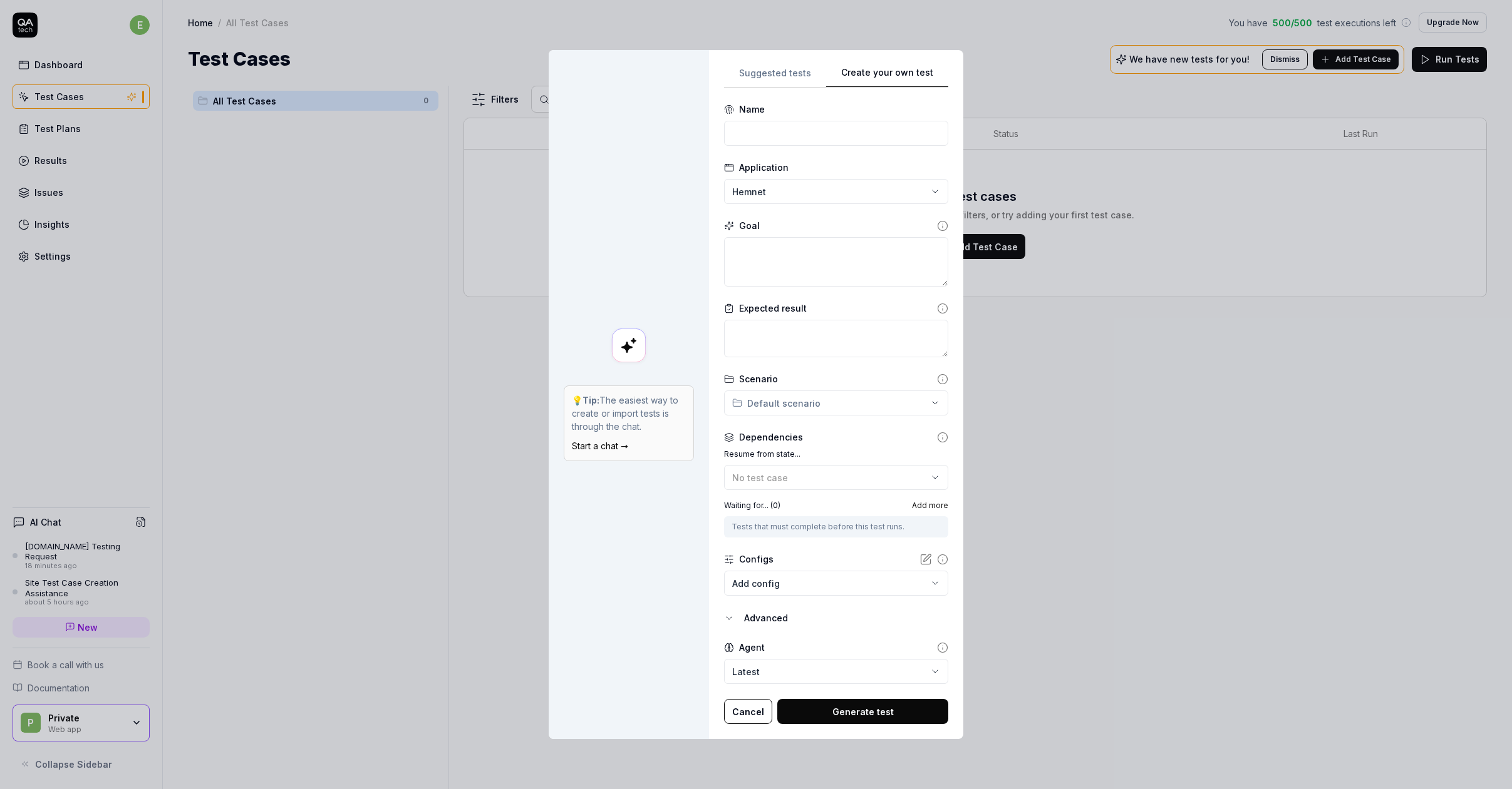
click at [819, 668] on body "e Dashboard Test Cases Test Plans Results Issues Insights Settings AI Chat Hemn…" at bounding box center [756, 394] width 1512 height 789
click at [858, 631] on div "**********" at bounding box center [756, 394] width 1512 height 789
click at [836, 671] on body "e Dashboard Test Cases Test Plans Results Issues Insights Settings AI Chat Hemn…" at bounding box center [756, 394] width 1512 height 789
click at [831, 631] on div "**********" at bounding box center [756, 394] width 1512 height 789
click at [746, 711] on button "Cancel" at bounding box center [747, 711] width 48 height 25
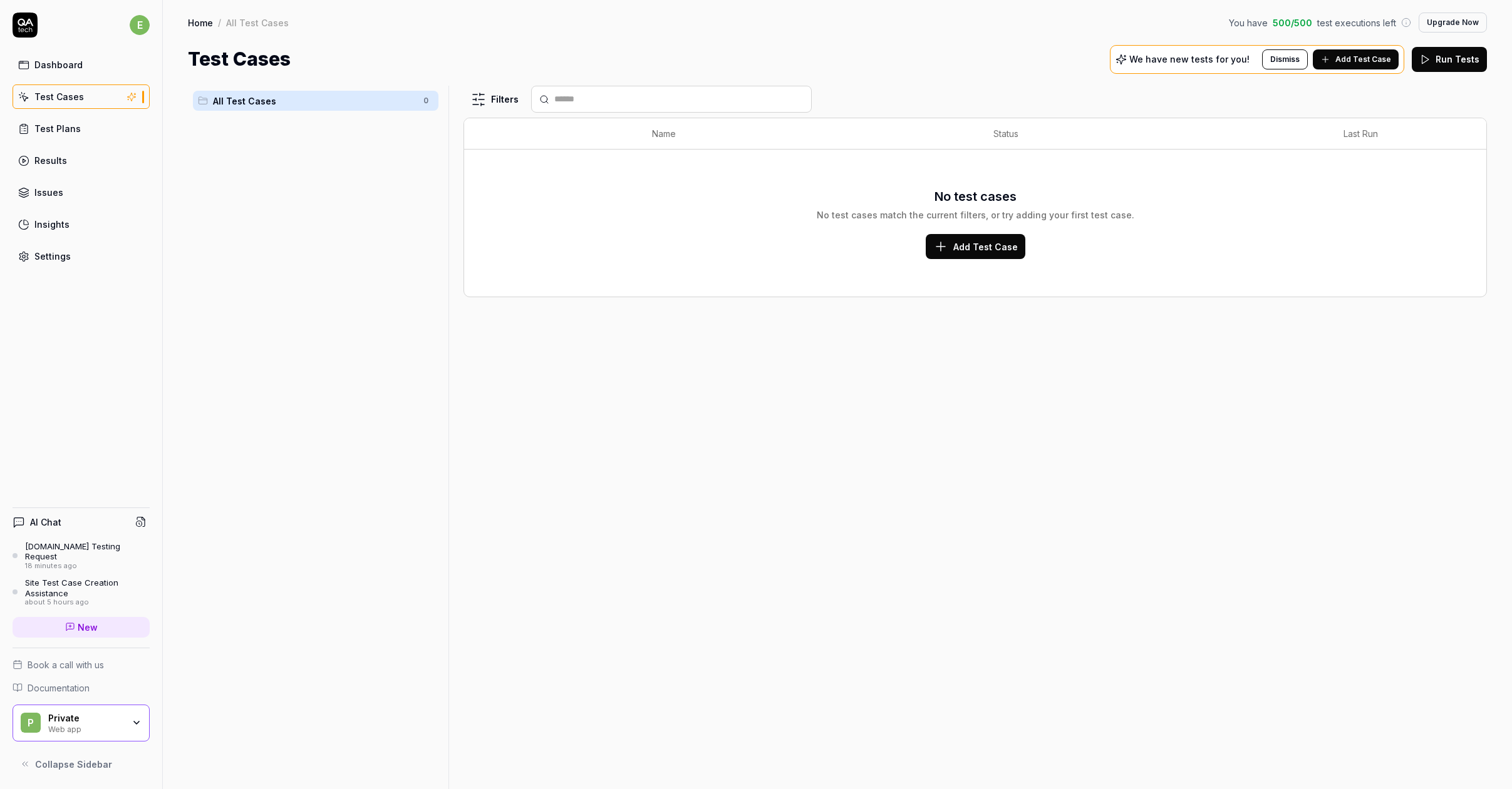
click at [56, 132] on div "Test Plans" at bounding box center [57, 129] width 46 height 13
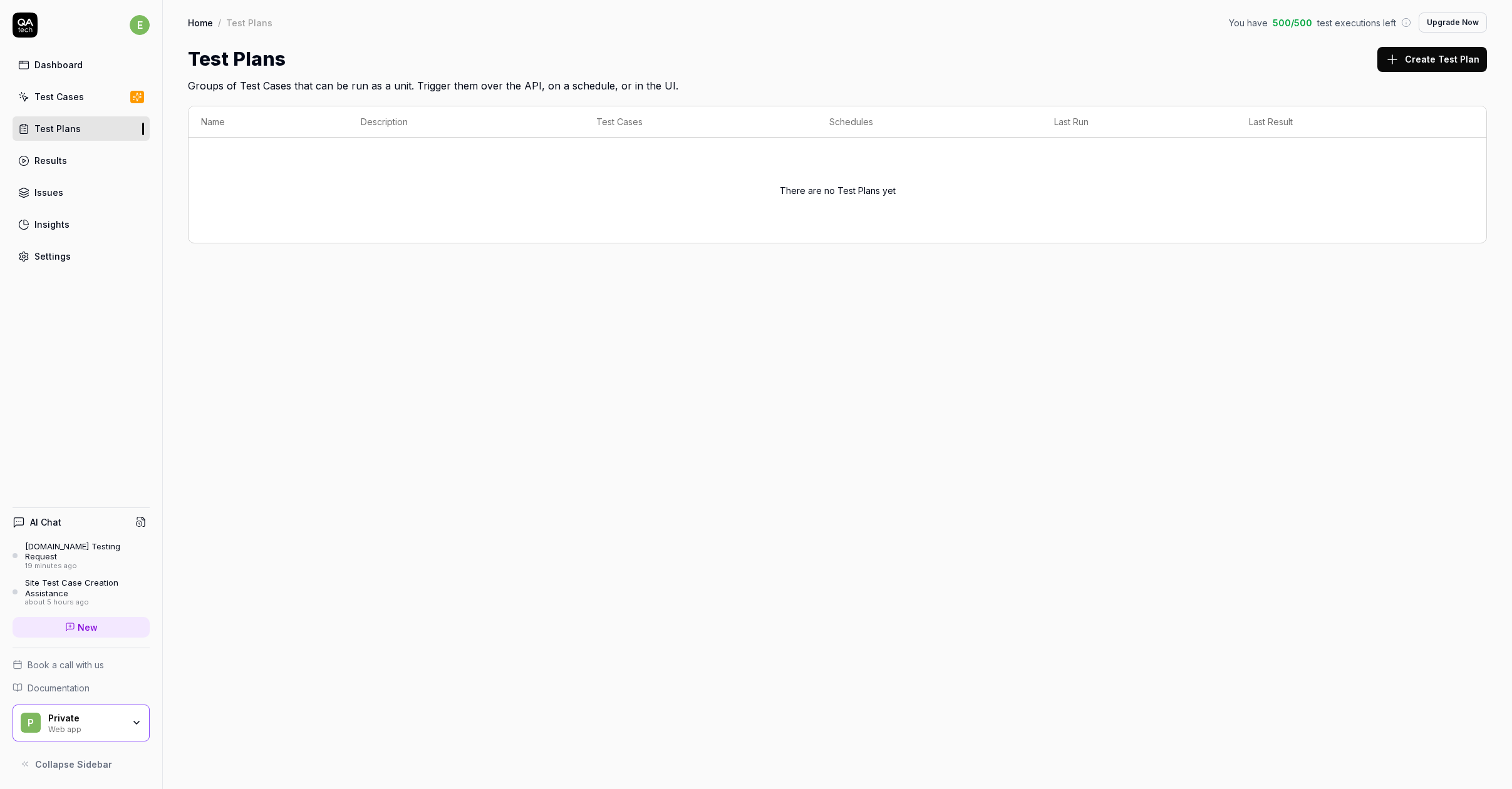
click at [74, 122] on div "Test Plans" at bounding box center [57, 129] width 46 height 13
click at [73, 196] on link "Issues" at bounding box center [81, 192] width 137 height 24
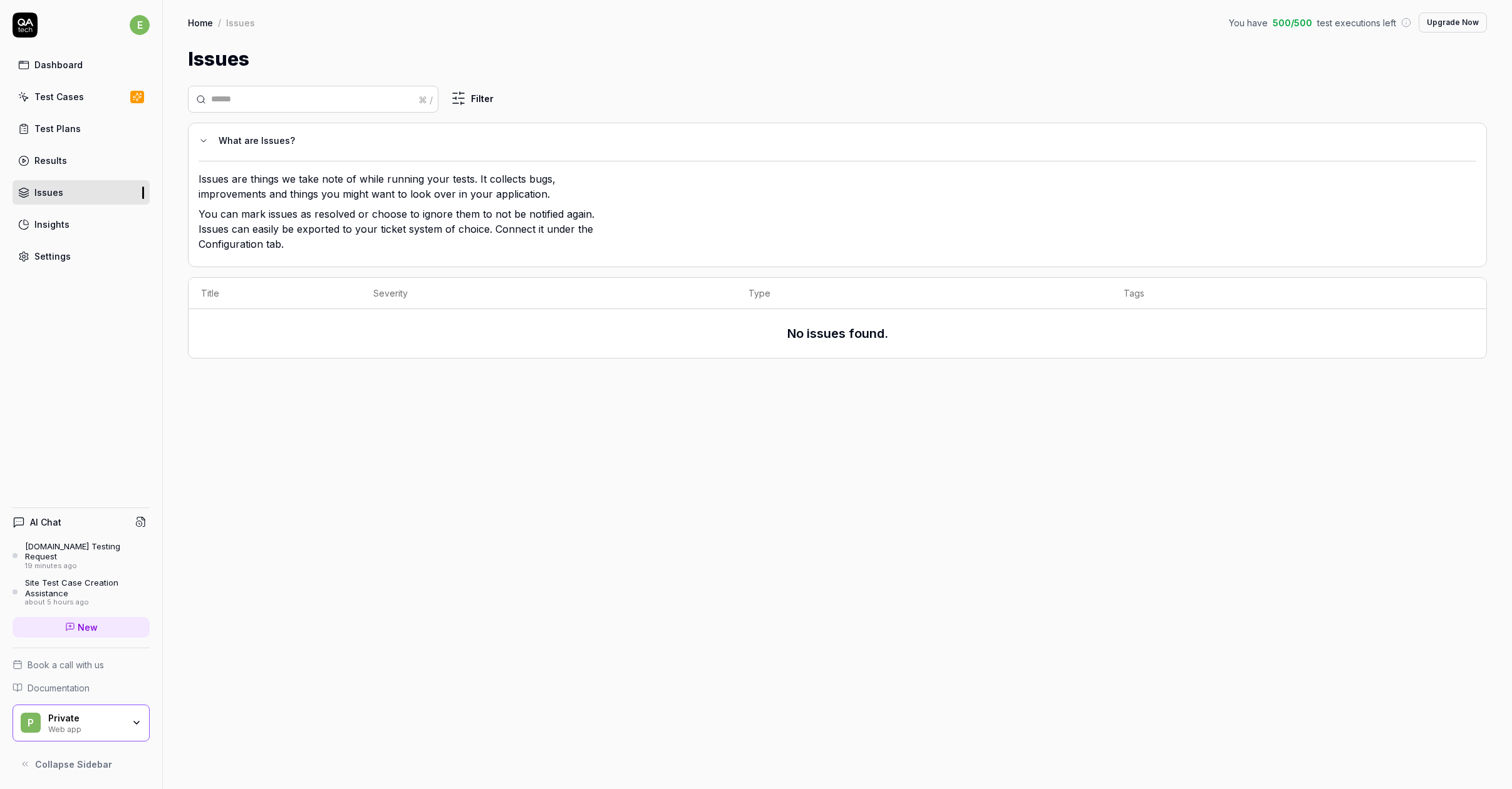
click at [385, 105] on input "text" at bounding box center [320, 99] width 219 height 13
drag, startPoint x: 498, startPoint y: 179, endPoint x: 474, endPoint y: 208, distance: 37.6
click at [474, 208] on div "Issues are things we take note of while running your tests. It collects bugs, i…" at bounding box center [401, 213] width 407 height 85
drag, startPoint x: 452, startPoint y: 196, endPoint x: 321, endPoint y: 174, distance: 132.8
click at [321, 174] on p "Issues are things we take note of while running your tests. It collects bugs, i…" at bounding box center [401, 189] width 407 height 35
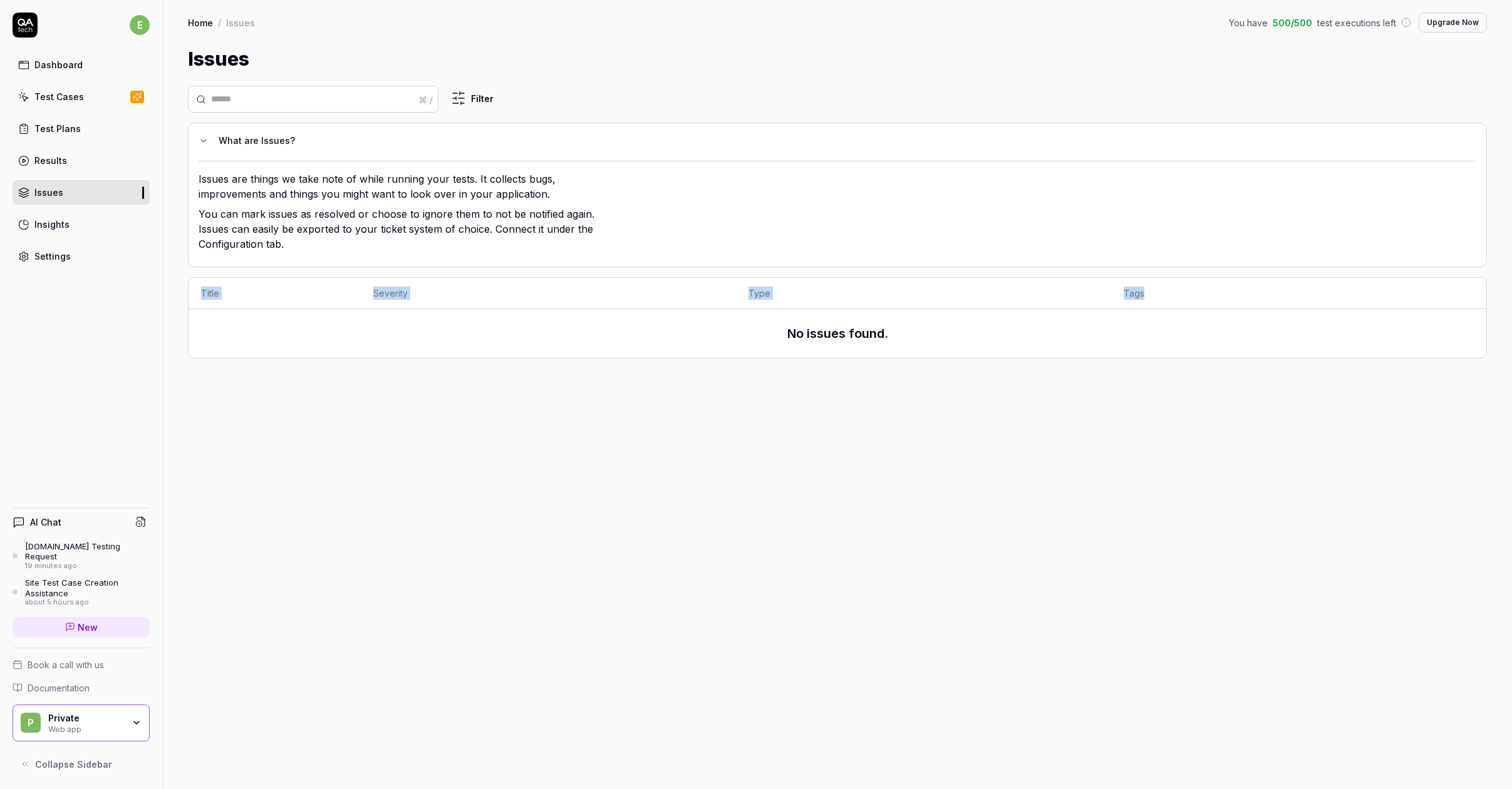
drag, startPoint x: 295, startPoint y: 293, endPoint x: 1180, endPoint y: 297, distance: 885.0
click at [1180, 297] on tr "Title Severity Type Tags" at bounding box center [837, 293] width 1298 height 31
click at [1180, 297] on th "Tags" at bounding box center [1298, 293] width 375 height 31
click at [64, 101] on div "Test Cases" at bounding box center [59, 97] width 50 height 13
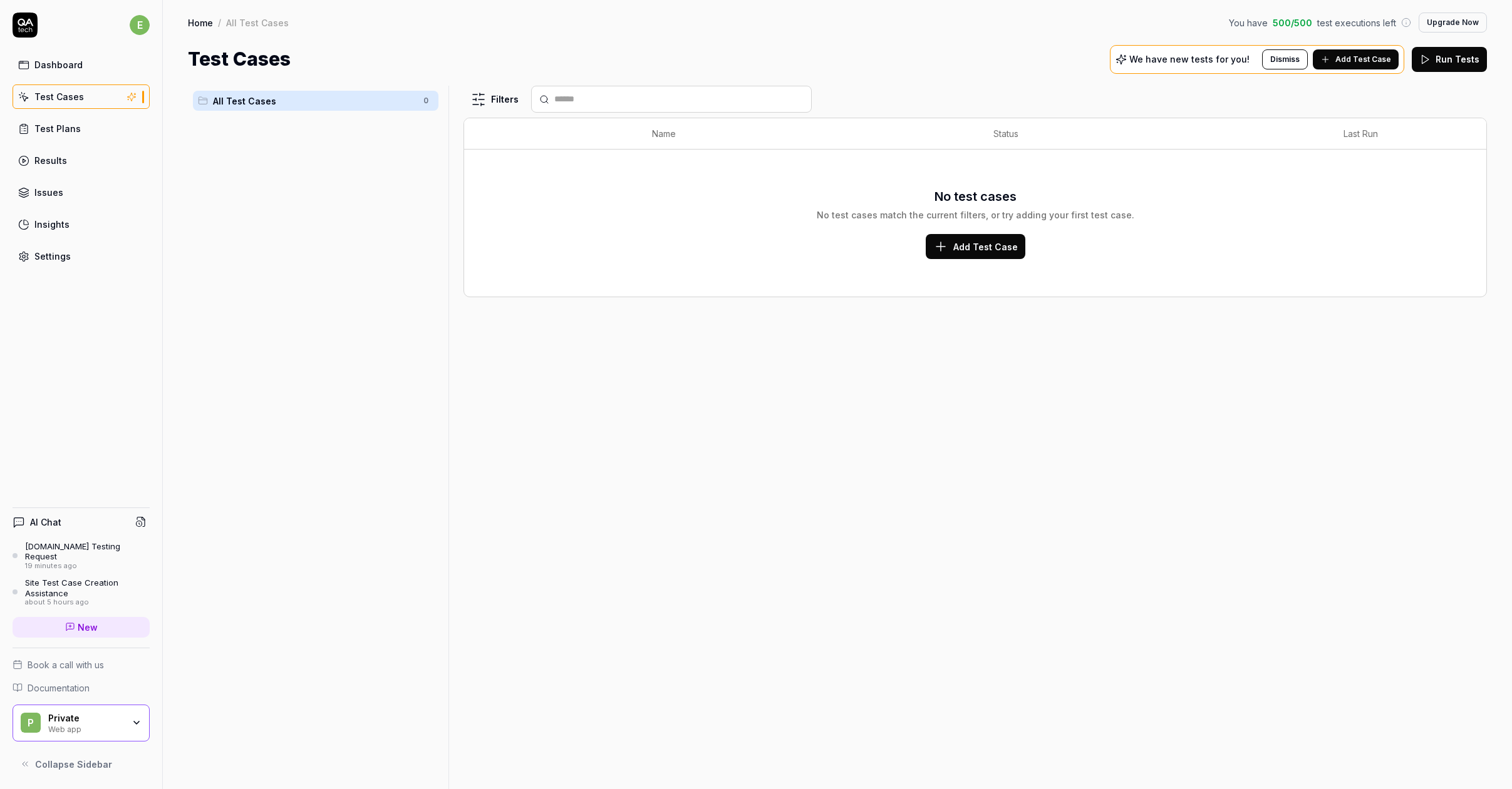
click at [977, 247] on span "Add Test Case" at bounding box center [985, 247] width 64 height 13
click at [51, 126] on div "Test Plans" at bounding box center [57, 129] width 46 height 13
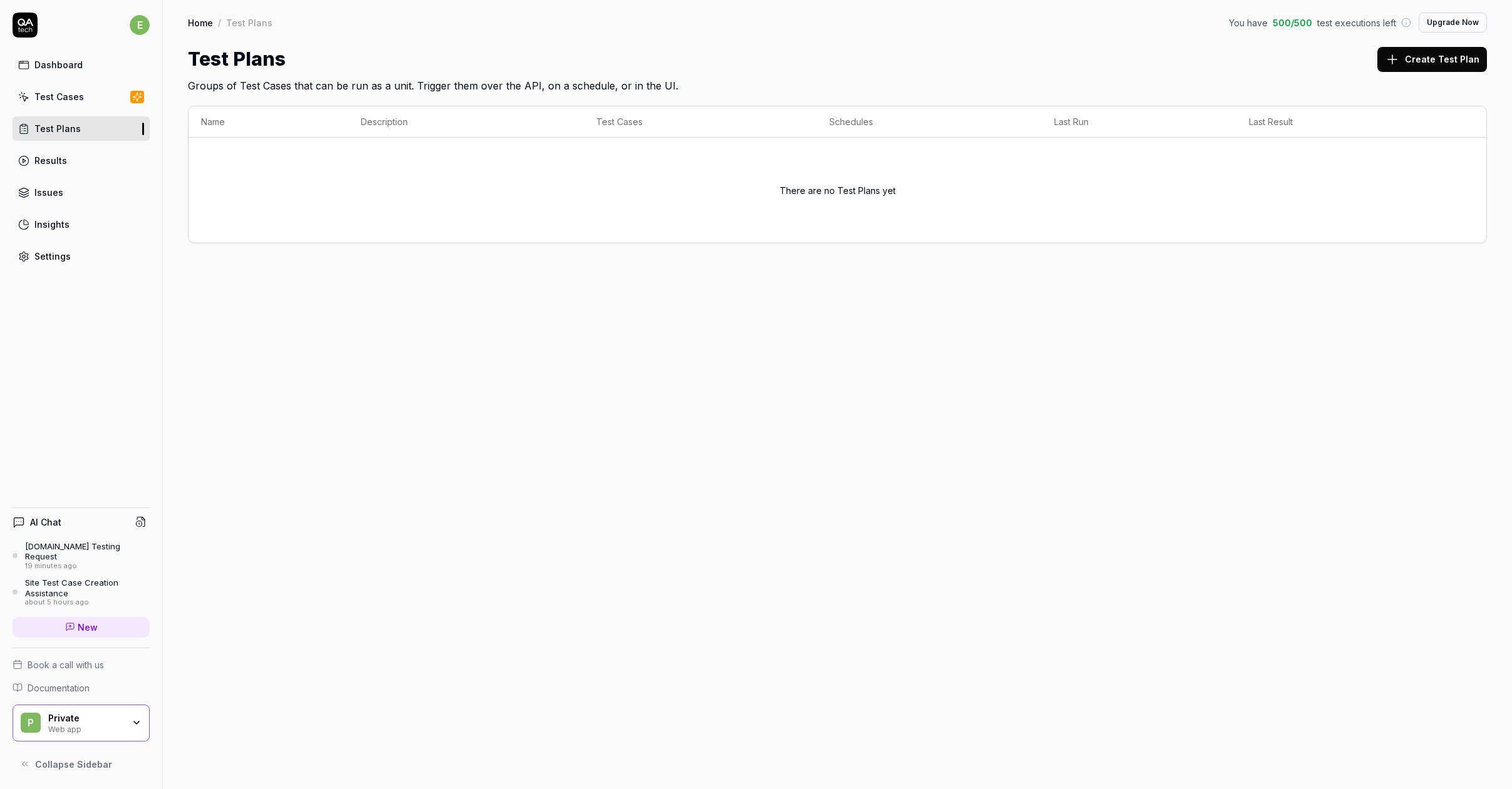
click at [44, 158] on div "Results" at bounding box center [51, 161] width 33 height 13
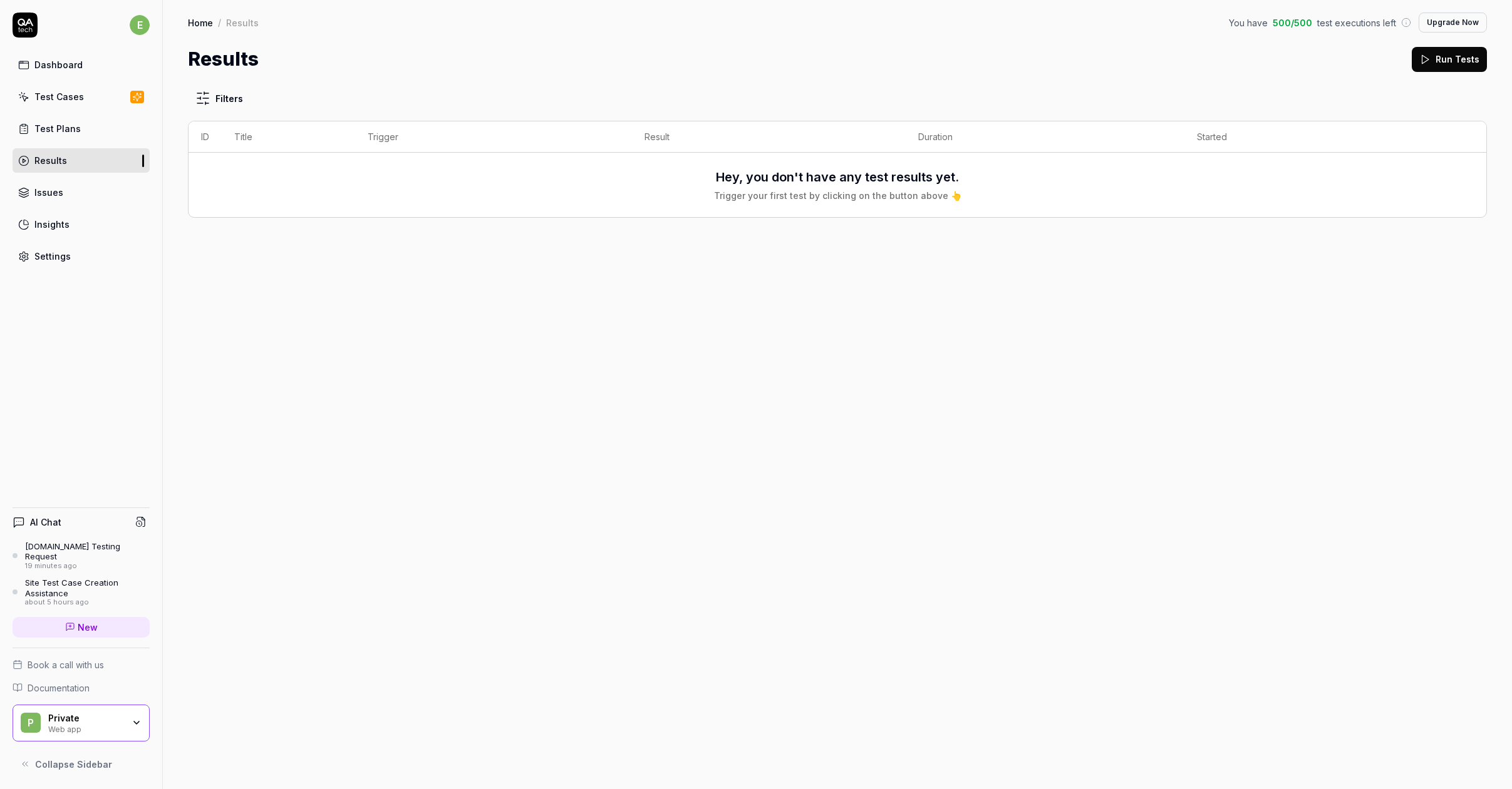
click at [50, 208] on div "Dashboard Test Cases Test Plans Results Issues Insights Settings" at bounding box center [81, 160] width 137 height 216
click at [52, 189] on div "Issues" at bounding box center [49, 193] width 29 height 13
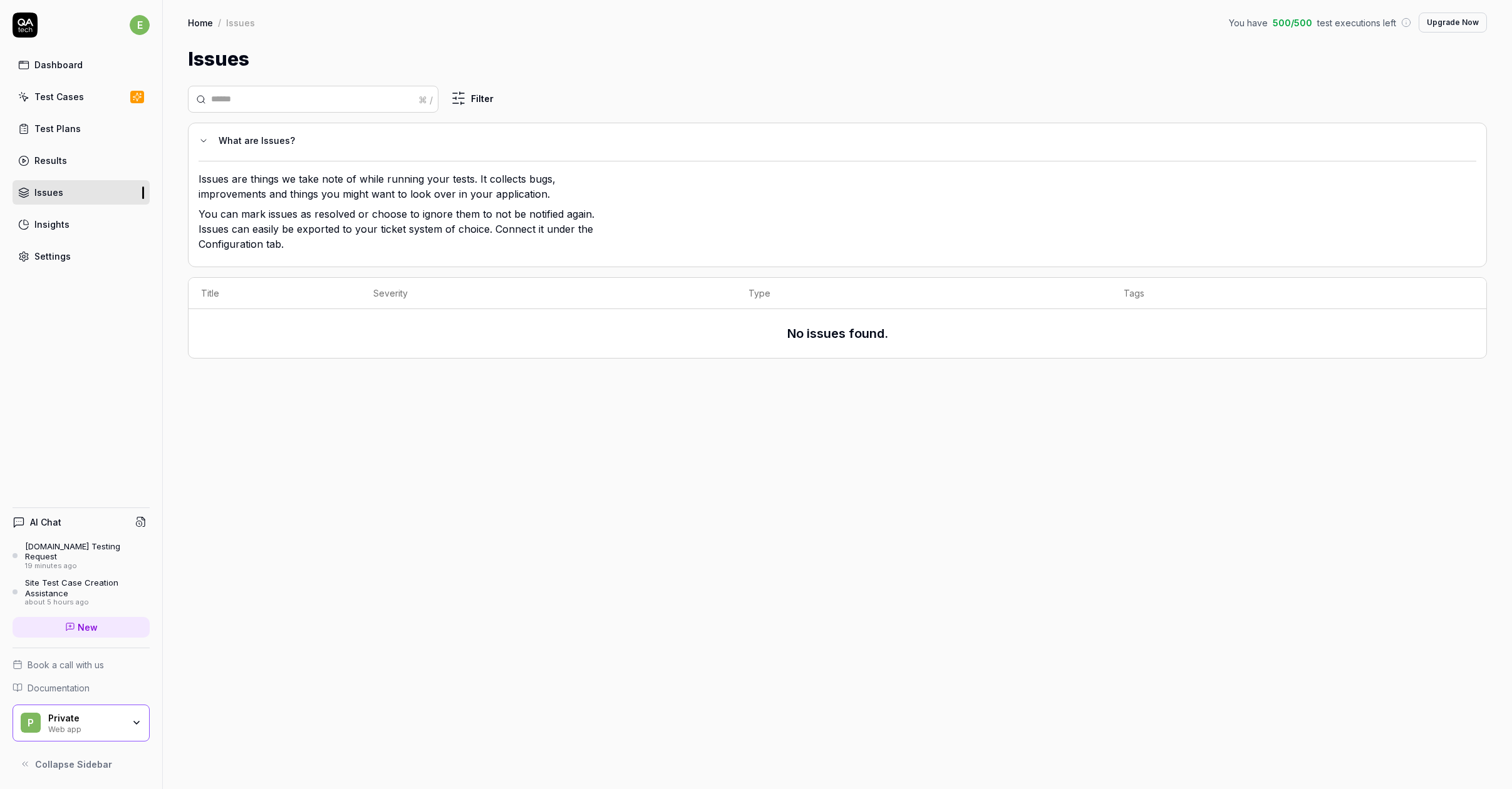
click at [59, 64] on div "Dashboard" at bounding box center [58, 65] width 48 height 13
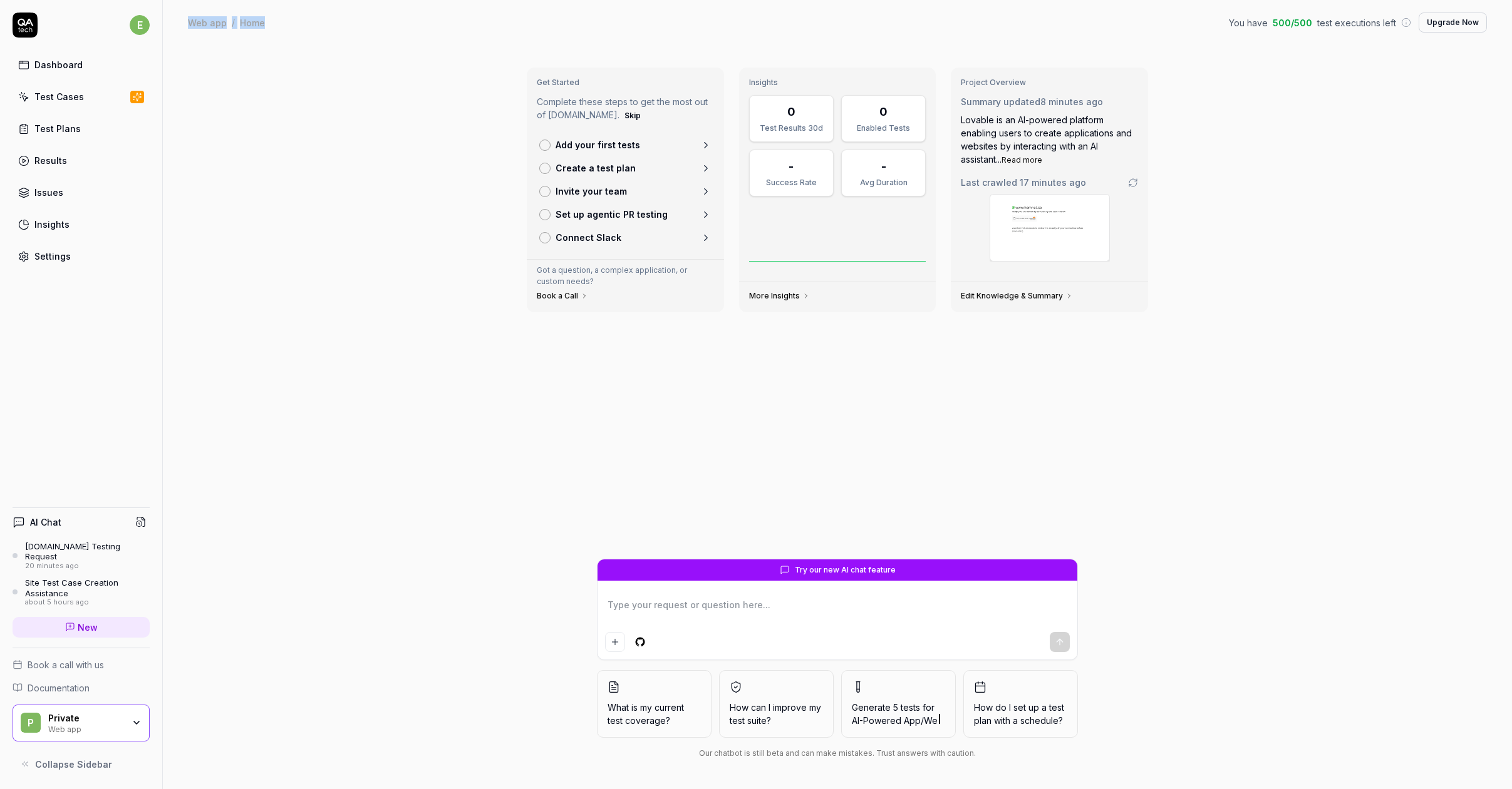
drag, startPoint x: 188, startPoint y: 24, endPoint x: 289, endPoint y: 35, distance: 101.6
click at [289, 35] on div "Web app / Home You have 500 / 500 test executions left Upgrade Now Web app / Ho…" at bounding box center [837, 22] width 1348 height 45
click at [293, 27] on div "Web app / Home You have 500 / 500 test executions left Upgrade Now" at bounding box center [837, 23] width 1299 height 20
drag, startPoint x: 274, startPoint y: 21, endPoint x: 166, endPoint y: 20, distance: 108.0
click at [166, 20] on div "Web app / Home You have 500 / 500 test executions left Upgrade Now Web app / Ho…" at bounding box center [837, 22] width 1348 height 45
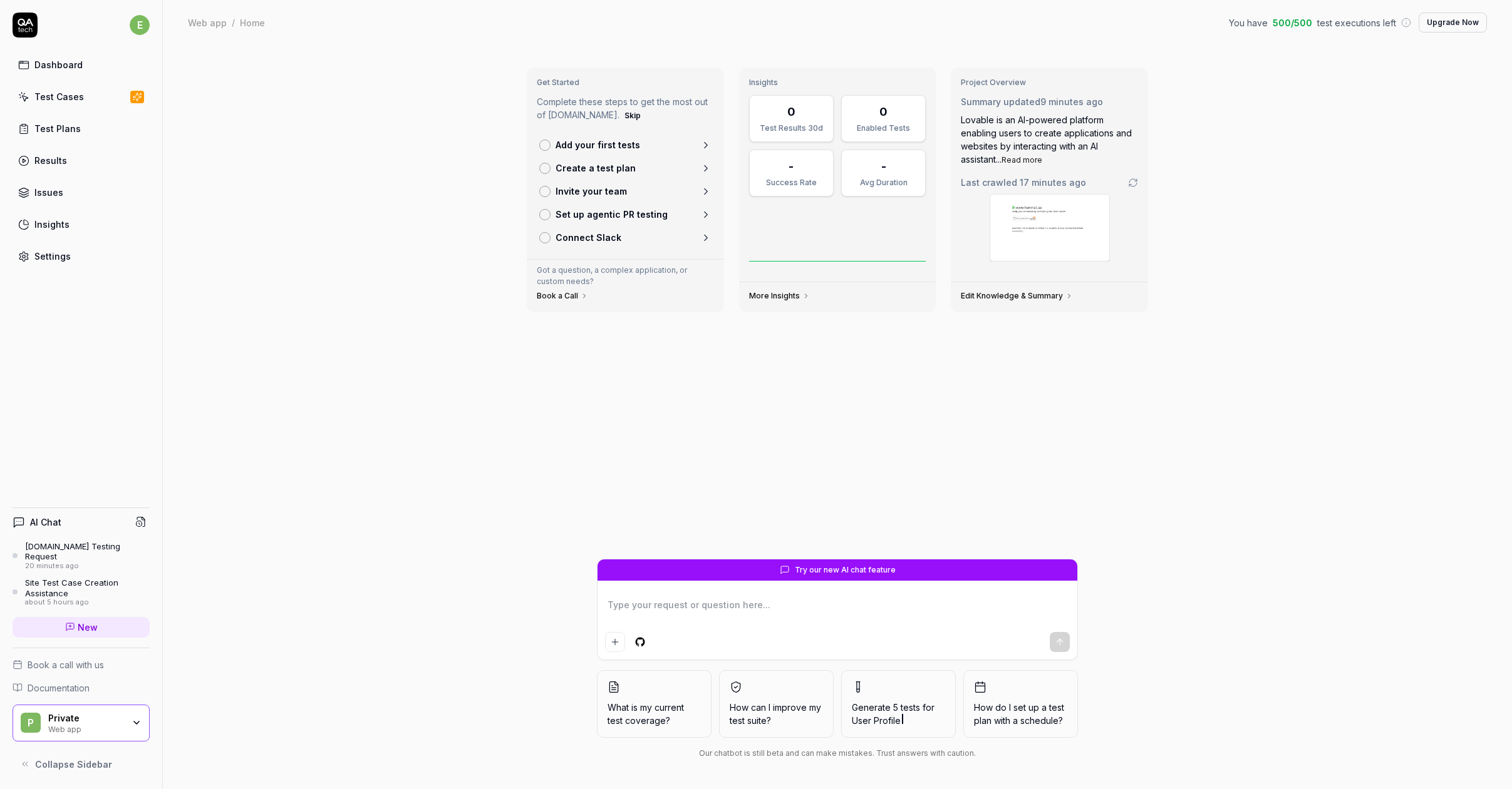
click at [337, 64] on div "Get Started Complete these steps to get the most out of QA.tech. Skip Add your …" at bounding box center [837, 416] width 1348 height 744
